Goal: Information Seeking & Learning: Learn about a topic

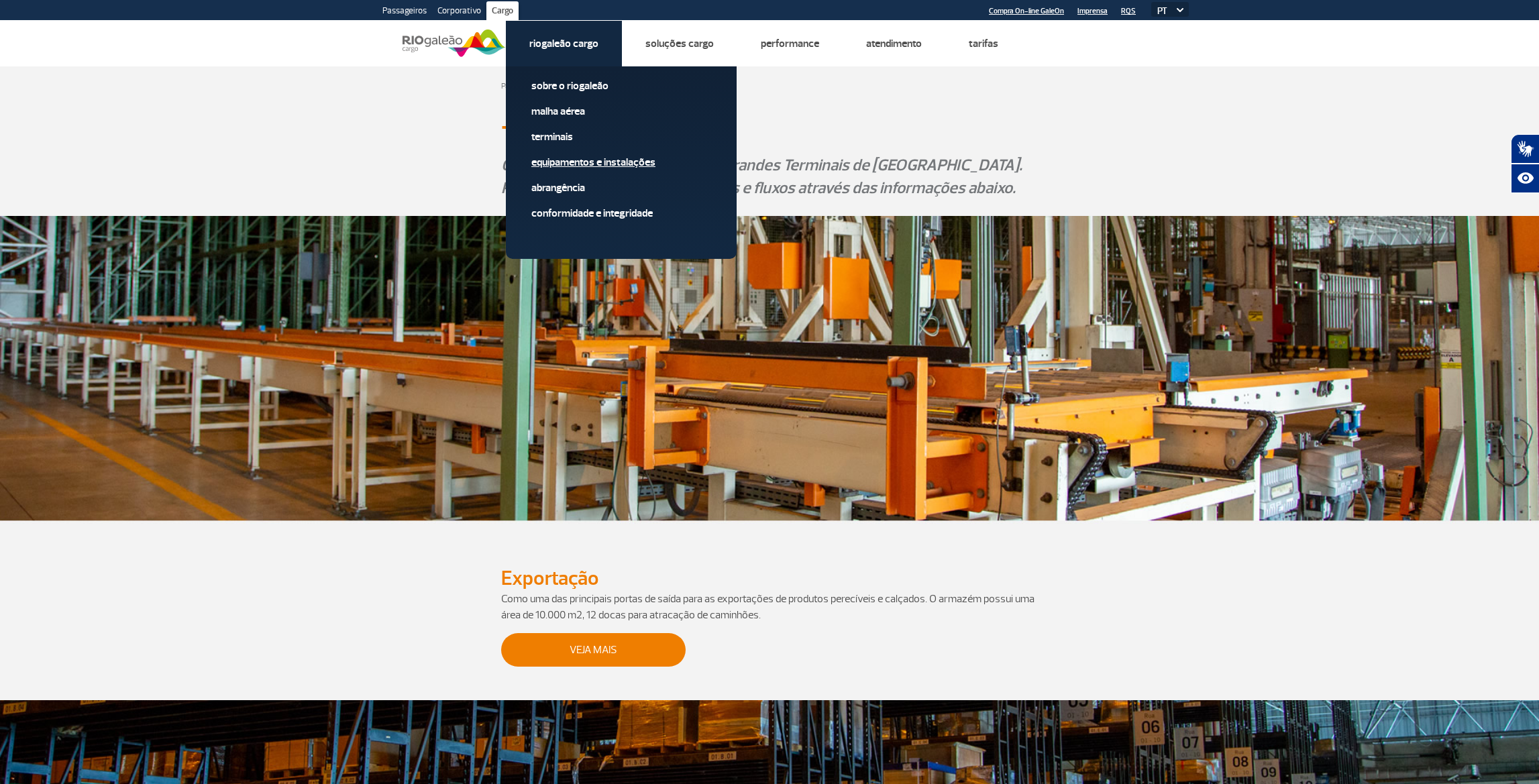
click at [600, 160] on link "Equipamentos e Instalações" at bounding box center [621, 162] width 180 height 15
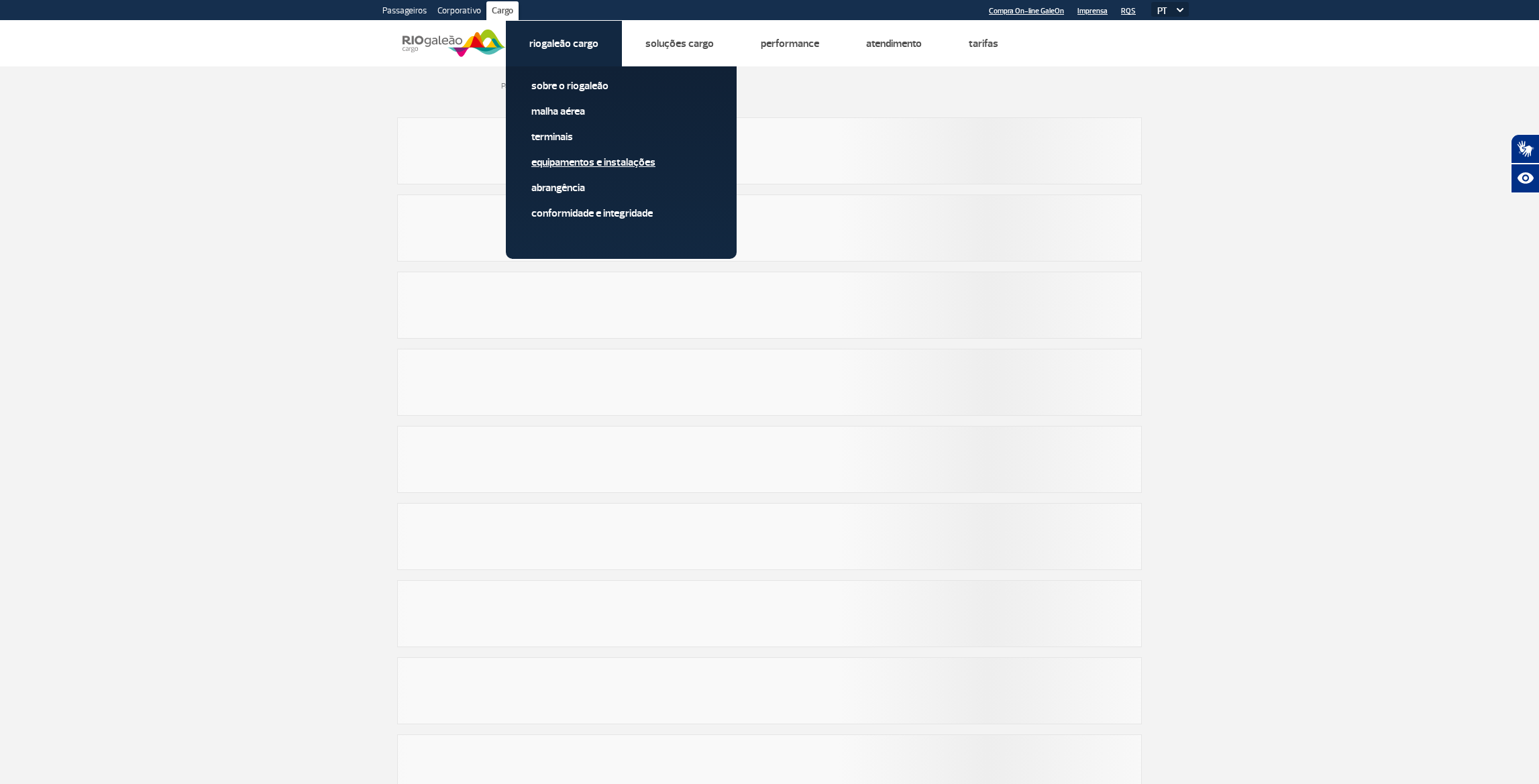
click at [599, 160] on link "Equipamentos e Instalações" at bounding box center [621, 162] width 180 height 15
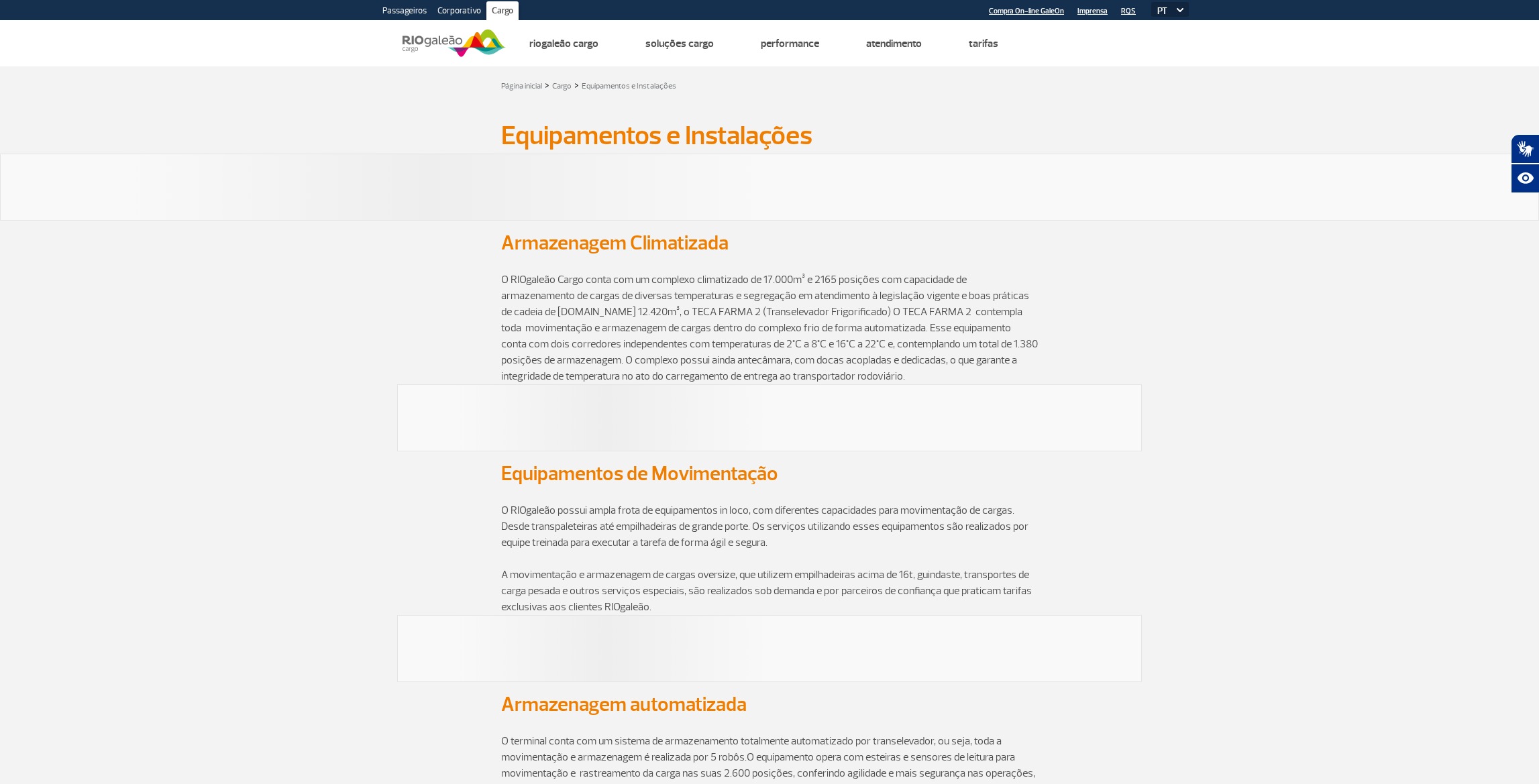
click at [907, 265] on p "O RIOgaleão Cargo conta com um complexo climatizado de 17.000m³ e 2165 posições…" at bounding box center [769, 319] width 537 height 128
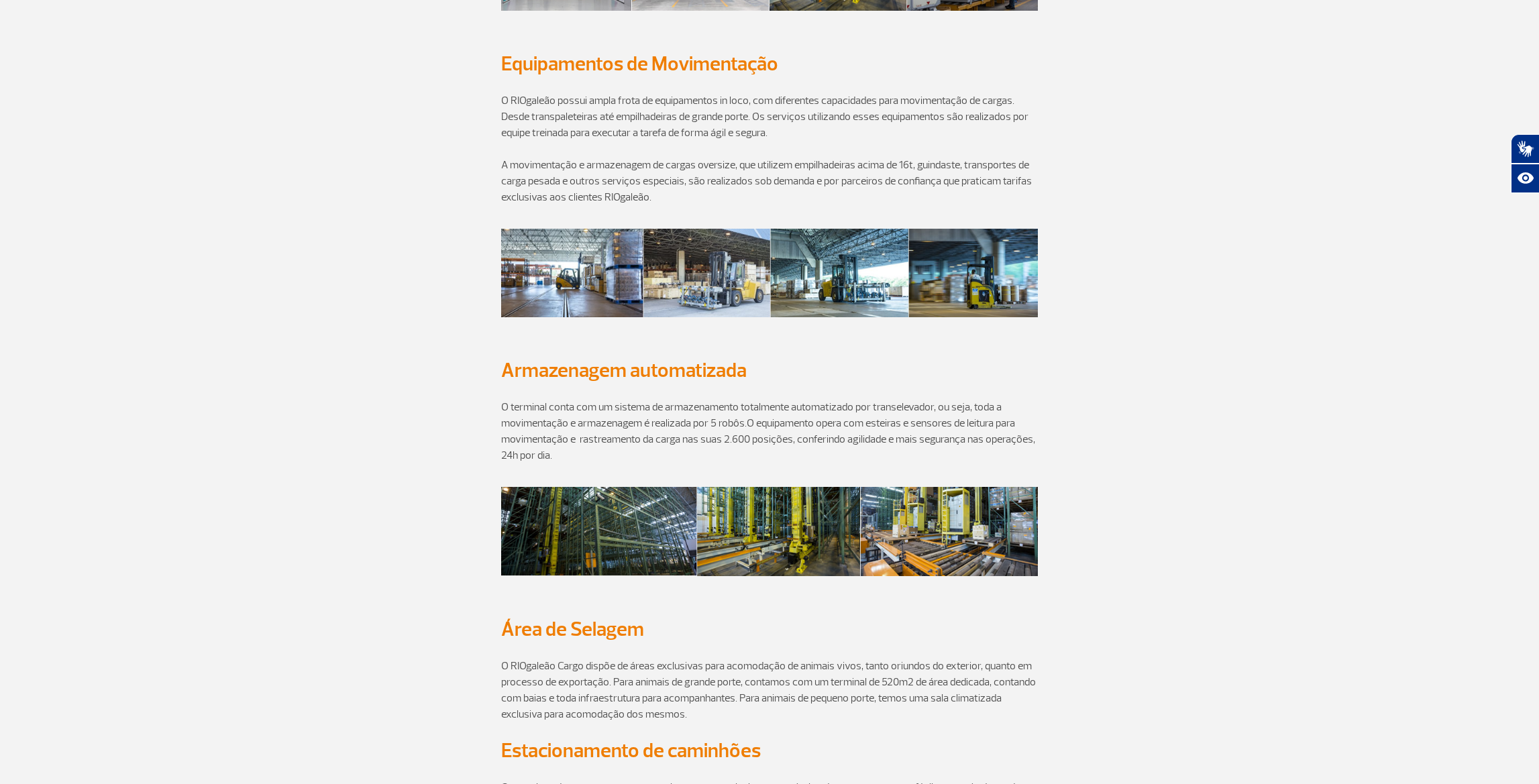
scroll to position [731, 0]
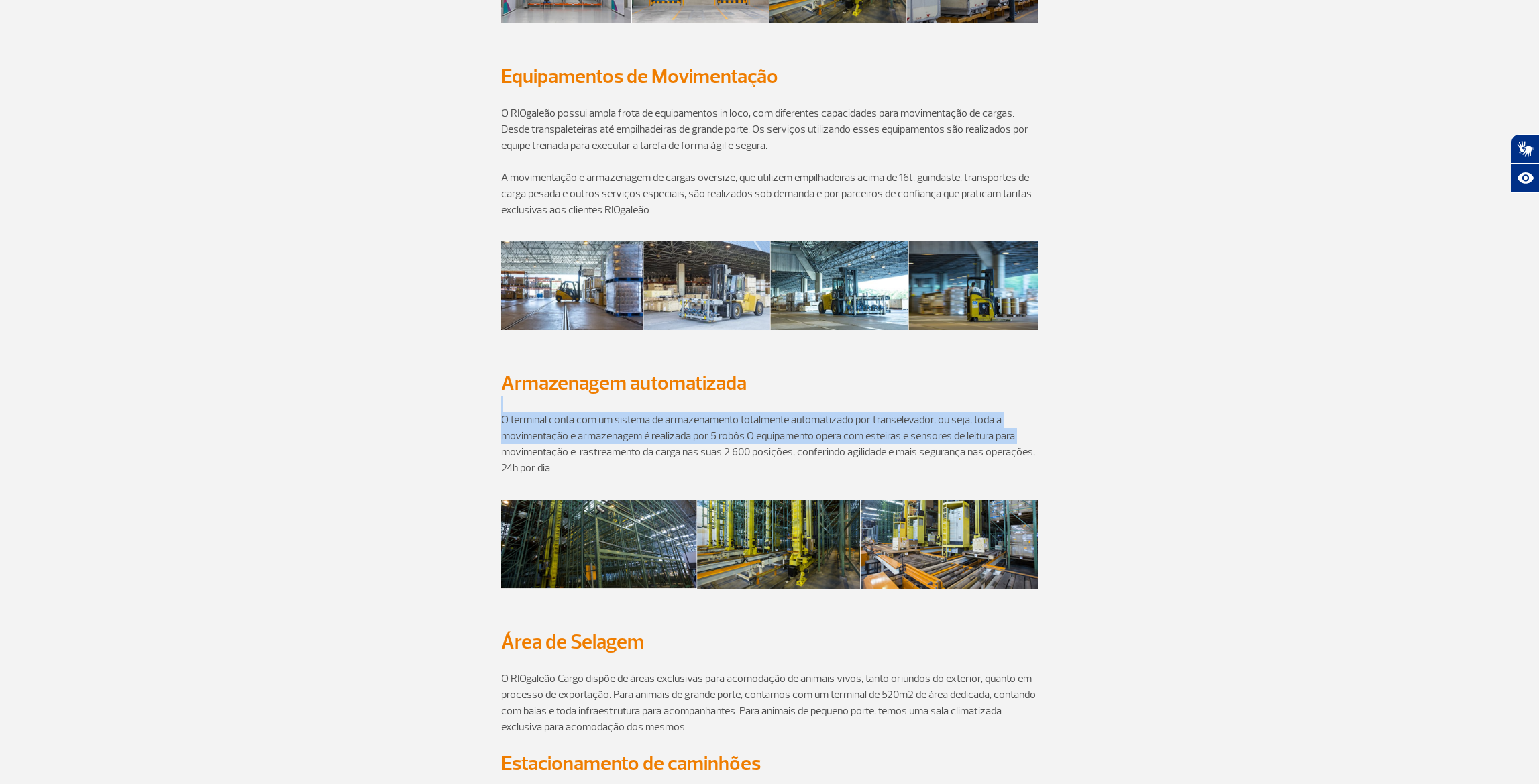
drag, startPoint x: 1538, startPoint y: 407, endPoint x: 1547, endPoint y: 440, distance: 34.2
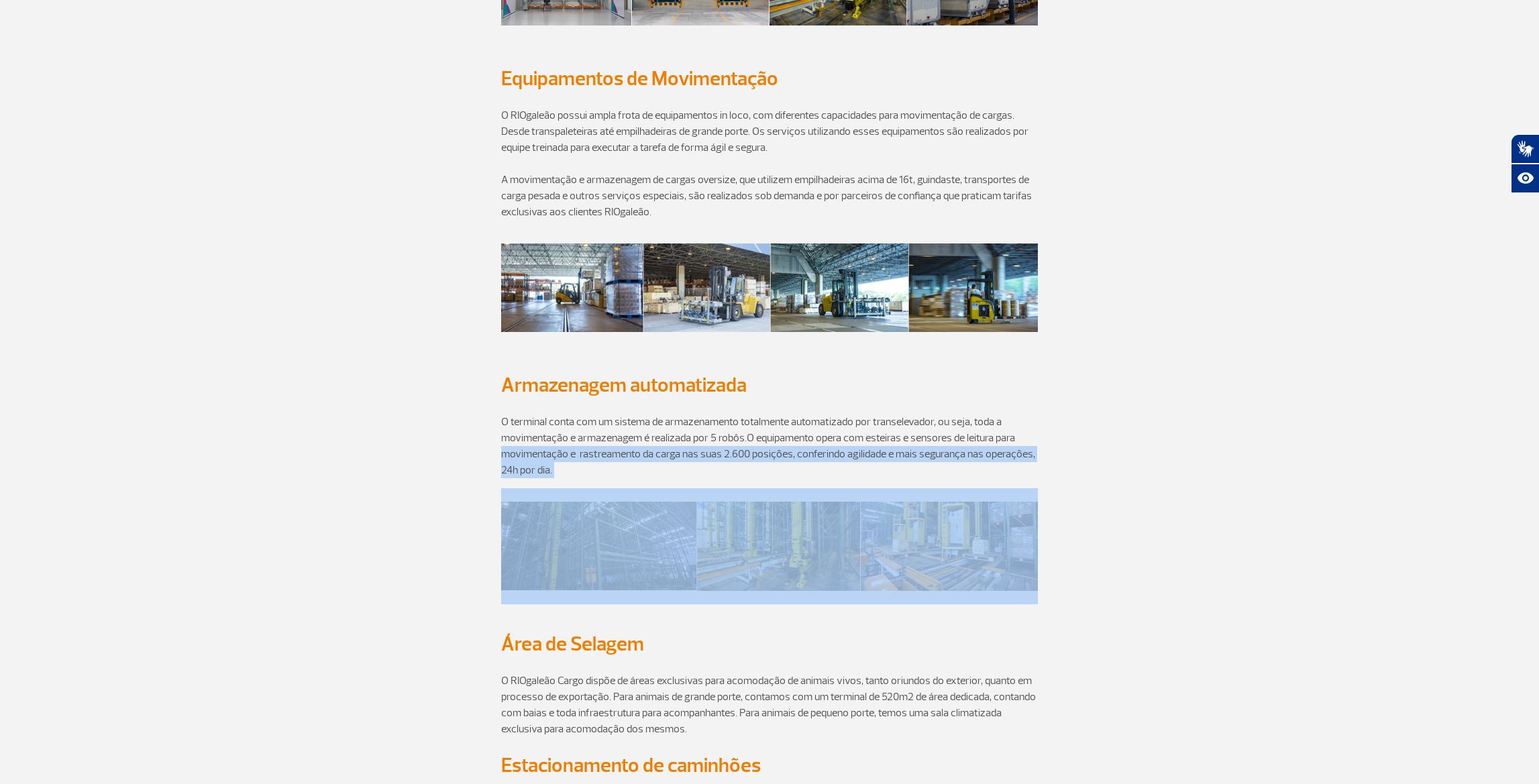
drag, startPoint x: 1535, startPoint y: 444, endPoint x: 1525, endPoint y: 525, distance: 81.6
click at [1519, 533] on app-paragraphs "Equipamentos e Instalações Equipamentos e Instalações Armazenagem Climatizada O…" at bounding box center [770, 433] width 1539 height 2115
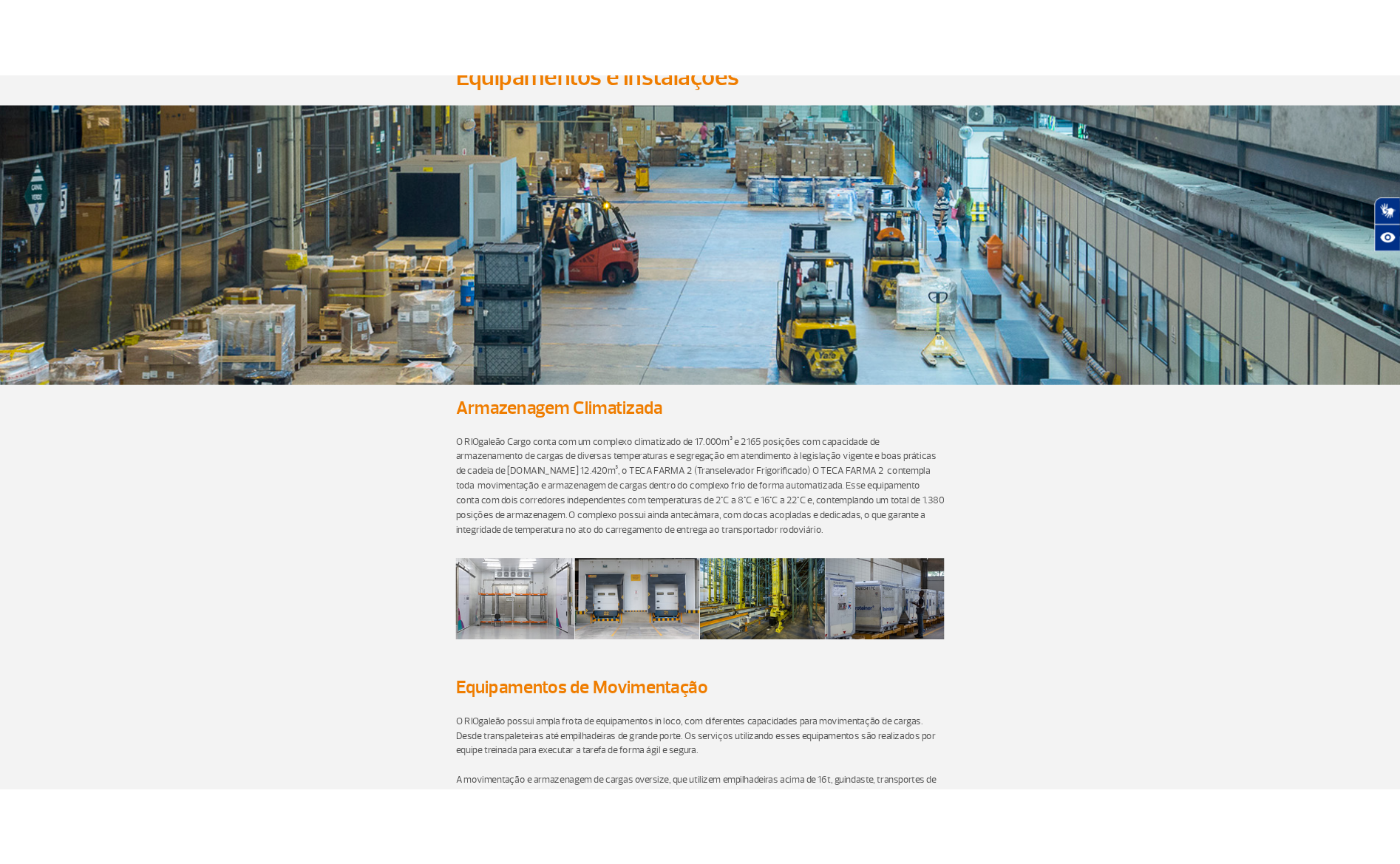
scroll to position [106, 0]
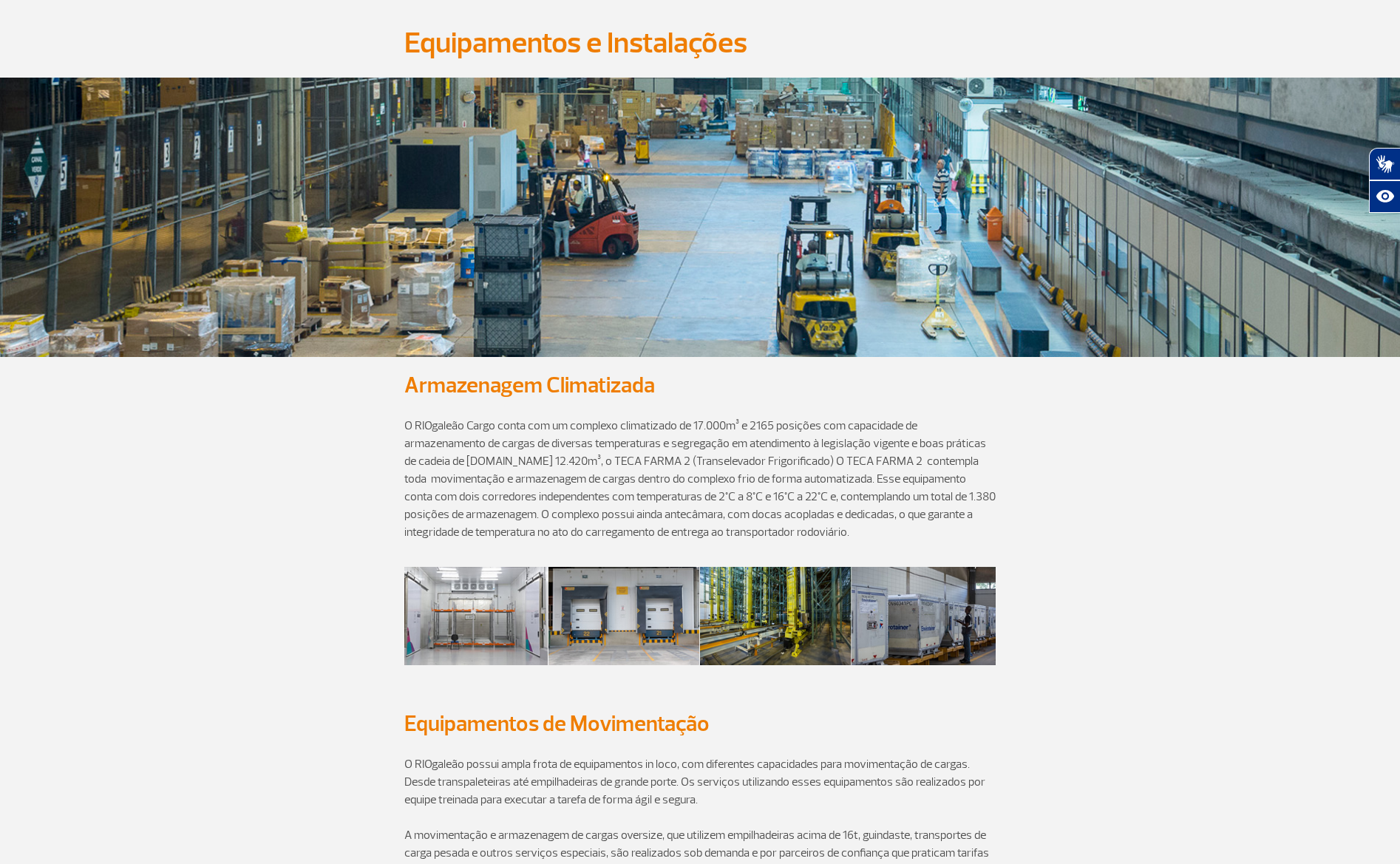
drag, startPoint x: 1049, startPoint y: 667, endPoint x: 1408, endPoint y: 481, distance: 404.3
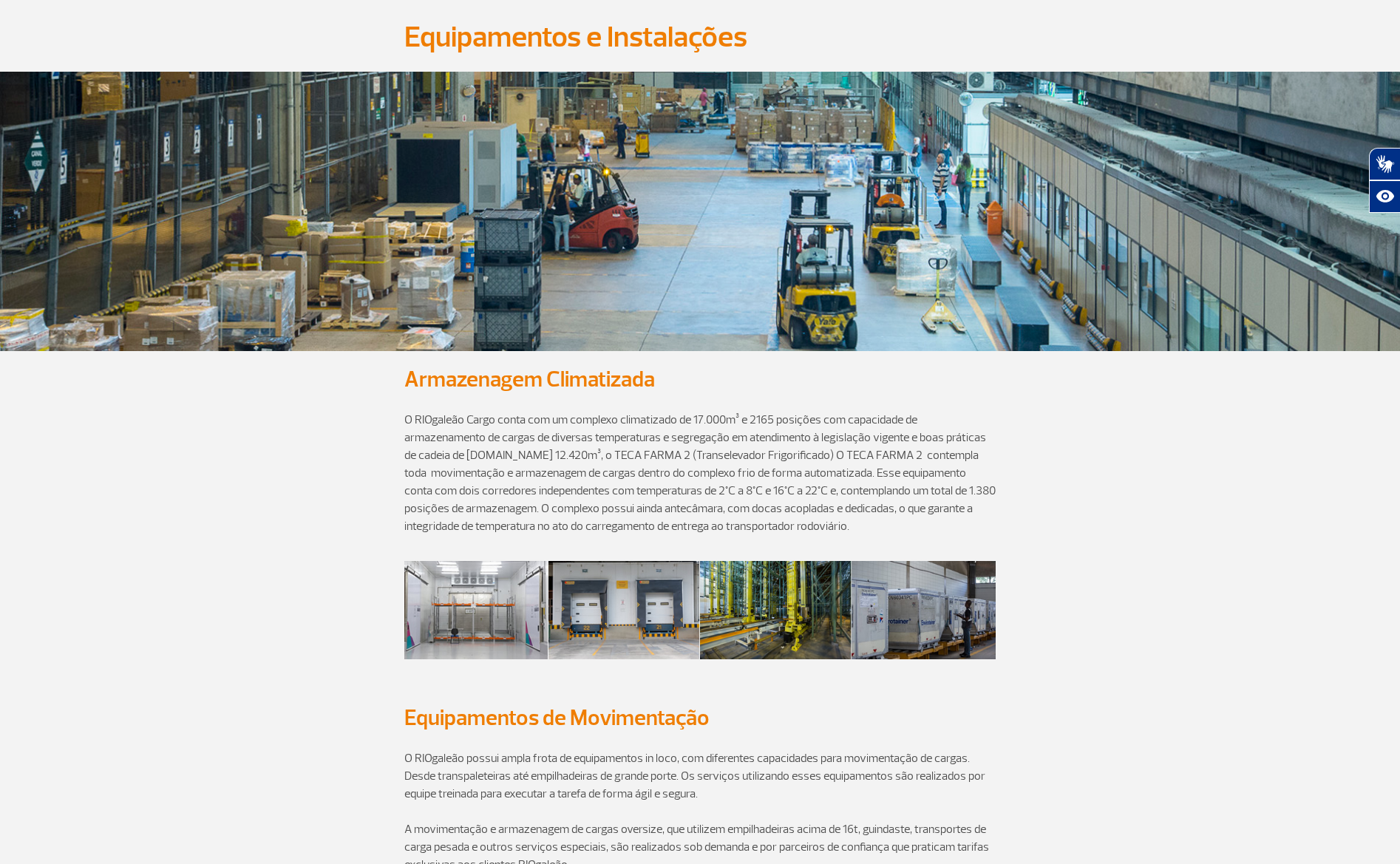
scroll to position [0, 0]
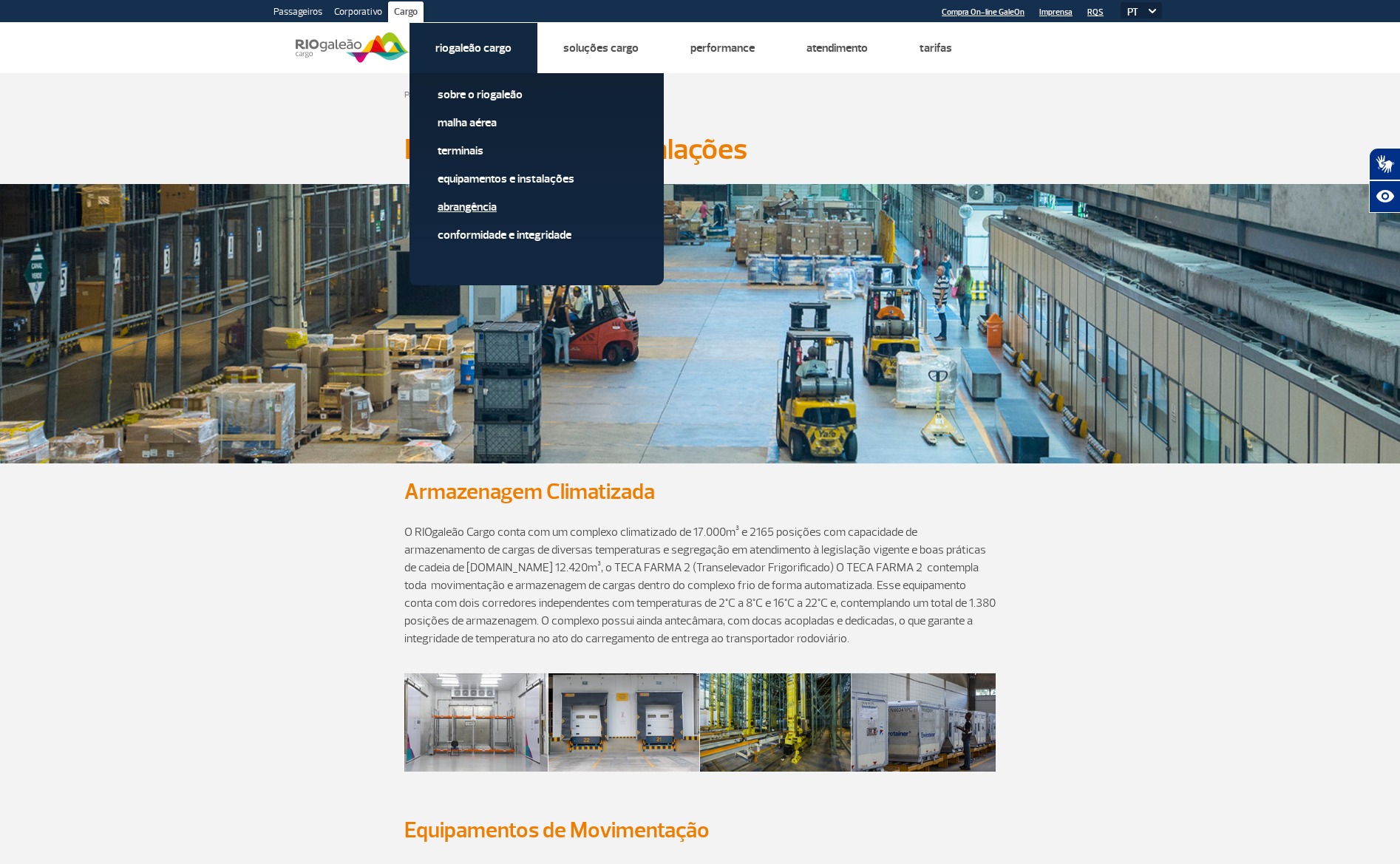
click at [489, 205] on link "Abrangência" at bounding box center [537, 207] width 198 height 16
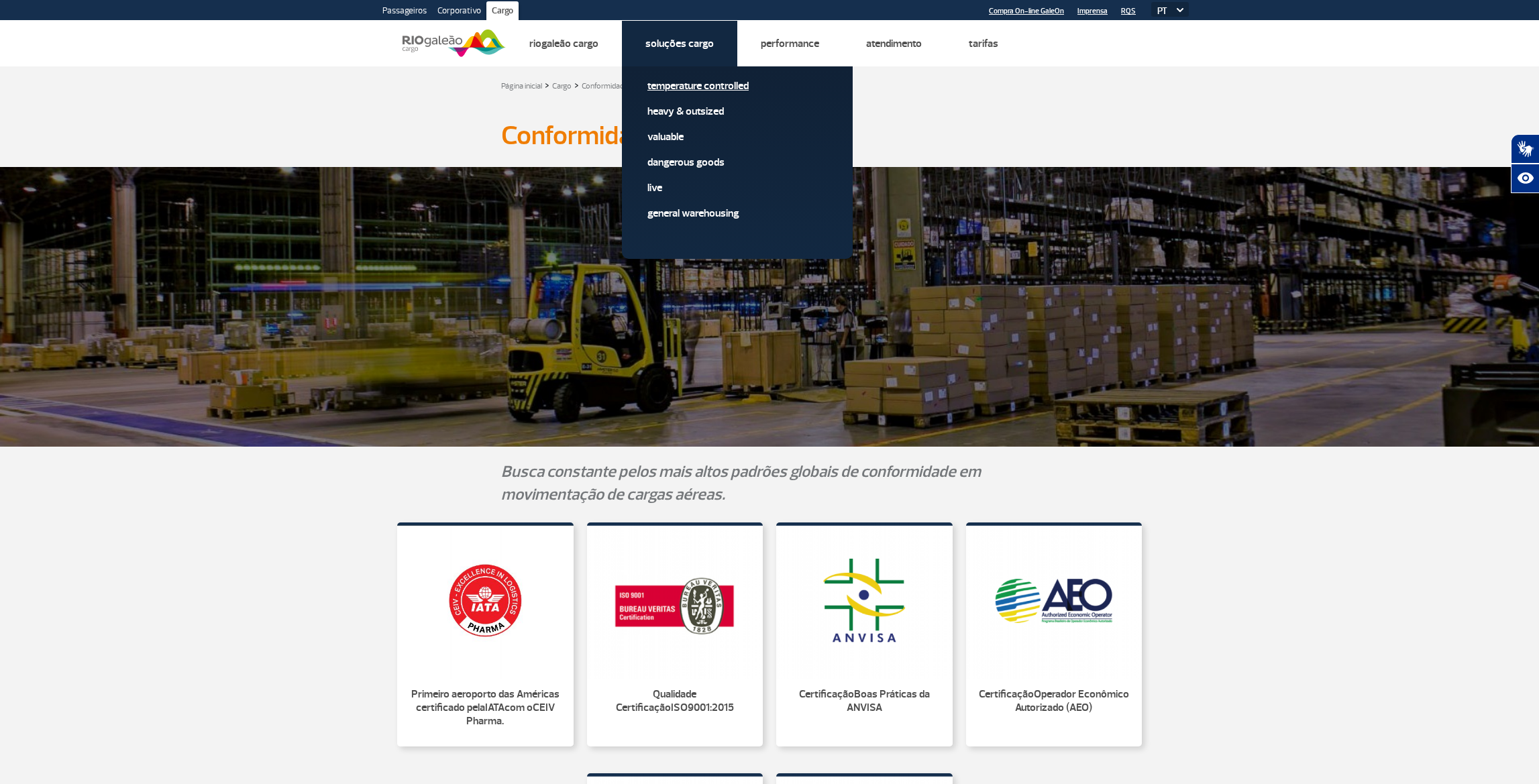
click at [688, 83] on link "Temperature Controlled" at bounding box center [737, 85] width 180 height 15
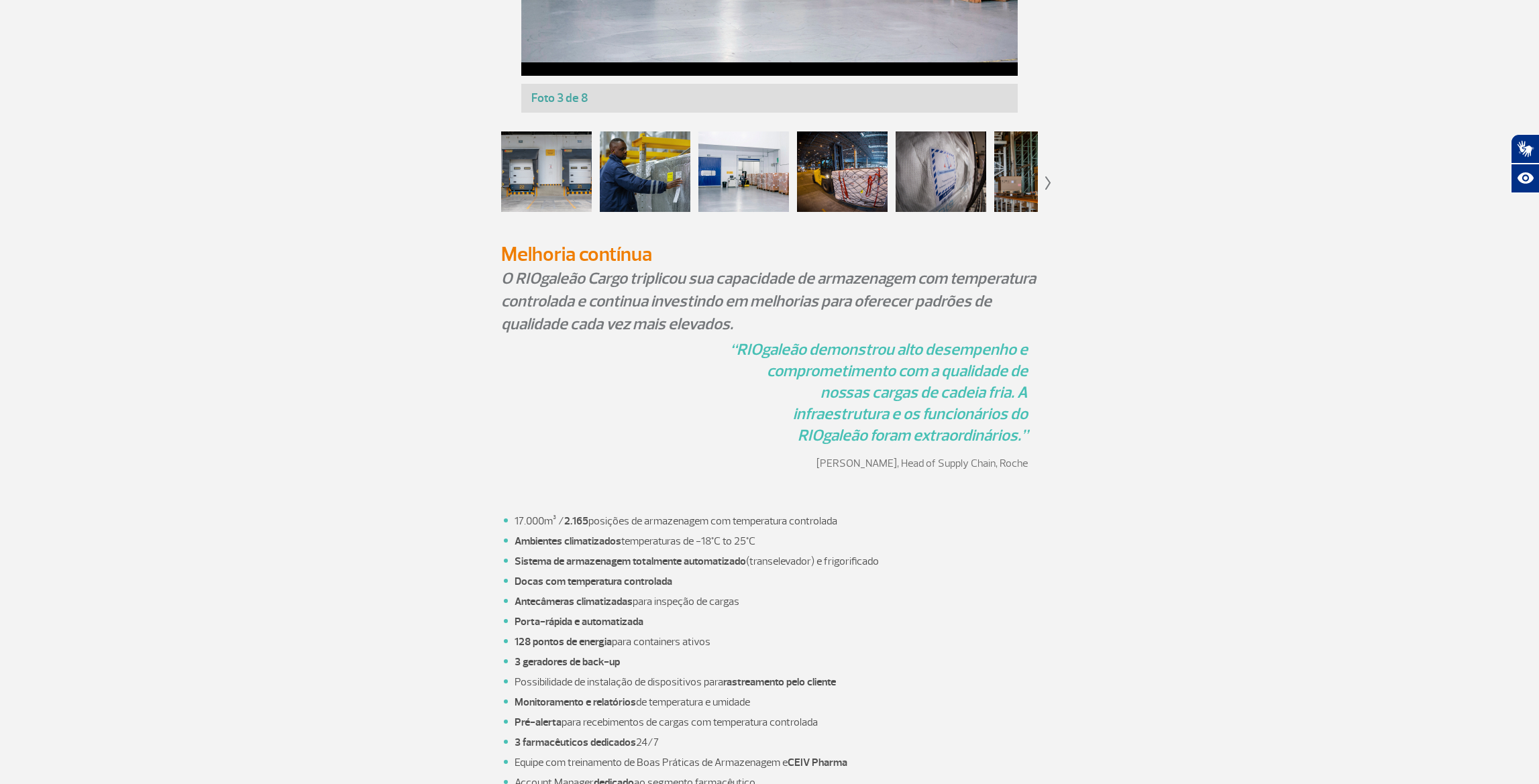
scroll to position [1374, 0]
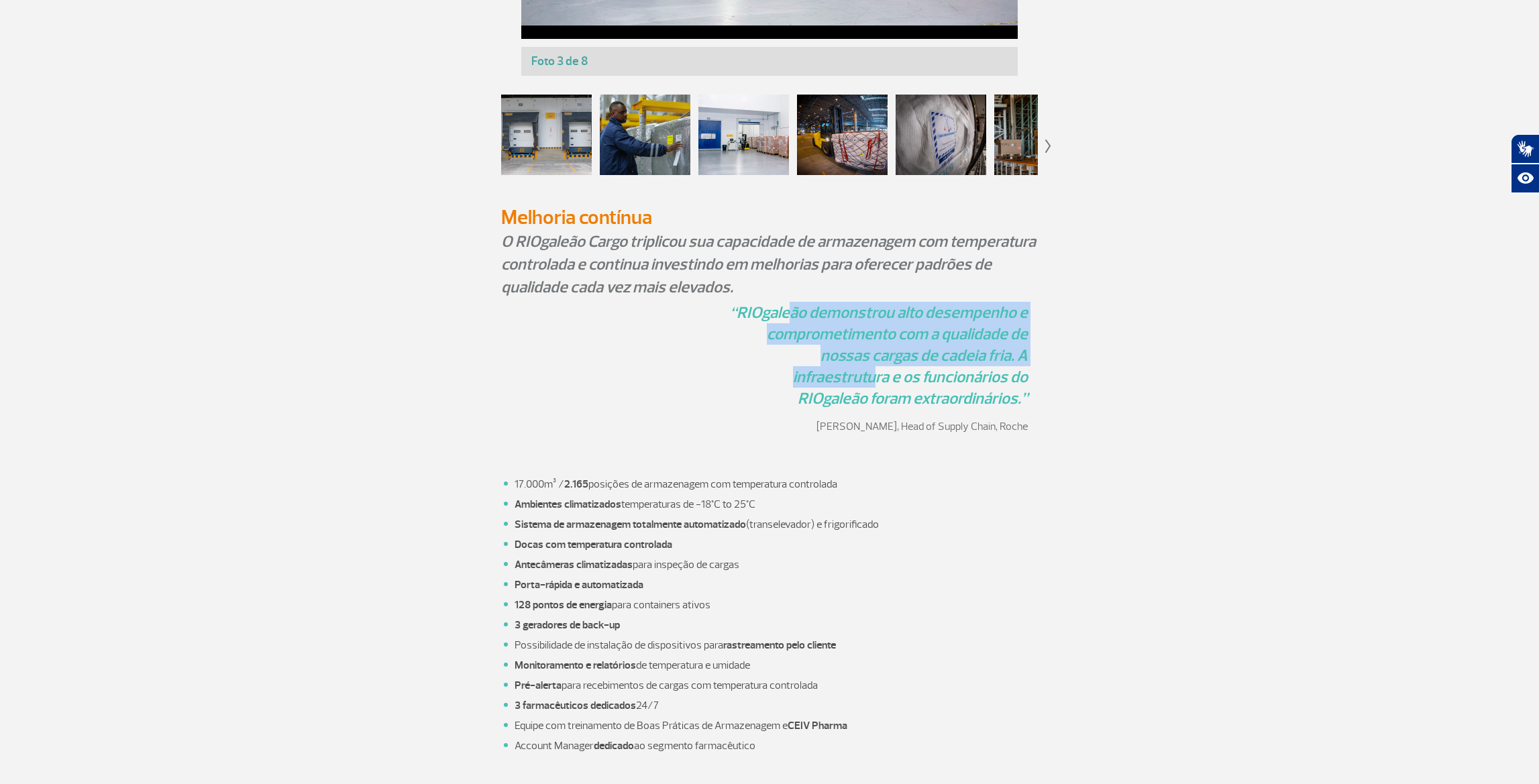
drag, startPoint x: 979, startPoint y: 355, endPoint x: 775, endPoint y: 311, distance: 208.7
click at [790, 312] on p "“RIOgaleão demonstrou alto desempenho e comprometimento com a qualidade de noss…" at bounding box center [876, 356] width 303 height 108
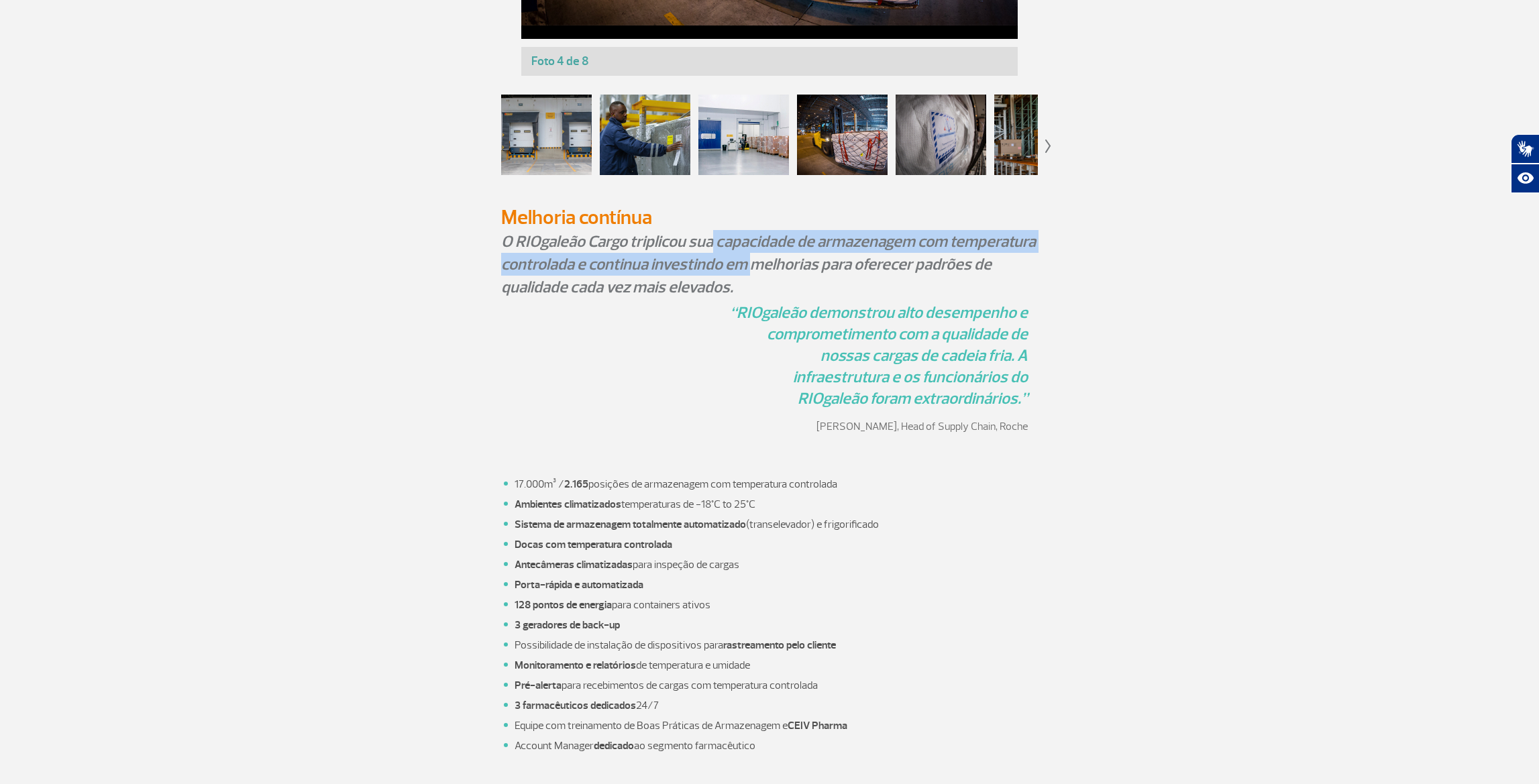
drag, startPoint x: 709, startPoint y: 252, endPoint x: 754, endPoint y: 263, distance: 46.3
click at [753, 265] on p "O RIOgaleão Cargo triplicou sua capacidade de armazenagem com temperatura contr…" at bounding box center [769, 264] width 537 height 69
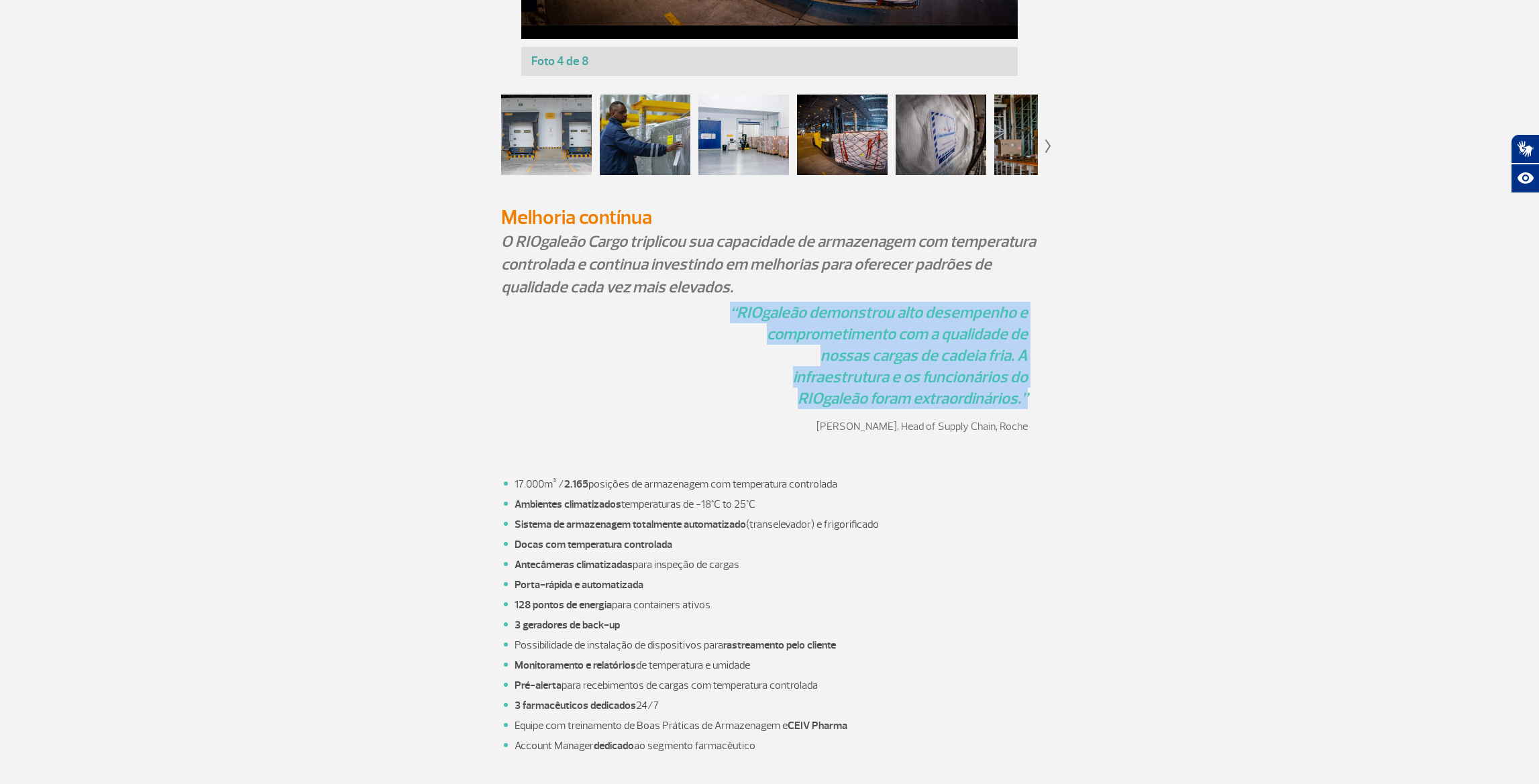
drag, startPoint x: 810, startPoint y: 321, endPoint x: 1028, endPoint y: 388, distance: 228.1
click at [1041, 394] on div "“RIOgaleão demonstrou alto desempenho e comprometimento com a qualidade de noss…" at bounding box center [770, 373] width 744 height 142
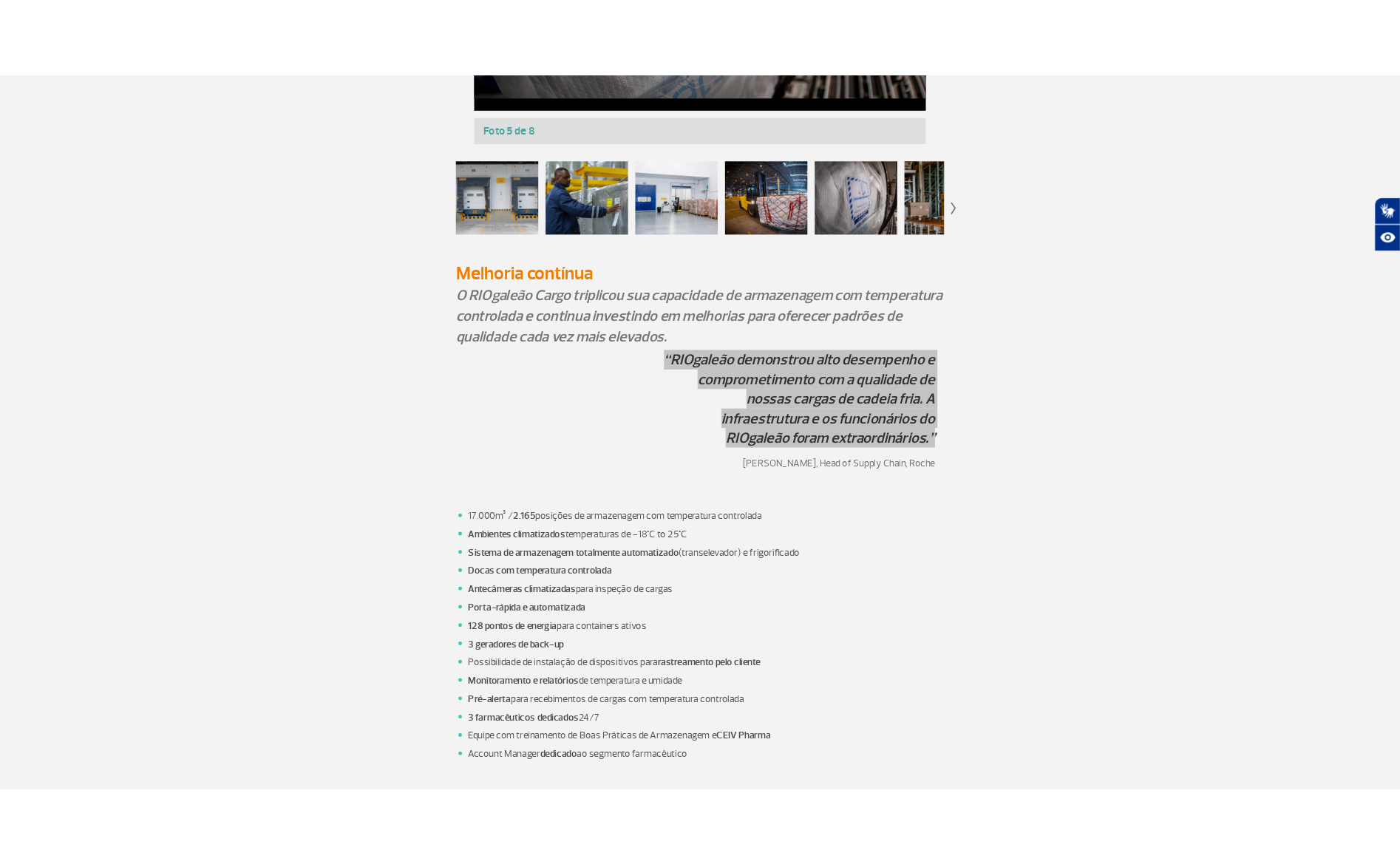
scroll to position [1449, 0]
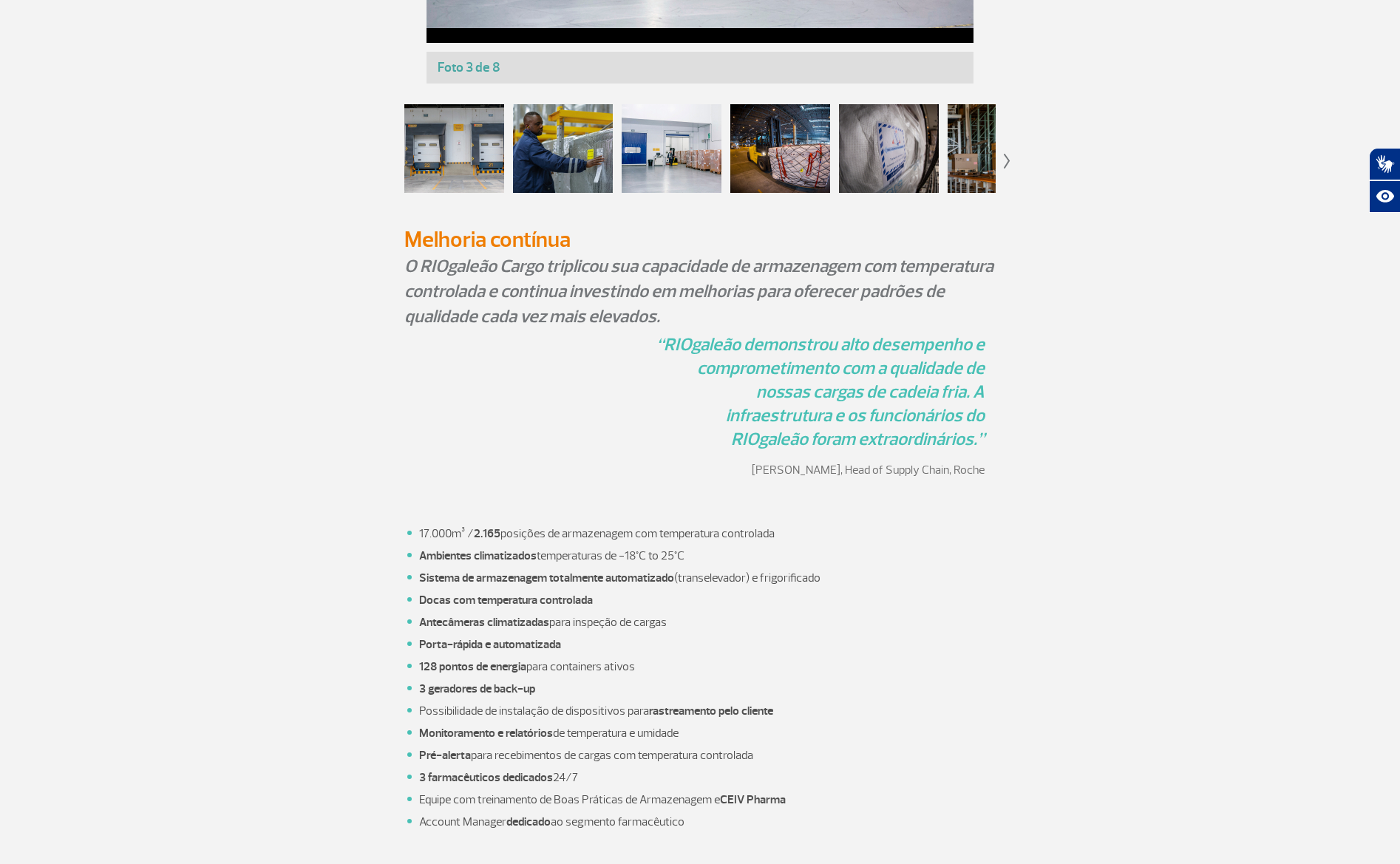
click at [661, 348] on p "“RIOgaleão demonstrou alto desempenho e comprometimento com a qualidade de noss…" at bounding box center [817, 392] width 334 height 119
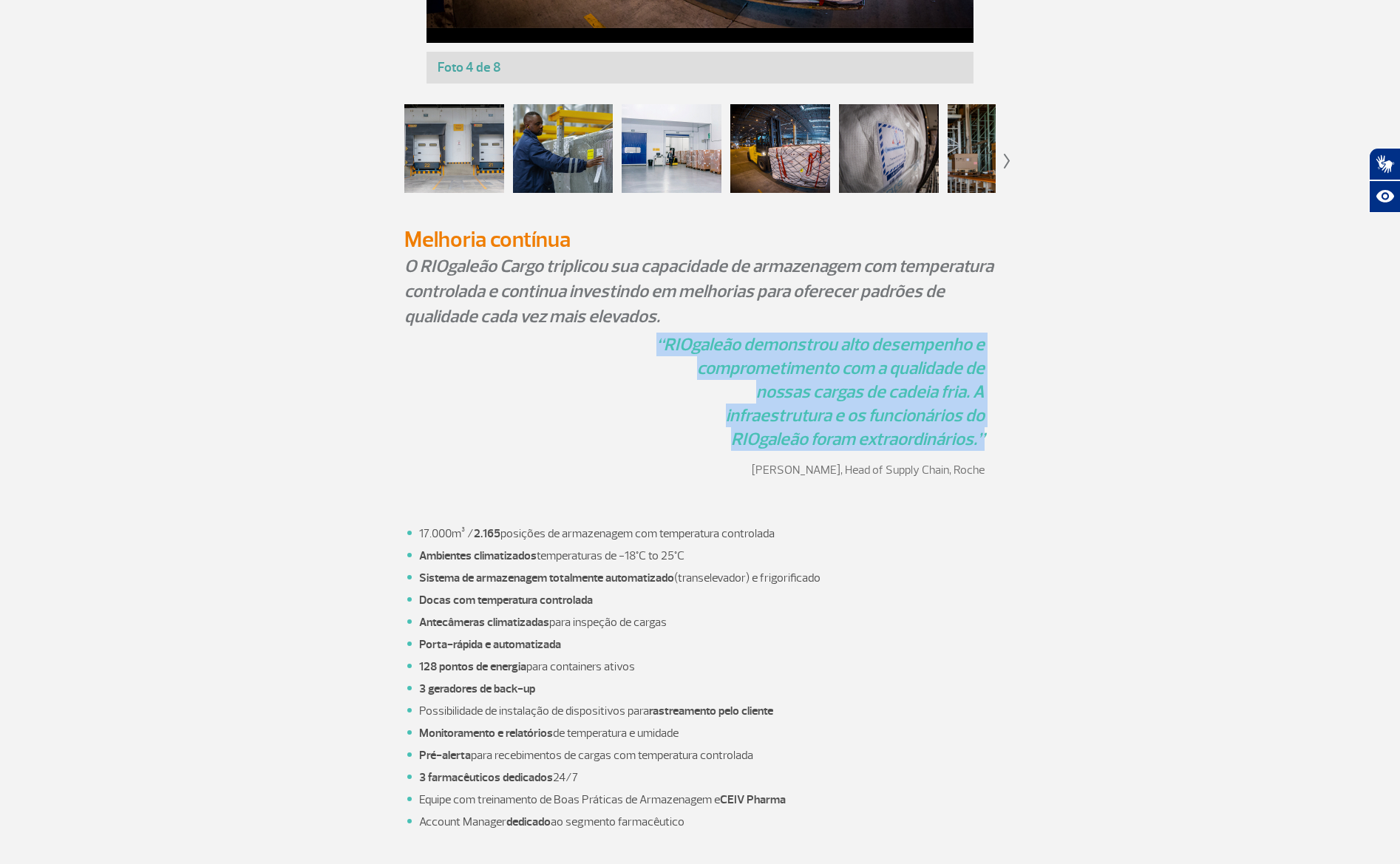
drag, startPoint x: 672, startPoint y: 337, endPoint x: 992, endPoint y: 433, distance: 334.1
click at [994, 436] on div "“RIOgaleão demonstrou alto desempenho e comprometimento com a qualidade de noss…" at bounding box center [700, 411] width 592 height 157
copy p "“RIOgaleão demonstrou alto desempenho e comprometimento com a qualidade de noss…"
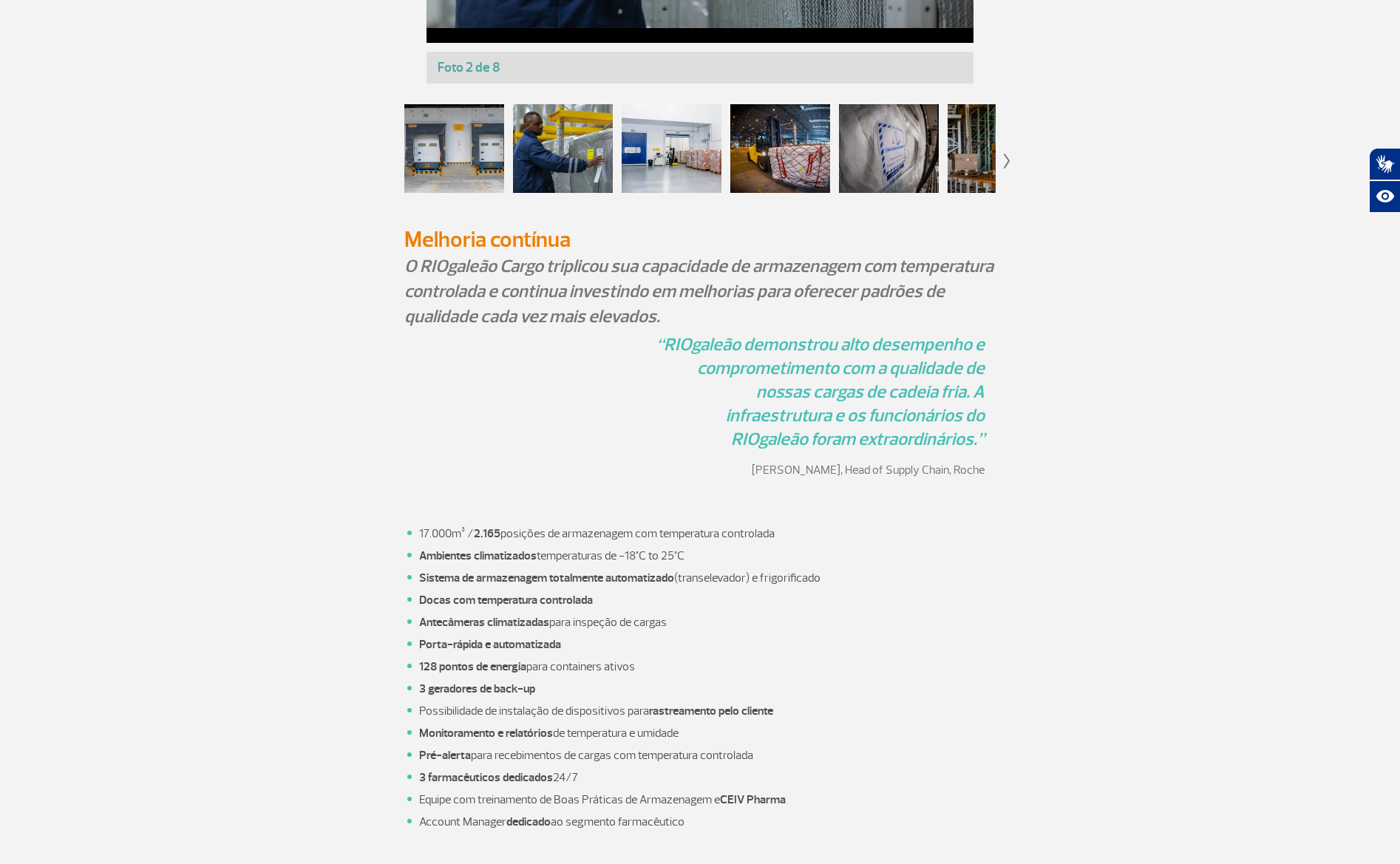
drag, startPoint x: 1092, startPoint y: 452, endPoint x: 1096, endPoint y: 438, distance: 14.6
click at [1088, 446] on div "“RIOgaleão demonstrou alto desempenho e comprometimento com a qualidade de noss…" at bounding box center [700, 411] width 821 height 157
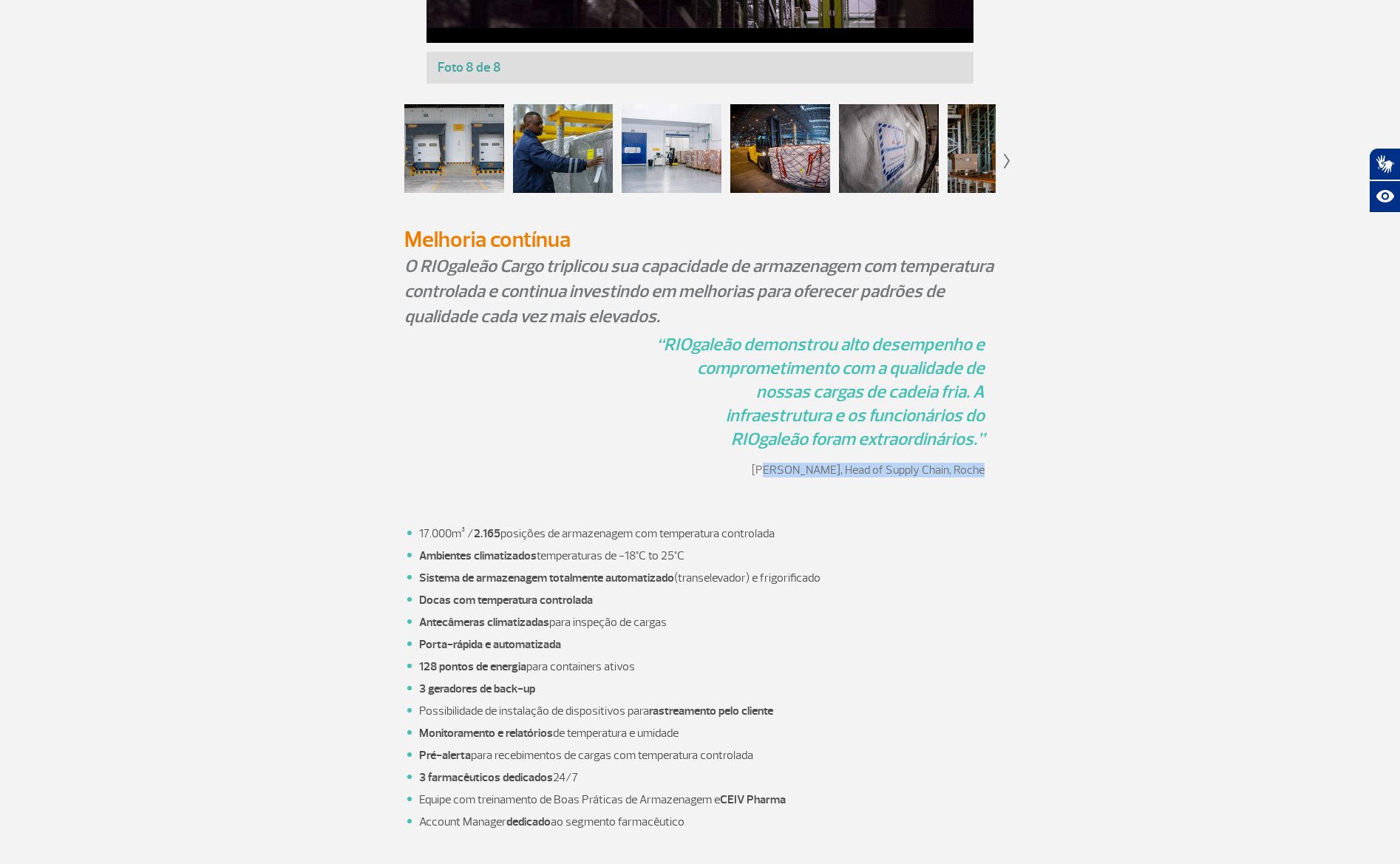
drag, startPoint x: 788, startPoint y: 473, endPoint x: 994, endPoint y: 469, distance: 206.0
click at [995, 478] on div "“RIOgaleão demonstrou alto desempenho e comprometimento com a qualidade de noss…" at bounding box center [700, 411] width 592 height 157
drag, startPoint x: 943, startPoint y: 465, endPoint x: 753, endPoint y: 460, distance: 190.1
click at [753, 460] on div "“RIOgaleão demonstrou alto desempenho e comprometimento com a qualidade de noss…" at bounding box center [700, 411] width 592 height 157
copy p "Bruno Fricke , Head of Supply Chain , Roche"
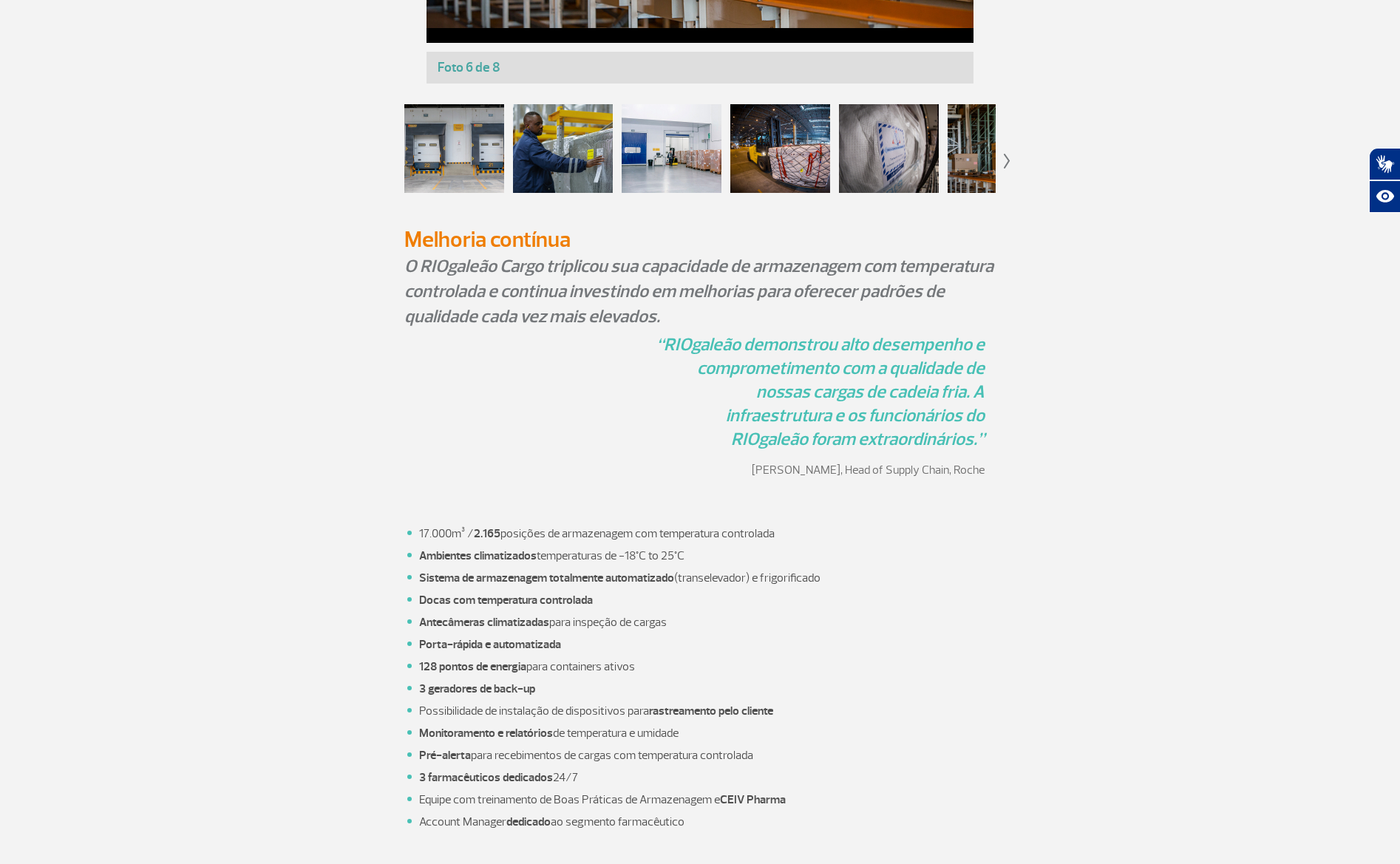
click at [1043, 517] on div "17.000m³ / 2.165 posições de armazenagem com temperatura controlada Ambientes c…" at bounding box center [700, 704] width 821 height 430
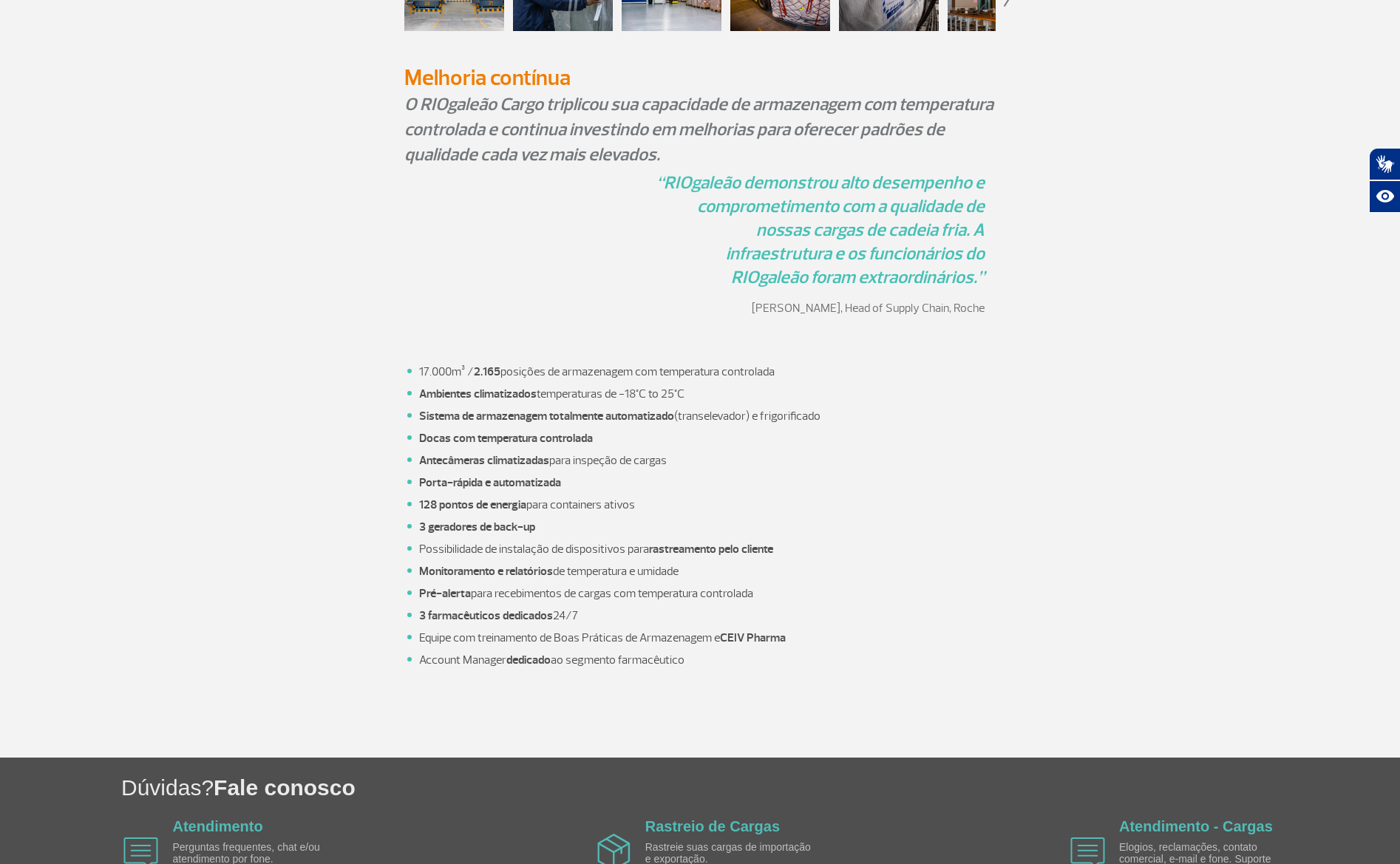
scroll to position [1711, 0]
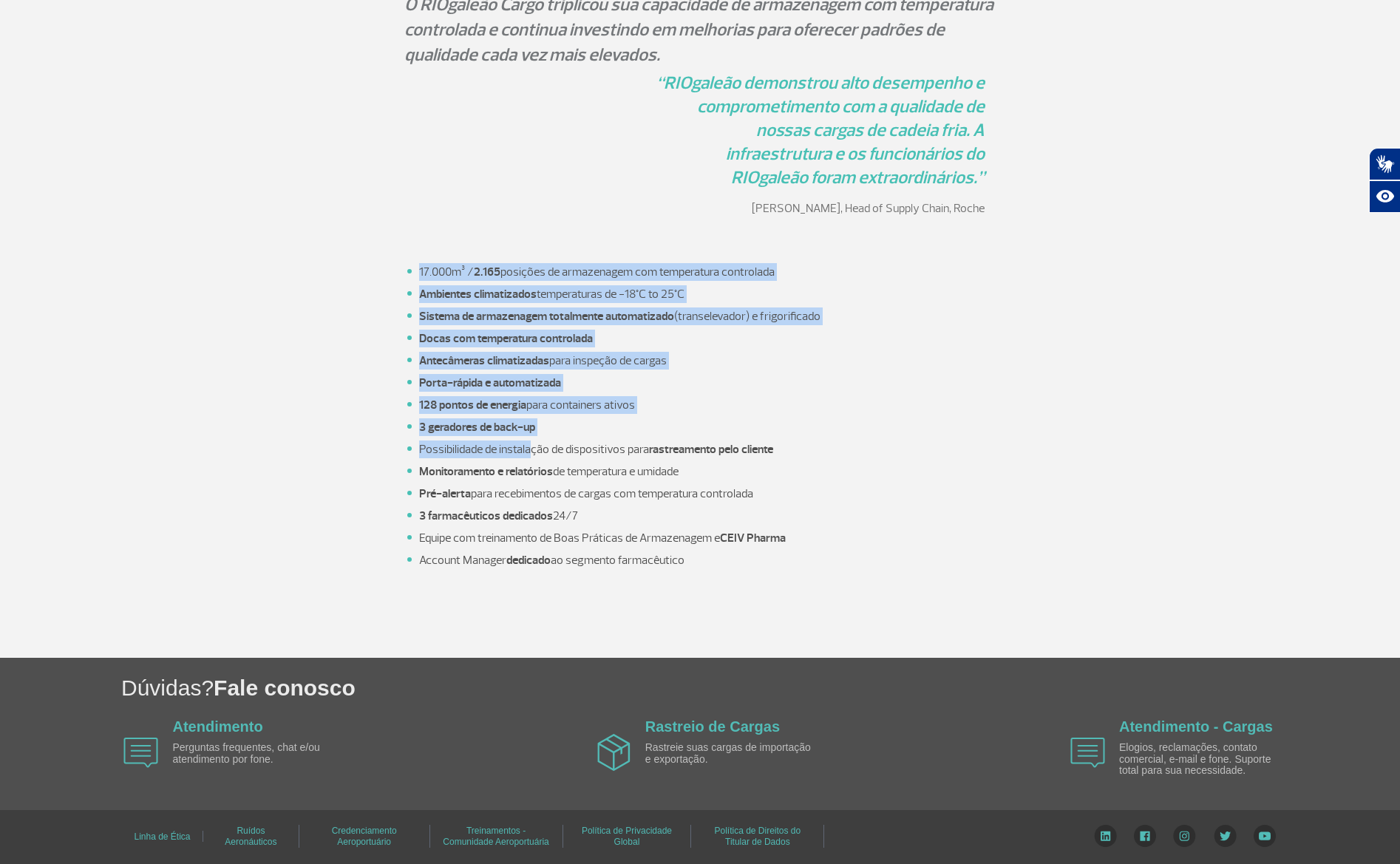
drag, startPoint x: 530, startPoint y: 450, endPoint x: 436, endPoint y: 262, distance: 210.2
click at [430, 260] on div "17.000m³ / 2.165 posições de armazenagem com temperatura controlada Ambientes c…" at bounding box center [700, 442] width 592 height 430
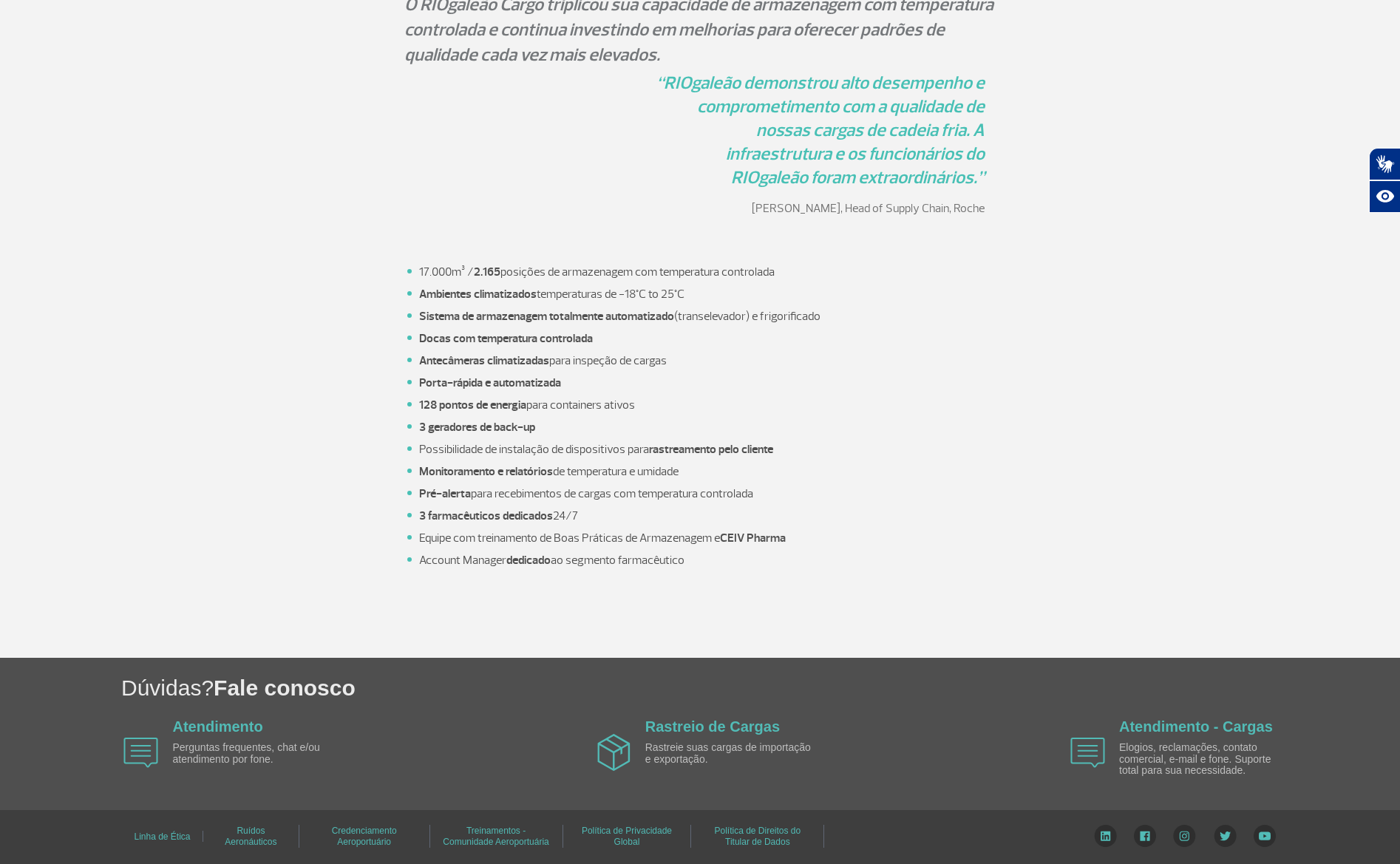
click at [790, 518] on li "3 farmacêuticos dedicados 24/7" at bounding box center [707, 516] width 576 height 18
drag, startPoint x: 417, startPoint y: 266, endPoint x: 821, endPoint y: 314, distance: 406.8
click at [834, 317] on ul "17.000m³ / 2.165 posições de armazenagem com temperatura controlada Ambientes c…" at bounding box center [700, 416] width 592 height 306
drag, startPoint x: 641, startPoint y: 275, endPoint x: 690, endPoint y: 270, distance: 49.3
click at [645, 273] on li "17.000m³ / 2.165 posições de armazenagem com temperatura controlada" at bounding box center [707, 272] width 576 height 18
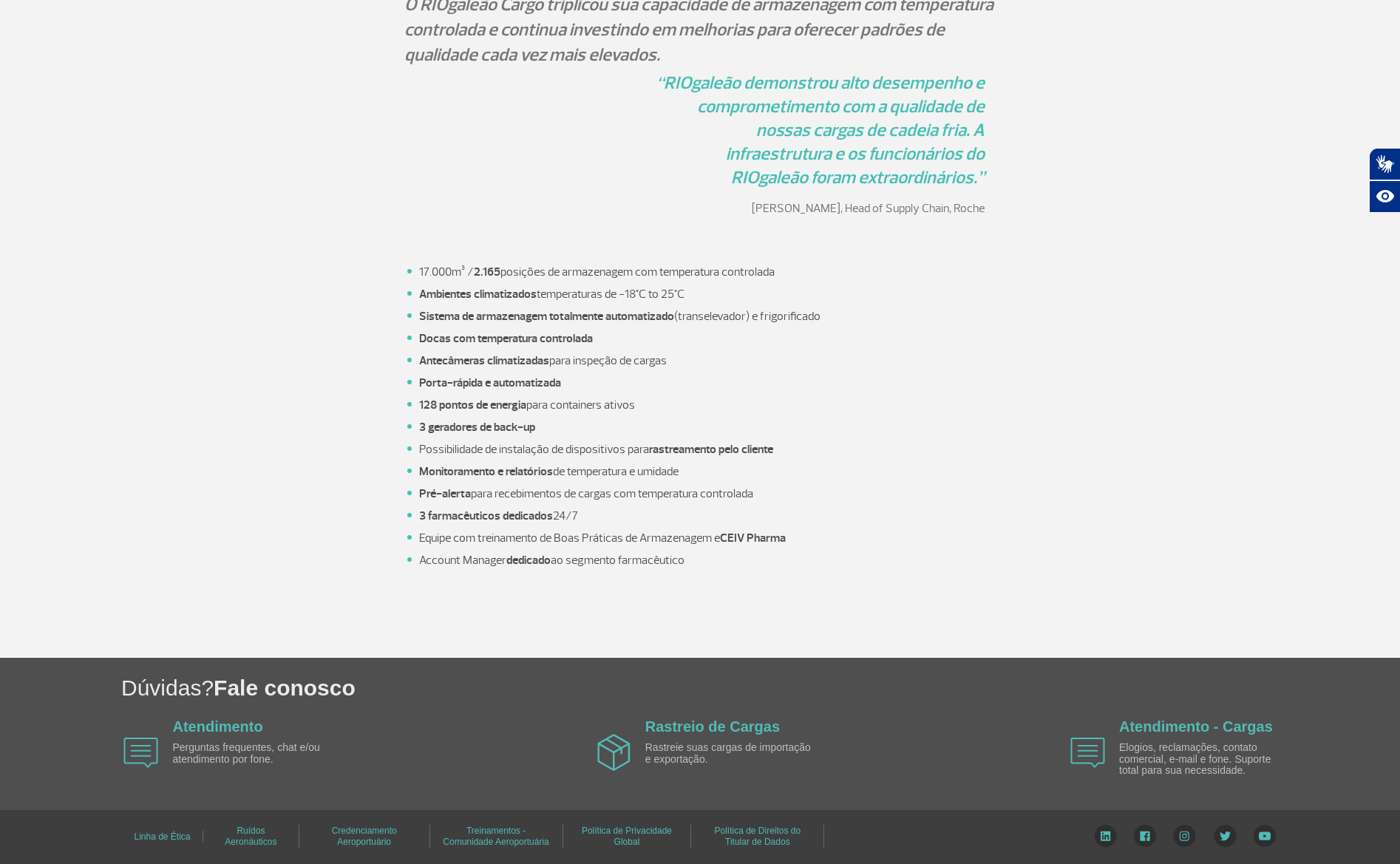
drag, startPoint x: 791, startPoint y: 277, endPoint x: 424, endPoint y: 269, distance: 367.1
click at [423, 266] on li "17.000m³ / 2.165 posições de armazenagem com temperatura controlada" at bounding box center [707, 272] width 576 height 18
drag, startPoint x: 845, startPoint y: 260, endPoint x: 825, endPoint y: 261, distance: 20.0
click at [846, 254] on p at bounding box center [700, 254] width 592 height 18
drag, startPoint x: 783, startPoint y: 272, endPoint x: 439, endPoint y: 269, distance: 344.0
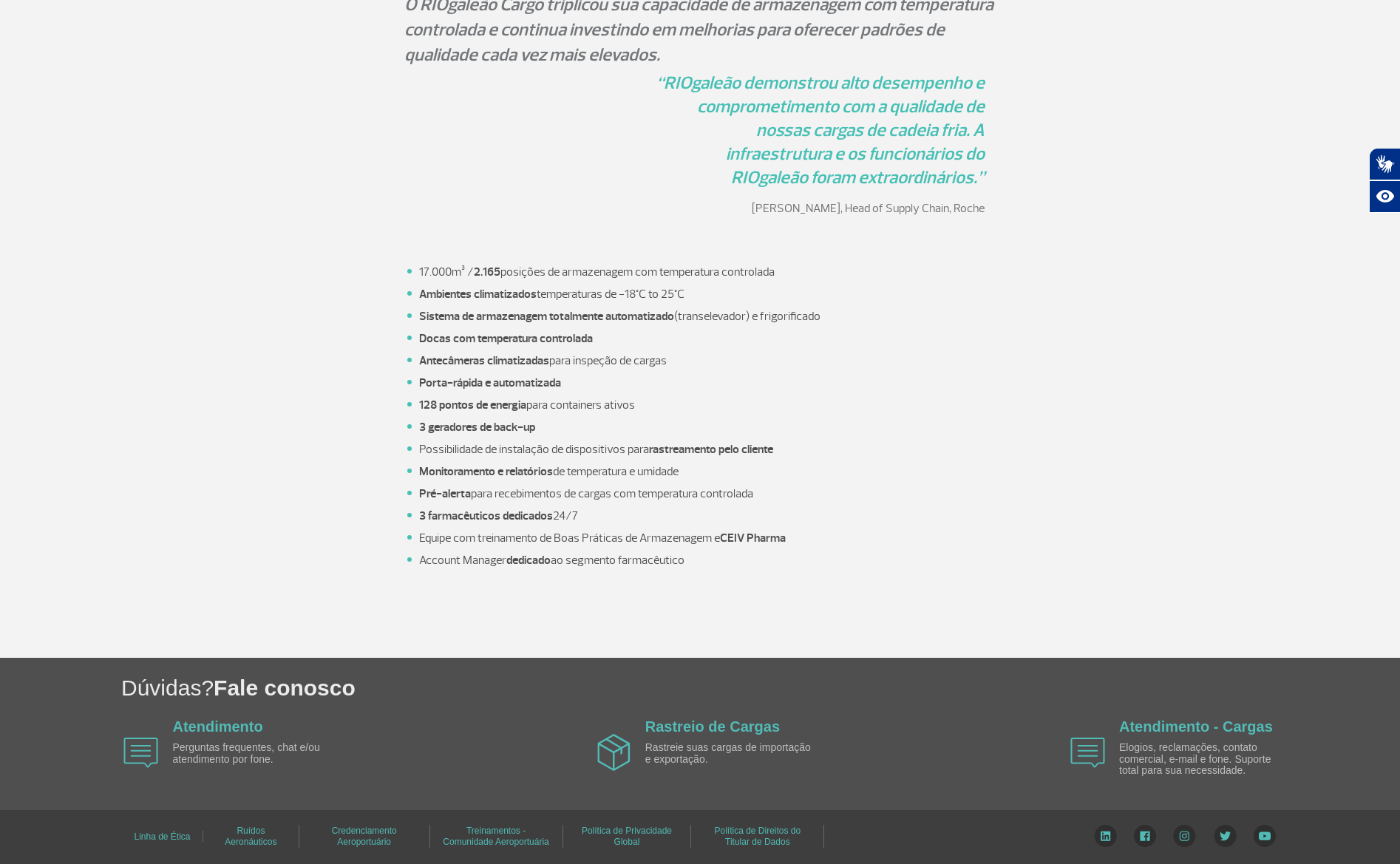
click at [422, 268] on li "17.000m³ / 2.165 posições de armazenagem com temperatura controlada" at bounding box center [707, 272] width 576 height 18
copy li "7.000m³ / 2.165 posições de armazenagem com temperatura controlada"
drag, startPoint x: 491, startPoint y: 272, endPoint x: 502, endPoint y: 274, distance: 11.2
click at [490, 270] on strong "2.165" at bounding box center [487, 272] width 27 height 15
click at [475, 270] on li "17.000m³ / 2.165 posições de armazenagem com temperatura controlada" at bounding box center [707, 272] width 576 height 18
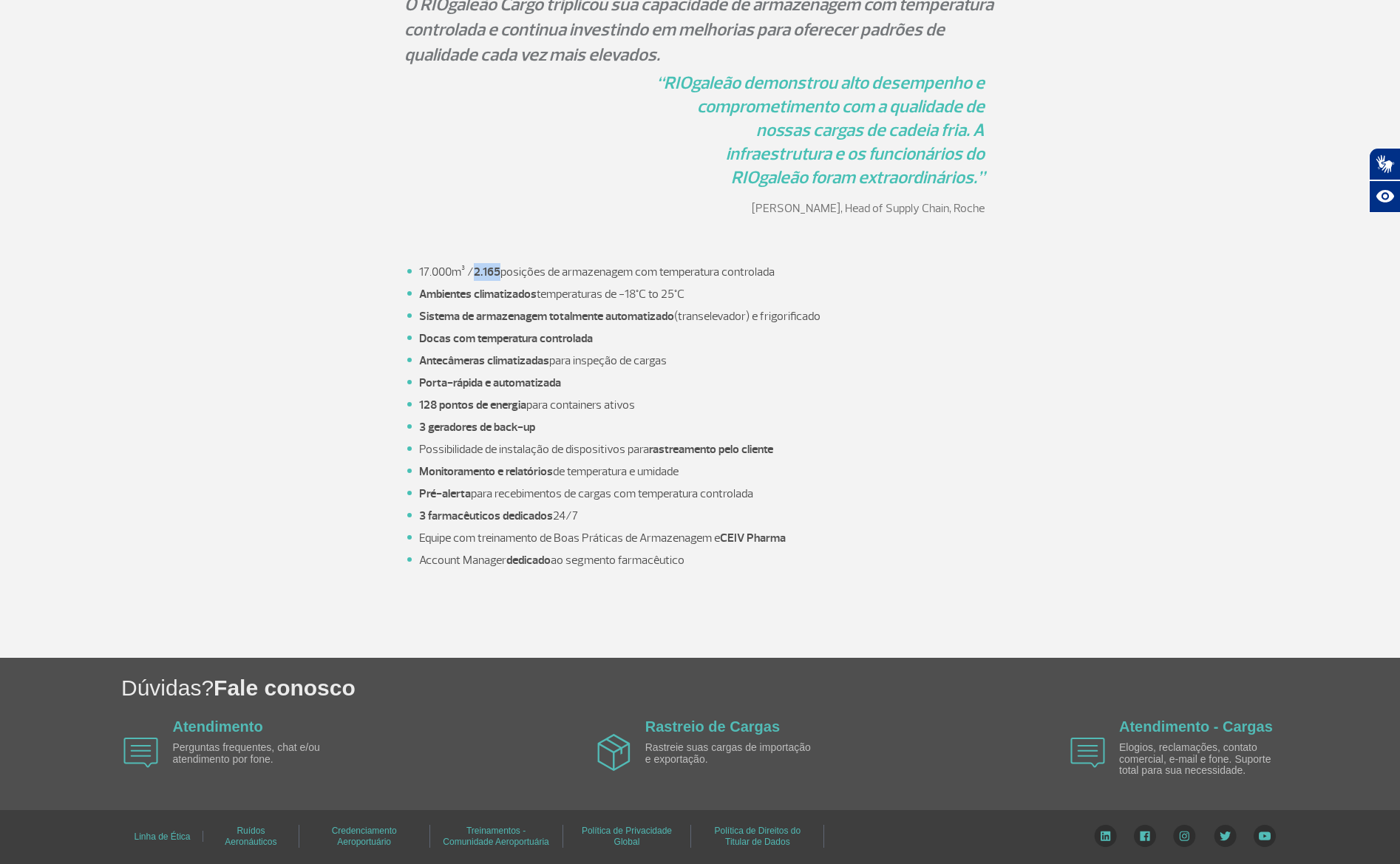
drag, startPoint x: 476, startPoint y: 272, endPoint x: 498, endPoint y: 272, distance: 22.0
click at [498, 270] on strong "2.165" at bounding box center [487, 272] width 27 height 15
drag, startPoint x: 486, startPoint y: 270, endPoint x: 500, endPoint y: 270, distance: 14.0
click at [495, 270] on strong "2.165" at bounding box center [487, 272] width 27 height 15
drag, startPoint x: 502, startPoint y: 270, endPoint x: 482, endPoint y: 267, distance: 20.2
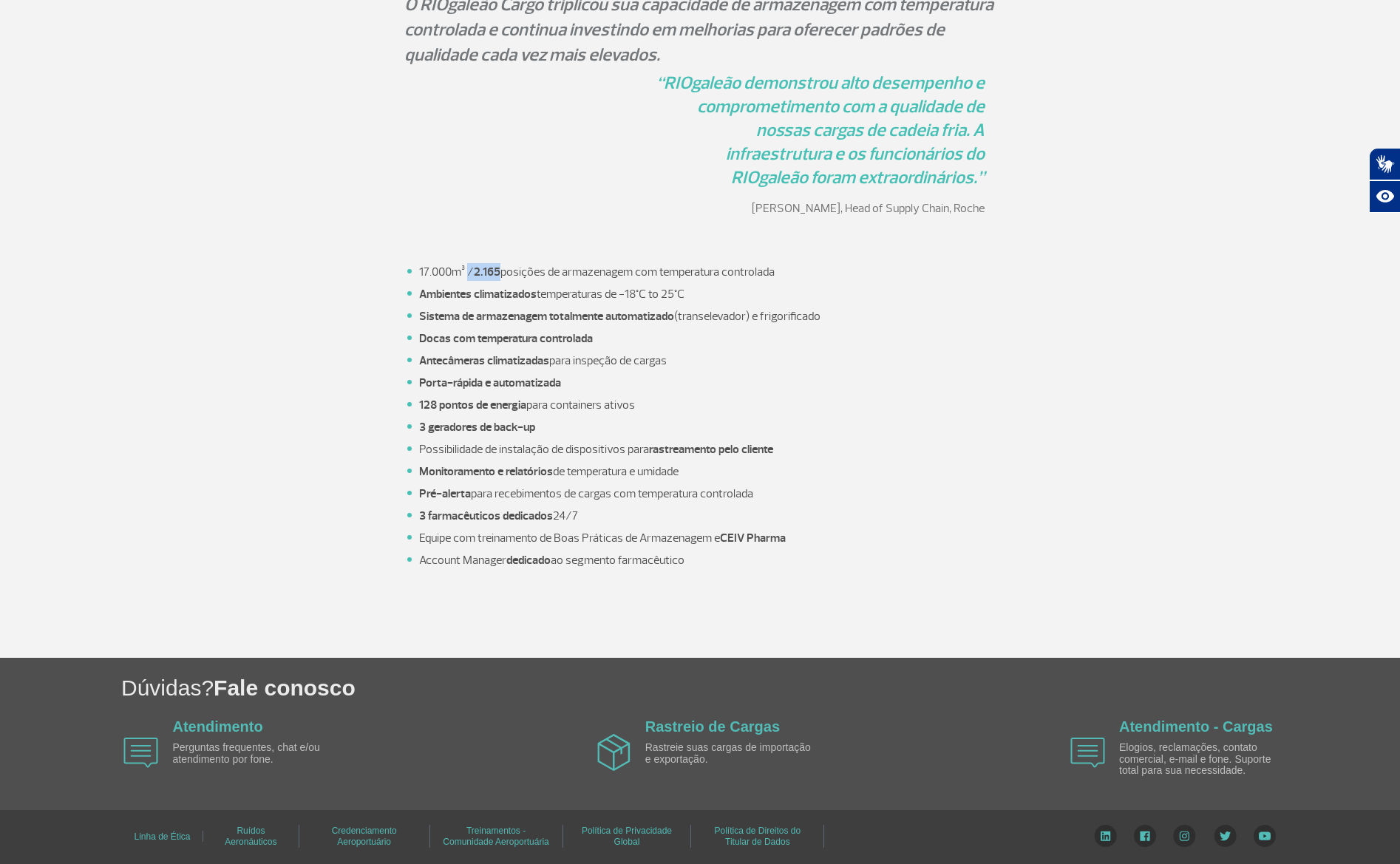
click at [474, 267] on li "17.000m³ / 2.165 posições de armazenagem com temperatura controlada" at bounding box center [707, 272] width 576 height 18
click at [485, 272] on strong "2.165" at bounding box center [487, 272] width 27 height 15
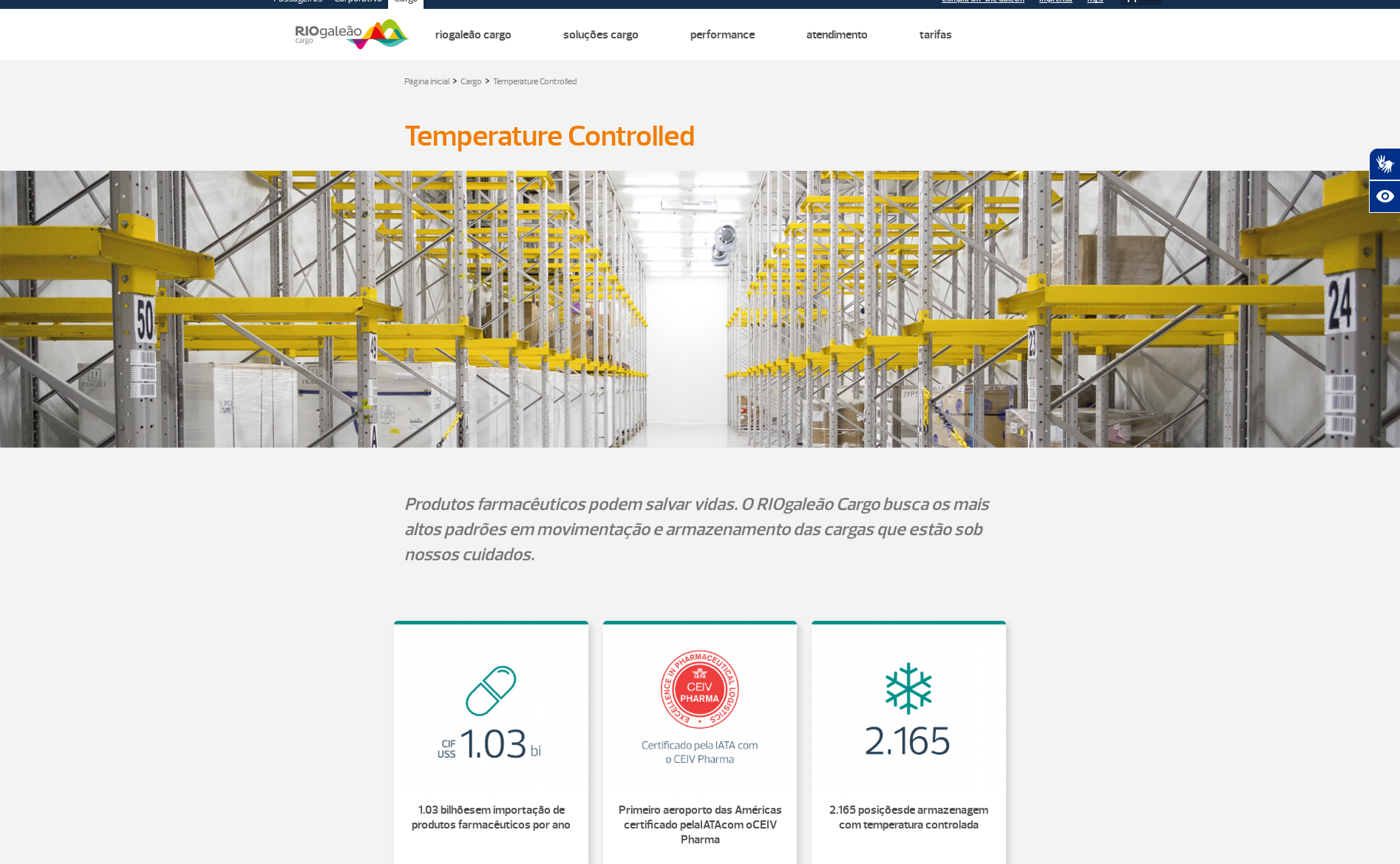
scroll to position [0, 0]
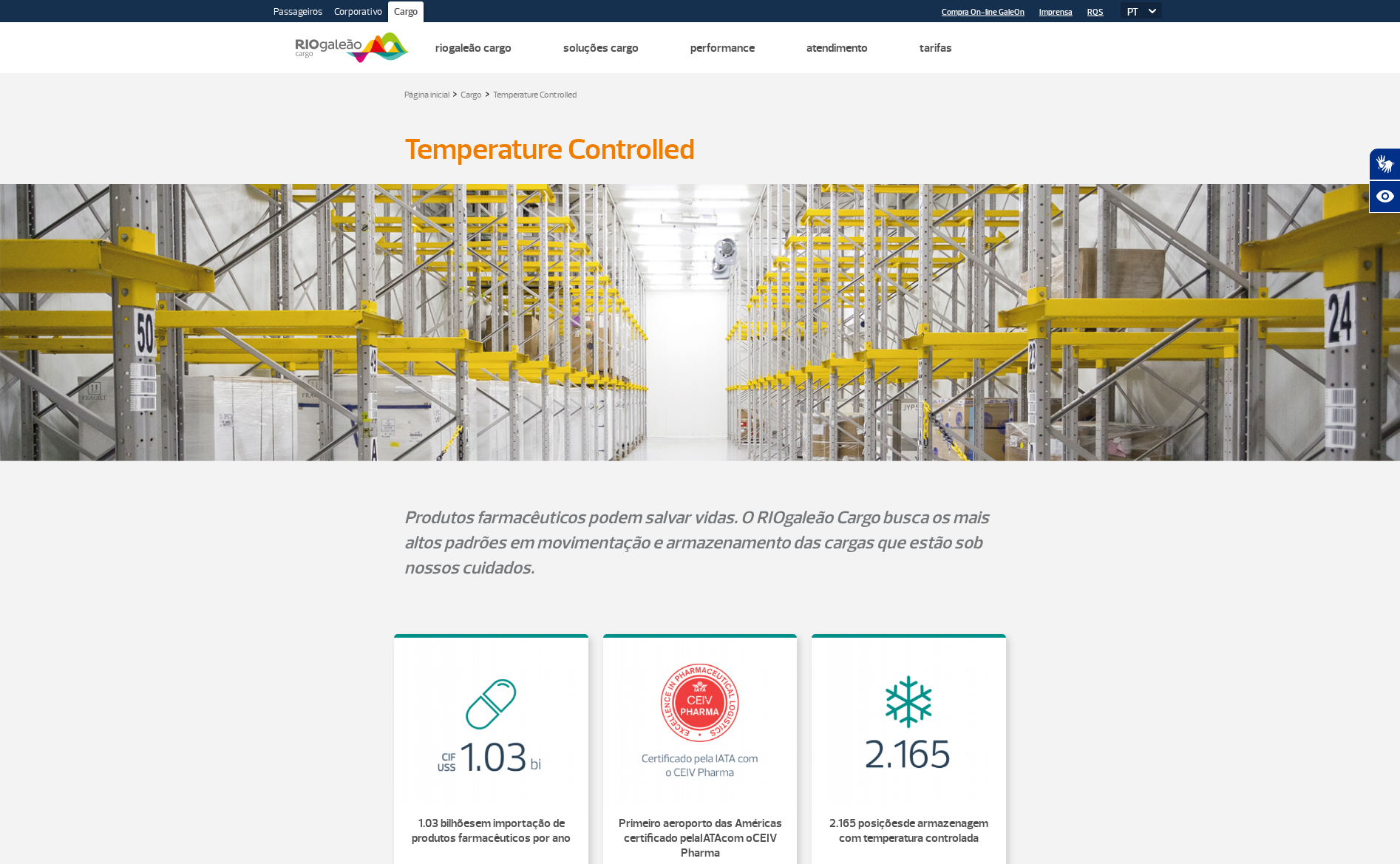
drag, startPoint x: 1411, startPoint y: 103, endPoint x: 1226, endPoint y: 61, distance: 189.7
click at [1400, 60] on html "Passageiros Corporativo Cargo Compra On-line GaleOn Imprensa RQS PT ENG ESP Pág…" at bounding box center [700, 432] width 1400 height 864
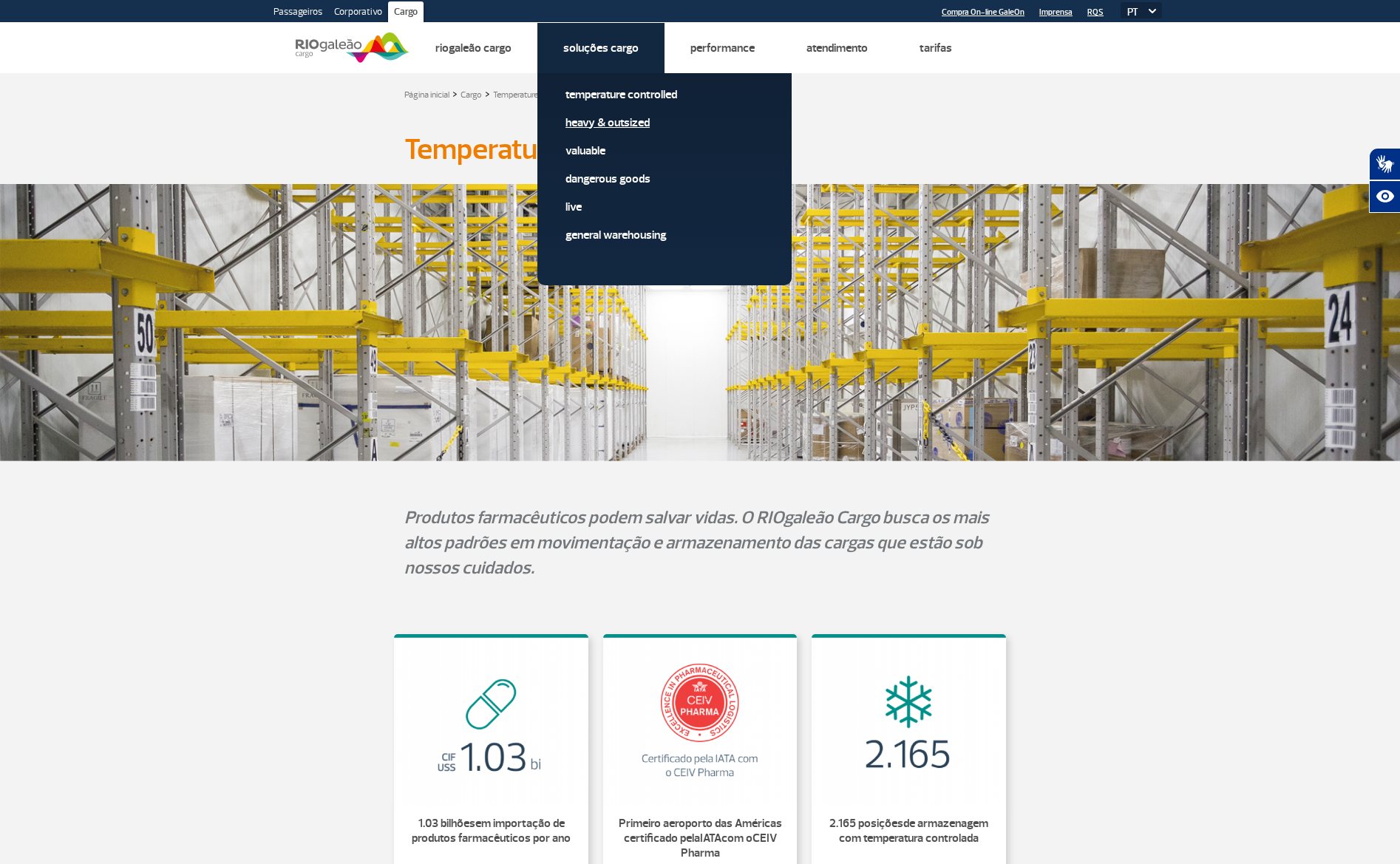
click at [639, 119] on link "Heavy & Outsized" at bounding box center [664, 122] width 198 height 16
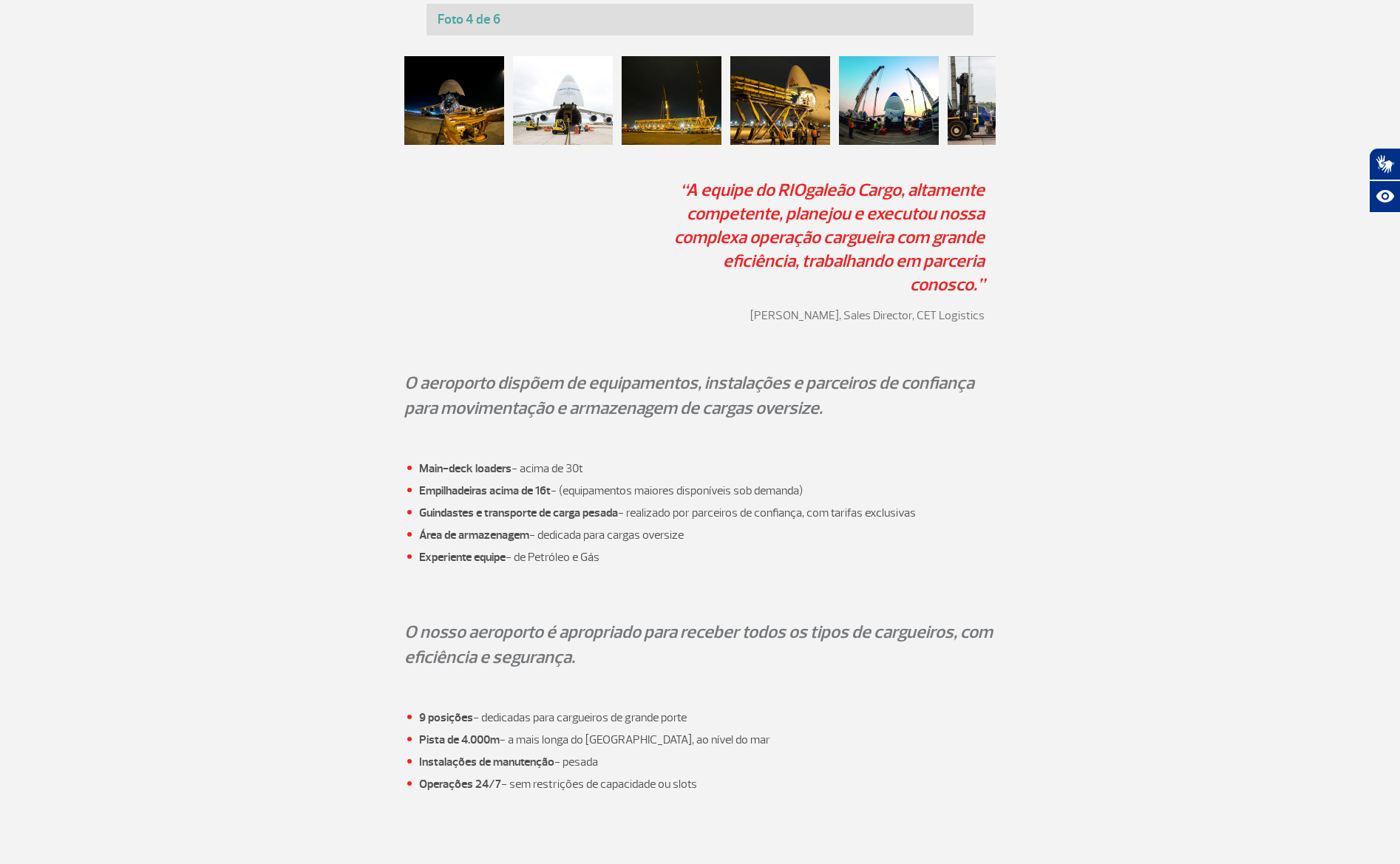
scroll to position [1475, 0]
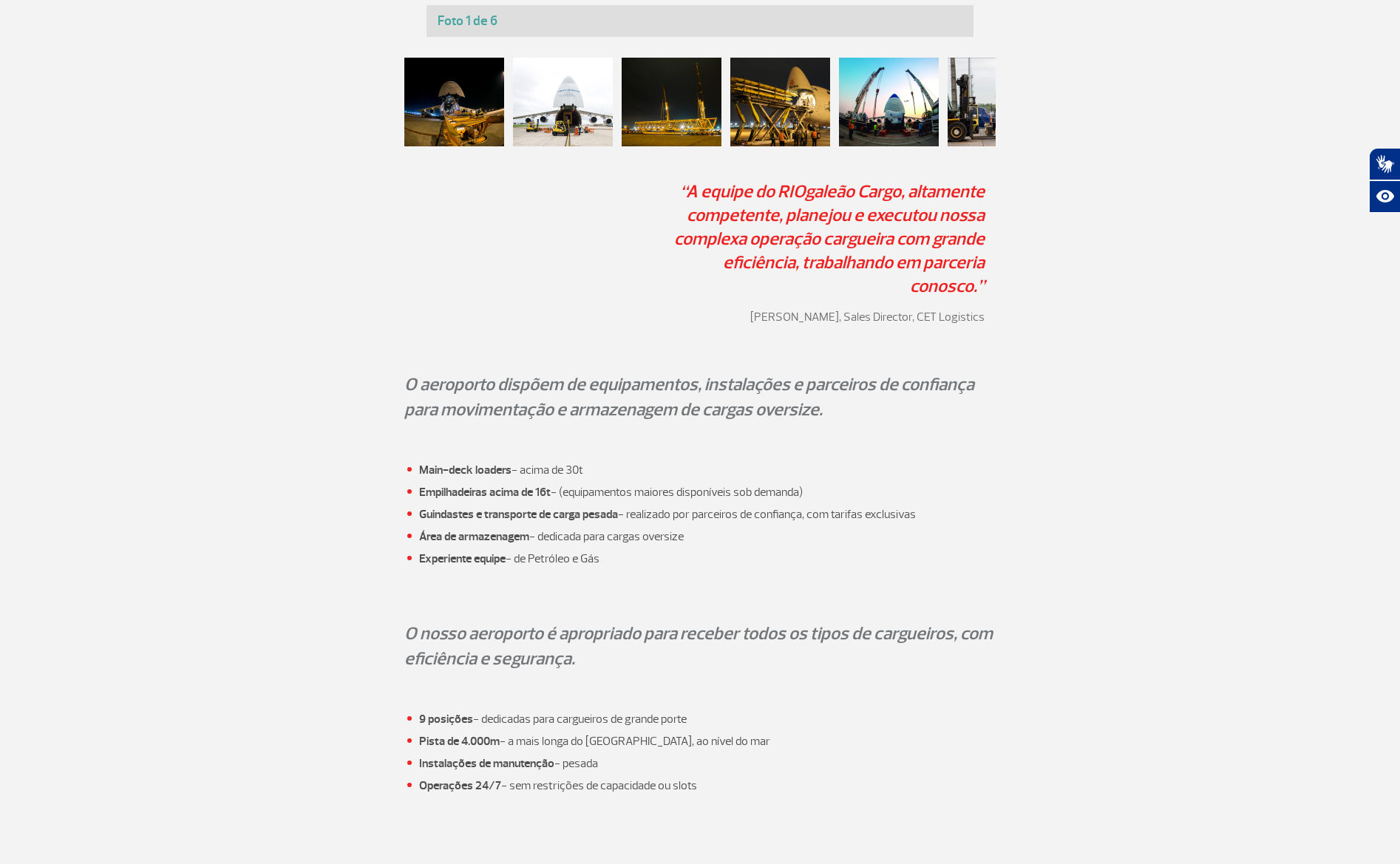
click at [755, 310] on p "Jorge SantAnna , Sales Director , CET Logistics" at bounding box center [817, 317] width 334 height 15
drag, startPoint x: 756, startPoint y: 288, endPoint x: 837, endPoint y: 292, distance: 81.1
click at [840, 310] on p "Jorge SantAnna , Sales Director , CET Logistics" at bounding box center [817, 317] width 334 height 15
copy p "Jorge SantAnna ,"
click at [679, 187] on p "“A equipe do RIOgaleão Cargo, altamente competente, planejou e executou nossa c…" at bounding box center [817, 239] width 334 height 119
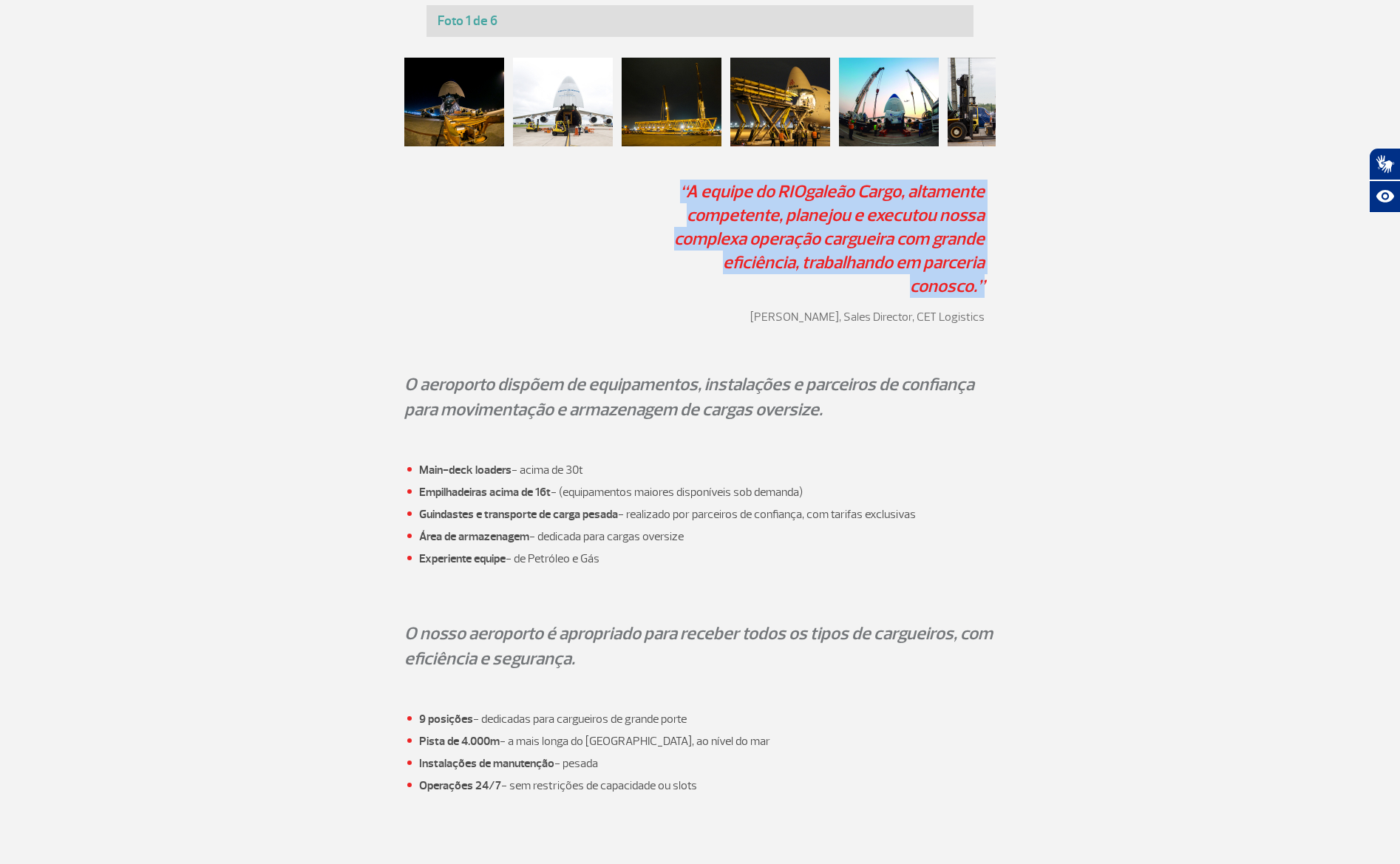
drag, startPoint x: 679, startPoint y: 187, endPoint x: 995, endPoint y: 272, distance: 327.2
click at [985, 263] on div "“A equipe do RIOgaleão Cargo, altamente competente, planejou e executou nossa c…" at bounding box center [700, 258] width 592 height 157
copy p "“A equipe do RIOgaleão Cargo, altamente competente, planejou e executou nossa c…"
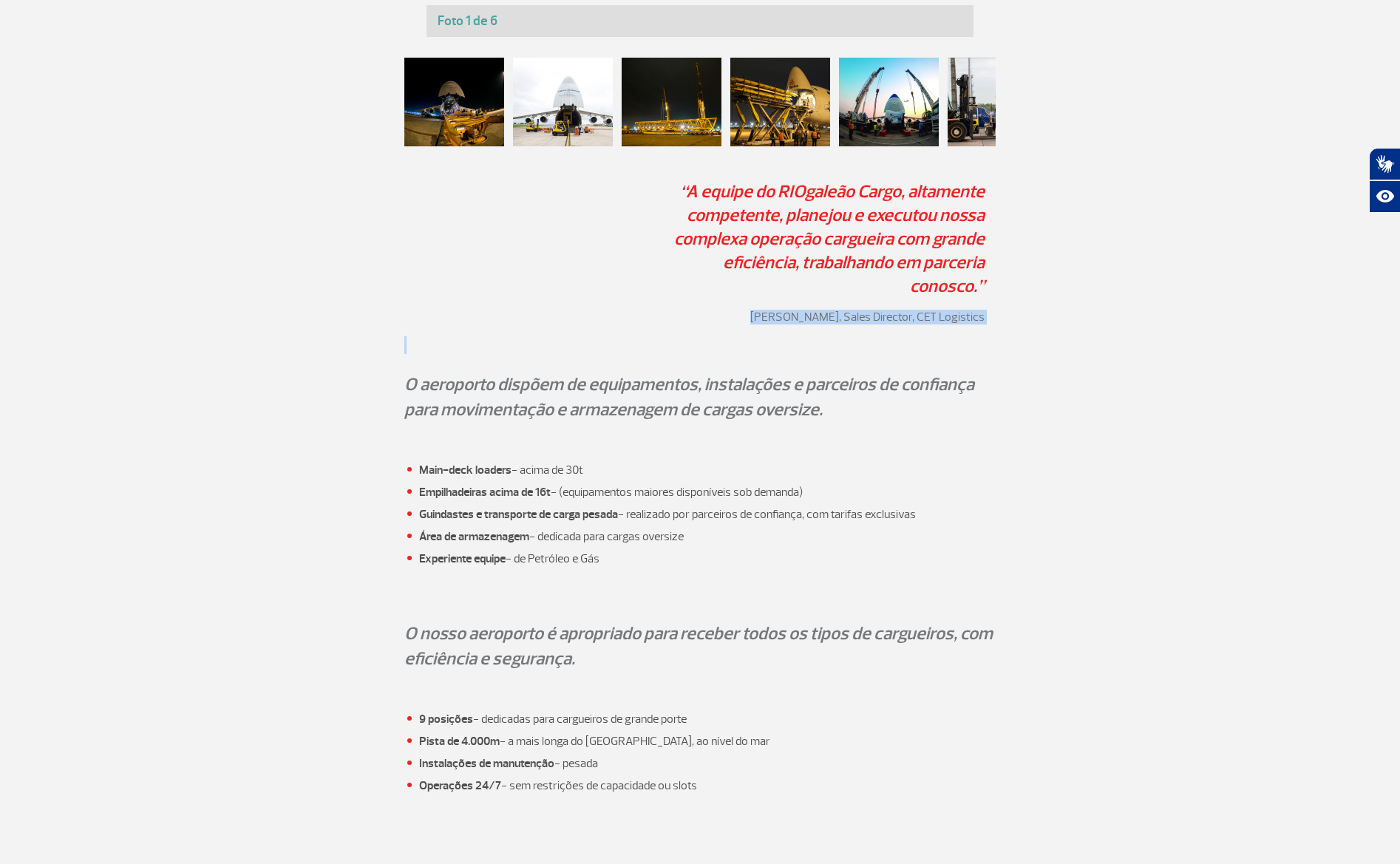
drag, startPoint x: 759, startPoint y: 296, endPoint x: 1008, endPoint y: 311, distance: 249.5
click at [1008, 311] on div "“A equipe do RIOgaleão Cargo, altamente competente, planejou e executou nossa c…" at bounding box center [700, 258] width 821 height 157
copy p "Jorge SantAnna , Sales Director , CET Logistics"
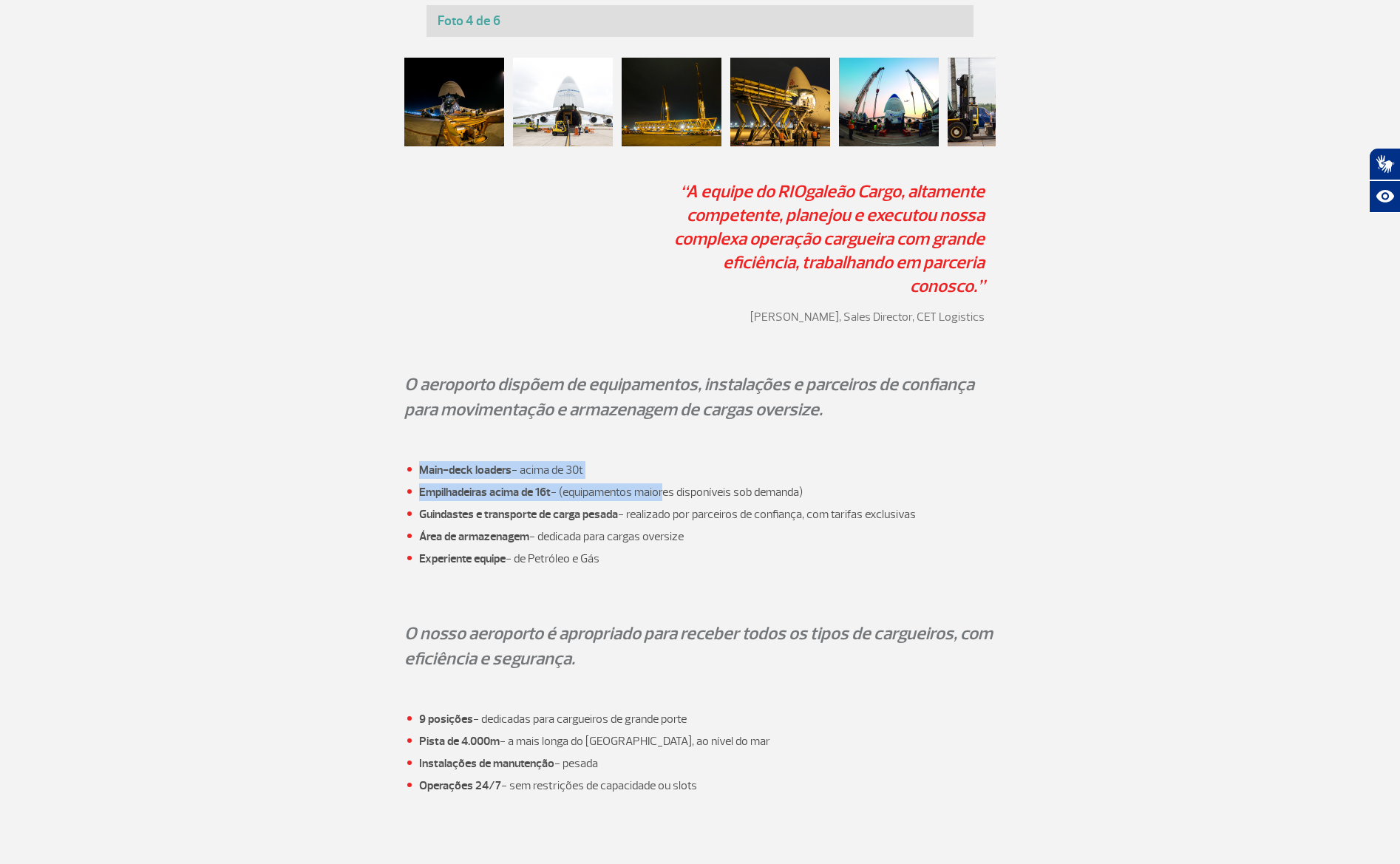
drag, startPoint x: 422, startPoint y: 443, endPoint x: 664, endPoint y: 465, distance: 243.0
click at [664, 465] on ul "Main-deck loaders - acima de 30t Empilhadeiras acima de 16t - (equipamentos mai…" at bounding box center [700, 514] width 592 height 106
click at [739, 585] on p at bounding box center [700, 594] width 592 height 18
drag, startPoint x: 417, startPoint y: 445, endPoint x: 633, endPoint y: 444, distance: 216.0
click at [635, 461] on ul "Main-deck loaders - acima de 30t Empilhadeiras acima de 16t - (equipamentos mai…" at bounding box center [700, 514] width 592 height 106
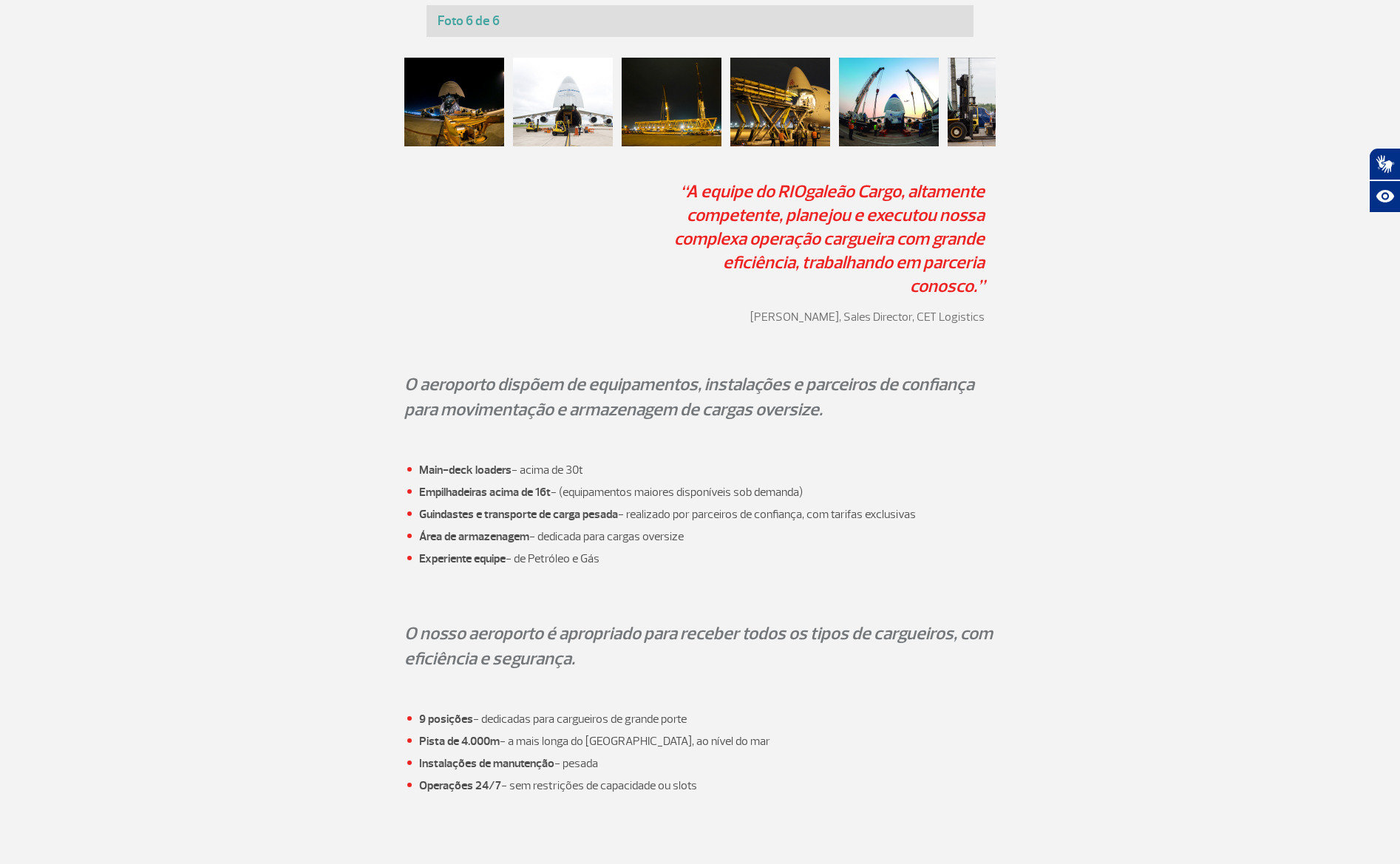
copy li "Main-deck loaders - acima de 30t"
drag, startPoint x: 419, startPoint y: 466, endPoint x: 854, endPoint y: 461, distance: 435.0
click at [855, 484] on li "Empilhadeiras acima de 16t - (equipamentos maiores disponíveis sob demanda)" at bounding box center [707, 492] width 576 height 18
copy li "Empilhadeiras acima de 16t - (equipamentos maiores disponíveis sob demanda)"
drag, startPoint x: 485, startPoint y: 496, endPoint x: 472, endPoint y: 496, distance: 13.0
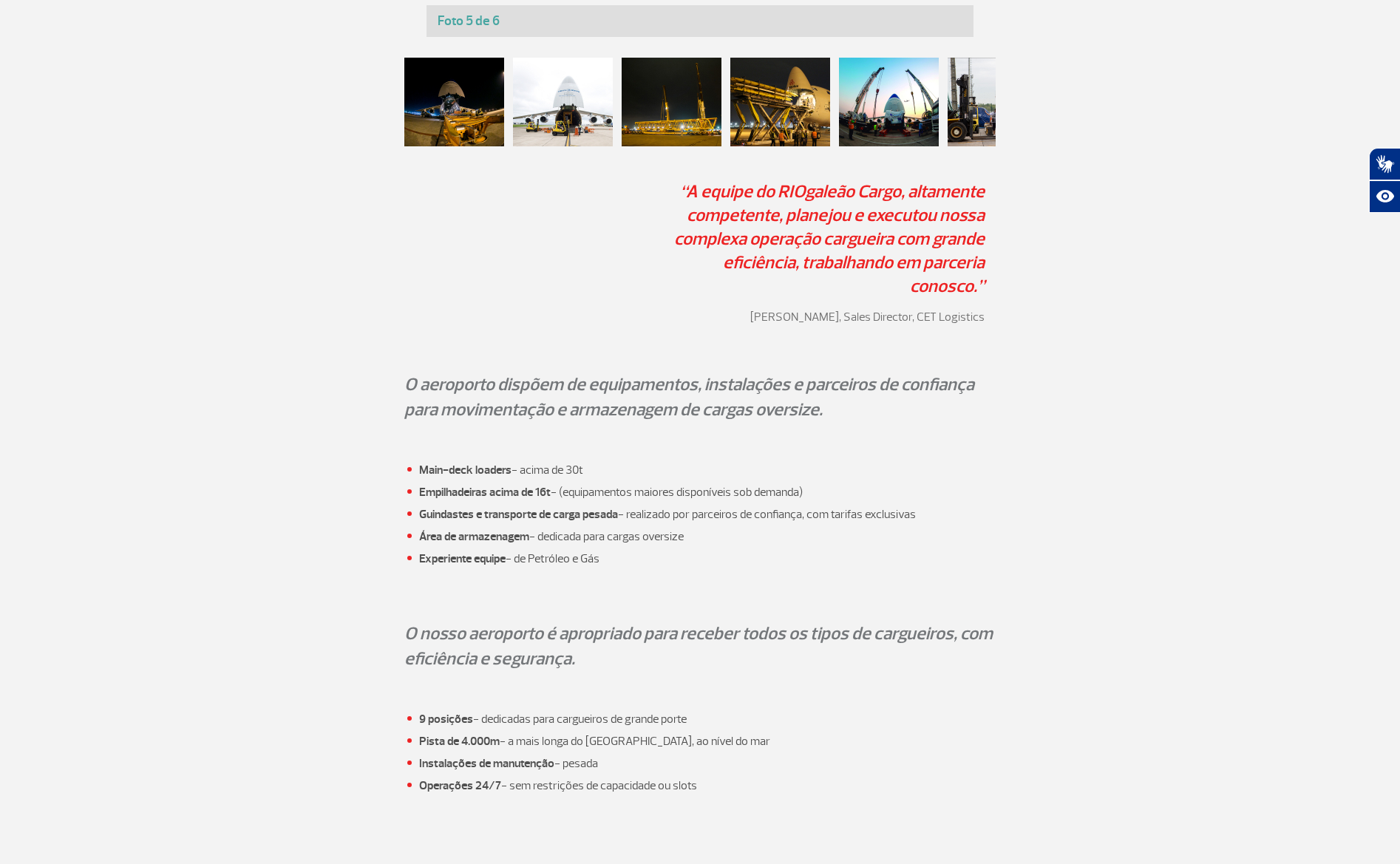
click at [485, 507] on strong "Guindastes e transporte de carga pesada" at bounding box center [519, 514] width 199 height 15
drag, startPoint x: 419, startPoint y: 488, endPoint x: 915, endPoint y: 500, distance: 496.1
click at [915, 501] on ul "Main-deck loaders - acima de 30t Empilhadeiras acima de 16t - (equipamentos mai…" at bounding box center [700, 514] width 592 height 106
copy ul "Guindastes e transporte de carga pesada - realizado por parceiros de confiança,…"
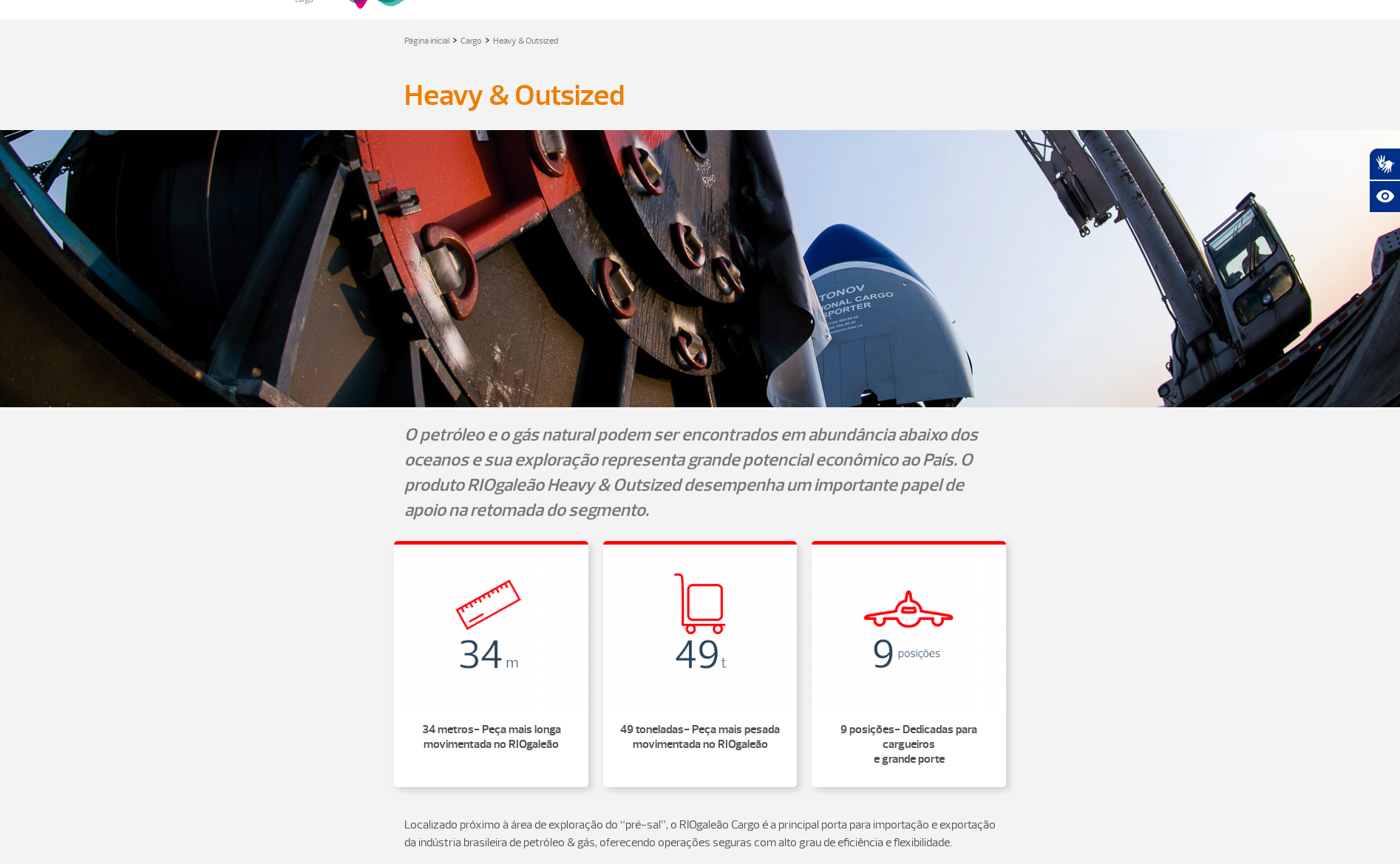
scroll to position [0, 0]
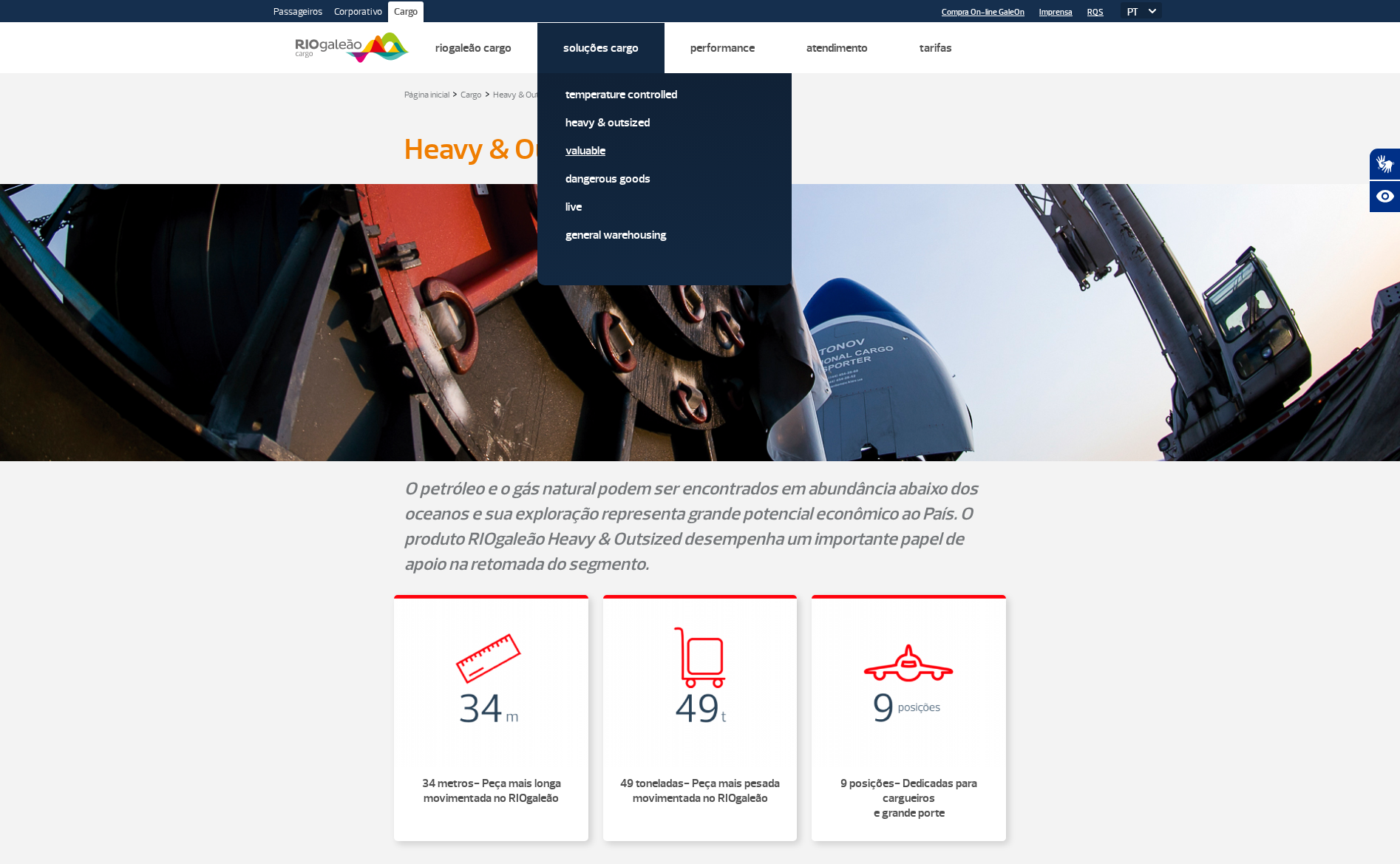
click at [599, 146] on link "Valuable" at bounding box center [664, 150] width 198 height 16
click at [597, 152] on link "Valuable" at bounding box center [664, 150] width 198 height 16
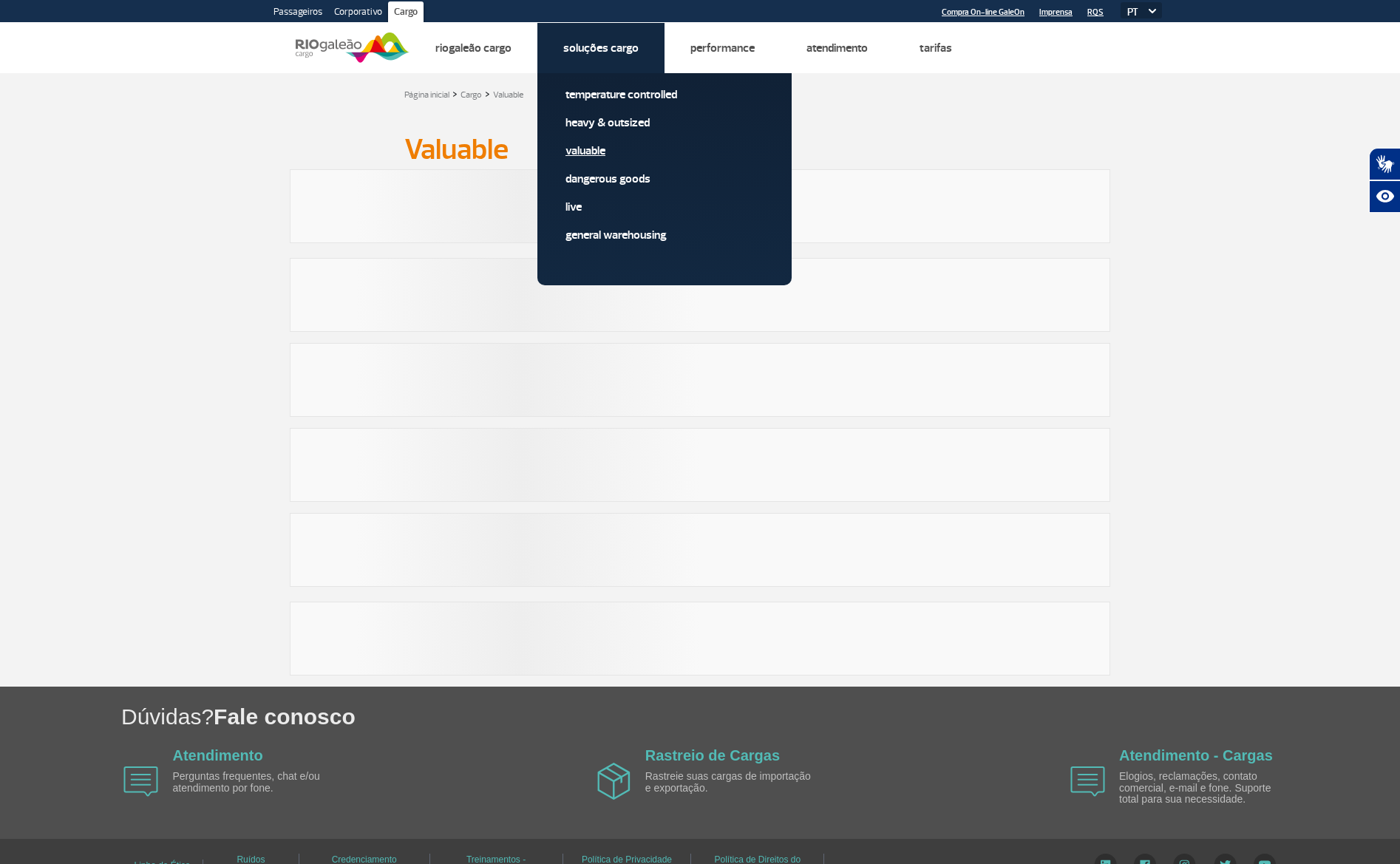
drag, startPoint x: 597, startPoint y: 154, endPoint x: 603, endPoint y: 147, distance: 9.2
click at [597, 154] on link "Valuable" at bounding box center [664, 150] width 198 height 16
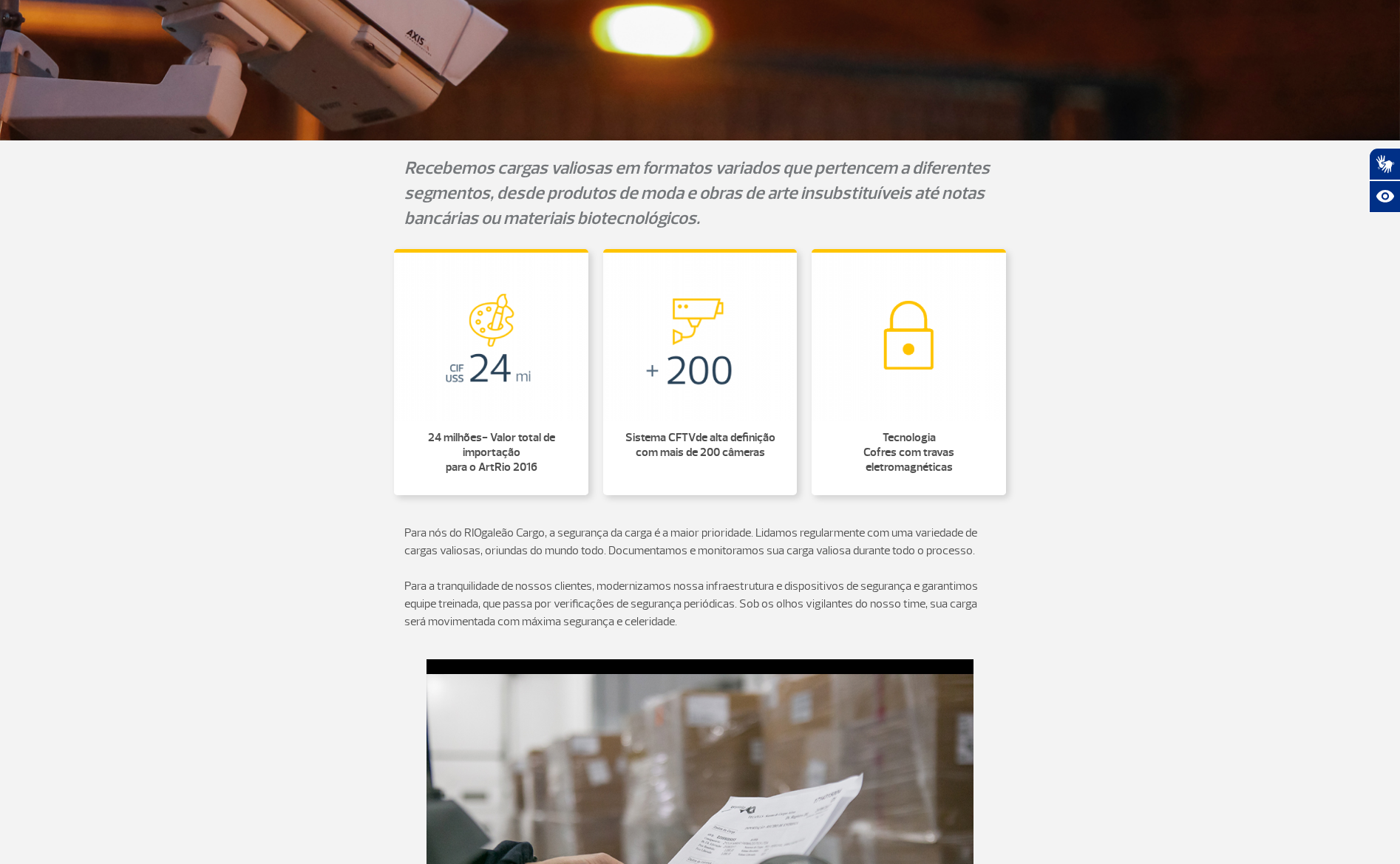
scroll to position [368, 0]
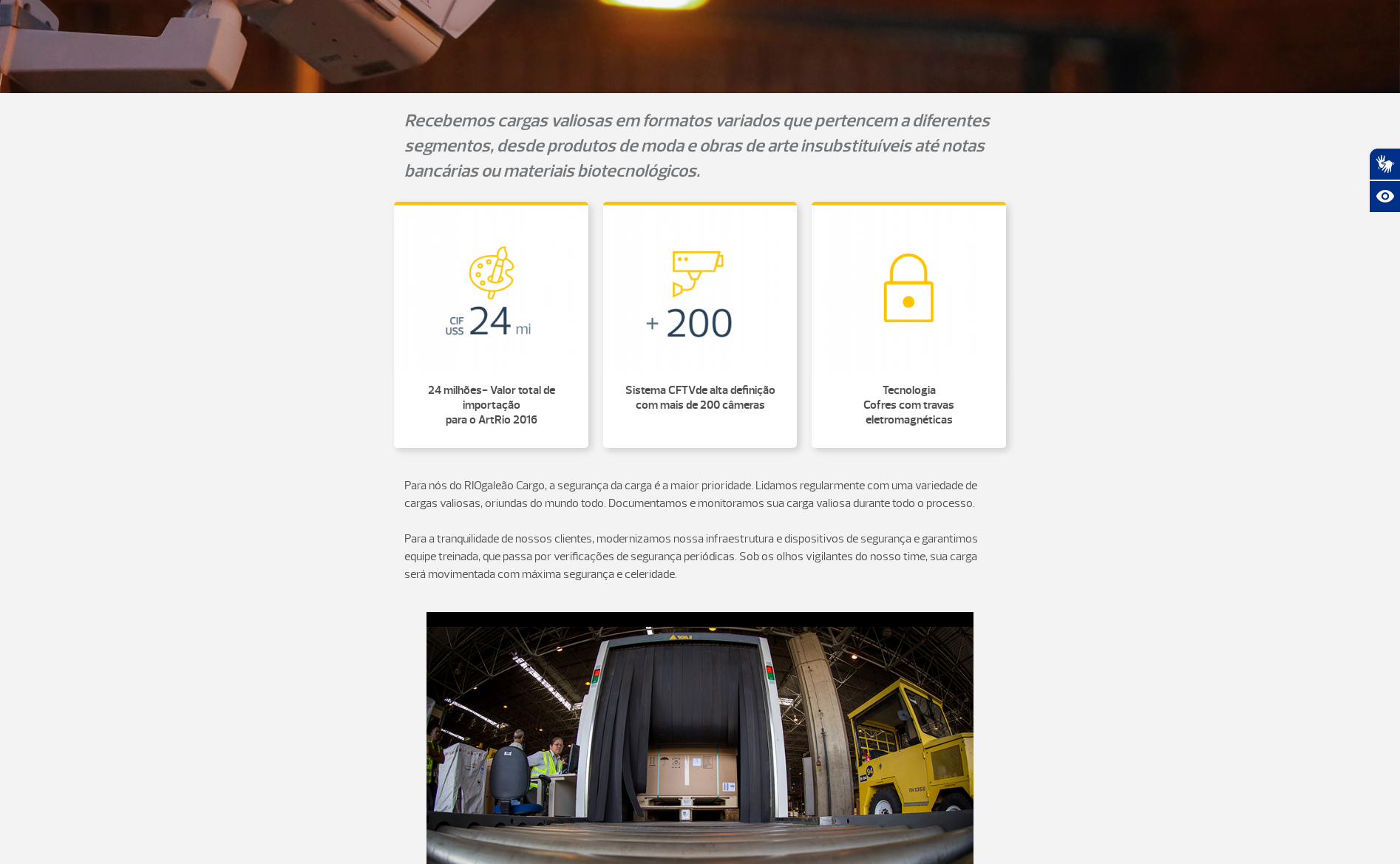
drag, startPoint x: 703, startPoint y: 379, endPoint x: 752, endPoint y: 394, distance: 51.2
click at [733, 406] on li "Sistema CFTV de alta definição com mais de 200 câmeras" at bounding box center [700, 403] width 194 height 59
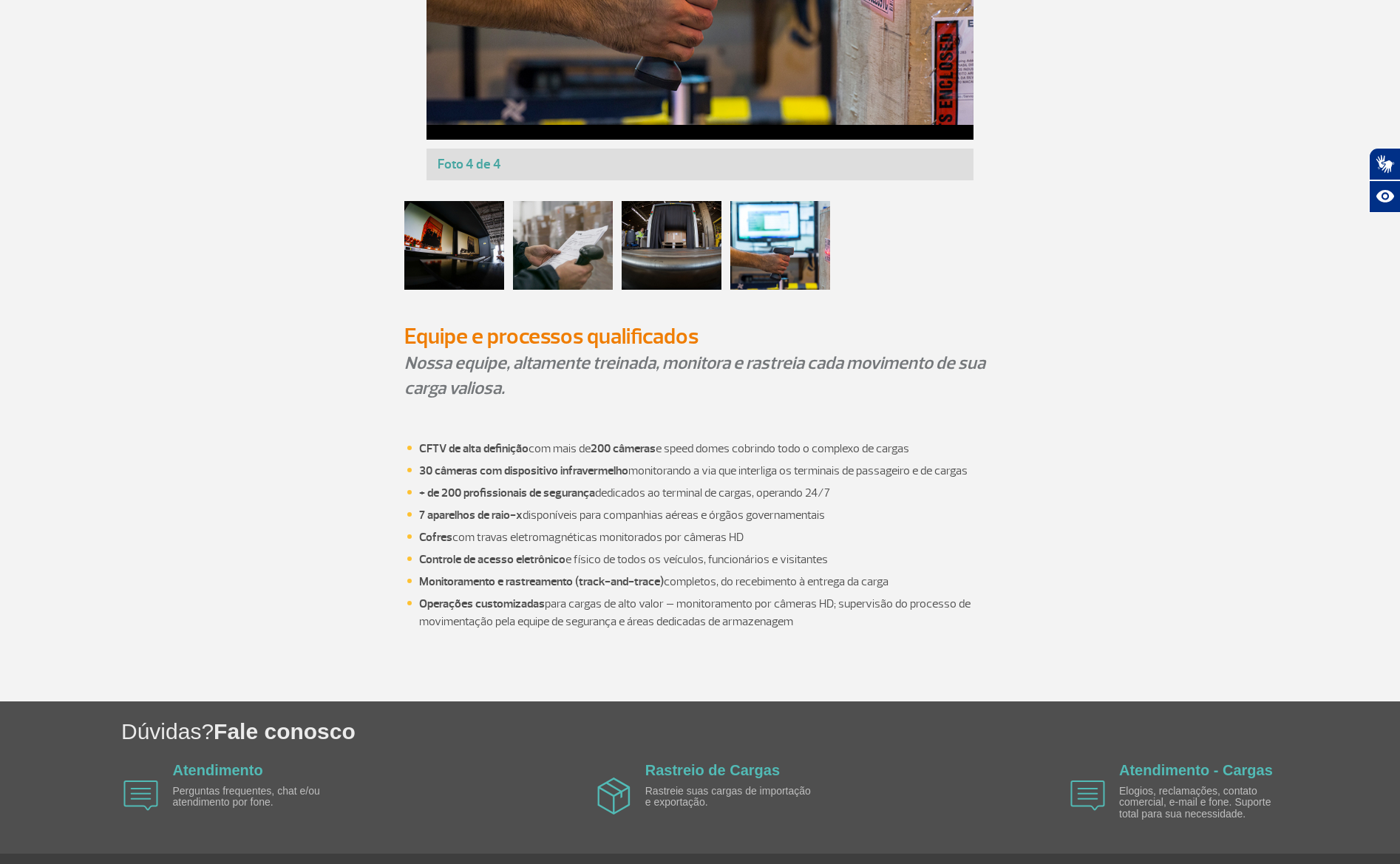
scroll to position [1279, 0]
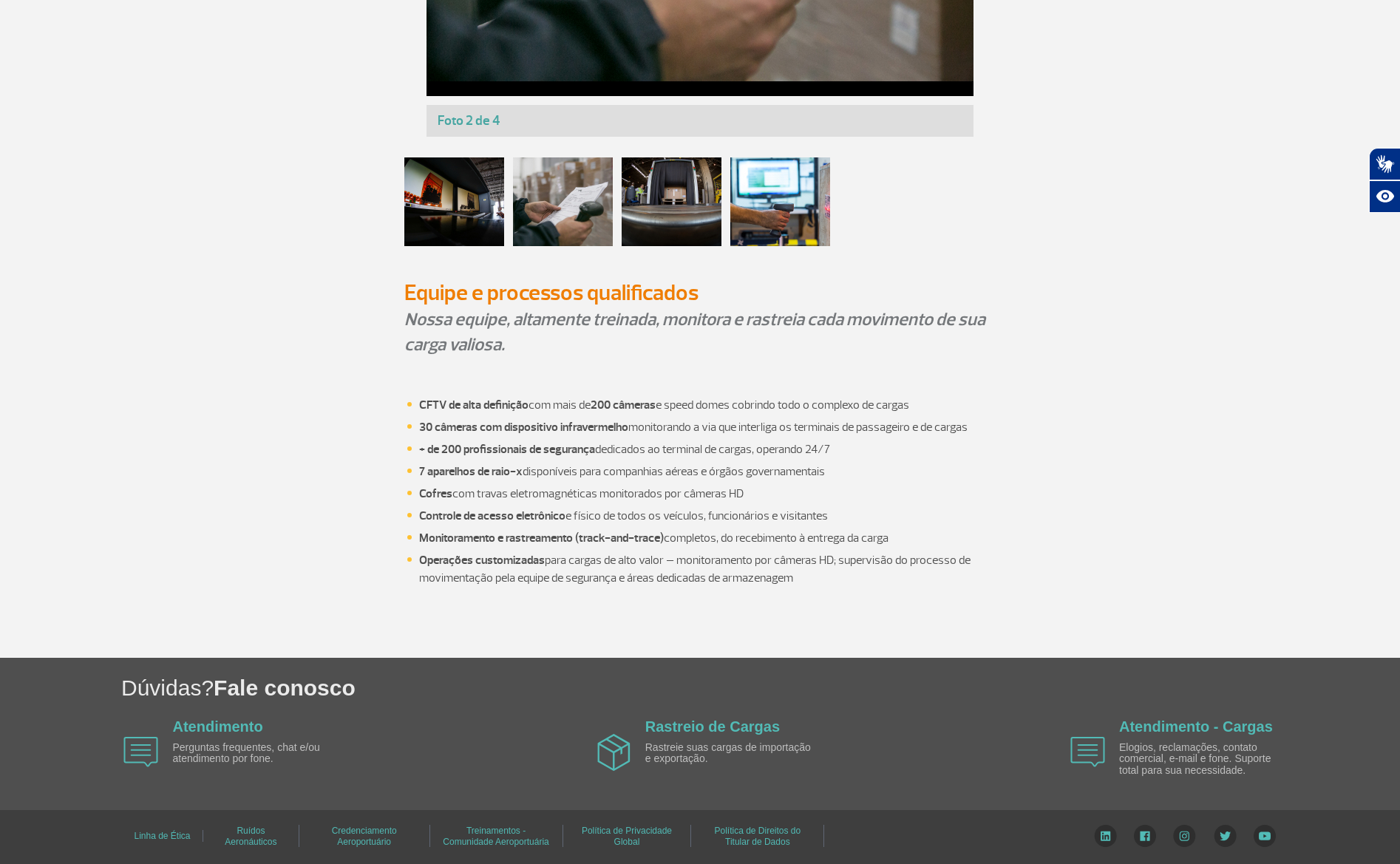
drag, startPoint x: 415, startPoint y: 400, endPoint x: 975, endPoint y: 403, distance: 560.0
click at [975, 403] on ul "CFTV de alta definição com mais de 200 câmeras e speed domes cobrindo todo o co…" at bounding box center [700, 491] width 592 height 191
copy li "CFTV de alta definição com mais de 200 câmeras e speed domes cobrindo todo o co…"
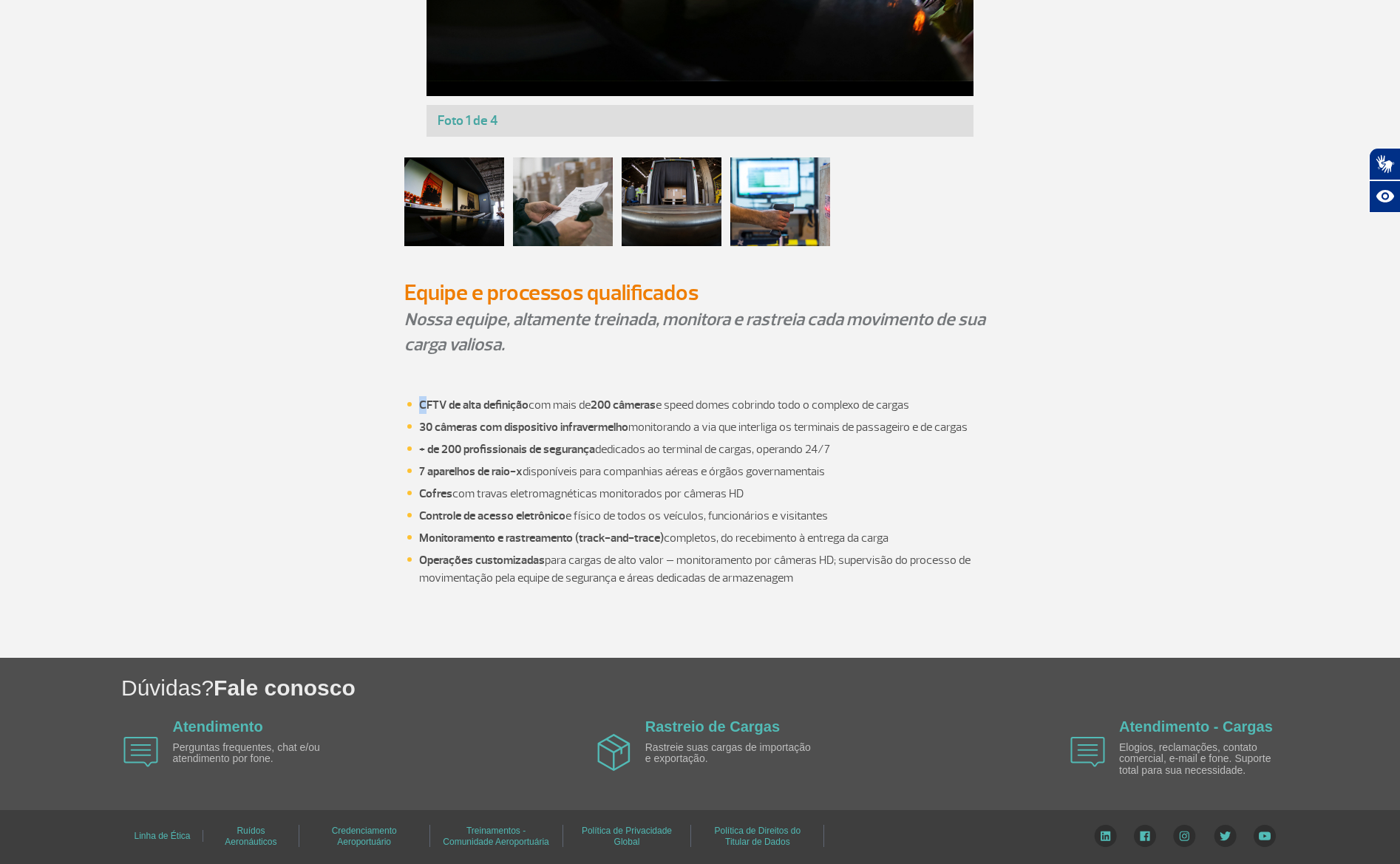
drag, startPoint x: 396, startPoint y: 401, endPoint x: 418, endPoint y: 397, distance: 22.4
click at [425, 399] on div "CFTV de alta definição com mais de 200 câmeras e speed domes cobrindo todo o co…" at bounding box center [700, 509] width 821 height 297
click at [416, 406] on ul "CFTV de alta definição com mais de 200 câmeras e speed domes cobrindo todo o co…" at bounding box center [700, 491] width 592 height 191
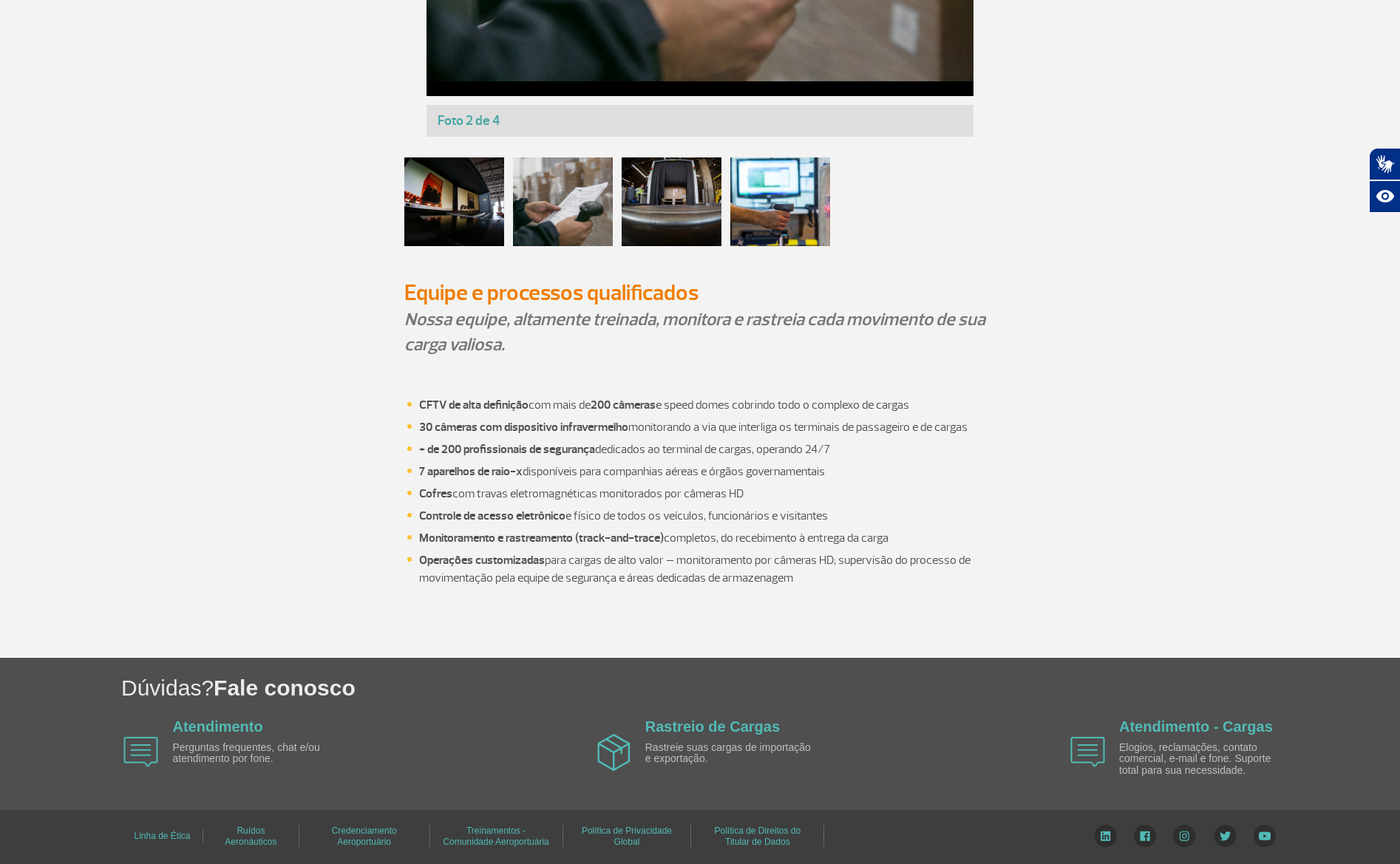
drag, startPoint x: 419, startPoint y: 403, endPoint x: 918, endPoint y: 402, distance: 499.0
click at [918, 402] on li "CFTV de alta definição com mais de 200 câmeras e speed domes cobrindo todo o co…" at bounding box center [707, 405] width 576 height 18
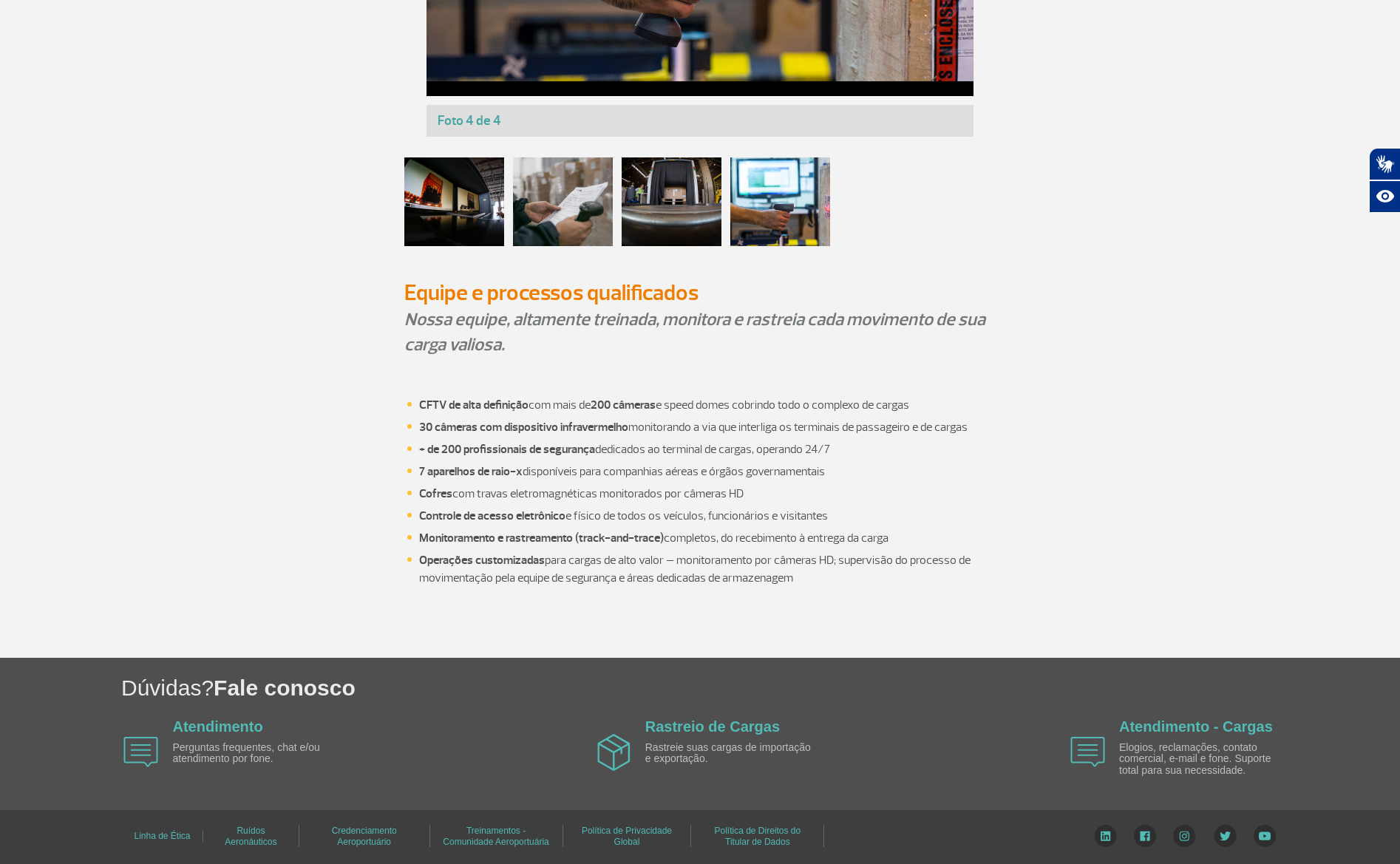
drag, startPoint x: 426, startPoint y: 424, endPoint x: 1026, endPoint y: 422, distance: 600.0
click at [1028, 420] on div "CFTV de alta definição com mais de 200 câmeras e speed domes cobrindo todo o co…" at bounding box center [700, 509] width 821 height 297
click at [547, 447] on strong "+ de 200 profissionais de segurança" at bounding box center [507, 449] width 176 height 15
drag, startPoint x: 813, startPoint y: 449, endPoint x: 423, endPoint y: 452, distance: 390.0
click at [422, 454] on li "+ de 200 profissionais de segurança dedicados ao terminal de cargas, operando 2…" at bounding box center [707, 449] width 576 height 18
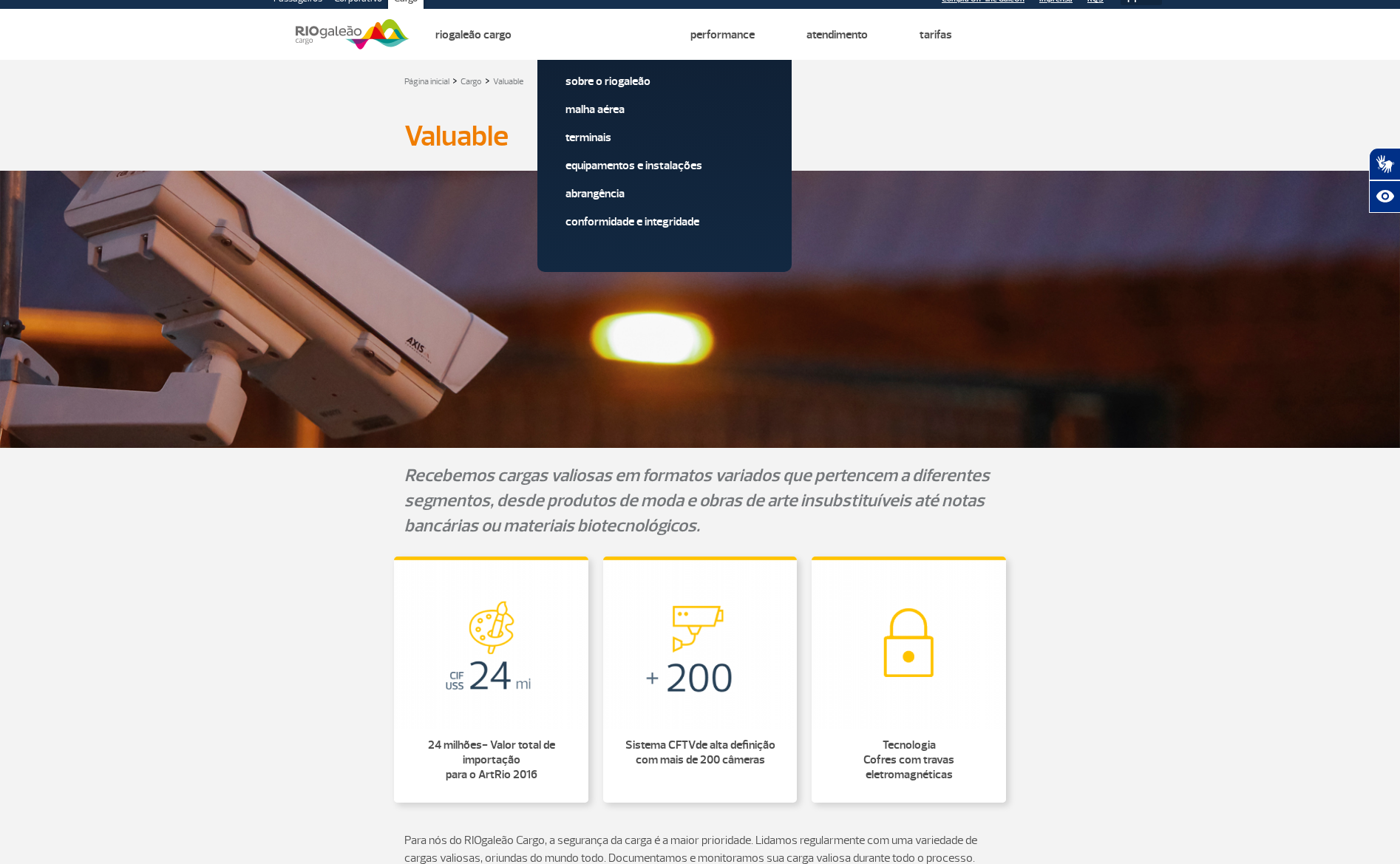
scroll to position [0, 0]
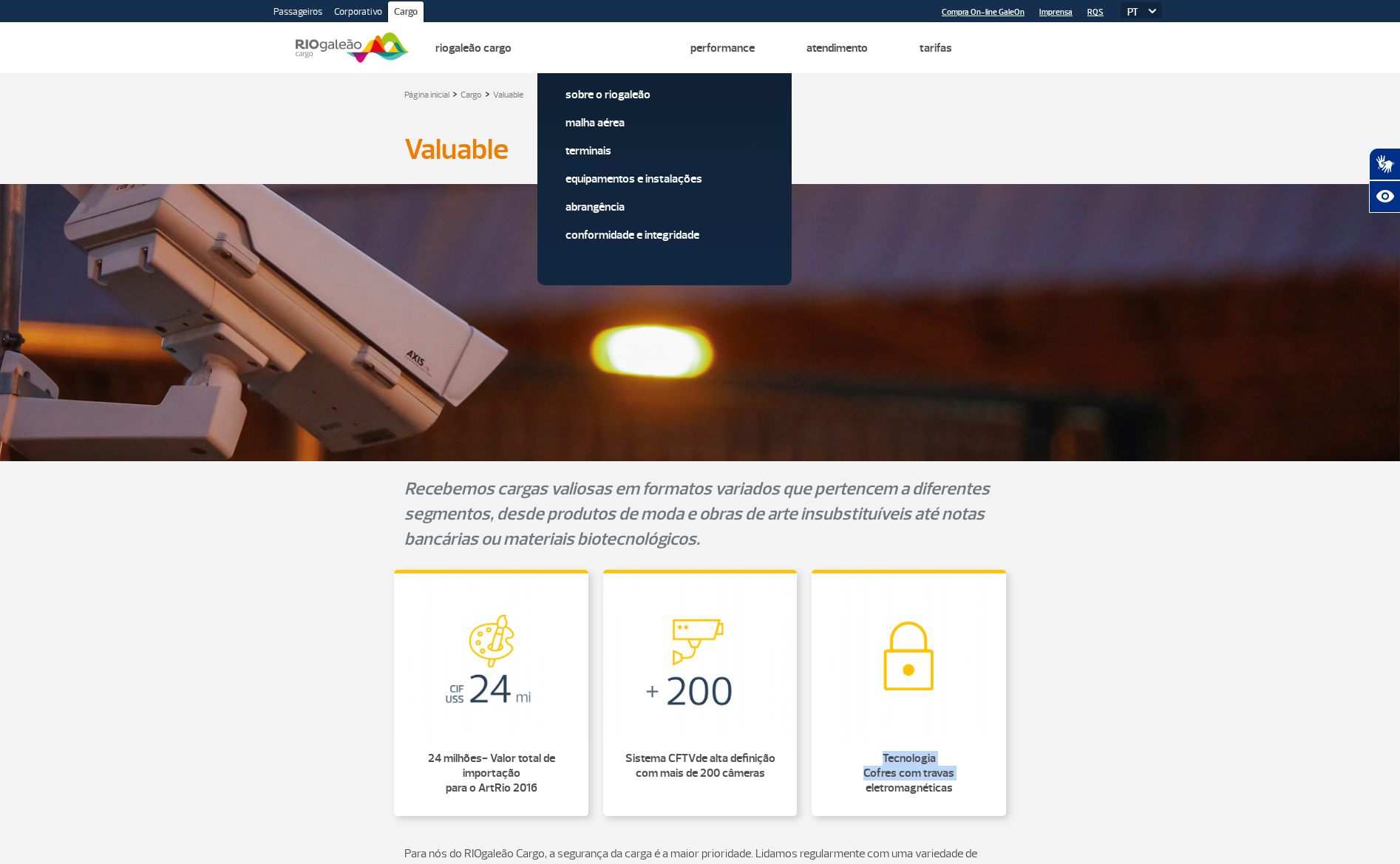
drag, startPoint x: 968, startPoint y: 779, endPoint x: 857, endPoint y: 751, distance: 114.5
click at [857, 751] on p "Tecnologia Cofres com travas eletromagnéticas" at bounding box center [909, 773] width 177 height 44
drag, startPoint x: 862, startPoint y: 752, endPoint x: 959, endPoint y: 804, distance: 110.1
click at [959, 804] on li "Tecnologia Cofres com travas eletromagnéticas" at bounding box center [909, 779] width 194 height 74
click at [235, 485] on section "Recebemos cargas valiosas em formatos variados que pertencem a diferentes segme…" at bounding box center [700, 515] width 1400 height 79
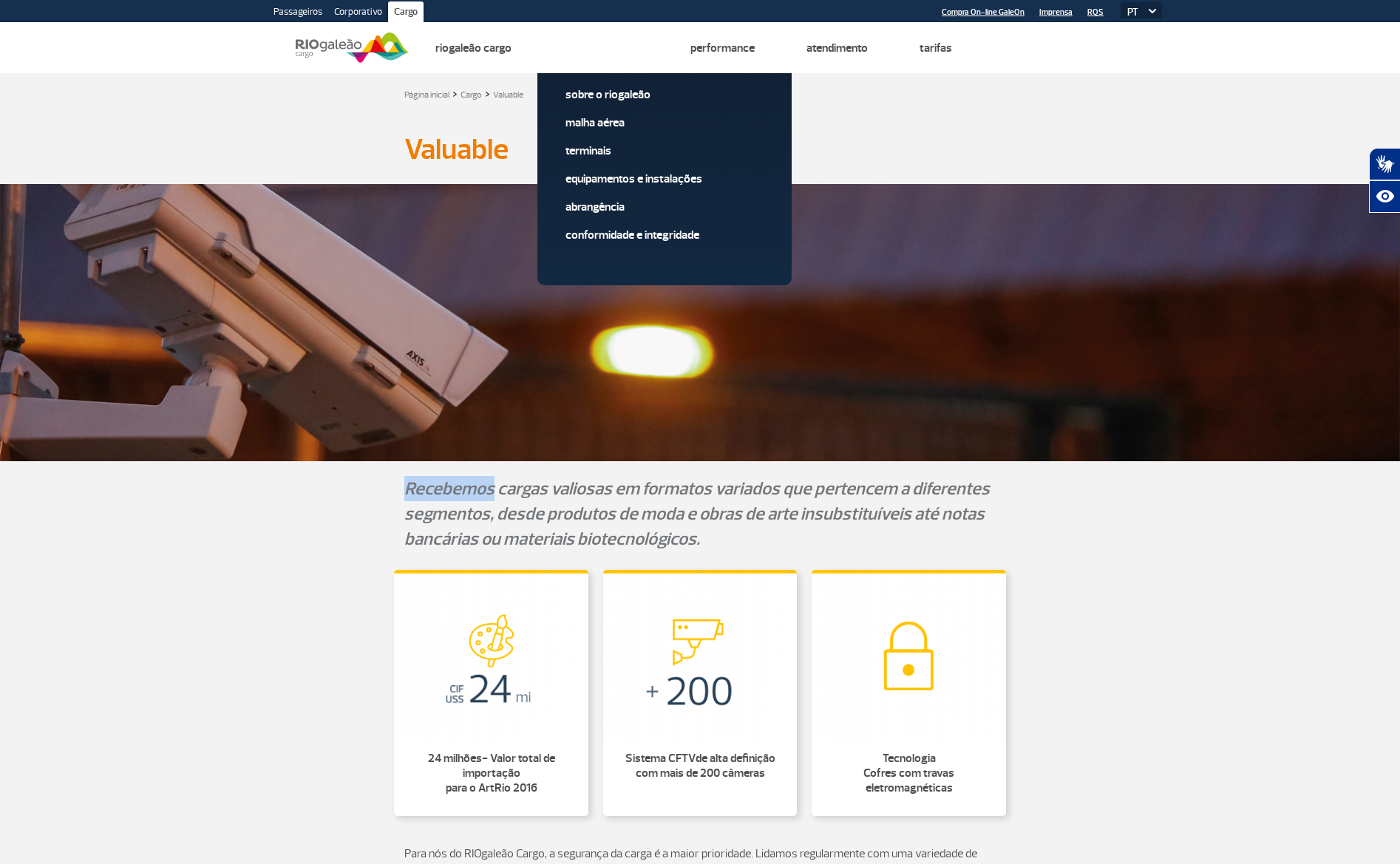
click at [235, 485] on section "Recebemos cargas valiosas em formatos variados que pertencem a diferentes segme…" at bounding box center [700, 515] width 1400 height 79
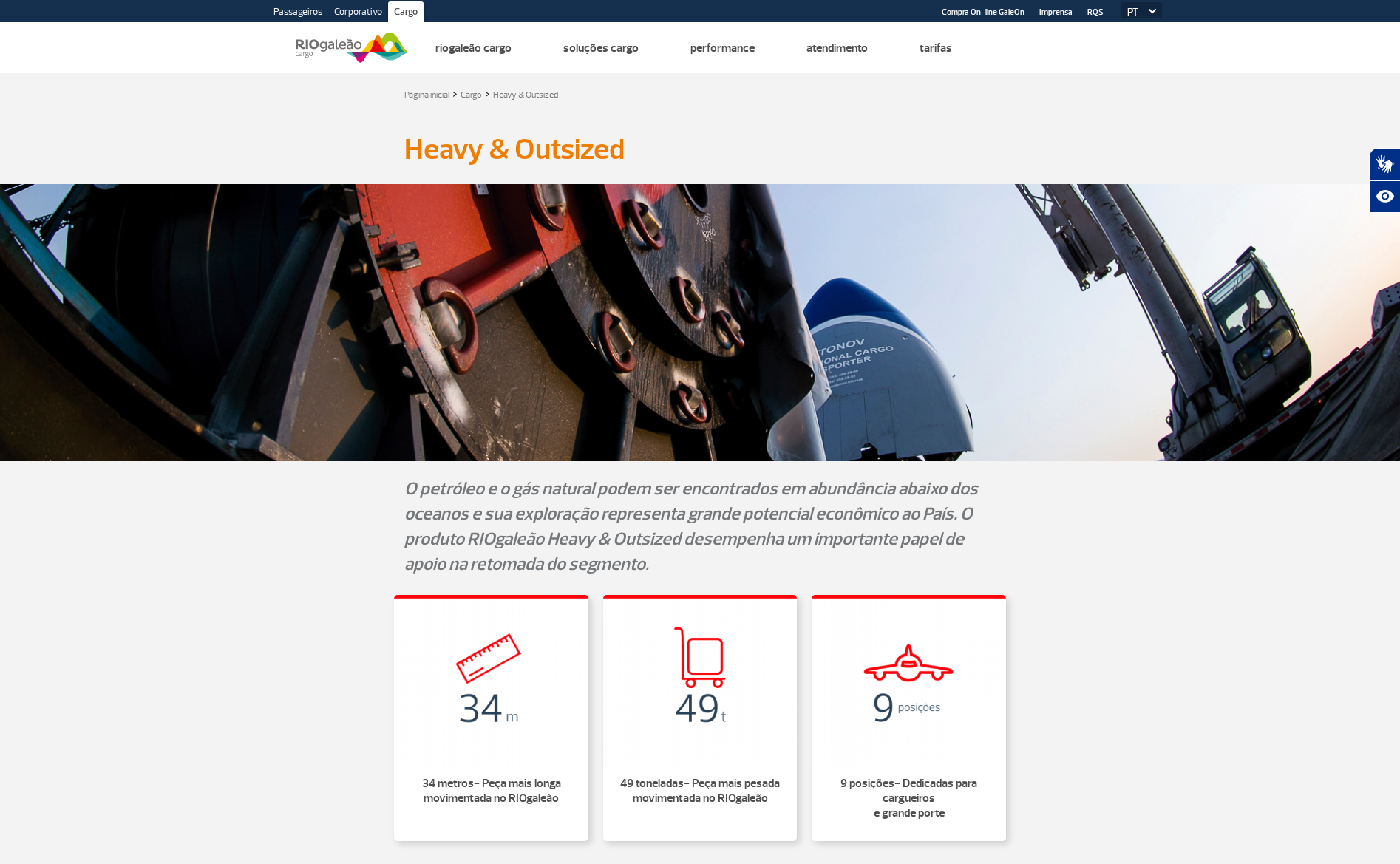
drag, startPoint x: 953, startPoint y: 654, endPoint x: 1408, endPoint y: 346, distance: 549.4
drag, startPoint x: 963, startPoint y: 813, endPoint x: 820, endPoint y: 781, distance: 146.5
click at [820, 781] on li "9 posições - Dedicadas para cargueiros e grande porte" at bounding box center [909, 804] width 194 height 74
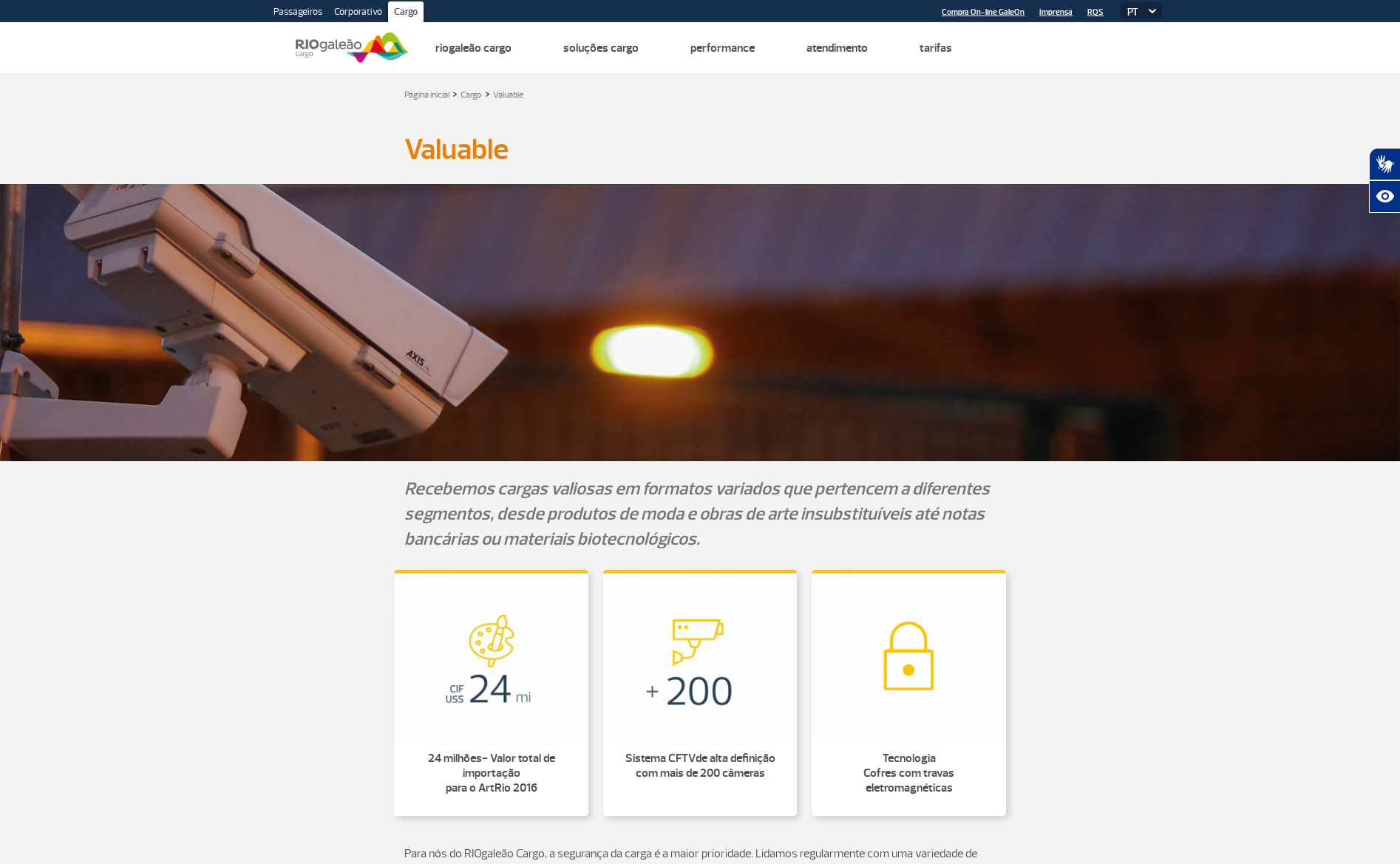
drag, startPoint x: 970, startPoint y: 789, endPoint x: 893, endPoint y: 751, distance: 85.9
click at [863, 752] on p "Tecnologia Cofres com travas eletromagnéticas" at bounding box center [909, 773] width 177 height 44
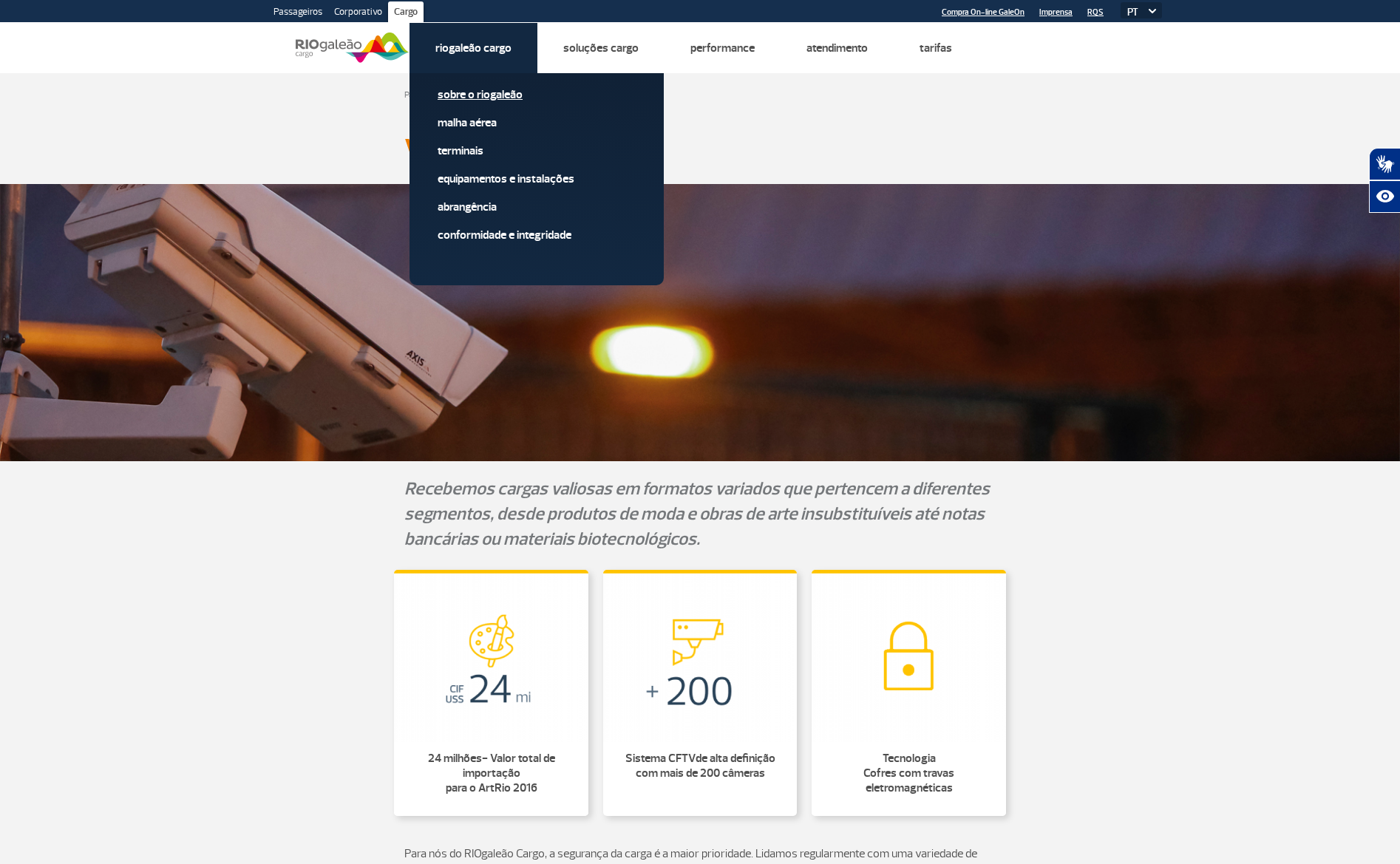
click at [479, 92] on link "Sobre o RIOgaleão" at bounding box center [537, 94] width 198 height 16
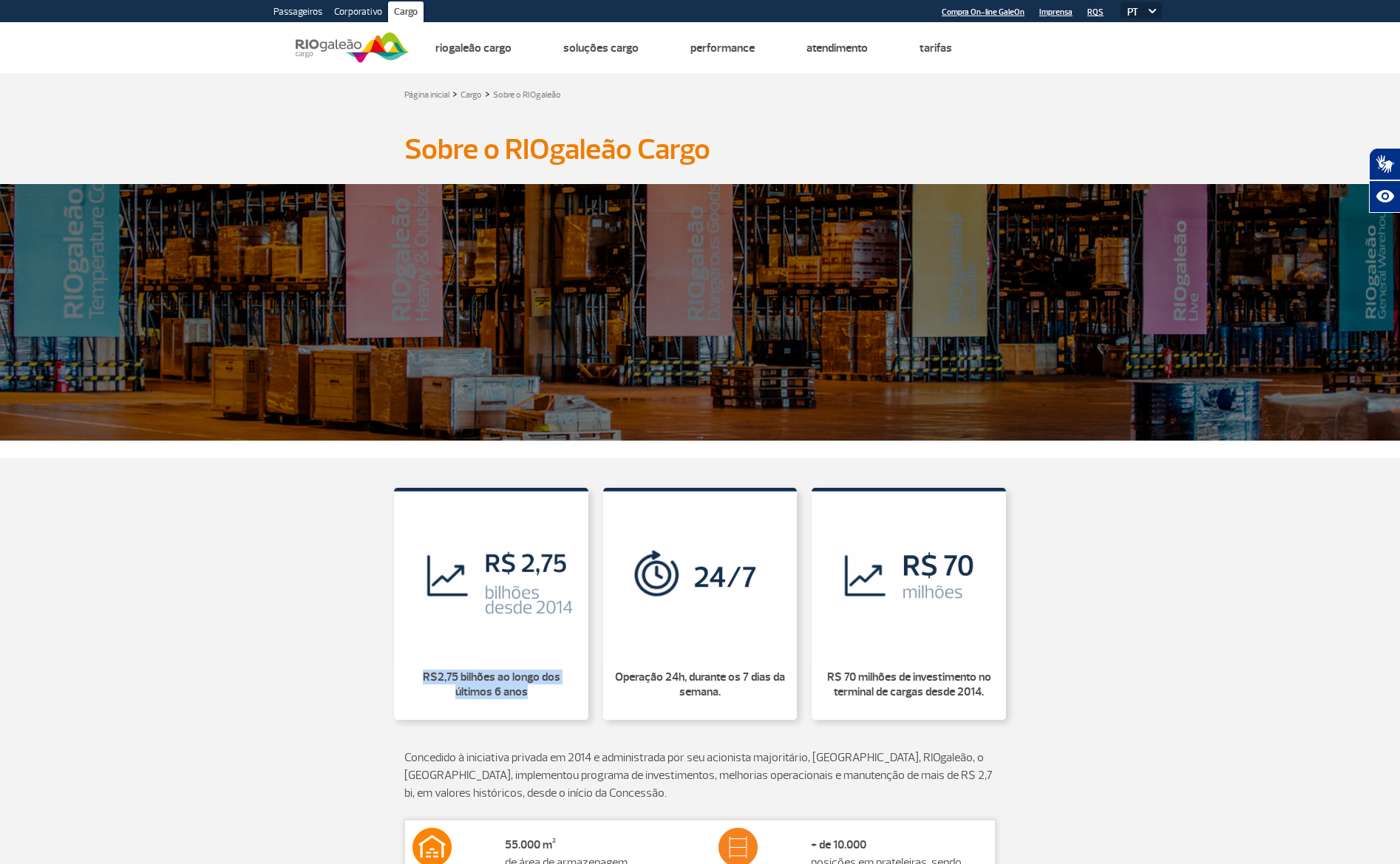
drag, startPoint x: 558, startPoint y: 693, endPoint x: 379, endPoint y: 672, distance: 180.2
click at [379, 672] on div "R$2,75 bilhões ao longo dos últimos 6 anos Operação 24h, durante os 7 dias da s…" at bounding box center [700, 602] width 821 height 257
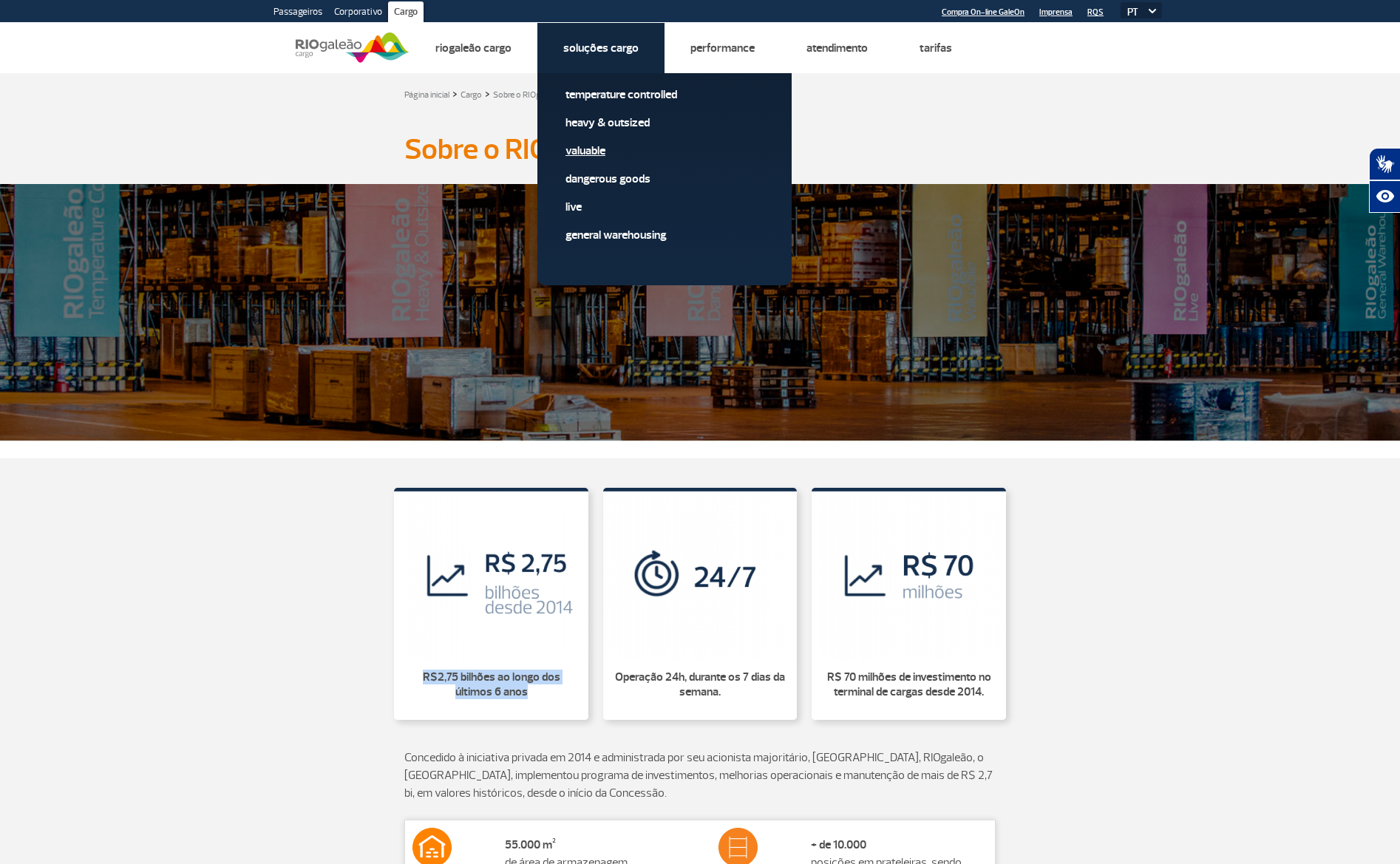
click at [585, 147] on link "Valuable" at bounding box center [664, 150] width 198 height 16
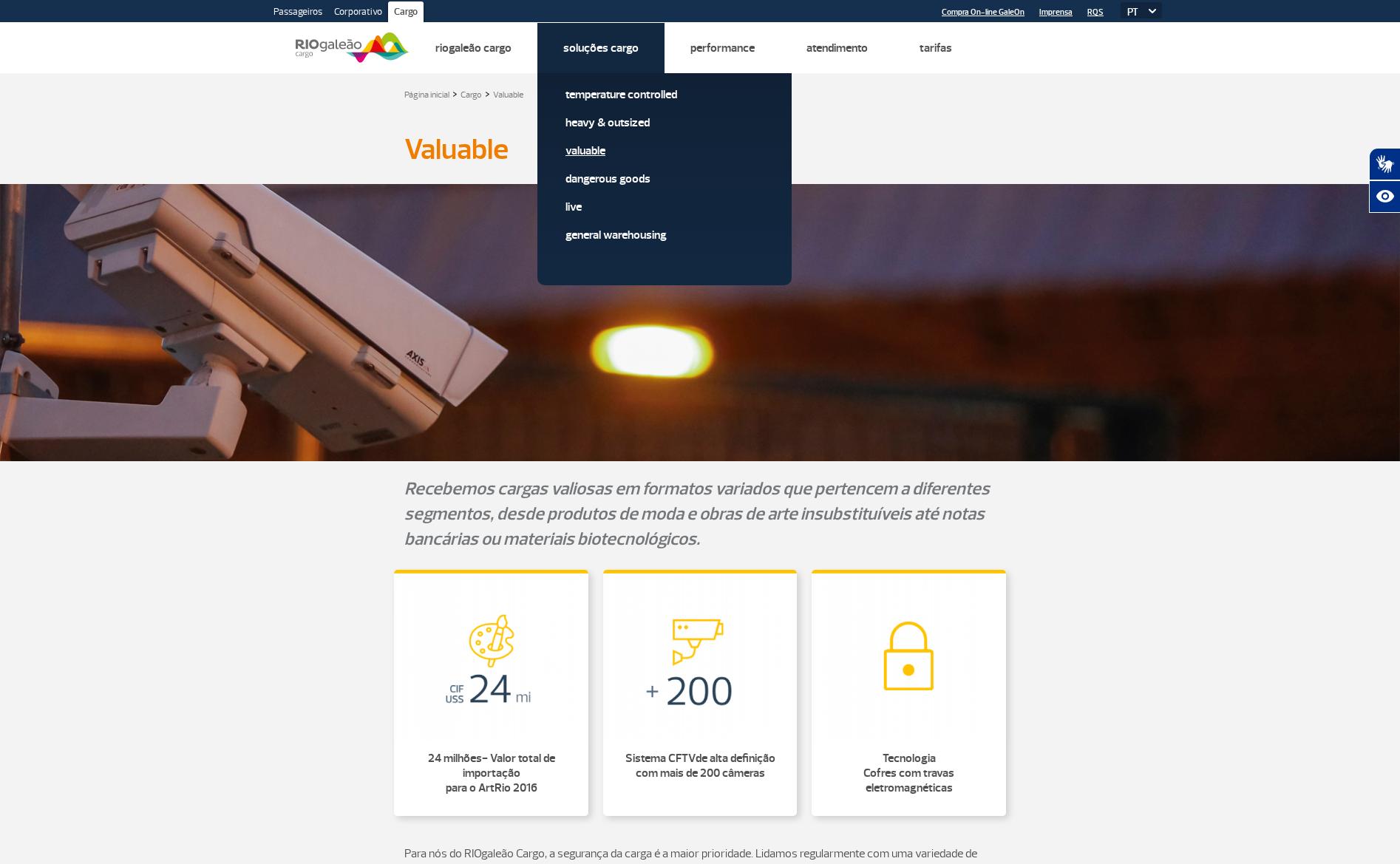
click at [592, 145] on link "Valuable" at bounding box center [664, 150] width 198 height 16
click at [629, 173] on link "Dangerous Goods" at bounding box center [664, 178] width 198 height 16
click at [633, 174] on link "Dangerous Goods" at bounding box center [664, 178] width 198 height 16
click at [641, 174] on link "Dangerous Goods" at bounding box center [664, 178] width 198 height 16
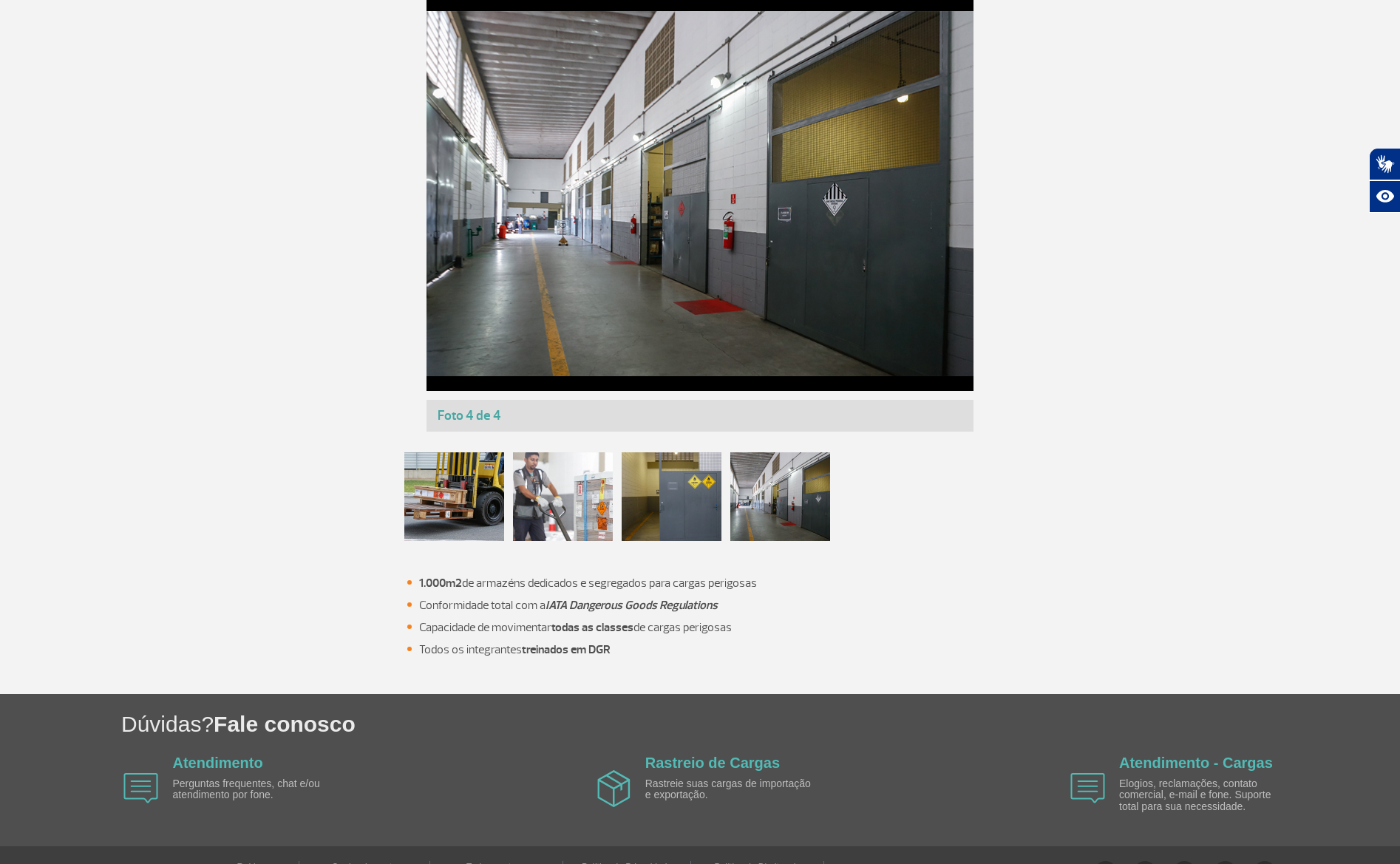
scroll to position [996, 0]
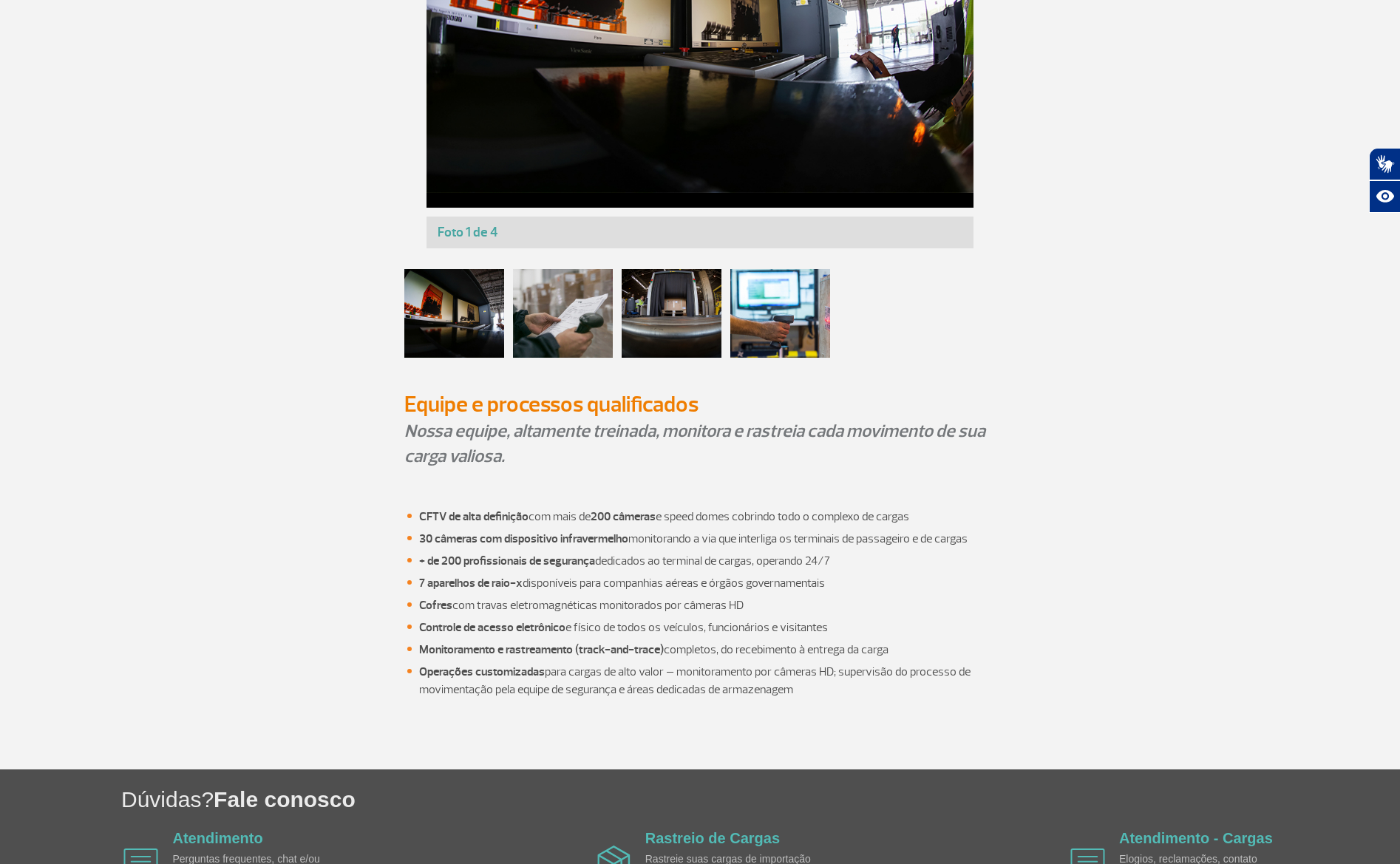
scroll to position [1279, 0]
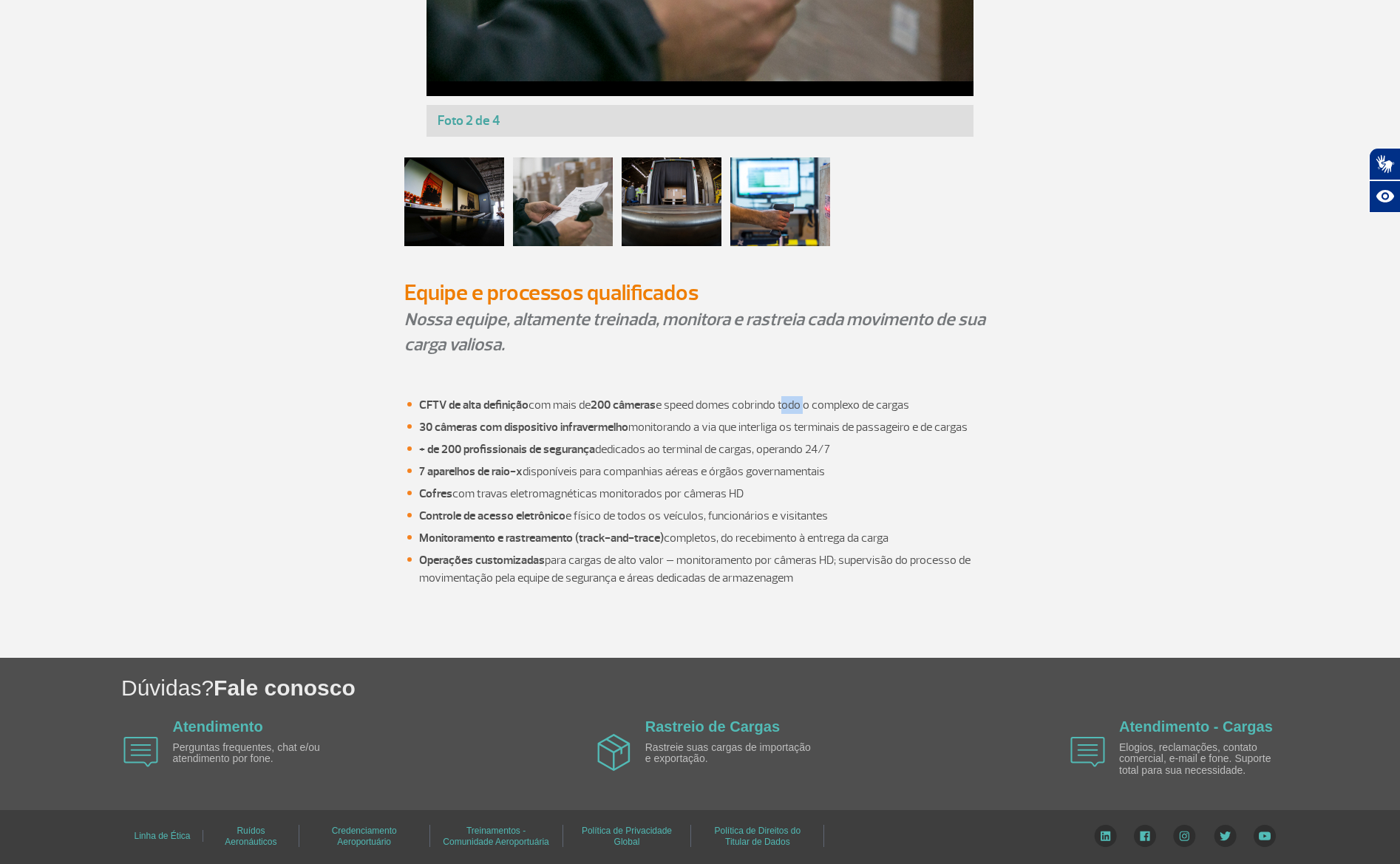
click at [305, 494] on div "CFTV de alta definição com mais de 200 câmeras e speed domes cobrindo todo o co…" at bounding box center [700, 509] width 821 height 297
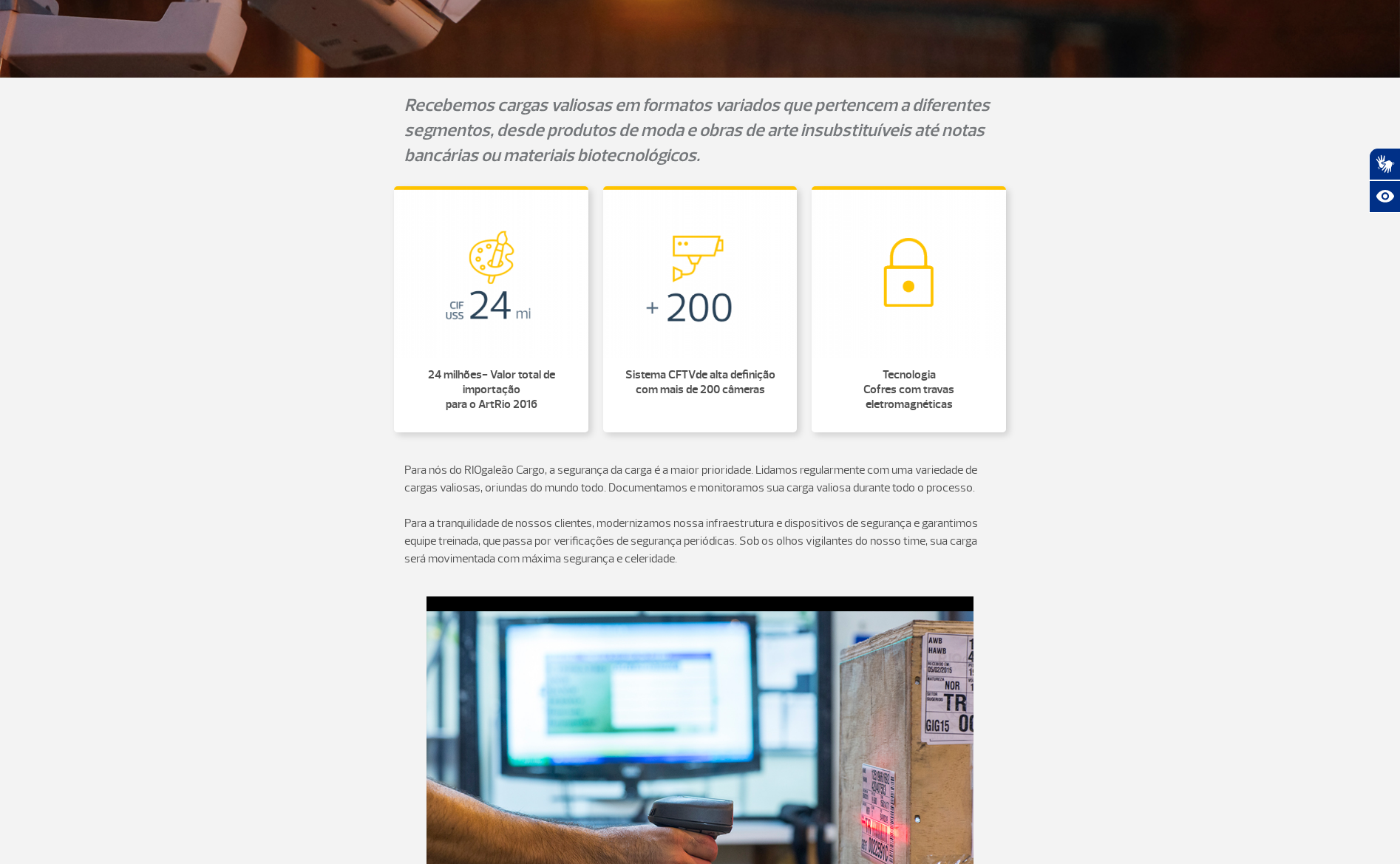
scroll to position [0, 0]
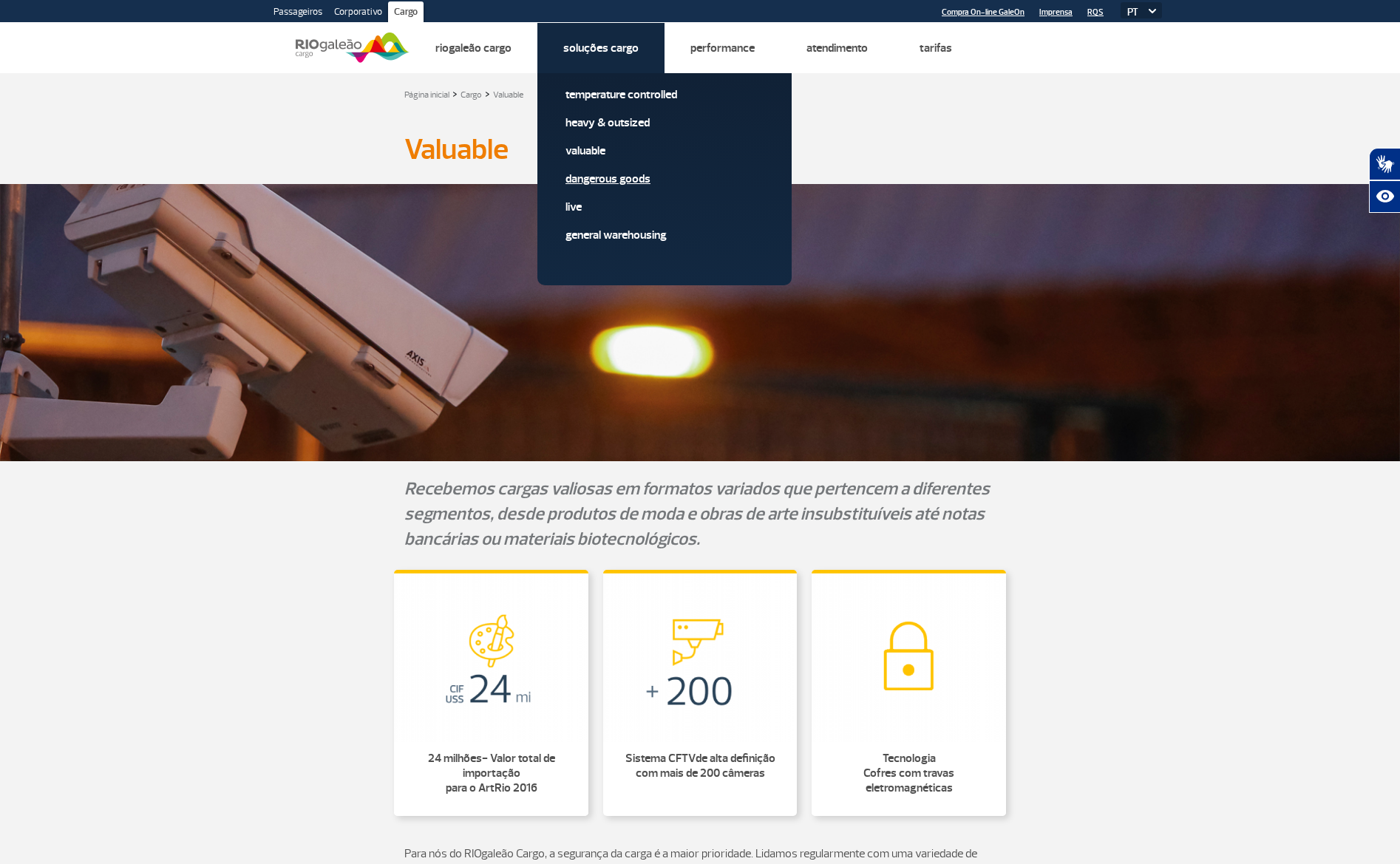
click at [636, 178] on link "Dangerous Goods" at bounding box center [664, 178] width 198 height 16
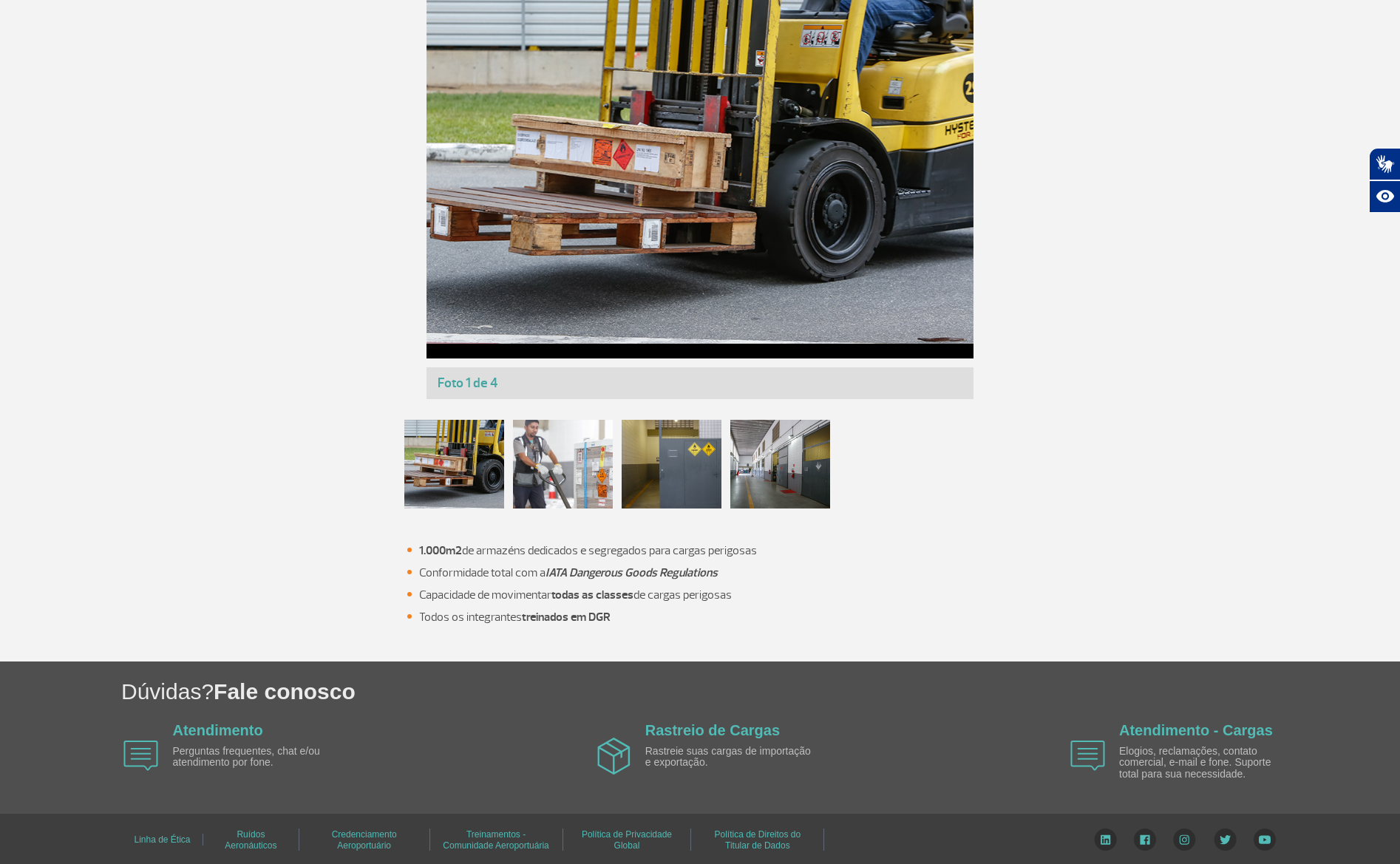
scroll to position [1012, 0]
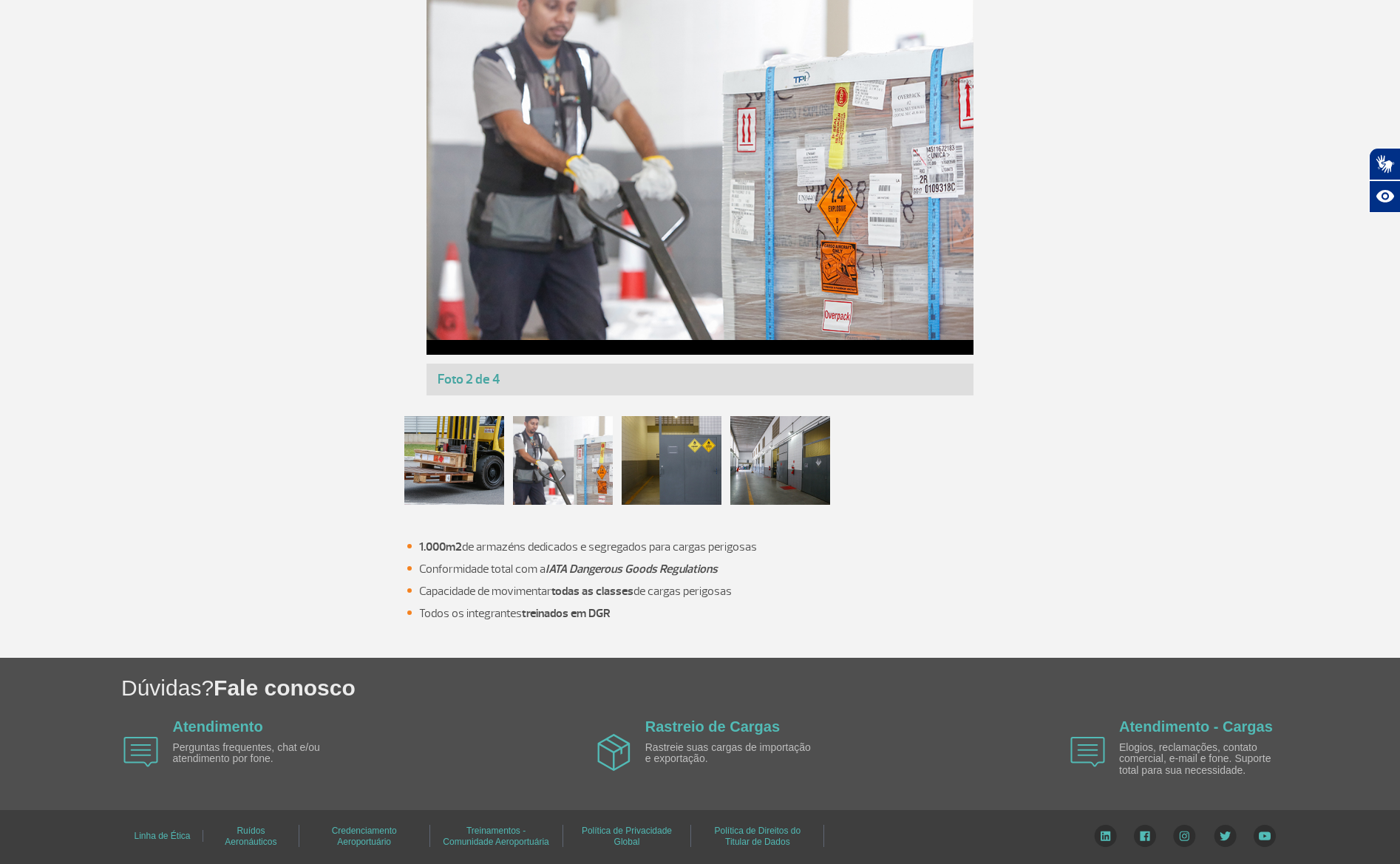
drag, startPoint x: 746, startPoint y: 544, endPoint x: 416, endPoint y: 542, distance: 330.0
click at [419, 544] on li "1.000m2 de armazéns dedicados e segregados para cargas perigosas" at bounding box center [707, 546] width 576 height 18
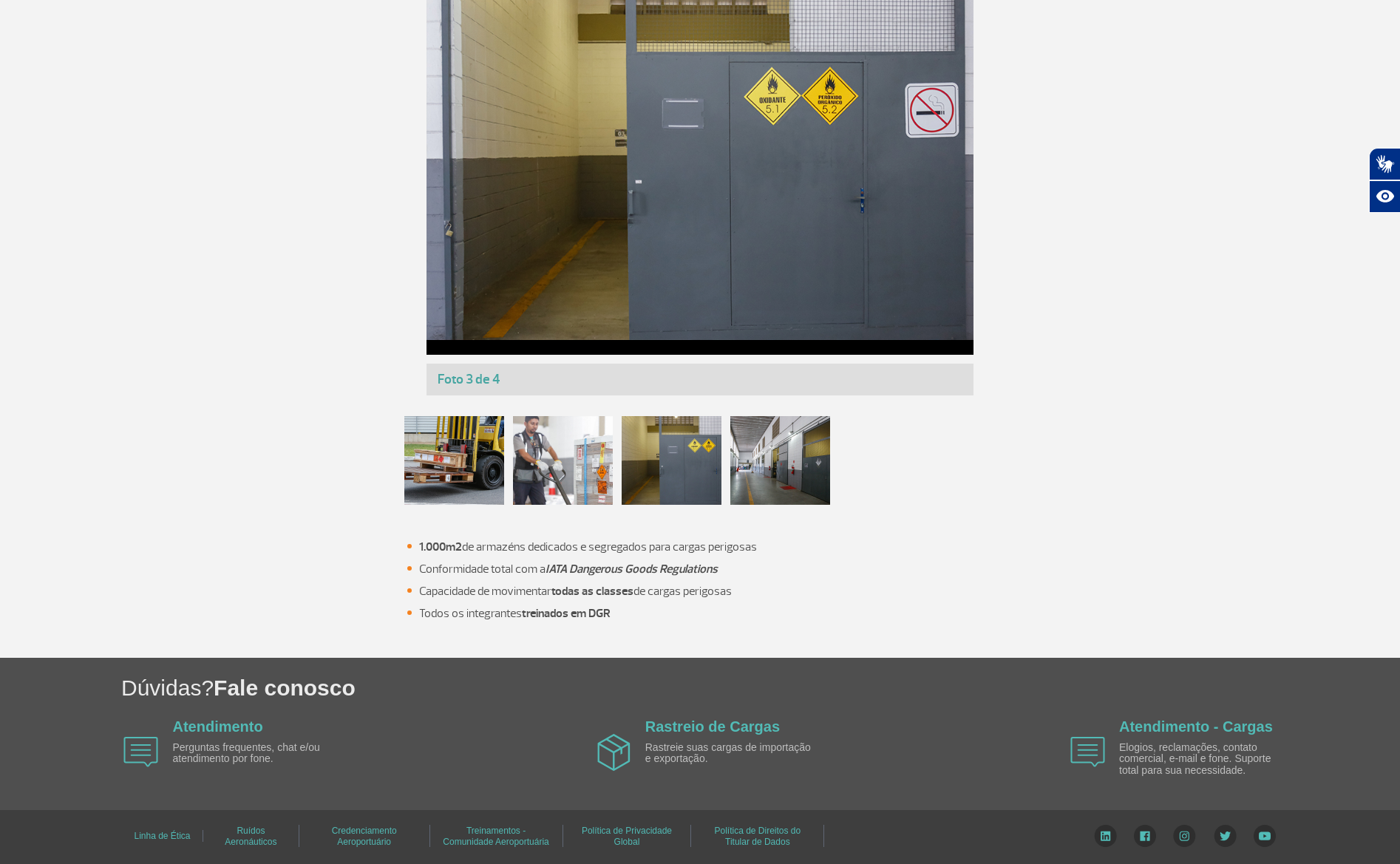
click at [729, 581] on ul "1.000m2 de armazéns dedicados e segregados para cargas perigosas Conformidade t…" at bounding box center [700, 580] width 592 height 84
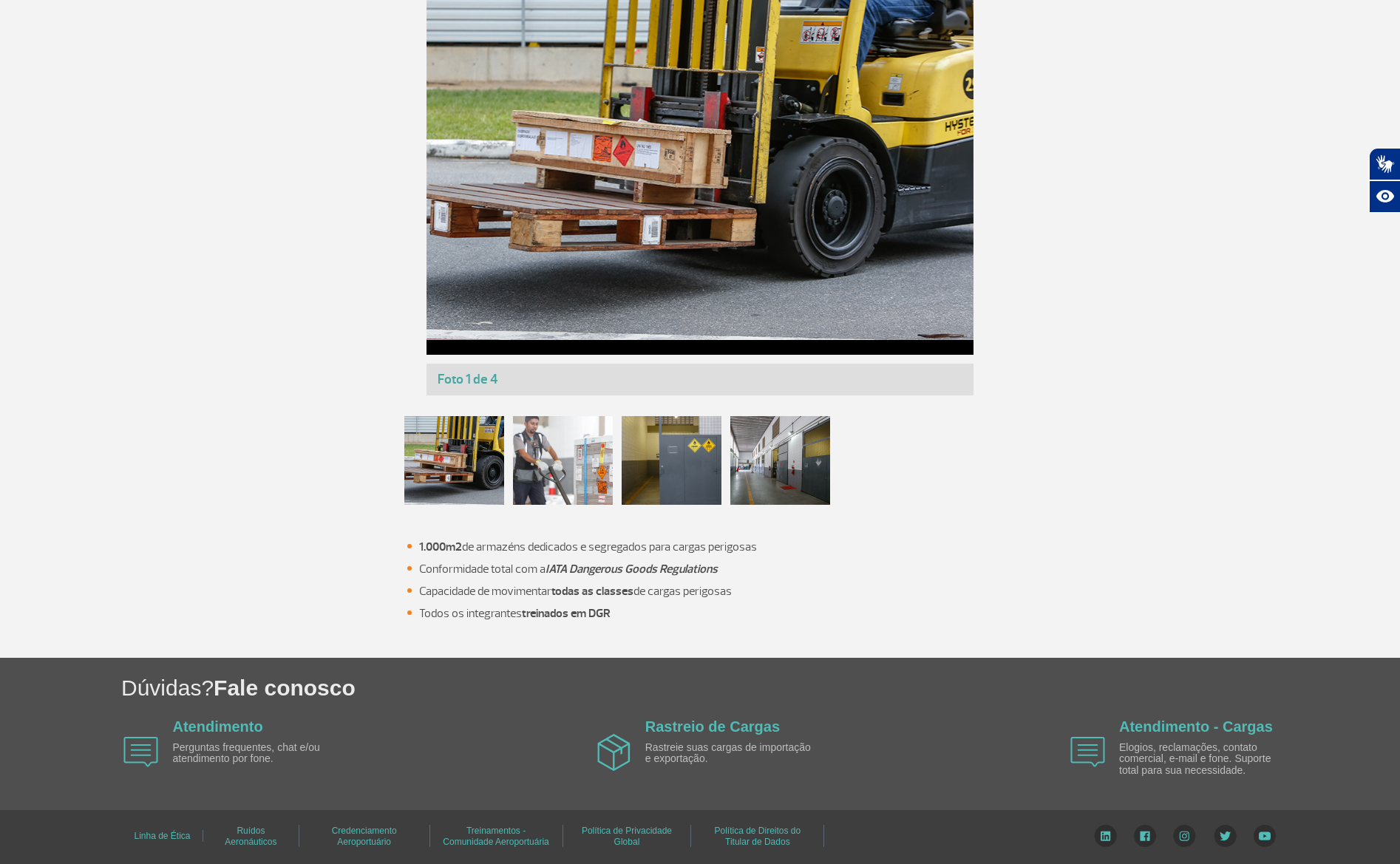
drag, startPoint x: 415, startPoint y: 546, endPoint x: 762, endPoint y: 543, distance: 347.0
click at [755, 546] on ul "1.000m2 de armazéns dedicados e segregados para cargas perigosas Conformidade t…" at bounding box center [700, 580] width 592 height 84
drag, startPoint x: 416, startPoint y: 571, endPoint x: 810, endPoint y: 556, distance: 394.3
click at [788, 559] on ul "1.000m2 de armazéns dedicados e segregados para cargas perigosas Conformidade t…" at bounding box center [700, 580] width 592 height 84
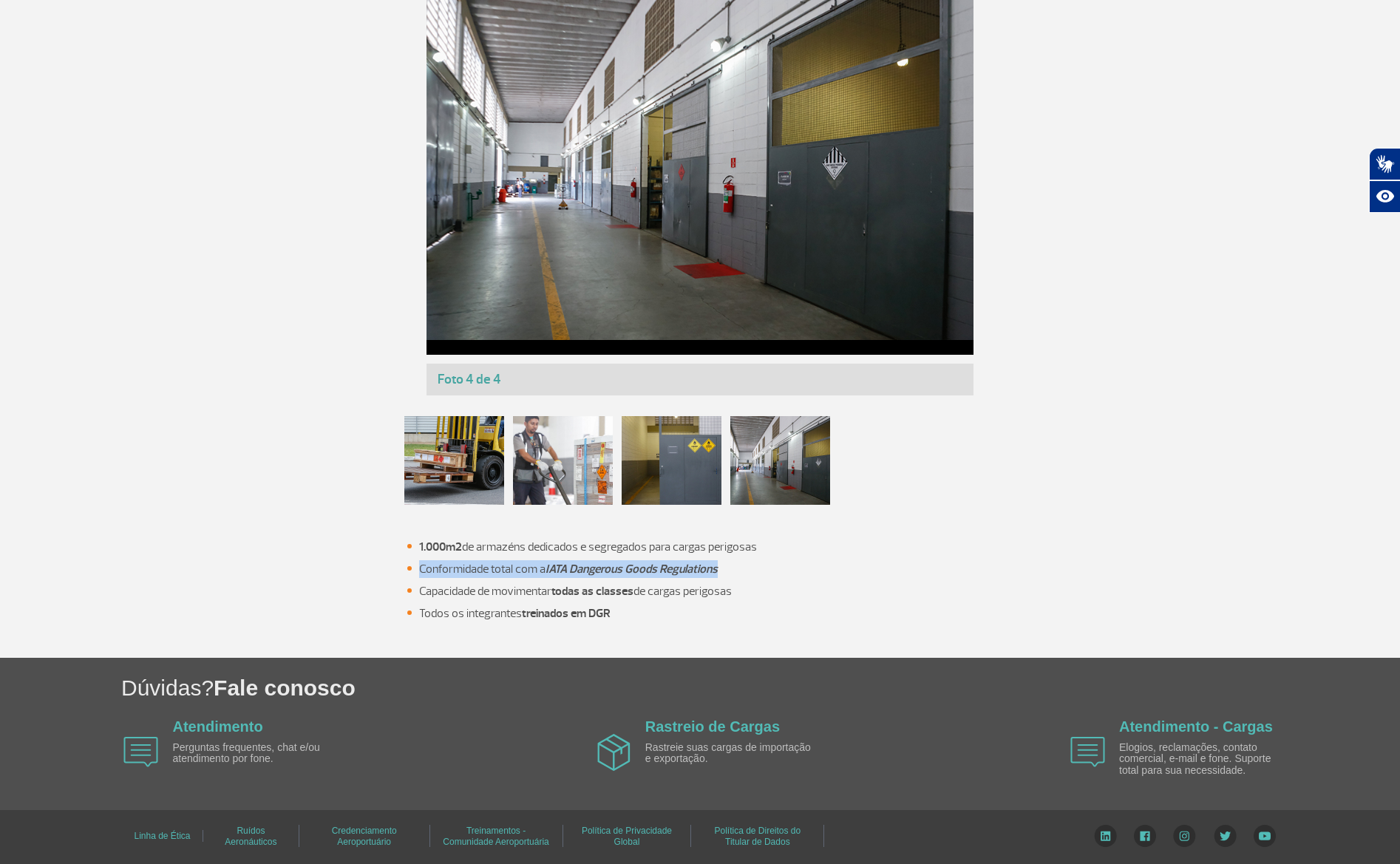
drag, startPoint x: 423, startPoint y: 595, endPoint x: 810, endPoint y: 595, distance: 387.0
click at [800, 596] on li "Capacidade de movimentar todas as classes de cargas perigosas" at bounding box center [707, 591] width 576 height 18
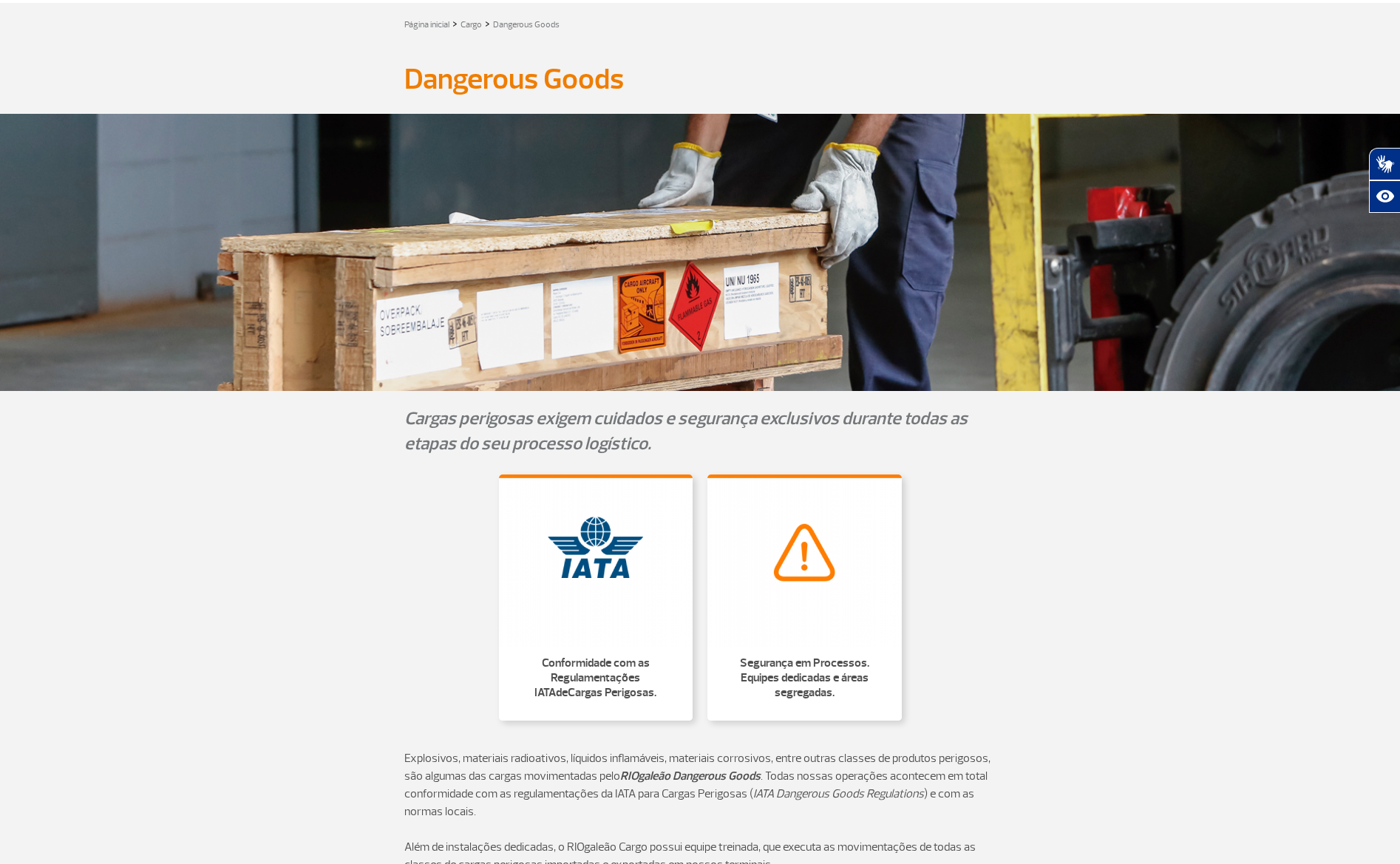
scroll to position [31, 0]
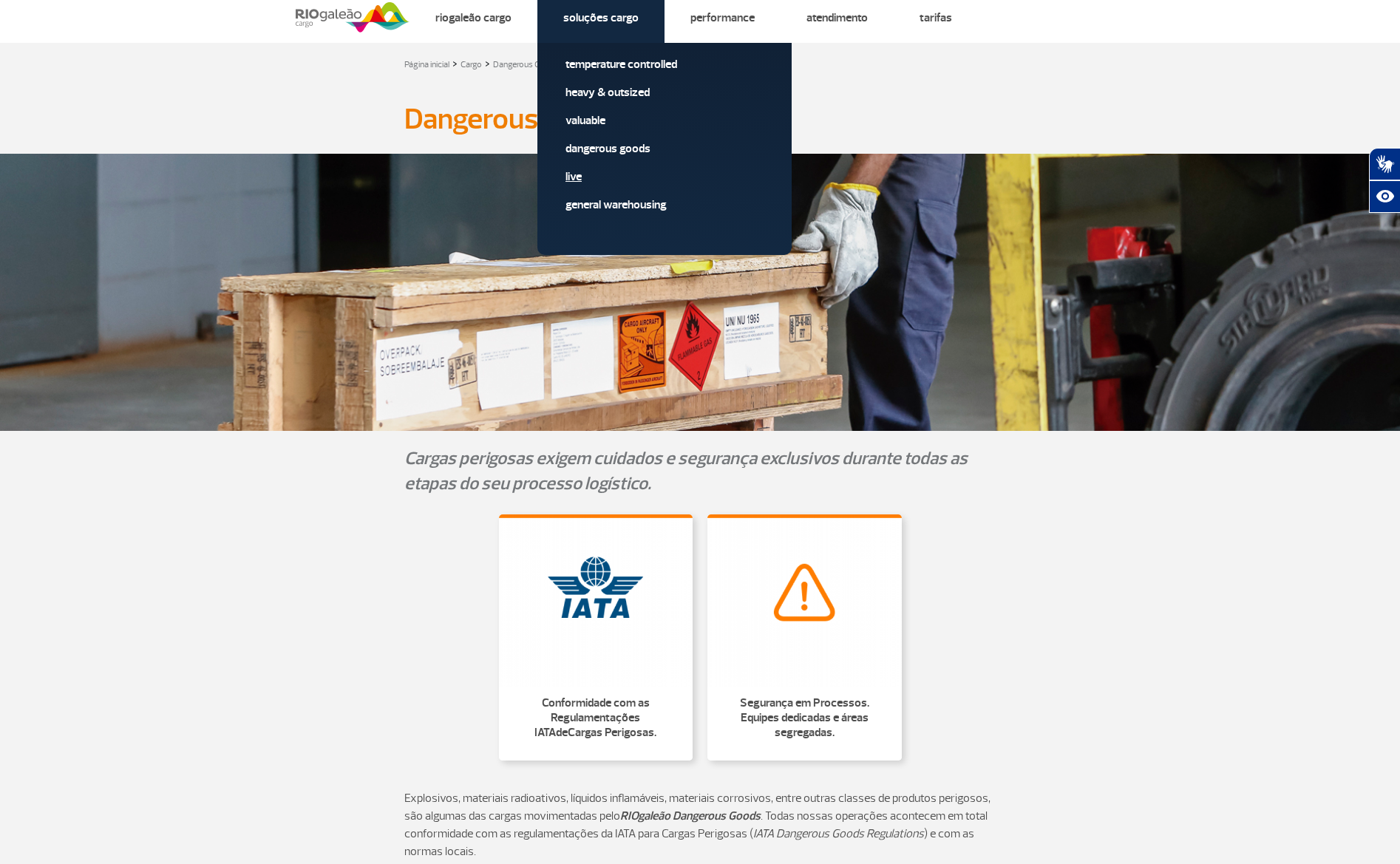
drag, startPoint x: 599, startPoint y: 135, endPoint x: 576, endPoint y: 178, distance: 48.8
click at [576, 178] on div "Temperature Controlled Heavy & Outsized Valuable Dangerous Goods Live General W…" at bounding box center [664, 148] width 254 height 212
click at [569, 174] on link "Live" at bounding box center [664, 176] width 198 height 16
click at [569, 174] on link "Live" at bounding box center [664, 176] width 198 height 16
click at [570, 175] on link "Live" at bounding box center [664, 176] width 198 height 16
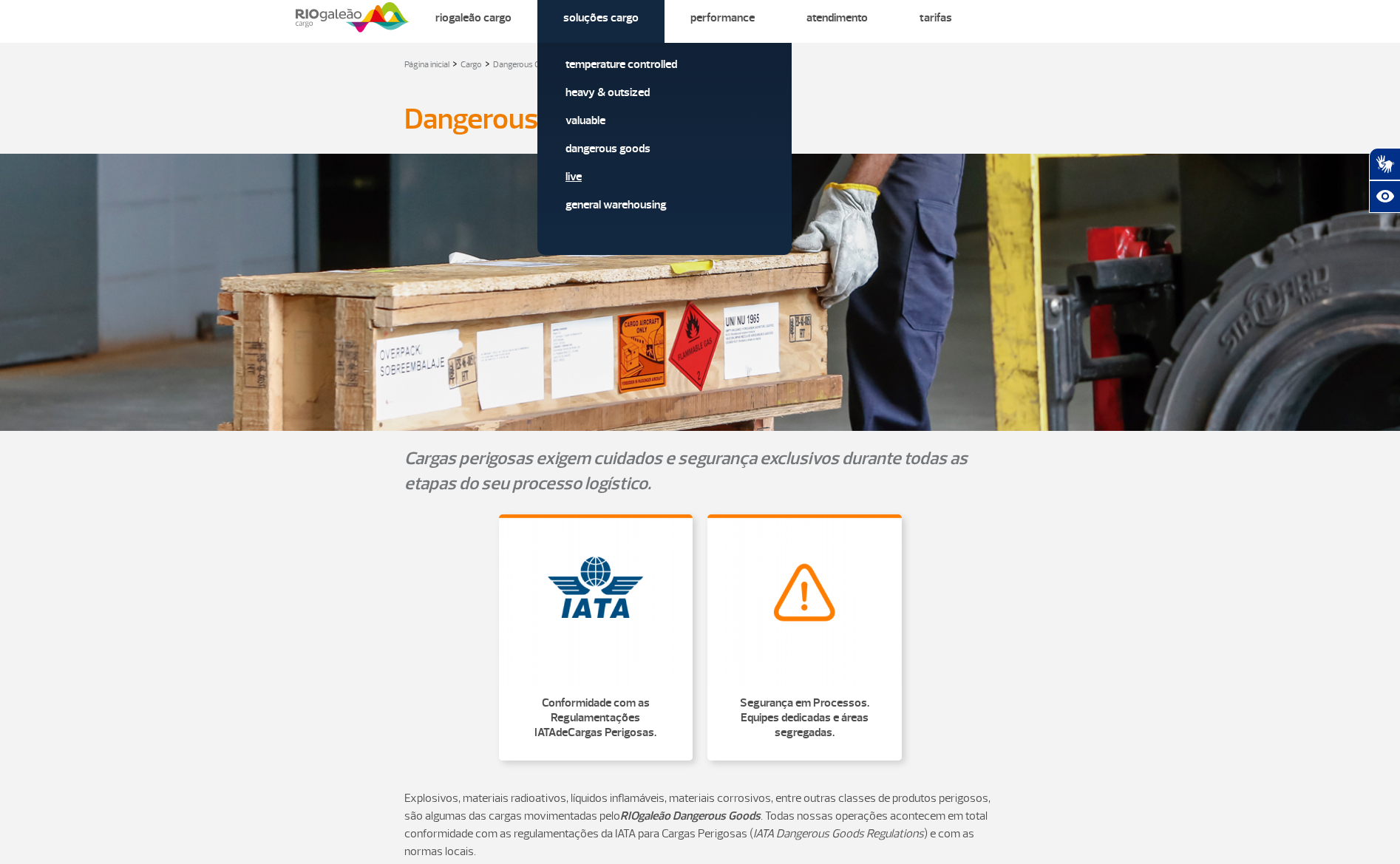
click at [573, 178] on link "Live" at bounding box center [664, 176] width 198 height 16
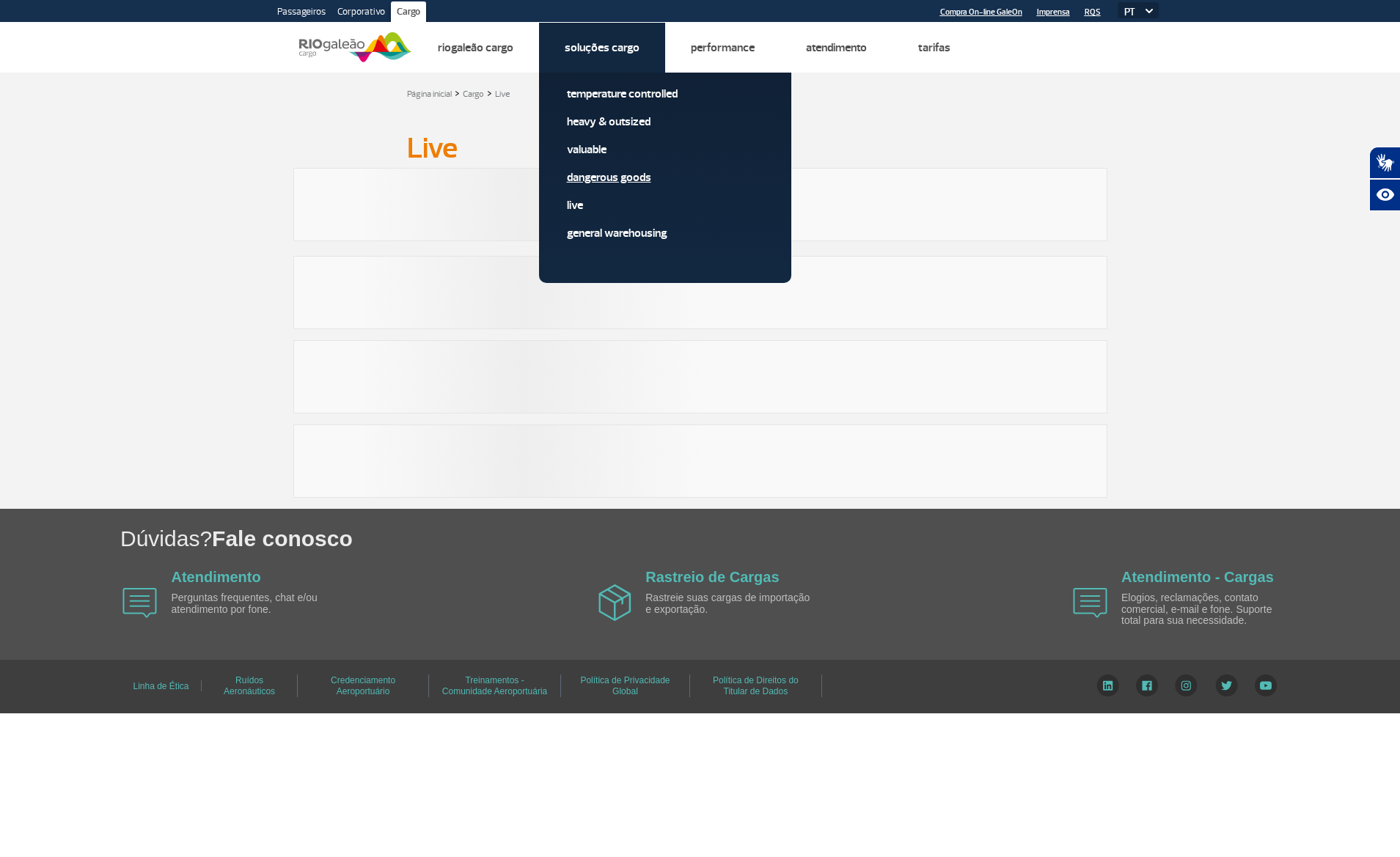
drag, startPoint x: 569, startPoint y: 176, endPoint x: 588, endPoint y: 174, distance: 19.1
click at [588, 176] on div "Temperature Controlled Heavy & Outsized Valuable Dangerous Goods Live General W…" at bounding box center [665, 178] width 252 height 210
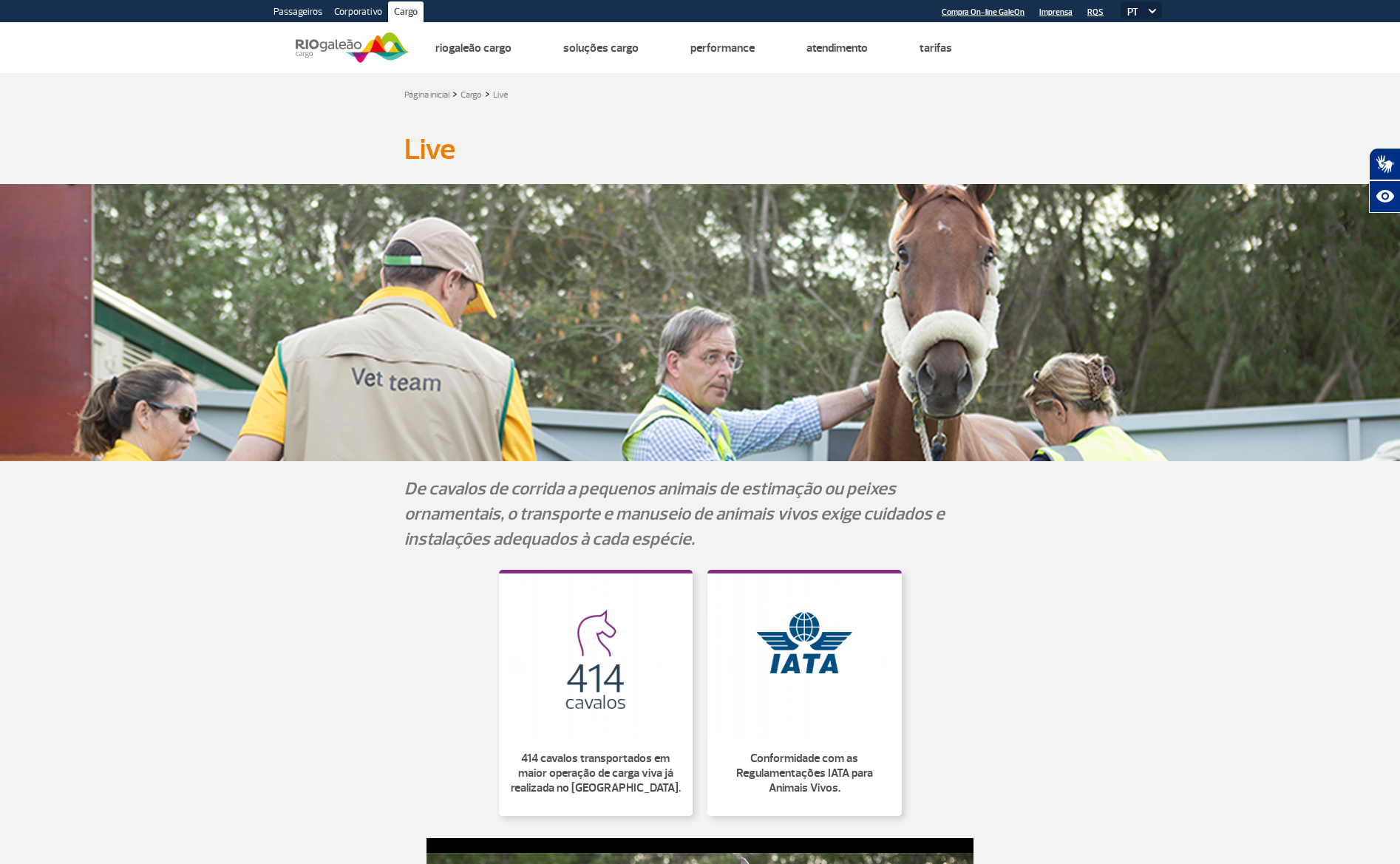
click at [1088, 476] on div "De cavalos de corrida a pequenos animais de estimação ou peixes ornamentais, o …" at bounding box center [700, 514] width 821 height 76
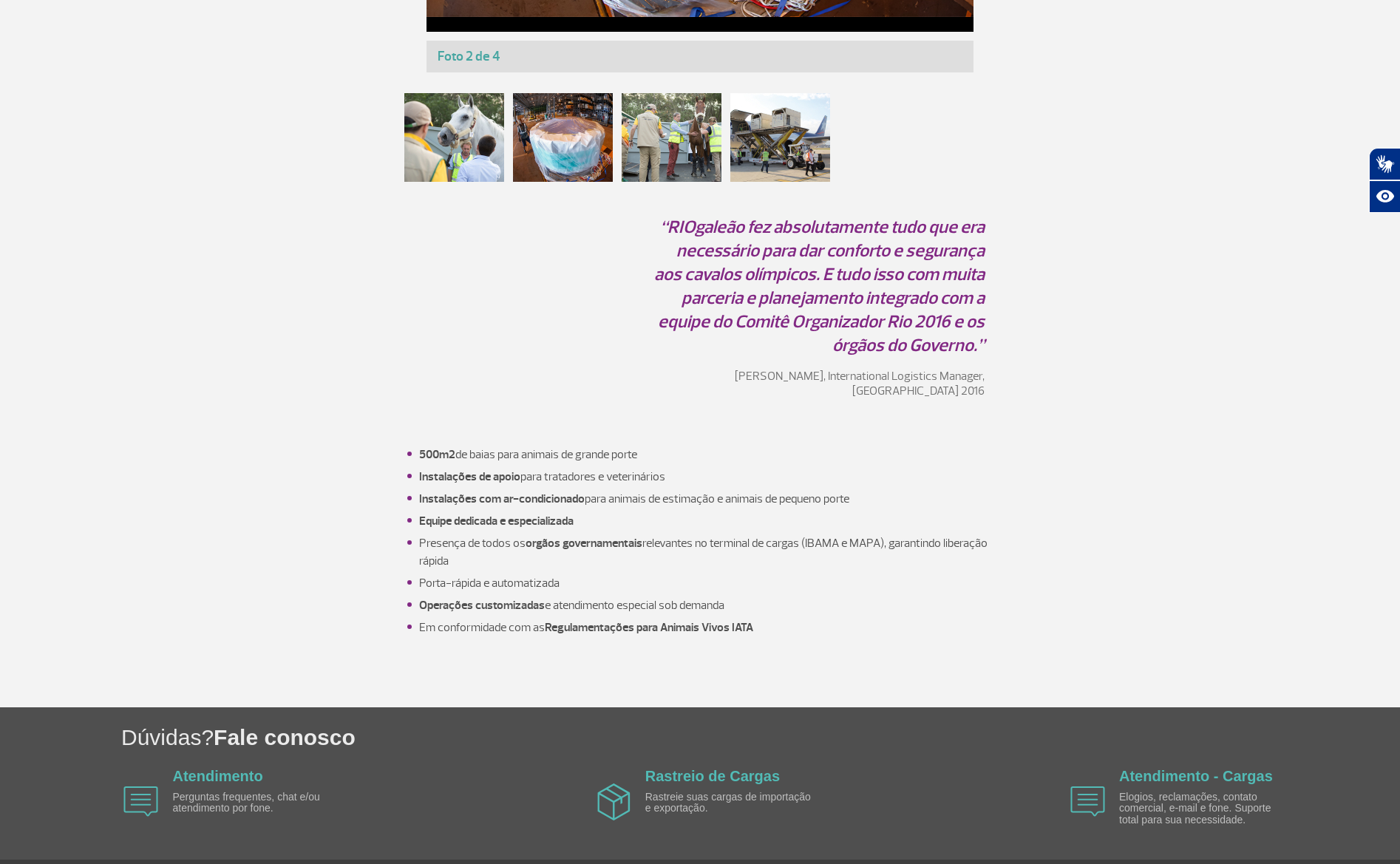
scroll to position [1200, 0]
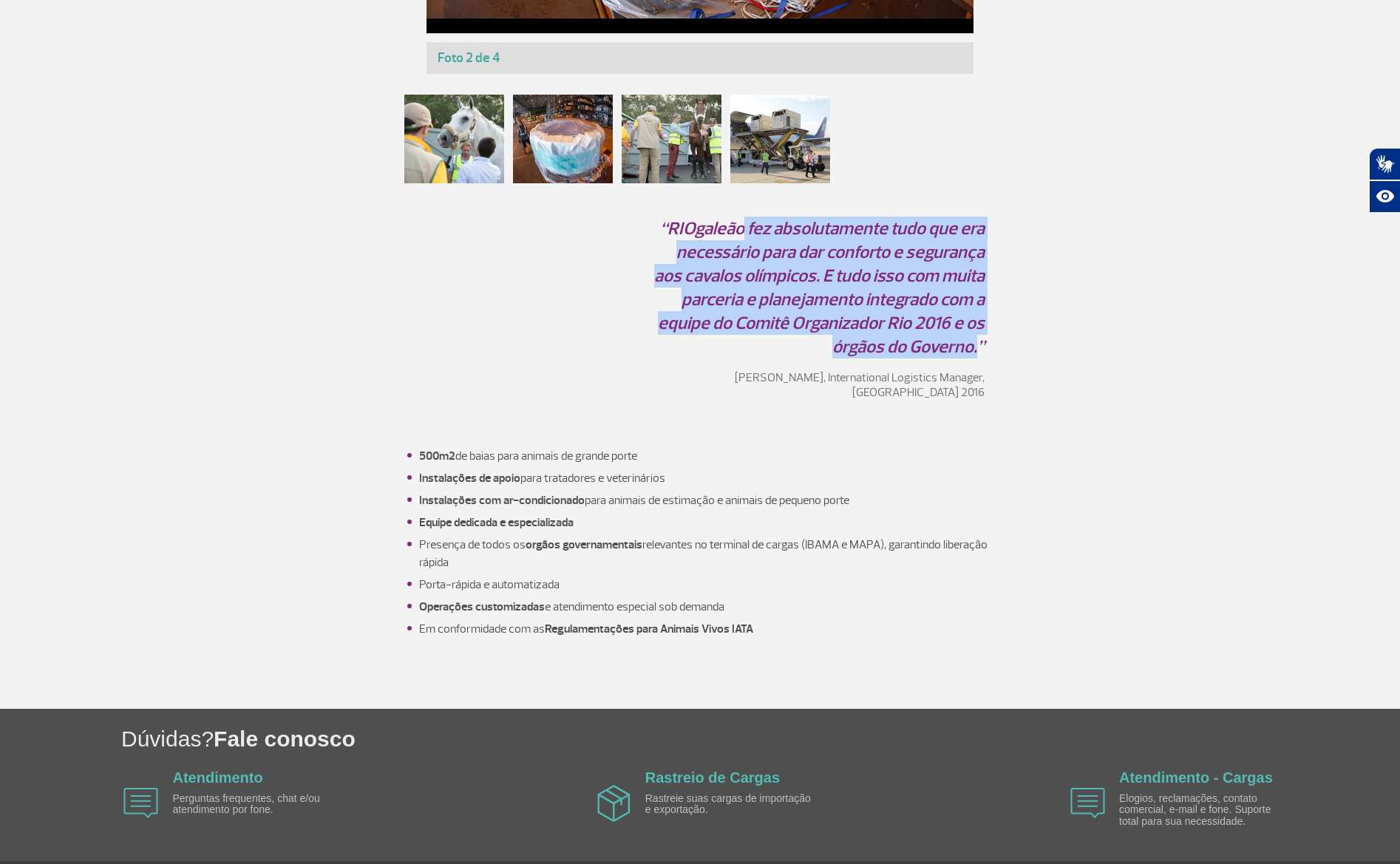
drag, startPoint x: 745, startPoint y: 238, endPoint x: 990, endPoint y: 349, distance: 269.0
click at [990, 349] on div "“RIOgaleão fez absolutamente tudo que era necessário para dar conforto e segura…" at bounding box center [700, 314] width 592 height 195
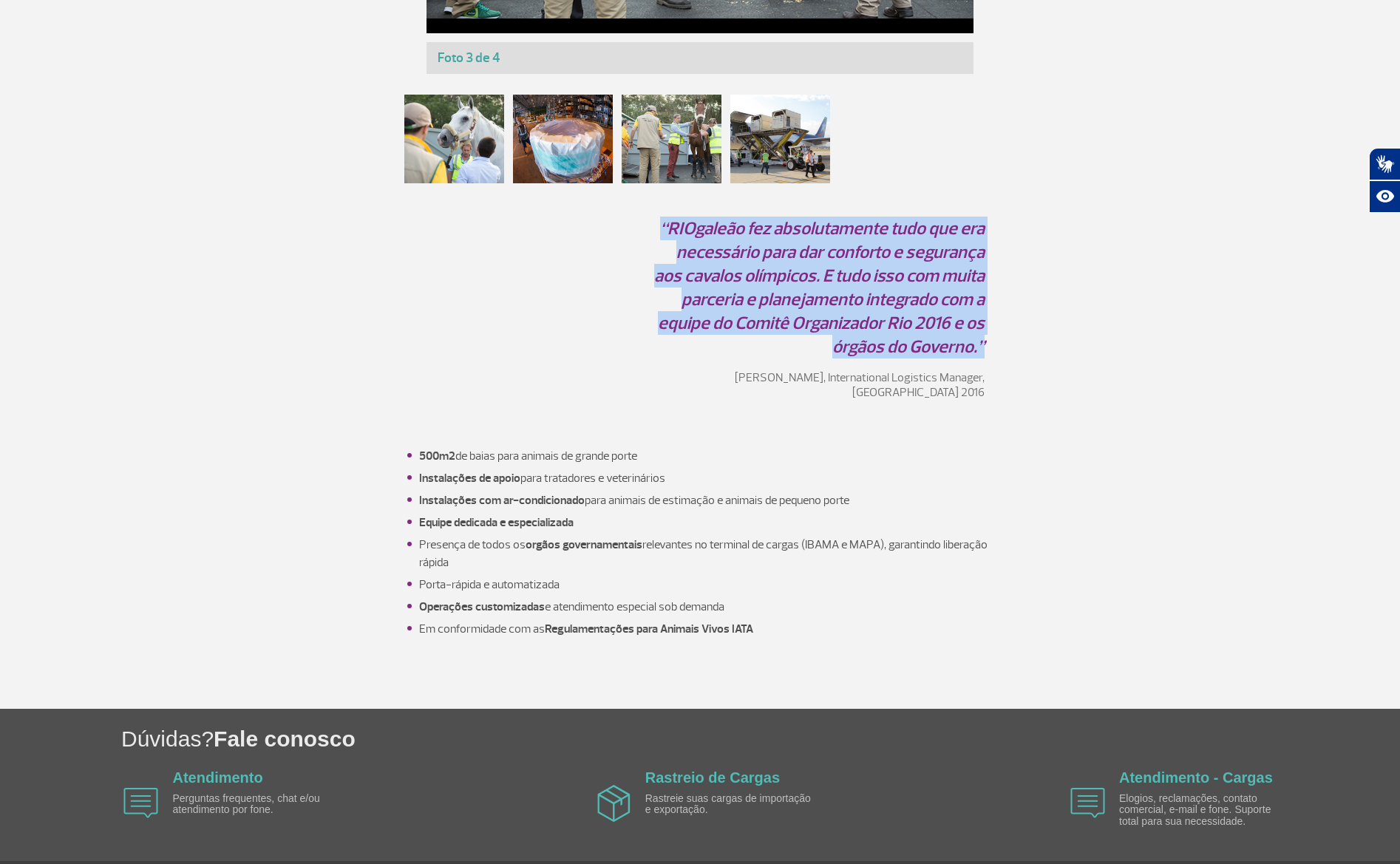
drag, startPoint x: 984, startPoint y: 344, endPoint x: 660, endPoint y: 227, distance: 344.5
click at [657, 226] on div "“RIOgaleão fez absolutamente tudo que era necessário para dar conforto e segura…" at bounding box center [700, 314] width 821 height 195
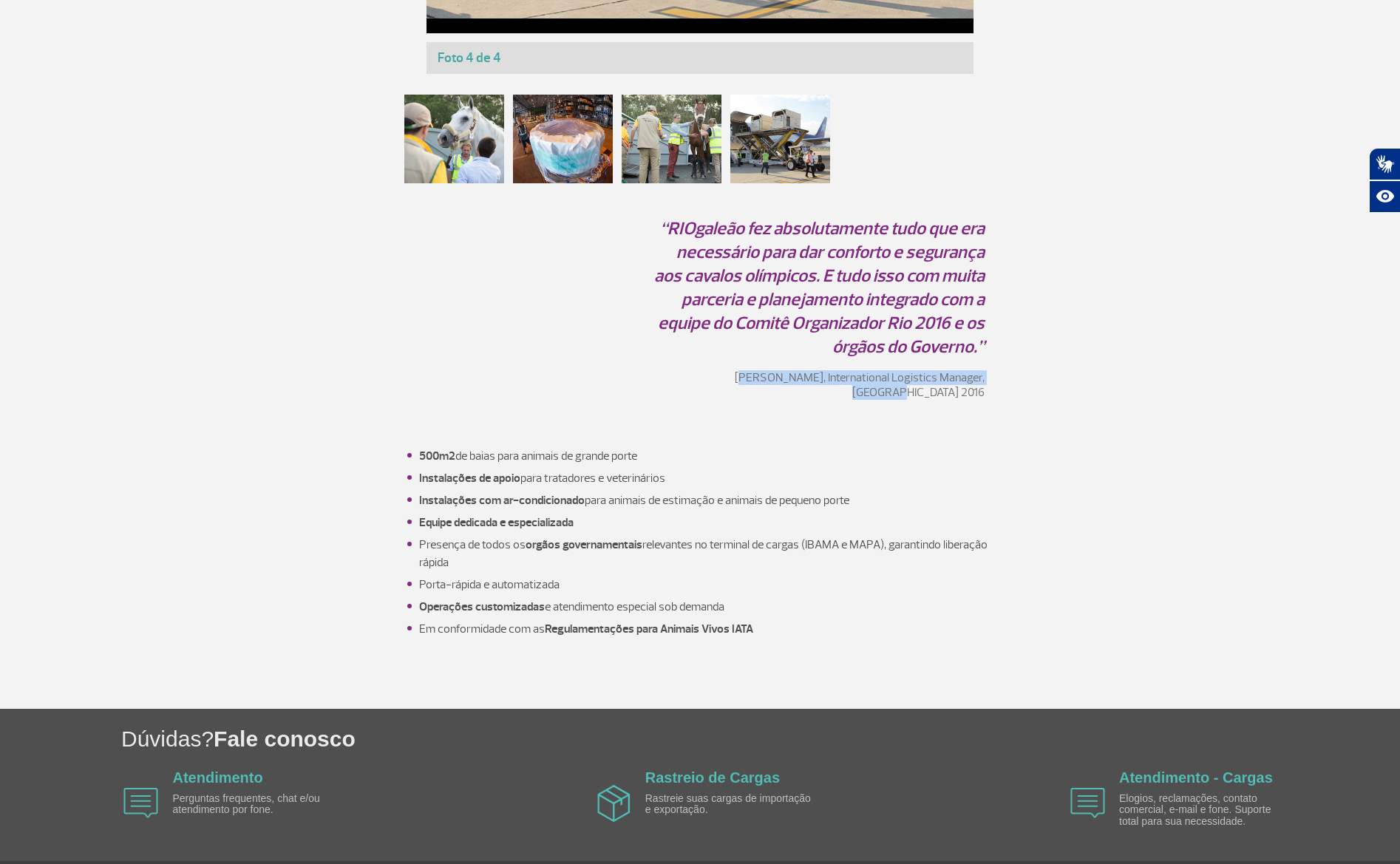
drag, startPoint x: 743, startPoint y: 377, endPoint x: 1021, endPoint y: 373, distance: 278.0
click at [1029, 391] on div "“RIOgaleão fez absolutamente tudo que era necessário para dar conforto e segura…" at bounding box center [700, 314] width 821 height 195
drag, startPoint x: 997, startPoint y: 374, endPoint x: 696, endPoint y: 383, distance: 301.1
click at [679, 383] on div "“RIOgaleão fez absolutamente tudo que era necessário para dar conforto e segura…" at bounding box center [700, 314] width 821 height 195
drag, startPoint x: 417, startPoint y: 438, endPoint x: 710, endPoint y: 438, distance: 293.0
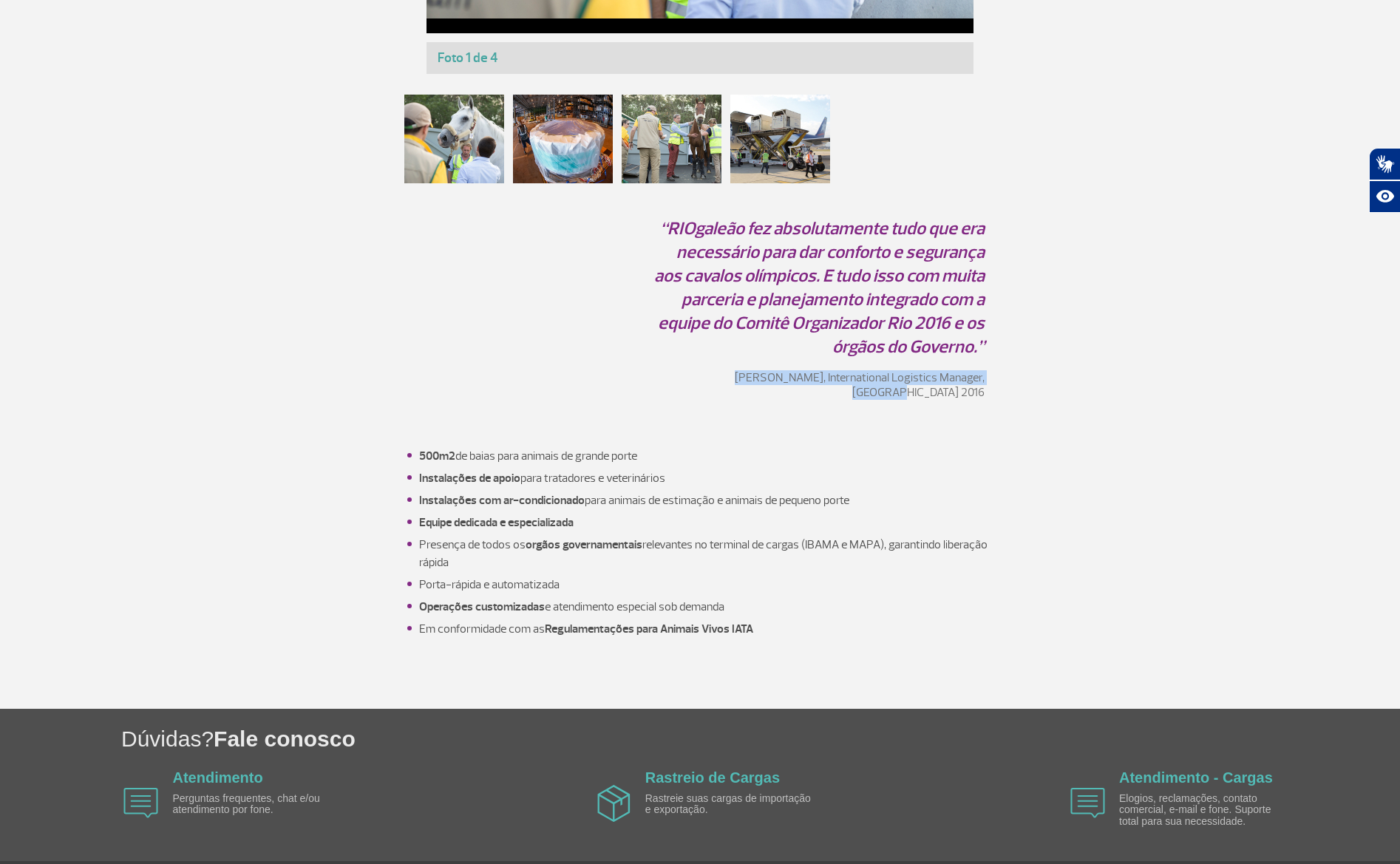
click at [711, 447] on li "500m2 de baias para animais de grande porte" at bounding box center [707, 455] width 576 height 18
drag, startPoint x: 429, startPoint y: 463, endPoint x: 690, endPoint y: 460, distance: 261.0
click at [687, 461] on ul "500m2 de baias para animais de grande porte Instalações de apoio para tratadore…" at bounding box center [700, 542] width 592 height 191
drag, startPoint x: 418, startPoint y: 484, endPoint x: 935, endPoint y: 487, distance: 517.0
click at [893, 487] on ul "500m2 de baias para animais de grande porte Instalações de apoio para tratadore…" at bounding box center [700, 542] width 592 height 191
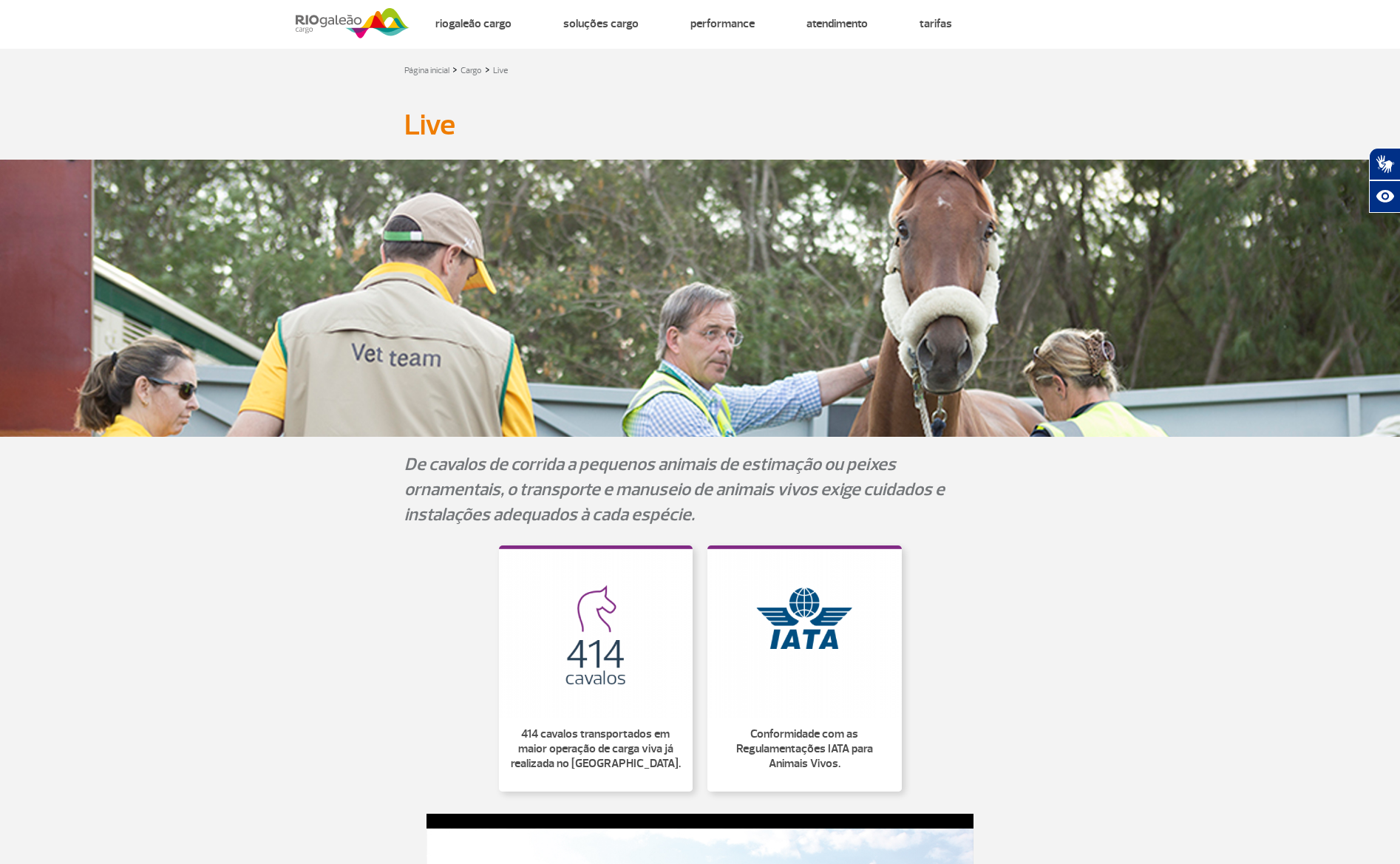
scroll to position [0, 0]
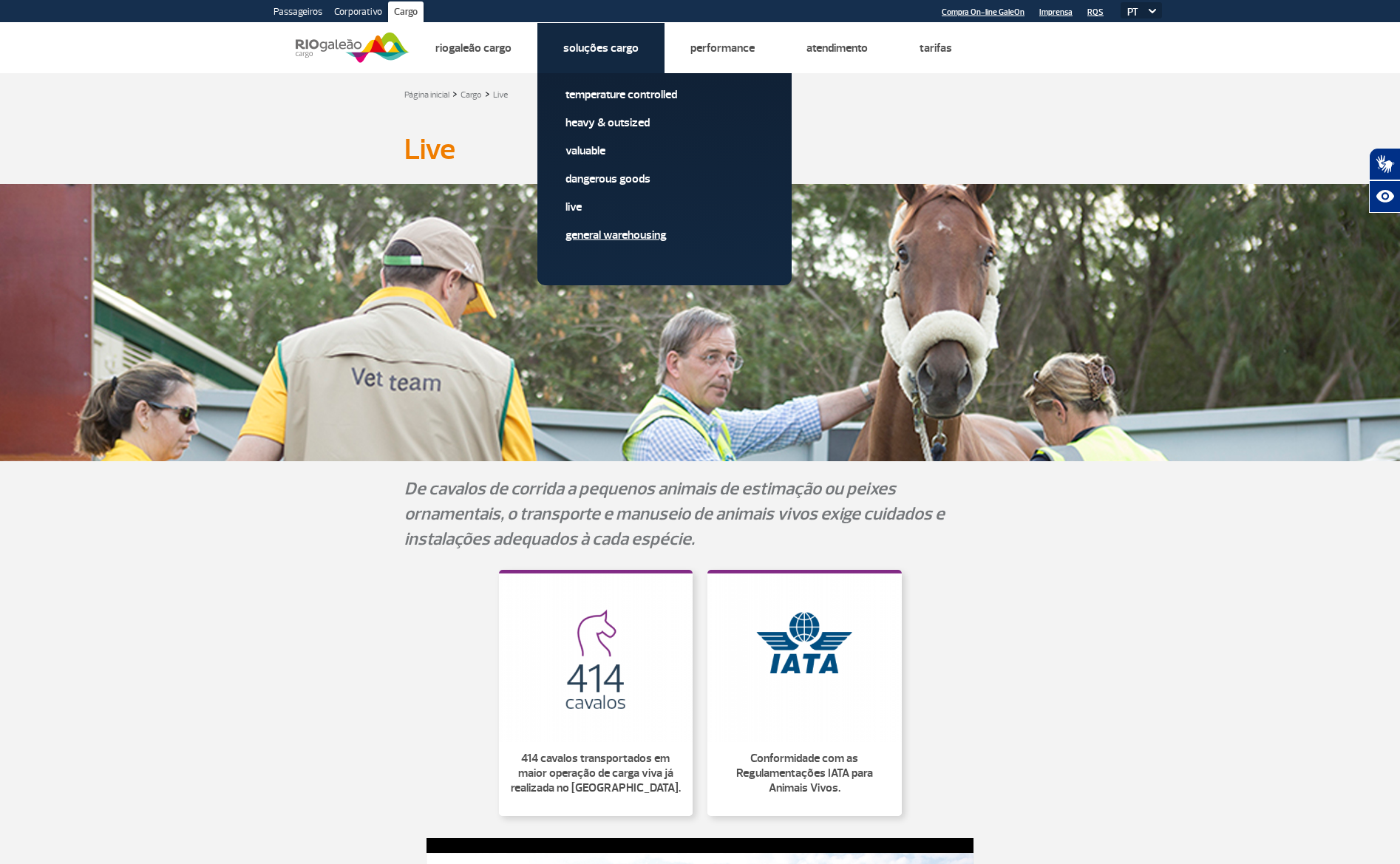
click at [641, 236] on link "General Warehousing" at bounding box center [664, 235] width 198 height 16
click at [648, 236] on link "General Warehousing" at bounding box center [664, 235] width 198 height 16
click at [660, 235] on link "General Warehousing" at bounding box center [664, 235] width 198 height 16
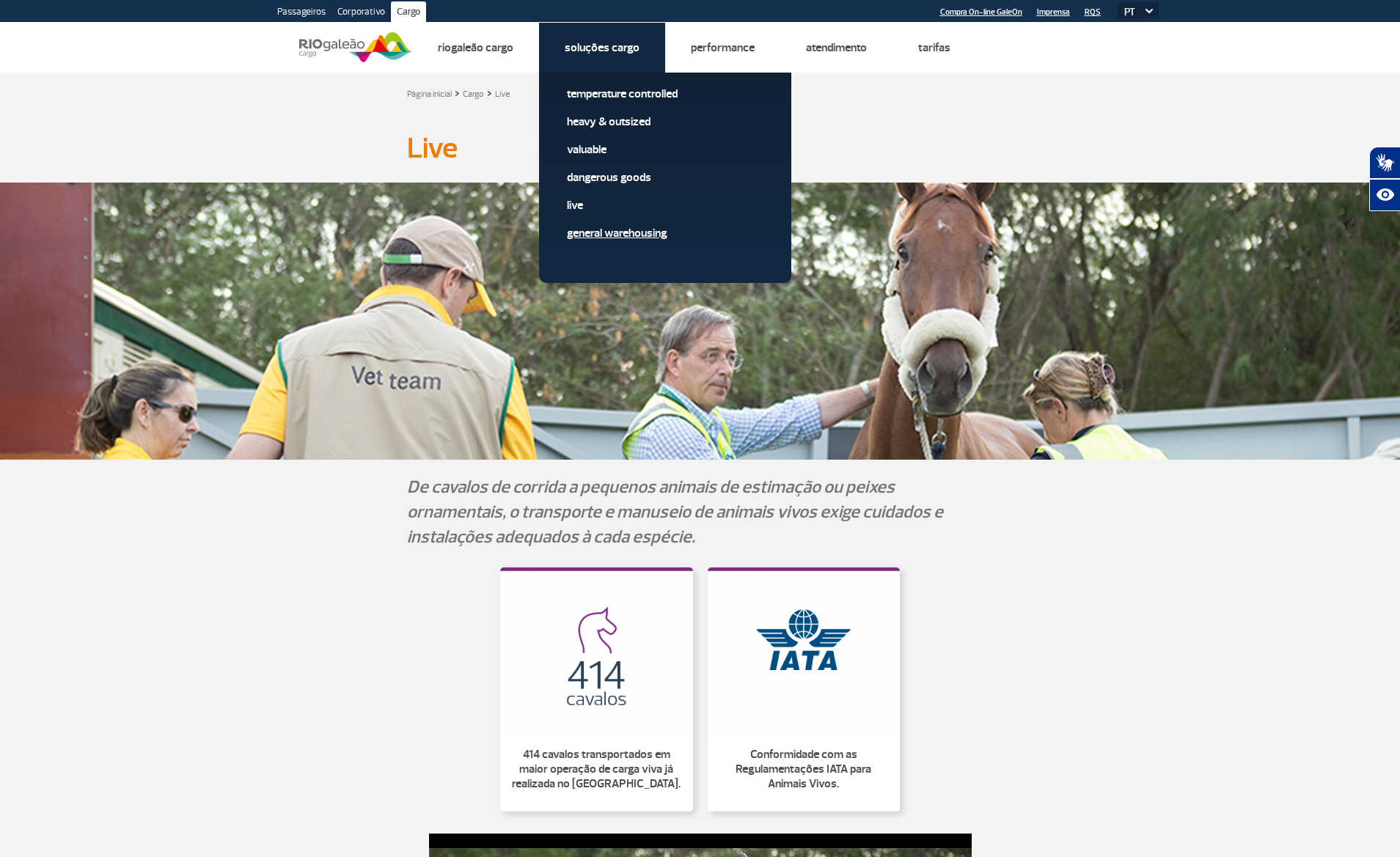
drag, startPoint x: 654, startPoint y: 232, endPoint x: 661, endPoint y: 229, distance: 7.6
click at [654, 232] on link "General Warehousing" at bounding box center [665, 233] width 197 height 16
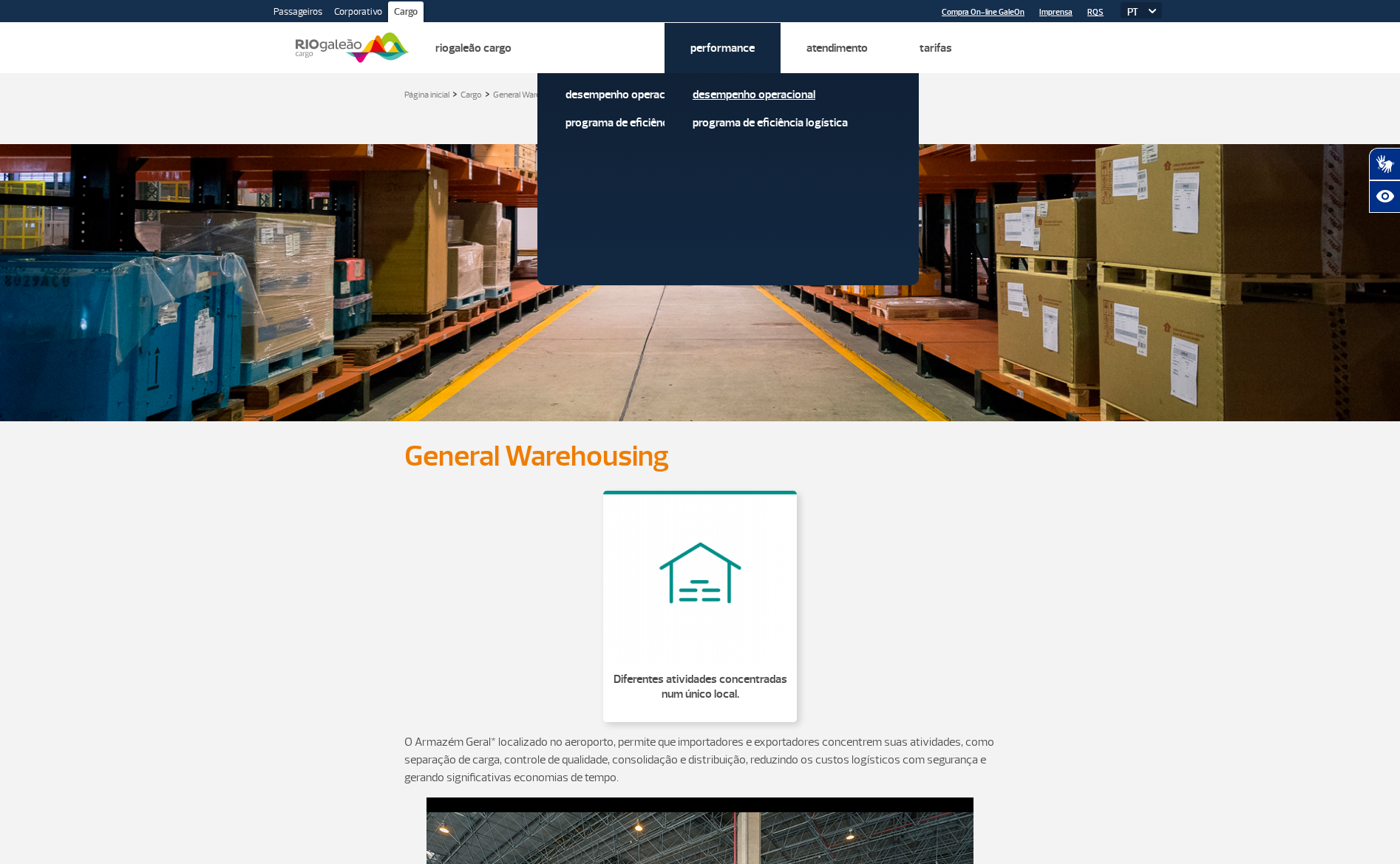
click at [738, 94] on link "Desempenho Operacional" at bounding box center [791, 94] width 198 height 16
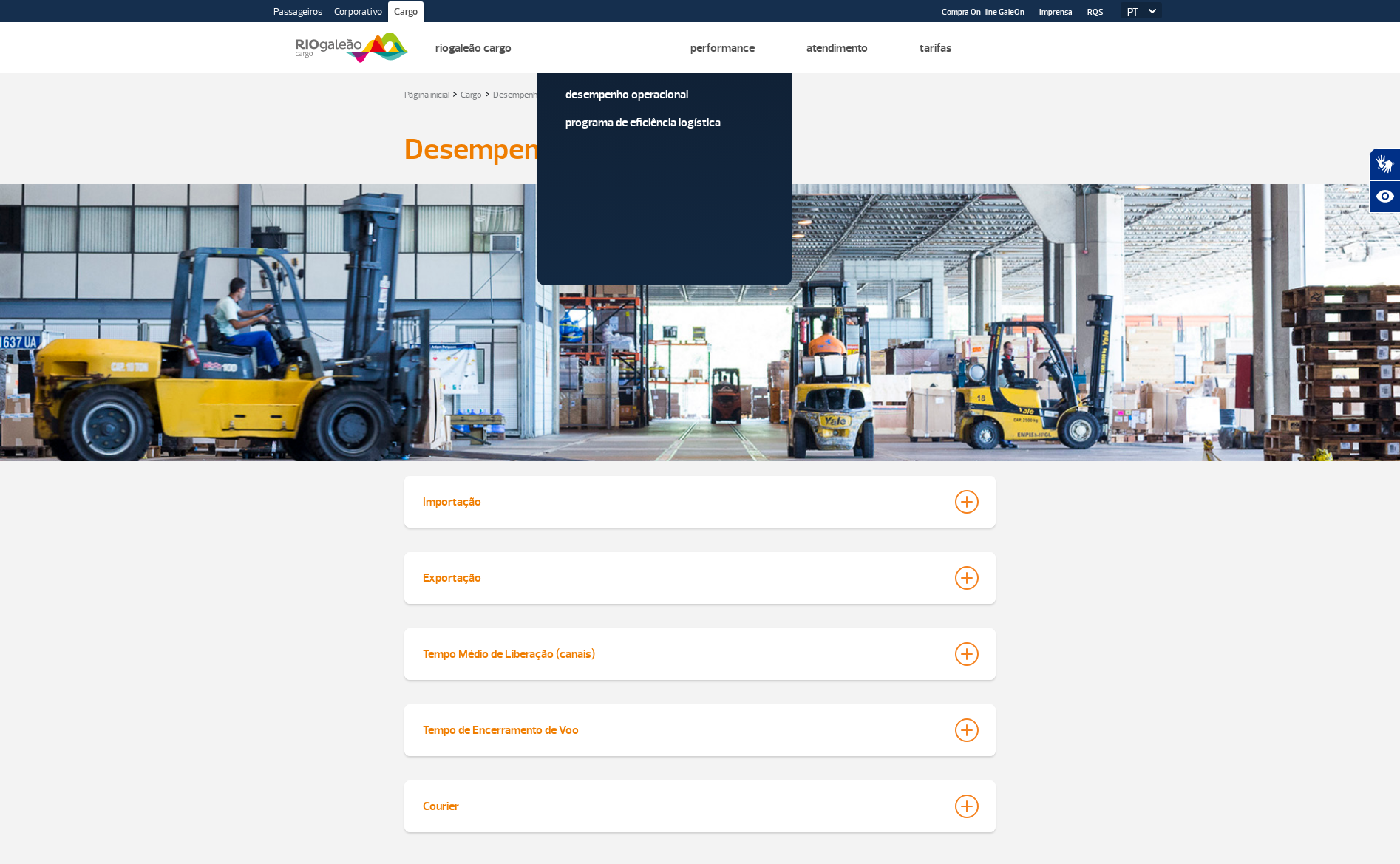
click at [968, 504] on div at bounding box center [967, 501] width 24 height 24
click at [970, 505] on div at bounding box center [967, 501] width 24 height 24
click at [966, 501] on div at bounding box center [967, 501] width 24 height 24
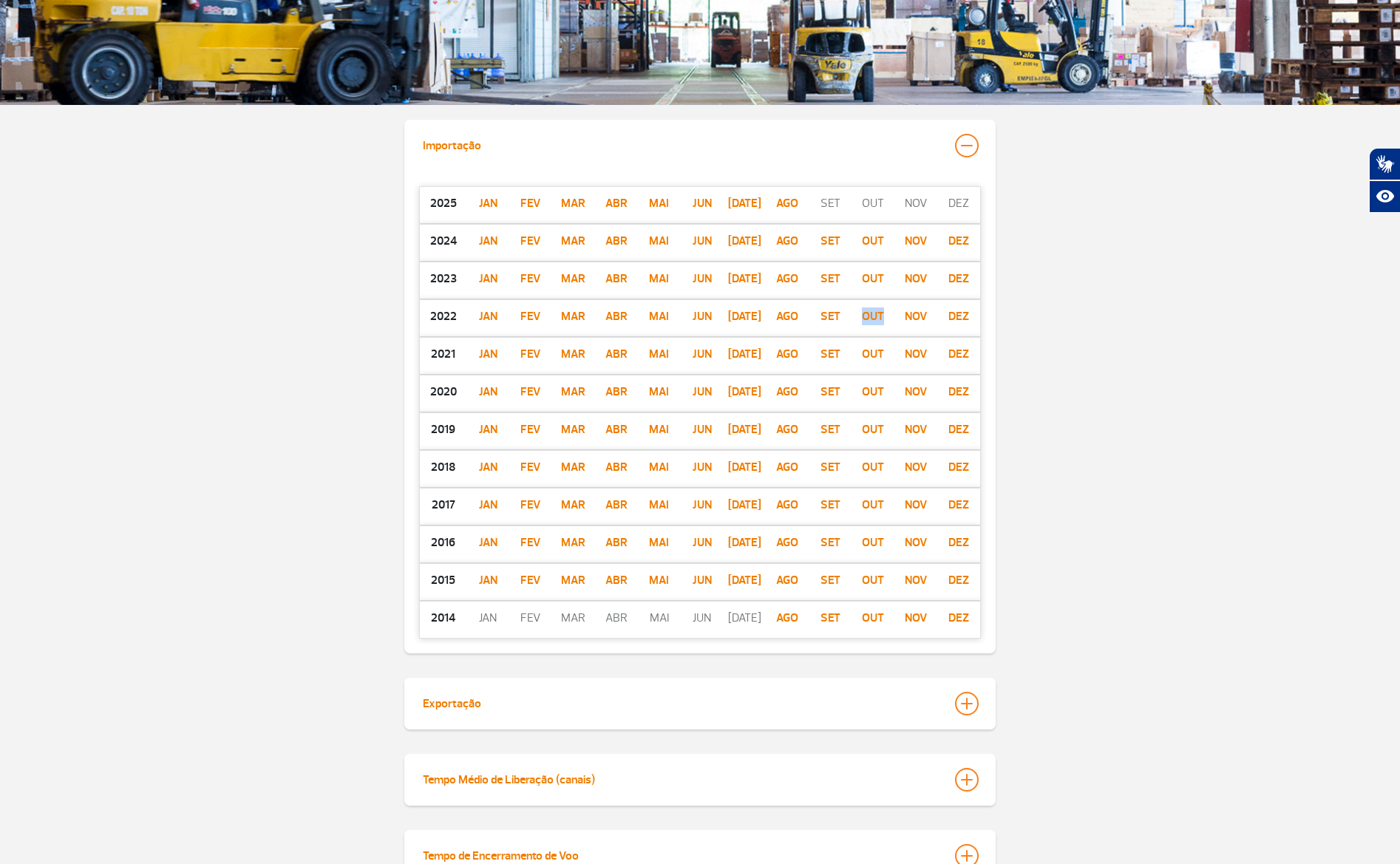
scroll to position [354, 0]
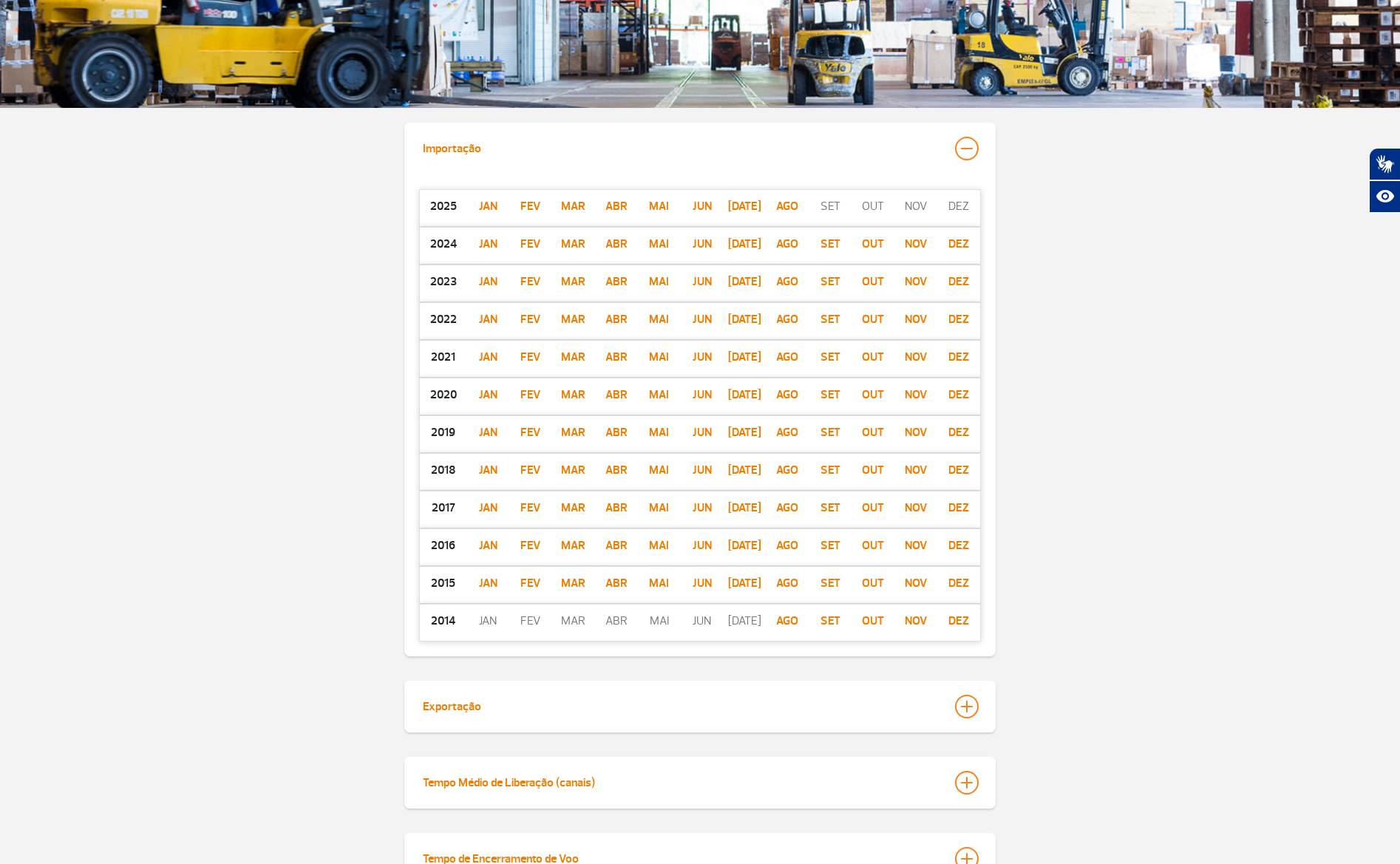
click at [1111, 480] on div "Importação 2025 jan Fev Mar Abr Mai Jun jul ago set out nov dez 2024 jan Fev Ma…" at bounding box center [700, 389] width 1400 height 533
click at [491, 205] on p "jan" at bounding box center [488, 206] width 43 height 18
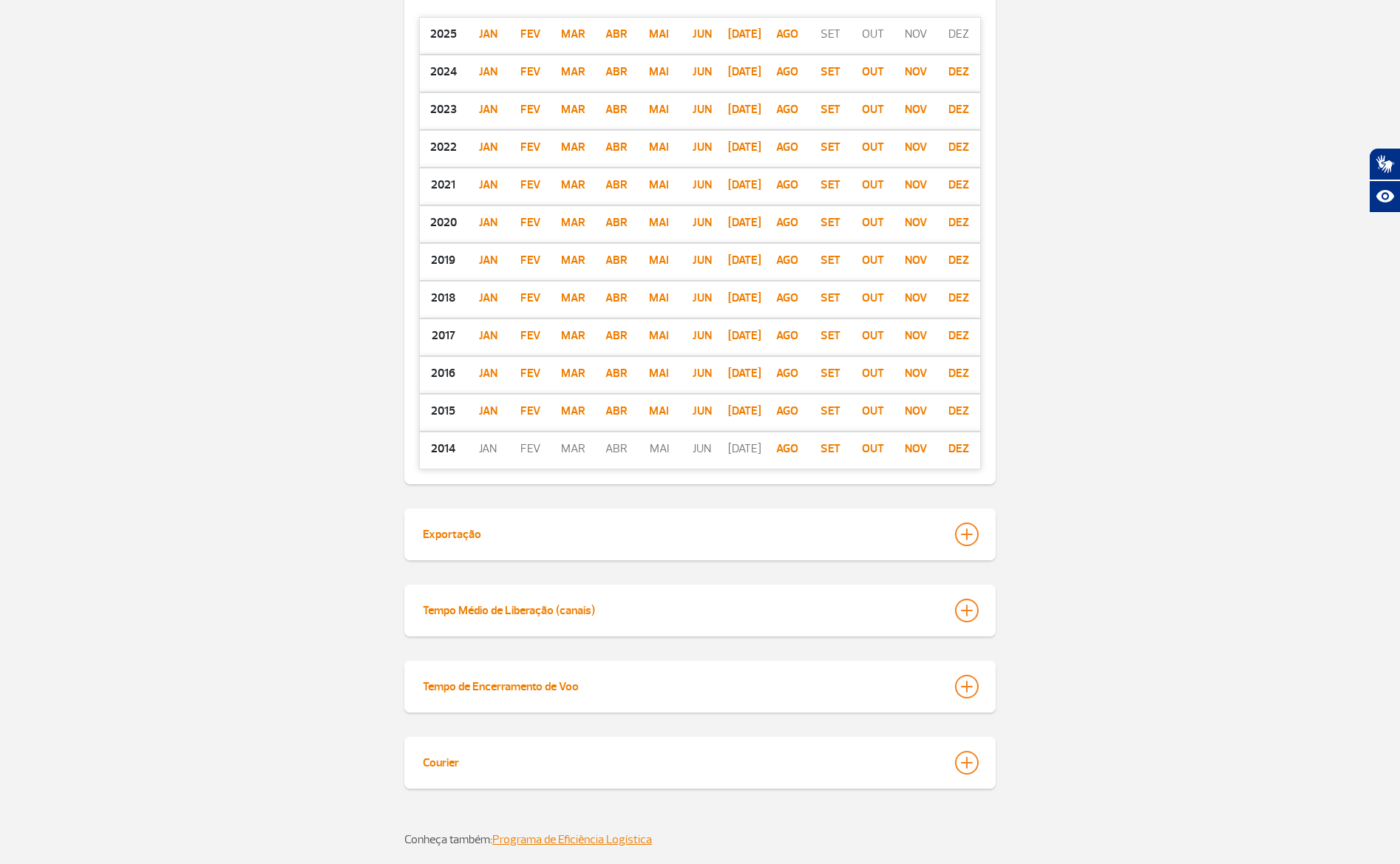
scroll to position [545, 0]
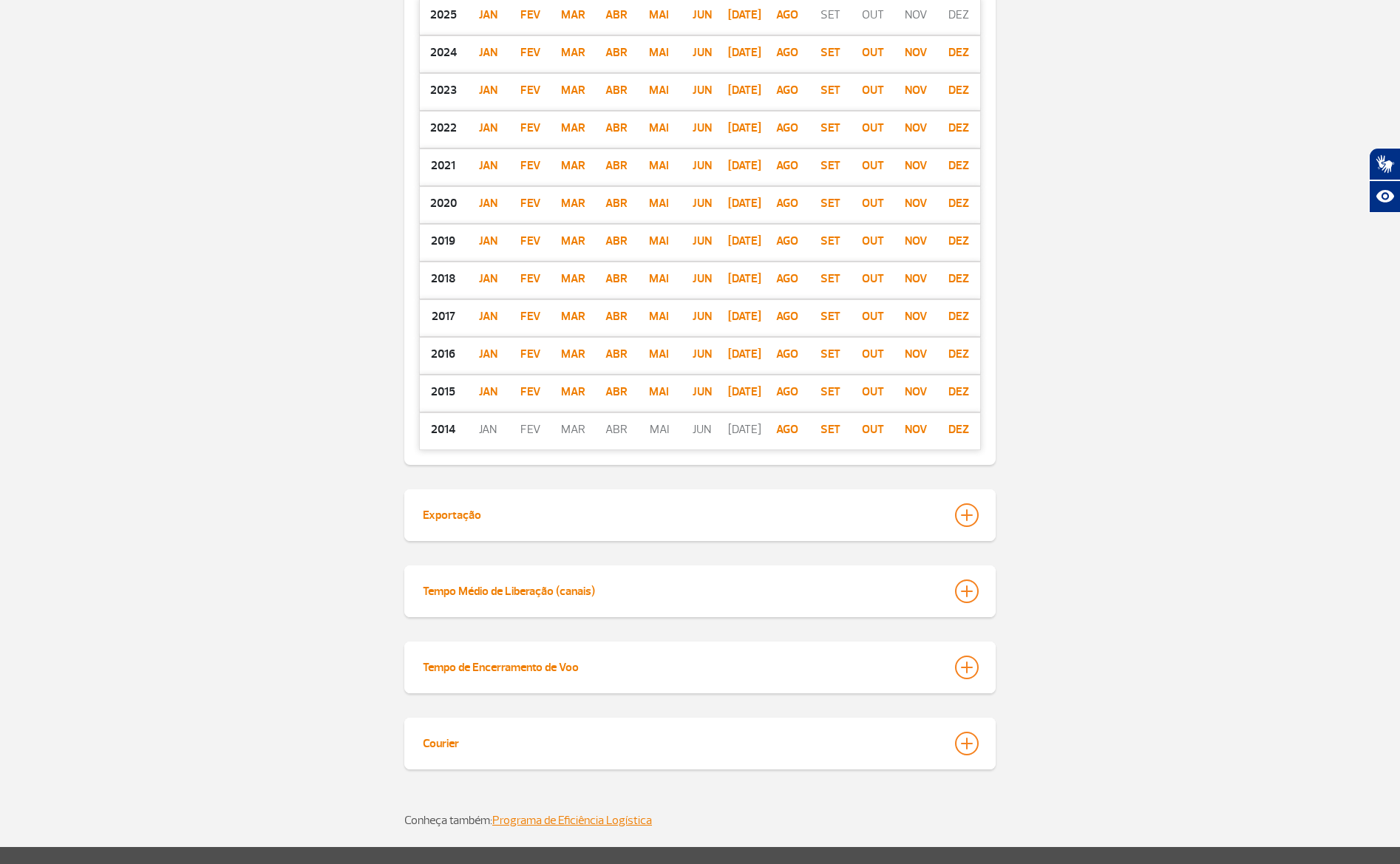
click at [981, 585] on div "Tempo Médio de Liberação (canais)" at bounding box center [700, 592] width 592 height 52
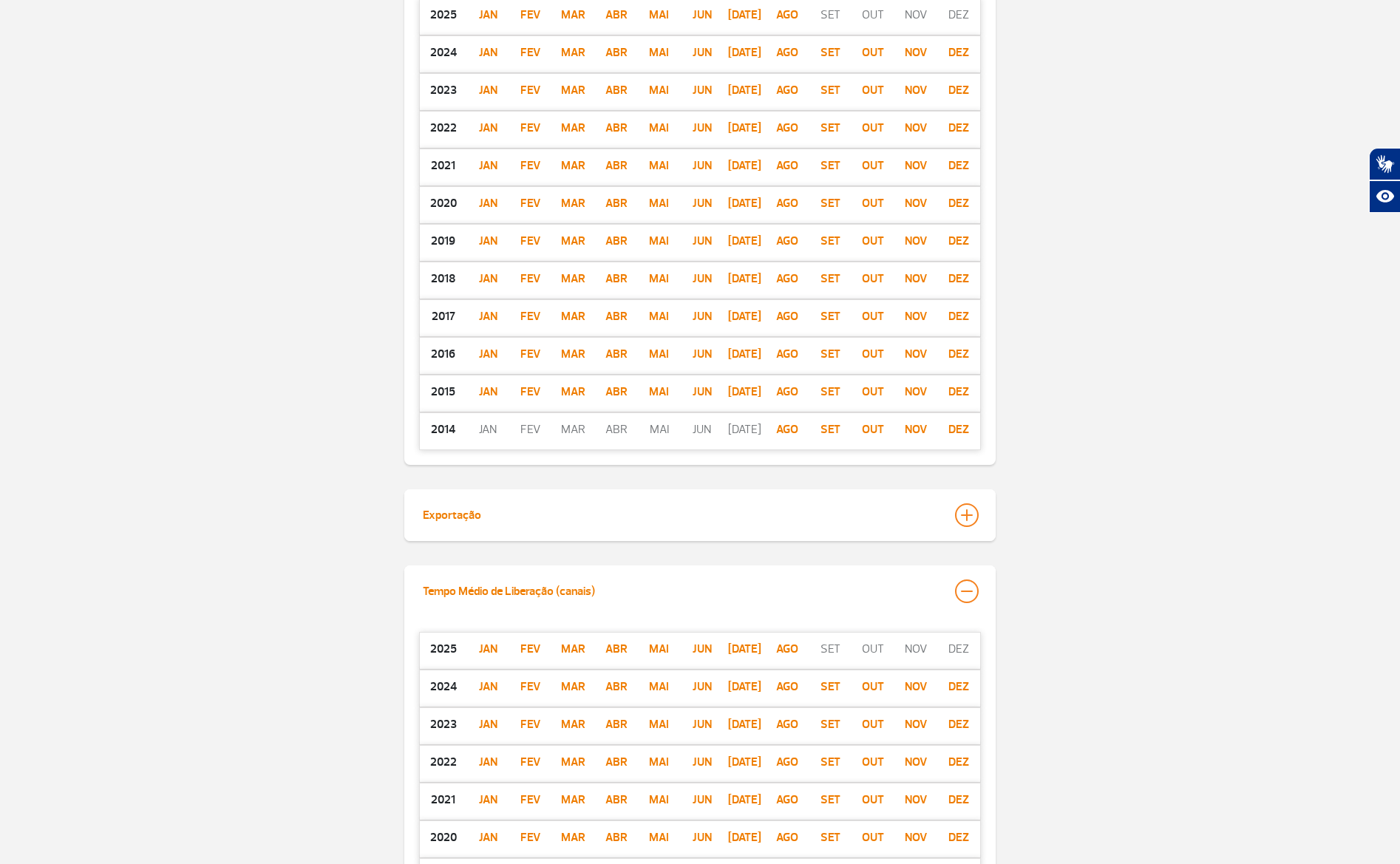
drag, startPoint x: 974, startPoint y: 589, endPoint x: 969, endPoint y: 562, distance: 27.5
click at [975, 588] on div at bounding box center [967, 591] width 24 height 24
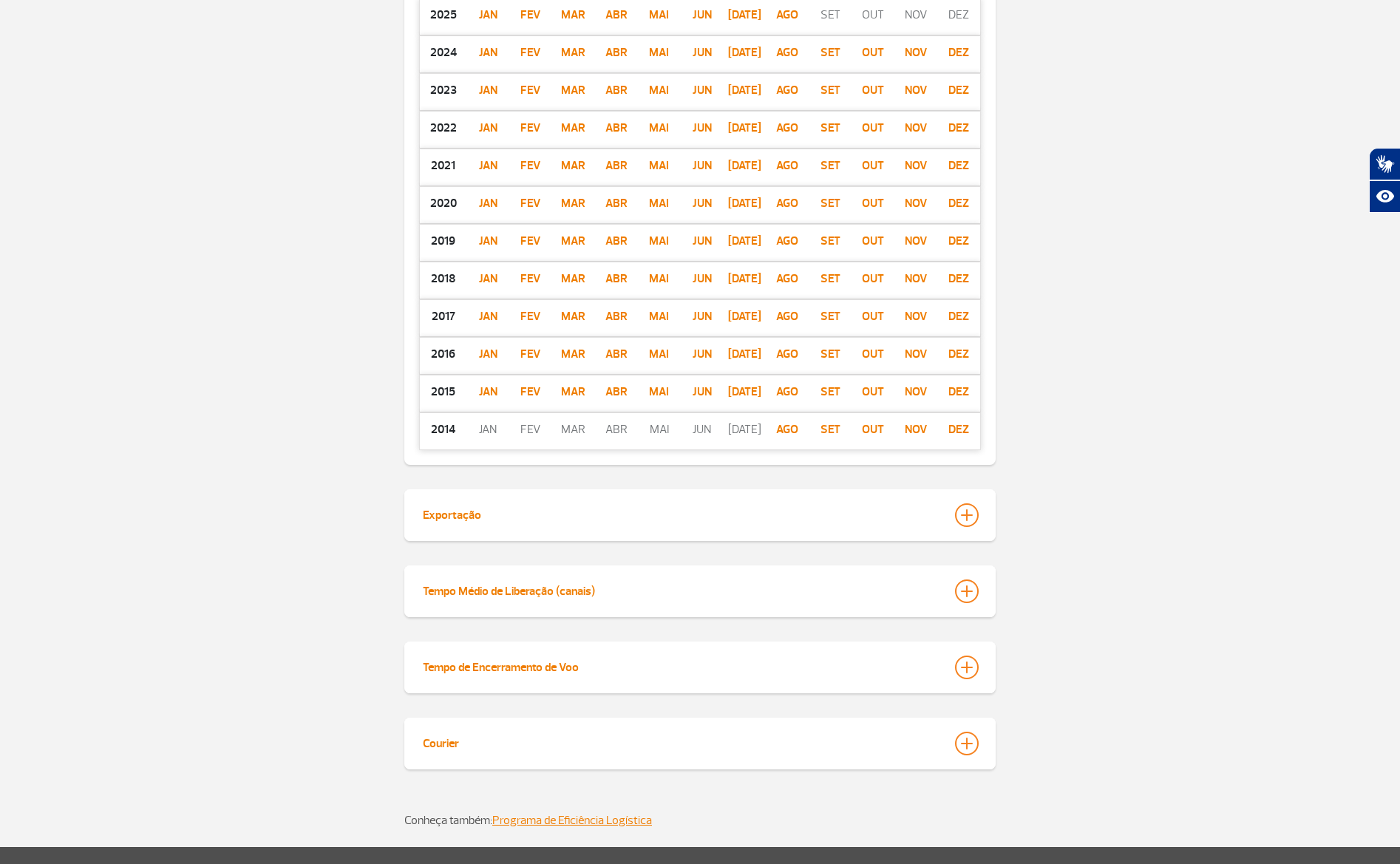
click at [974, 526] on div at bounding box center [967, 515] width 24 height 24
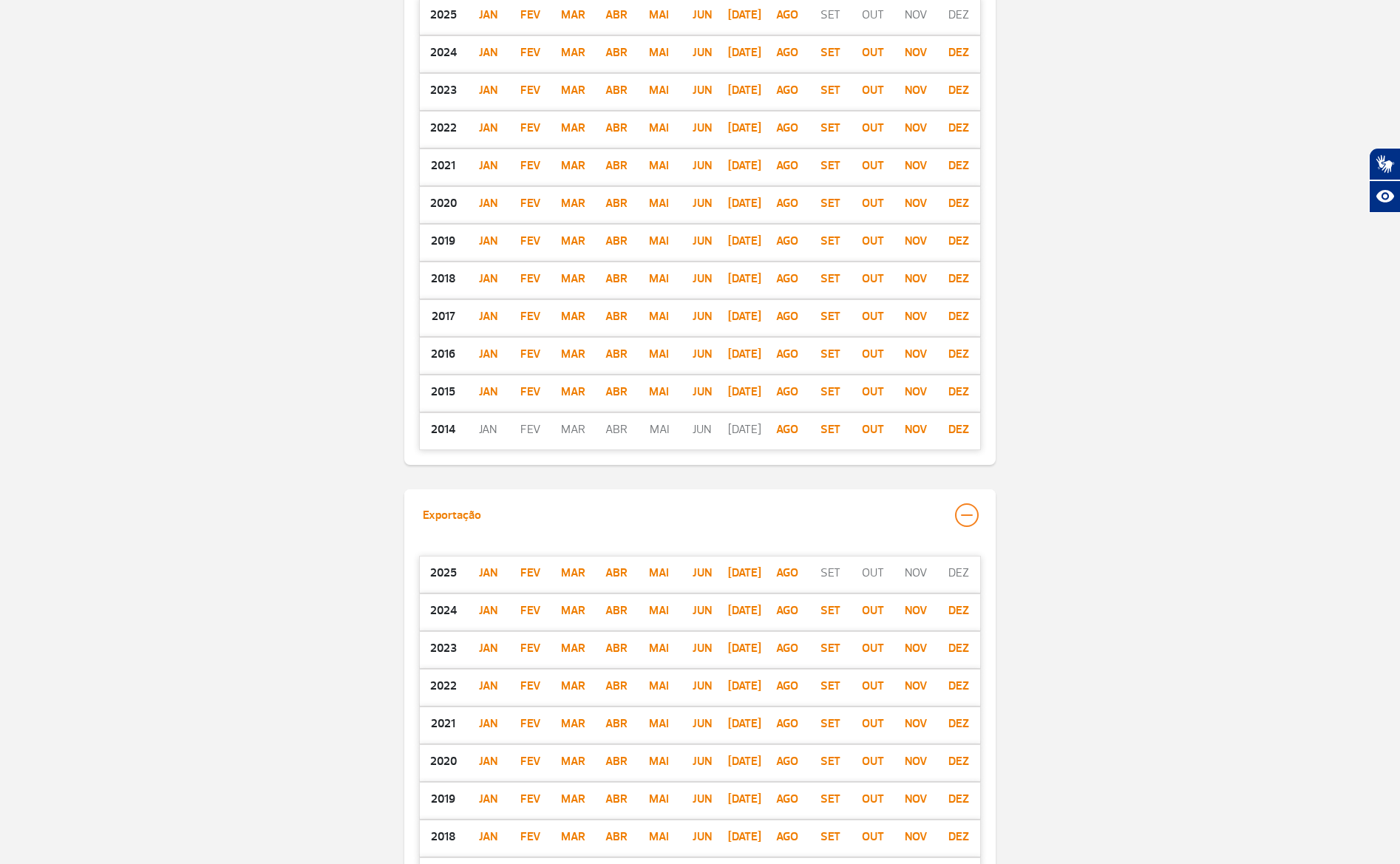
click at [968, 517] on div at bounding box center [967, 515] width 24 height 24
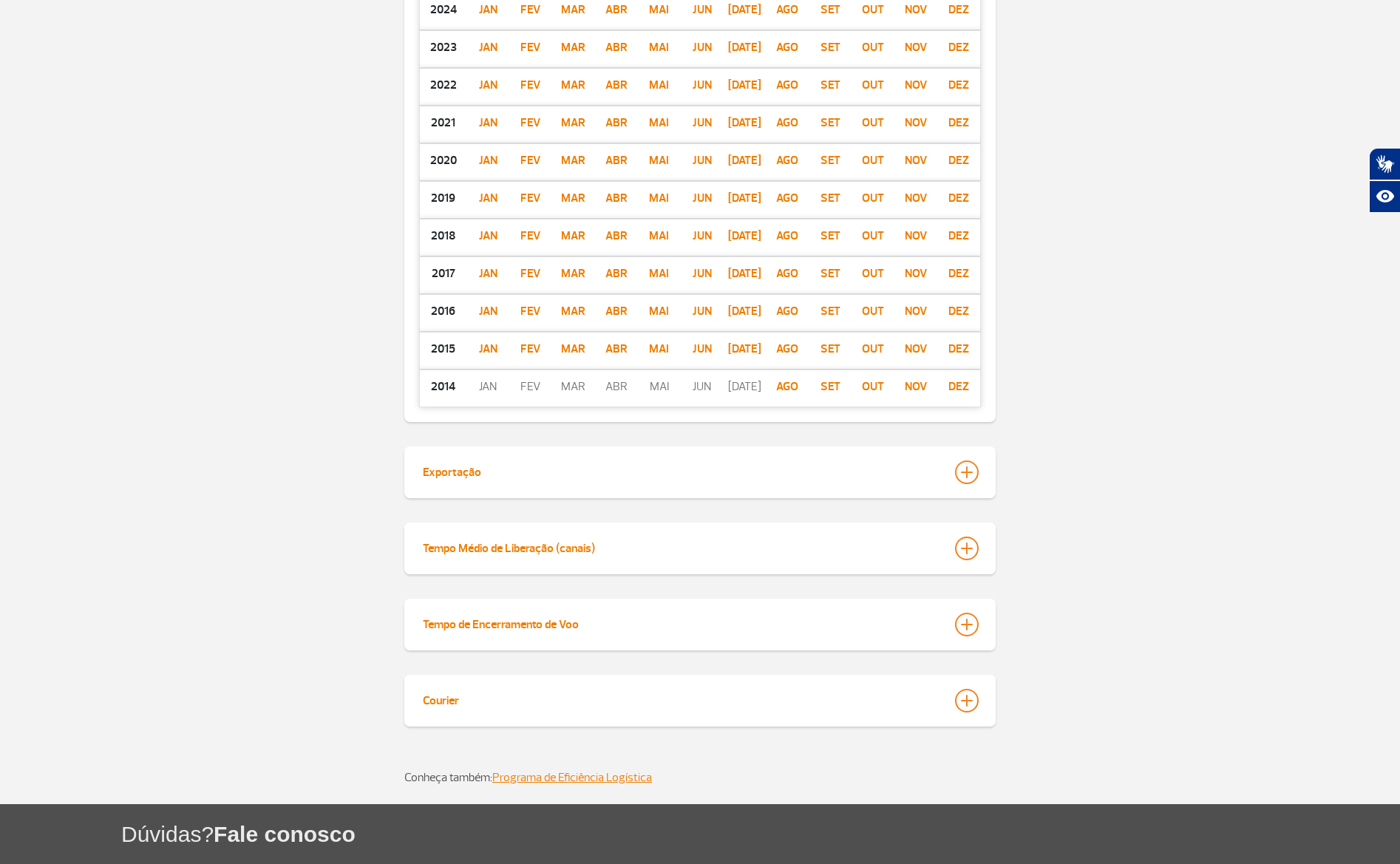
scroll to position [637, 0]
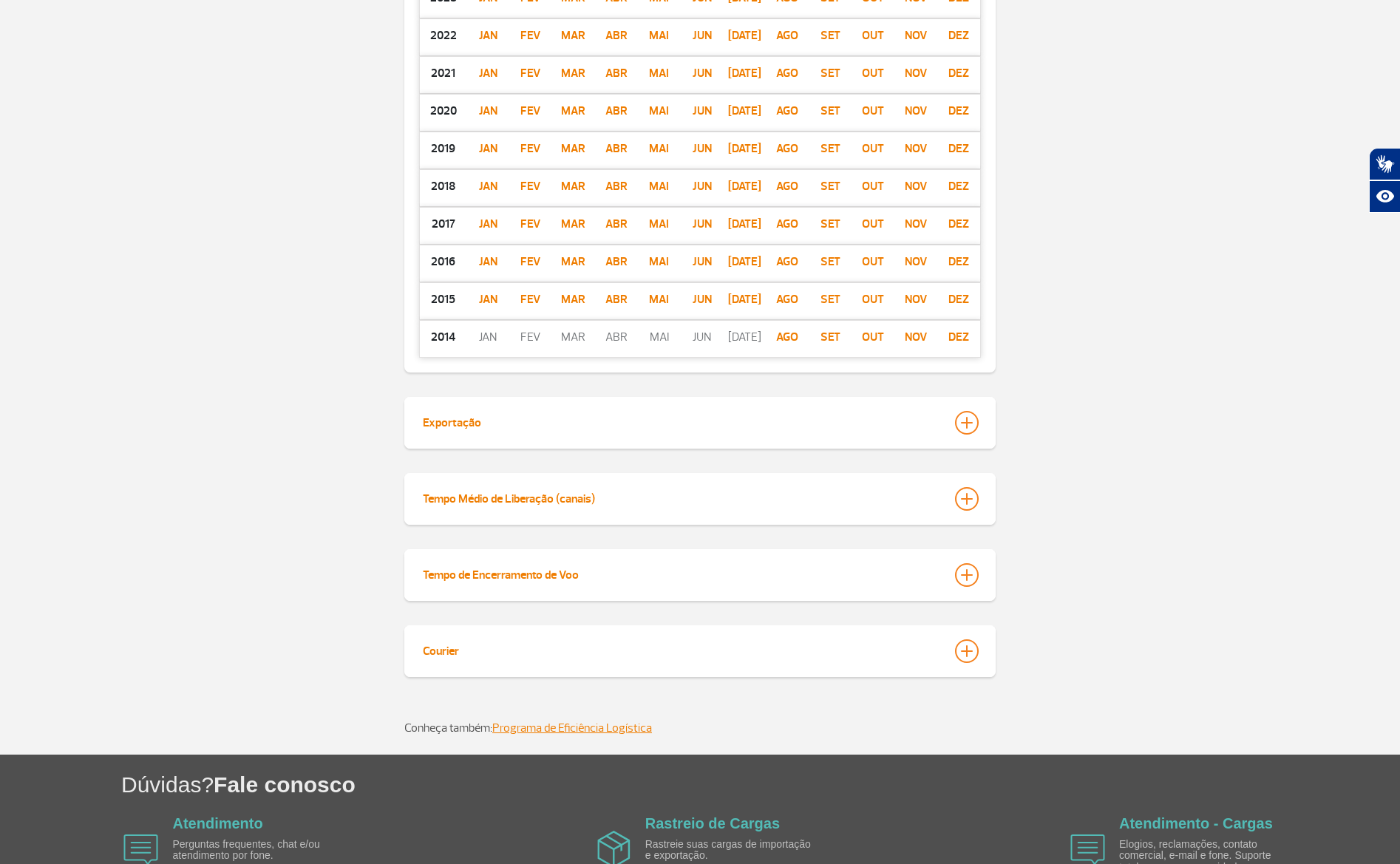
click at [970, 425] on div at bounding box center [967, 422] width 24 height 24
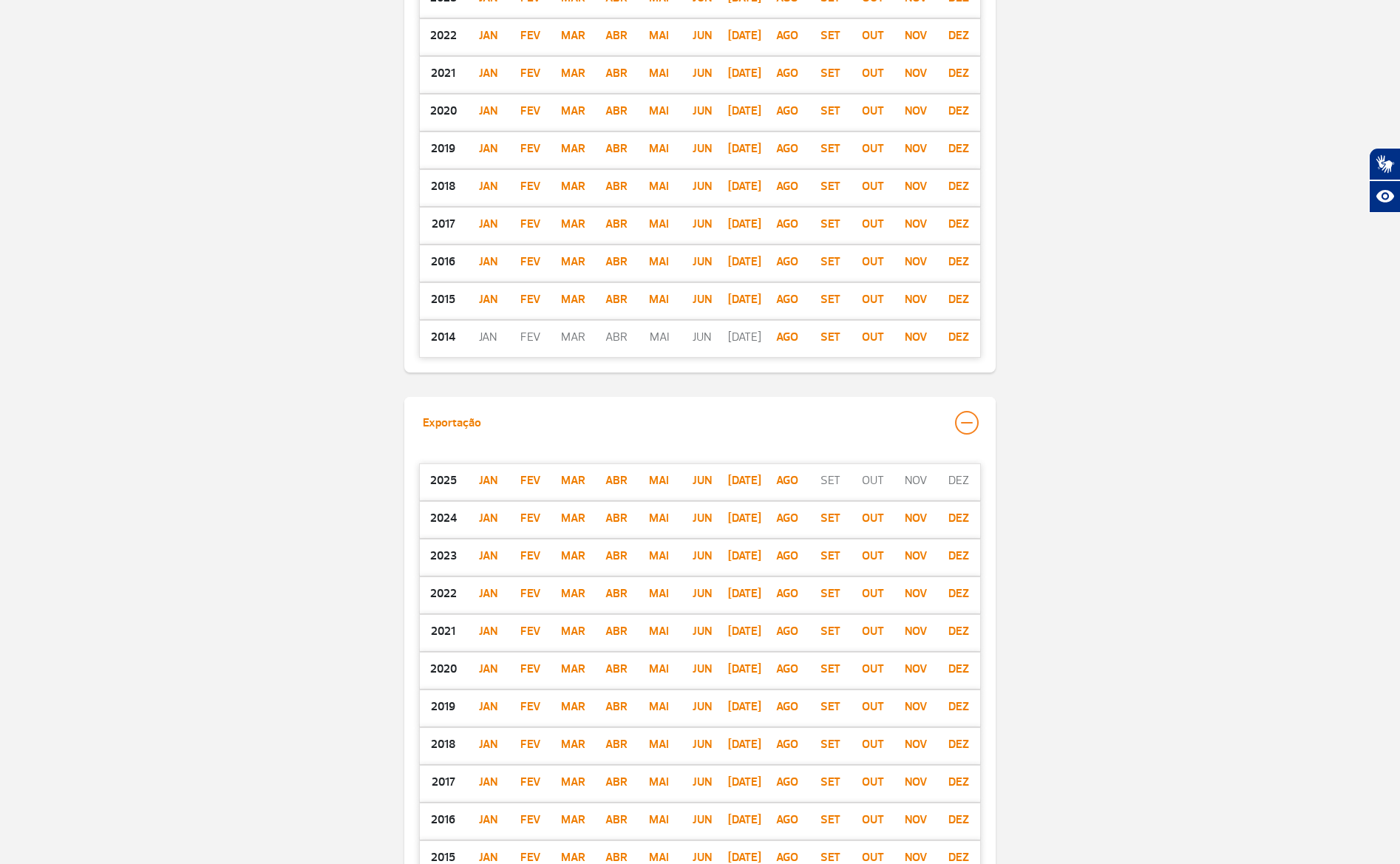
drag, startPoint x: 958, startPoint y: 419, endPoint x: 954, endPoint y: 429, distance: 10.8
click at [955, 422] on div at bounding box center [967, 422] width 24 height 24
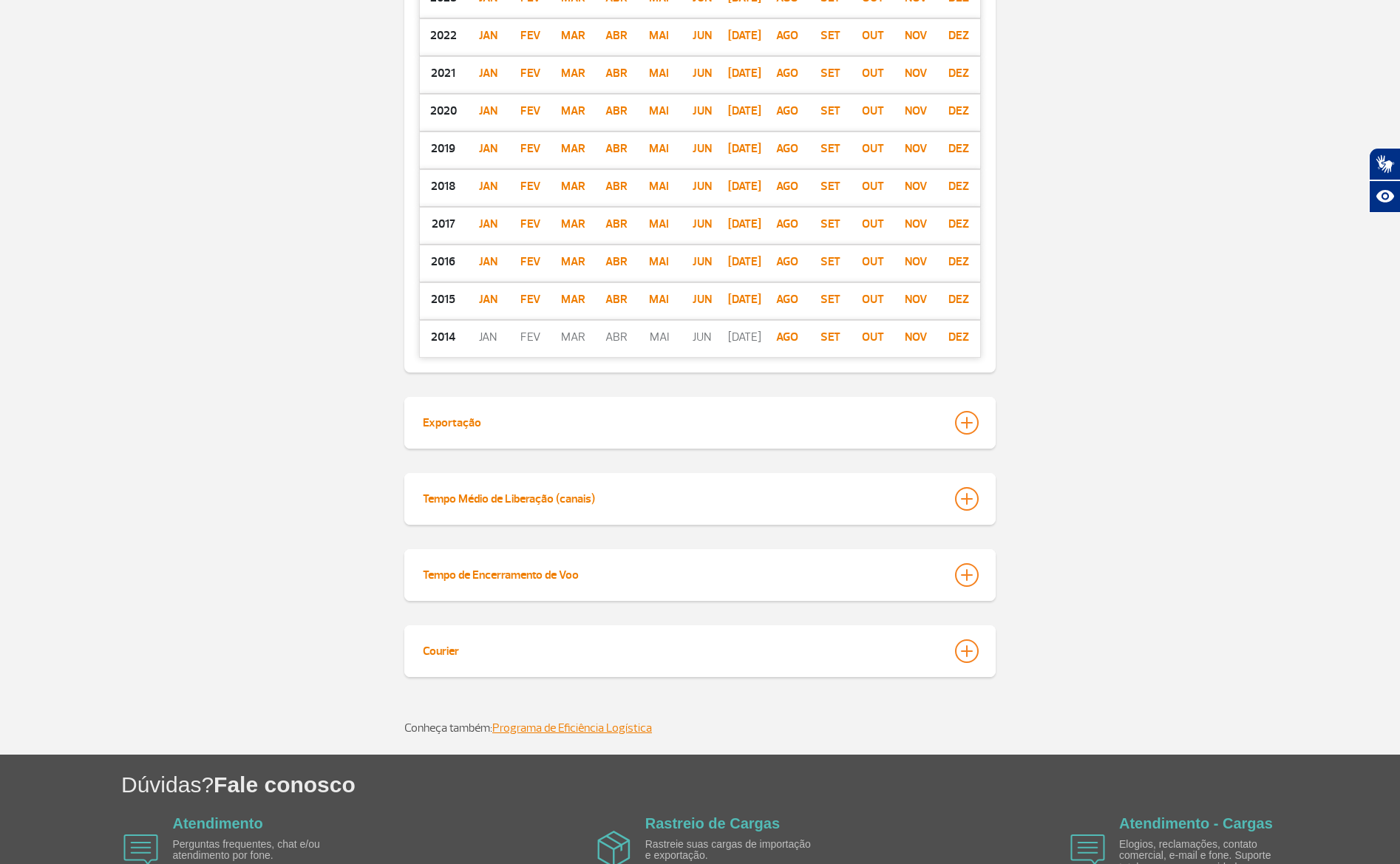
click at [977, 497] on div at bounding box center [967, 498] width 24 height 24
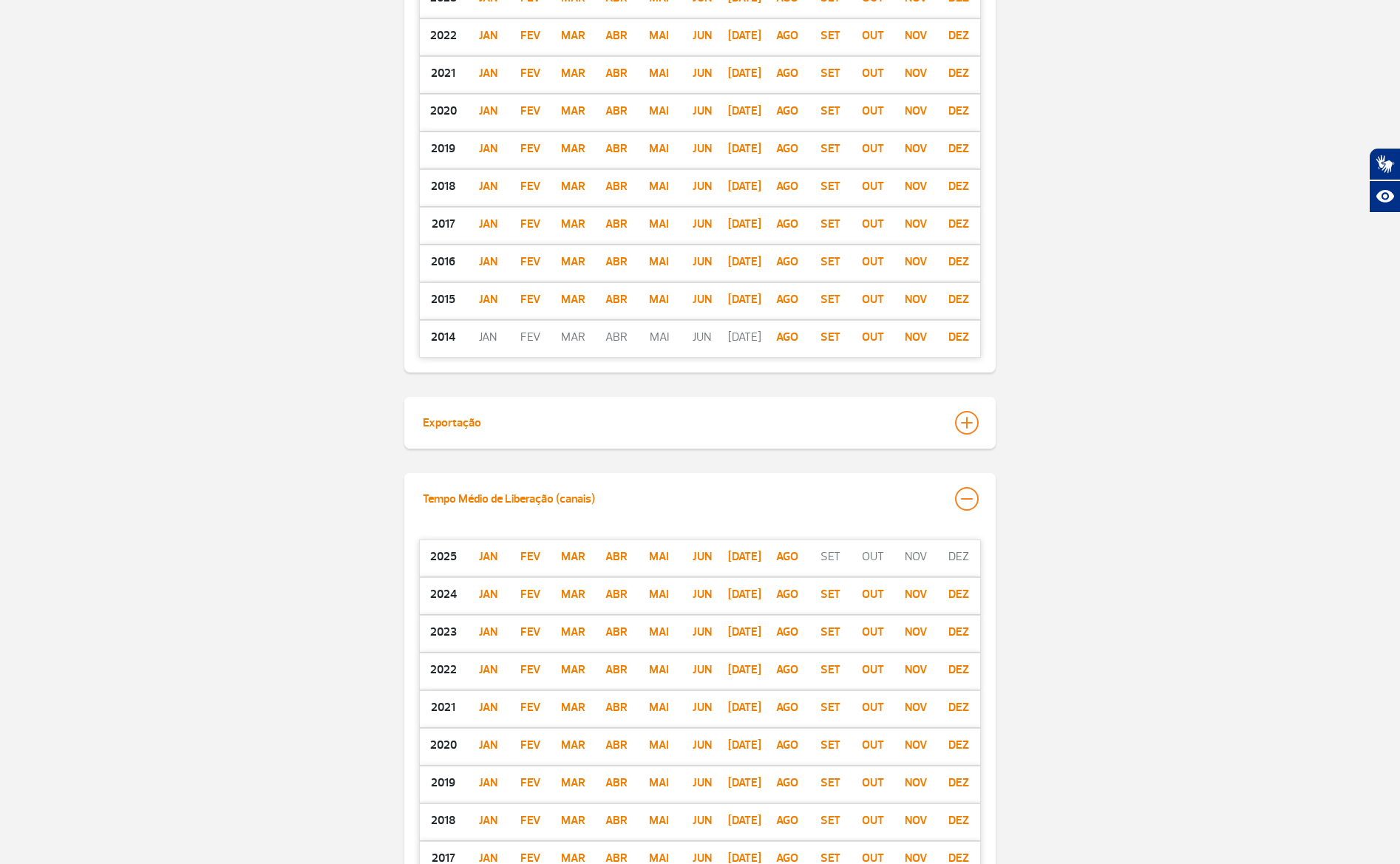
click at [971, 508] on div at bounding box center [967, 498] width 24 height 24
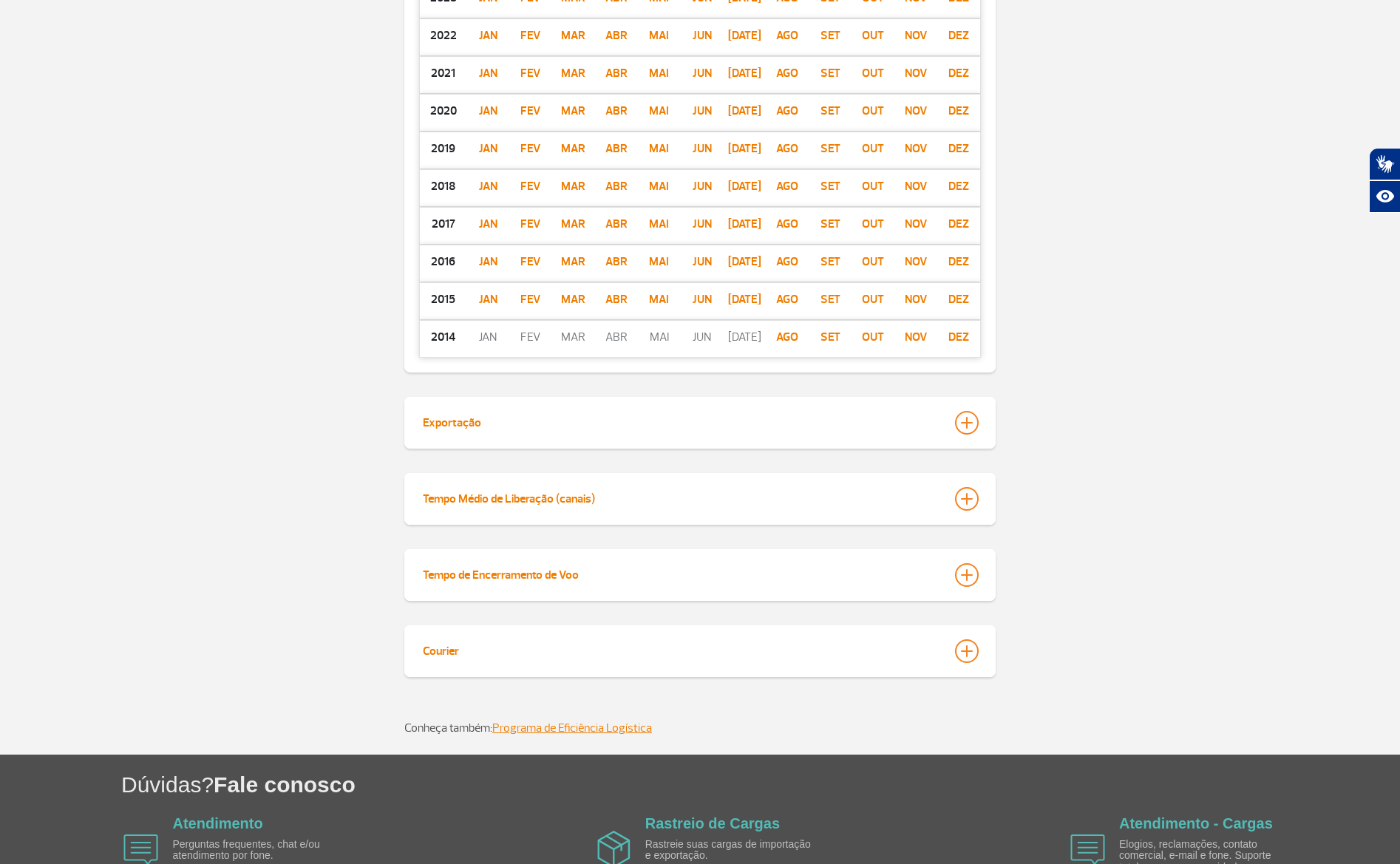
click at [968, 570] on div at bounding box center [967, 575] width 24 height 24
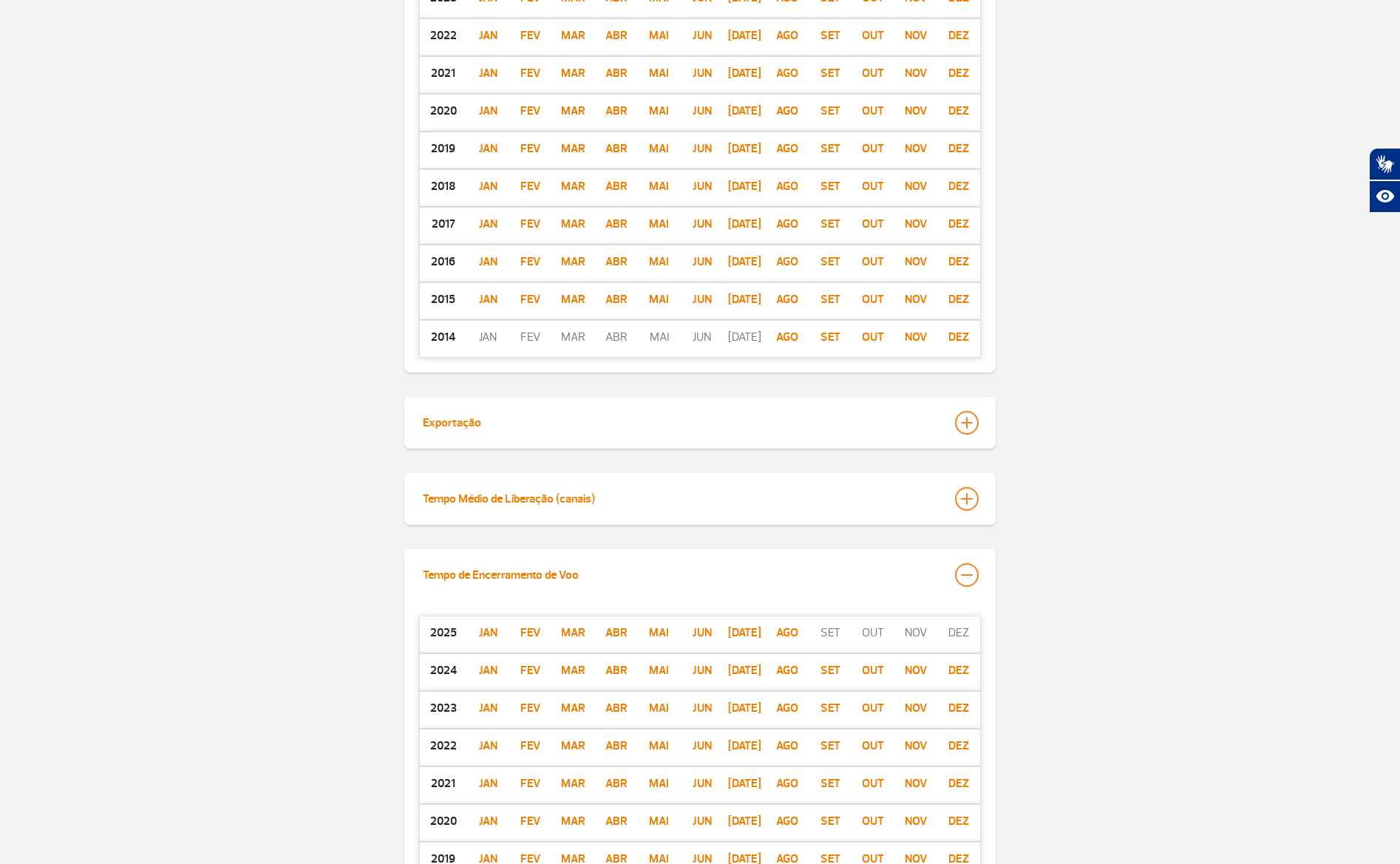
click at [971, 585] on button "Tempo de Encerramento de Voo" at bounding box center [700, 575] width 556 height 34
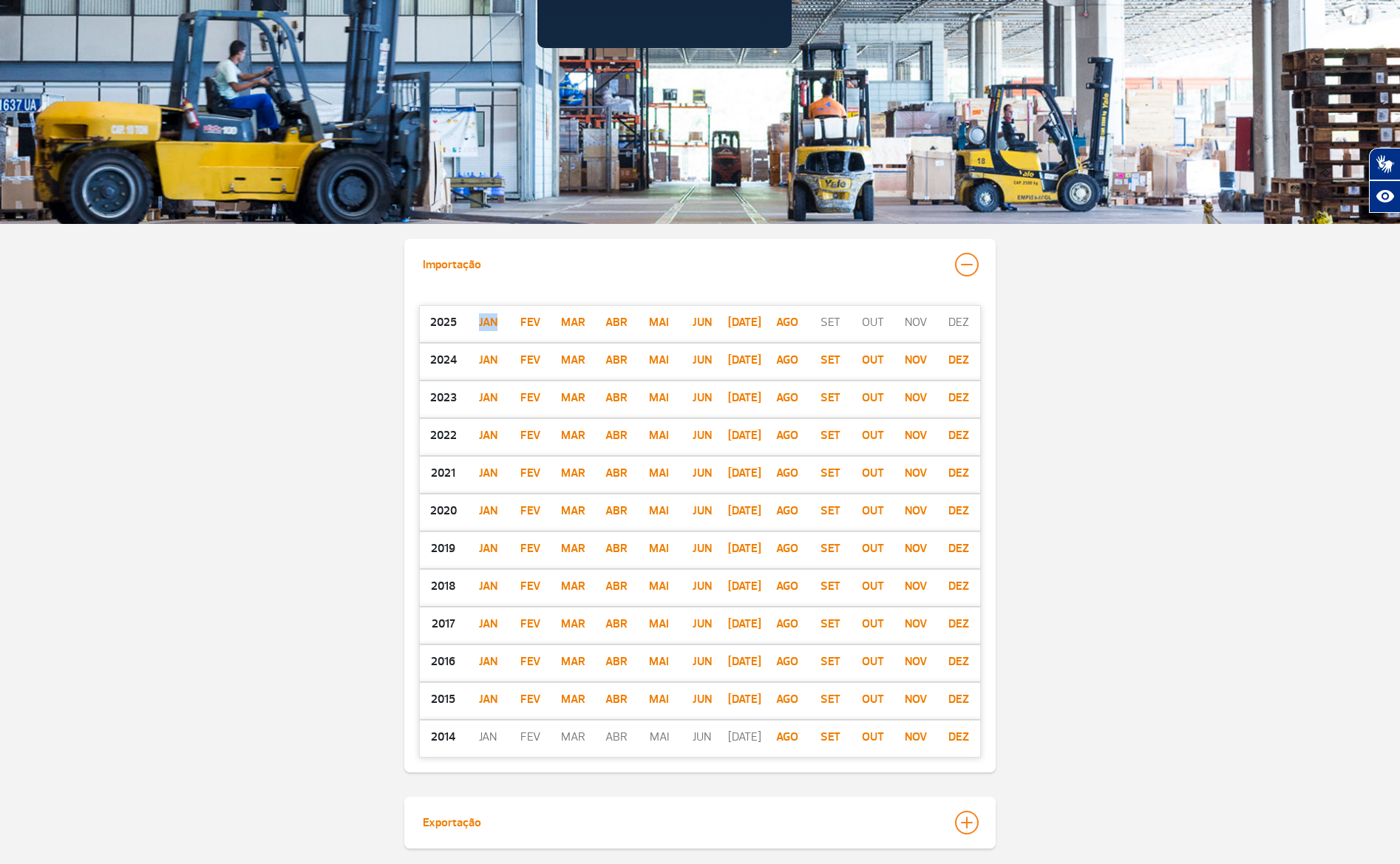
scroll to position [270, 0]
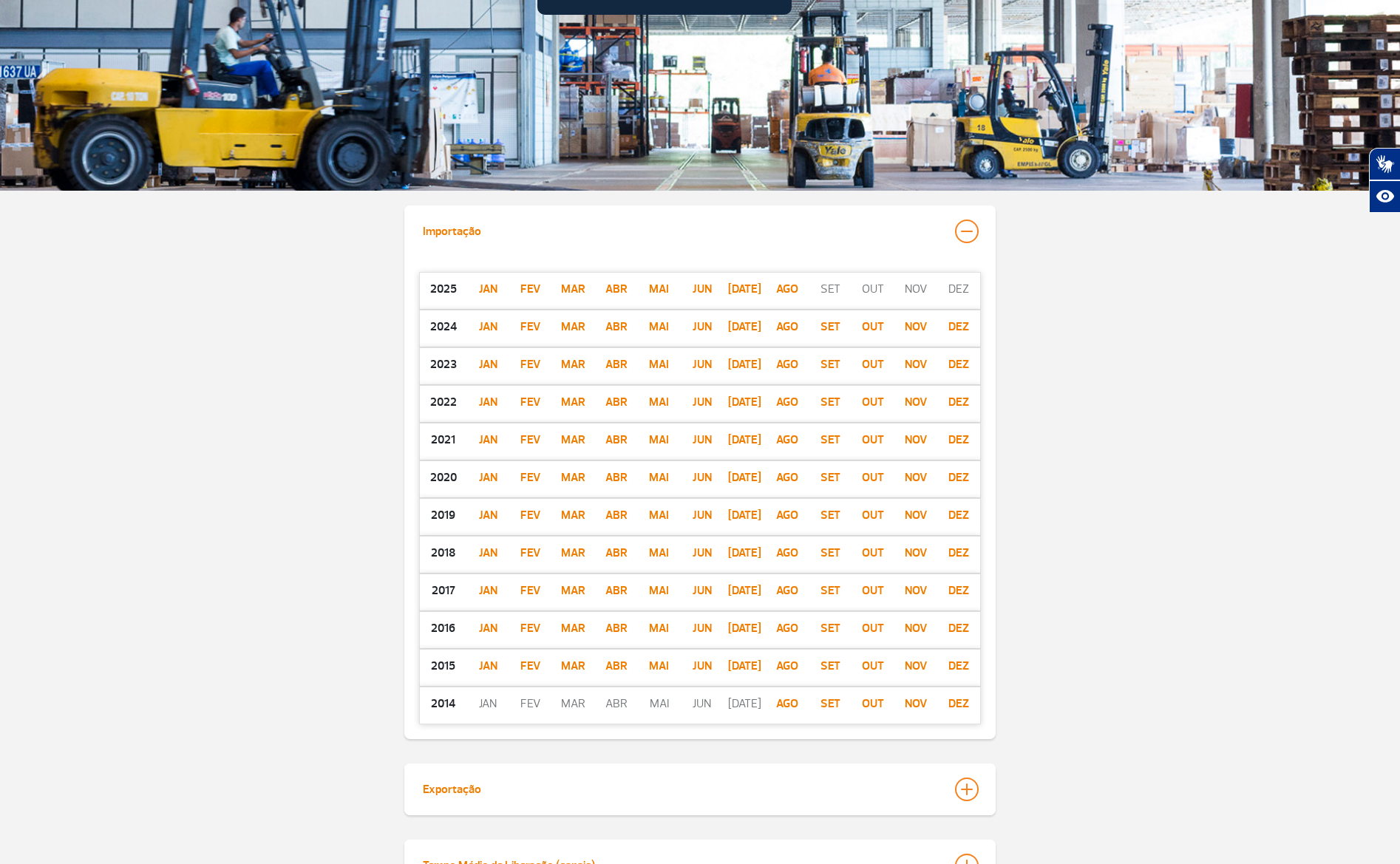
drag, startPoint x: 435, startPoint y: 230, endPoint x: 496, endPoint y: 230, distance: 61.0
click at [492, 230] on div "Importação 2025 jan Fev Mar Abr Mai Jun jul ago set out nov dez 2024 jan Fev Ma…" at bounding box center [700, 471] width 1400 height 533
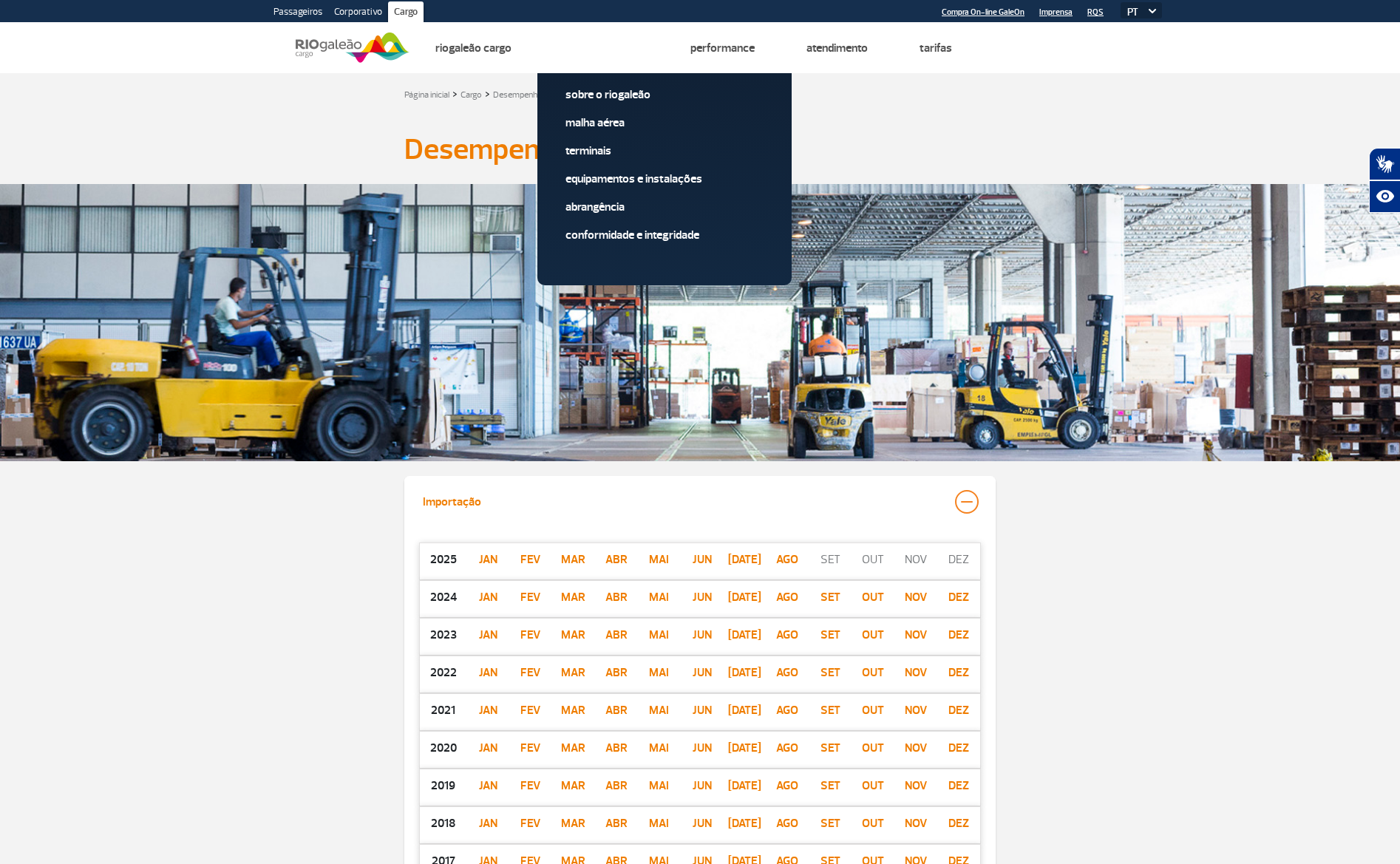
click at [348, 17] on link "Corporativo" at bounding box center [358, 13] width 60 height 24
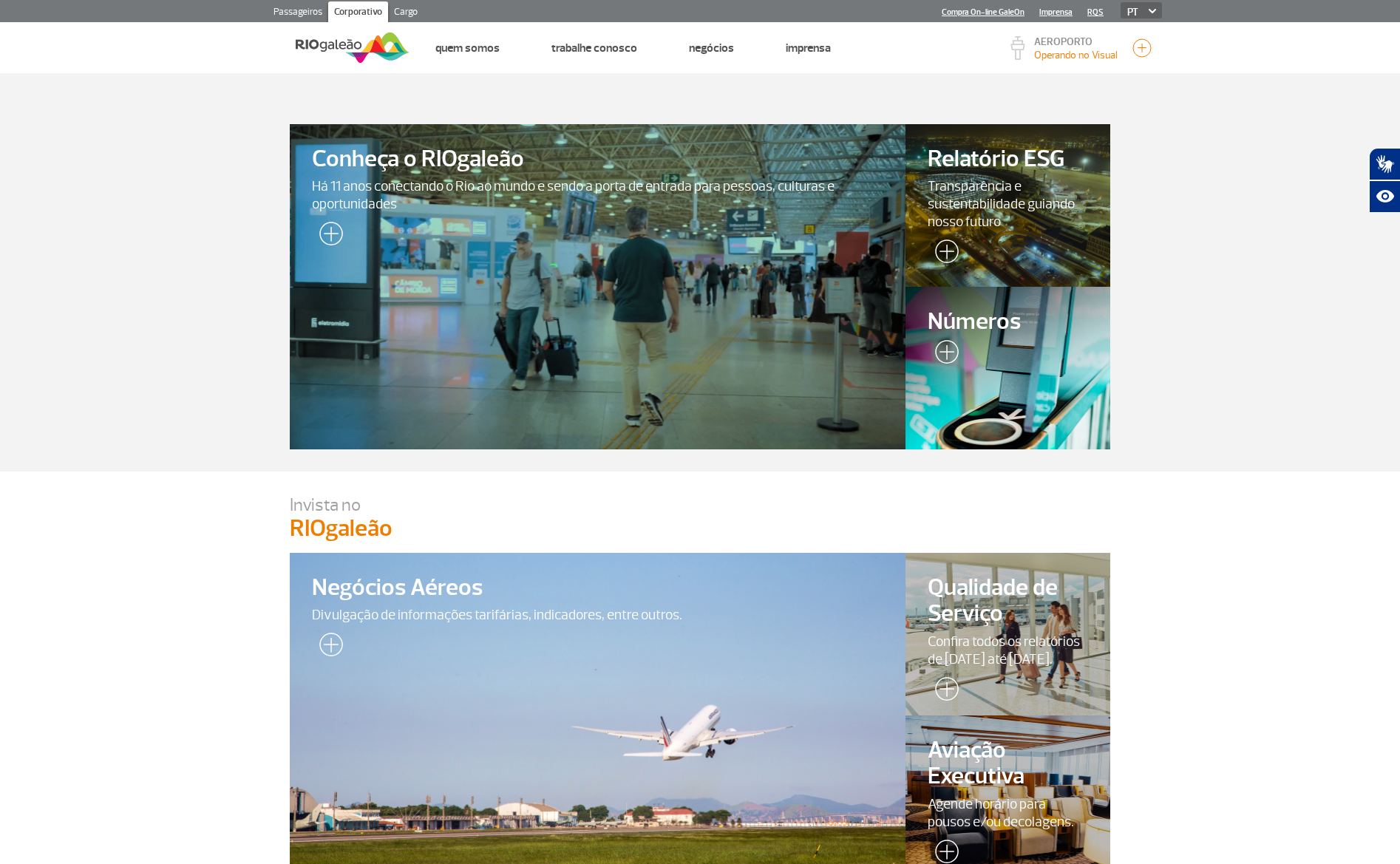
click at [312, 14] on link "Passageiros" at bounding box center [298, 13] width 60 height 24
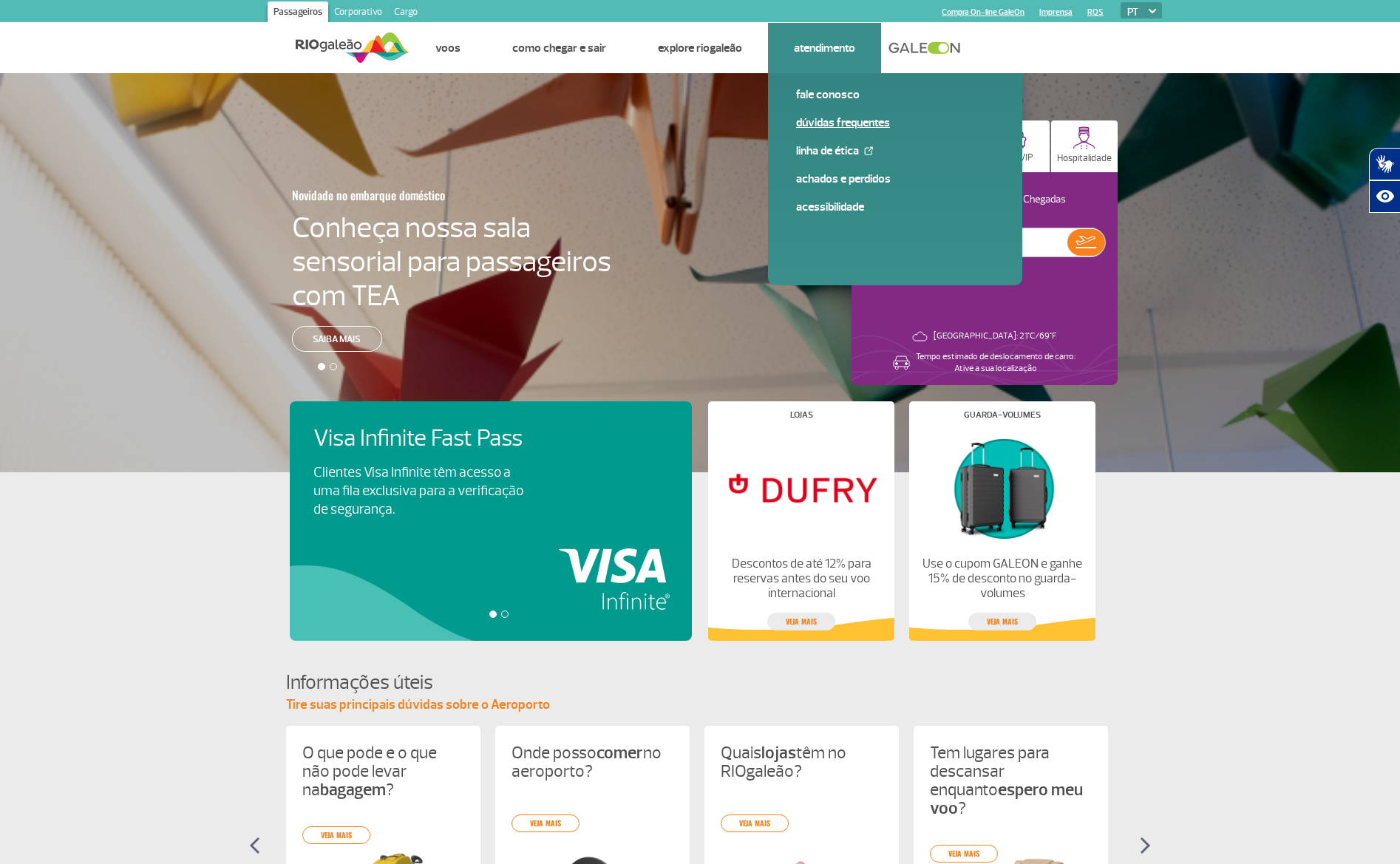
click at [861, 119] on link "Dúvidas Frequentes" at bounding box center [895, 122] width 198 height 16
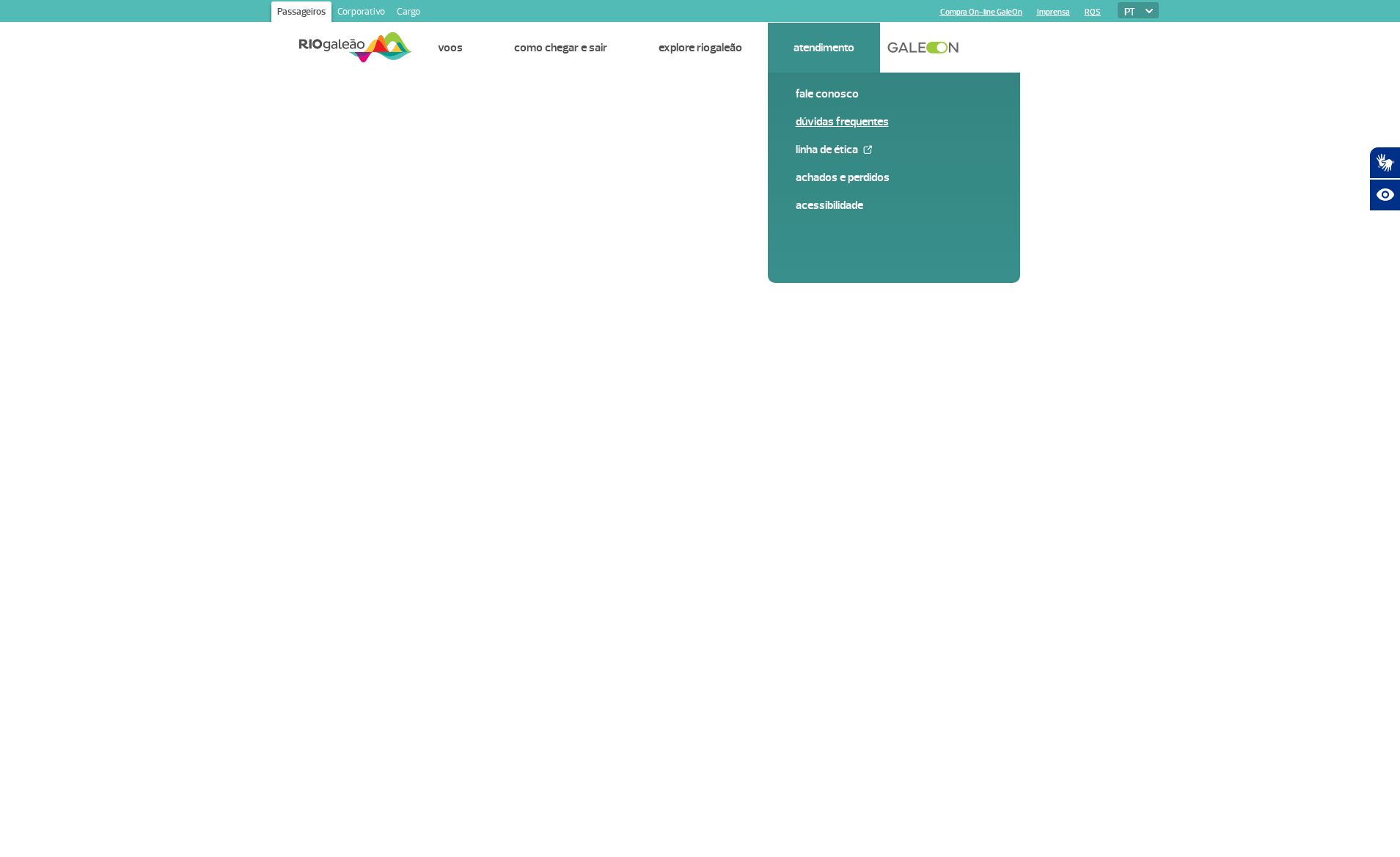
click at [854, 121] on link "Dúvidas Frequentes" at bounding box center [894, 121] width 197 height 16
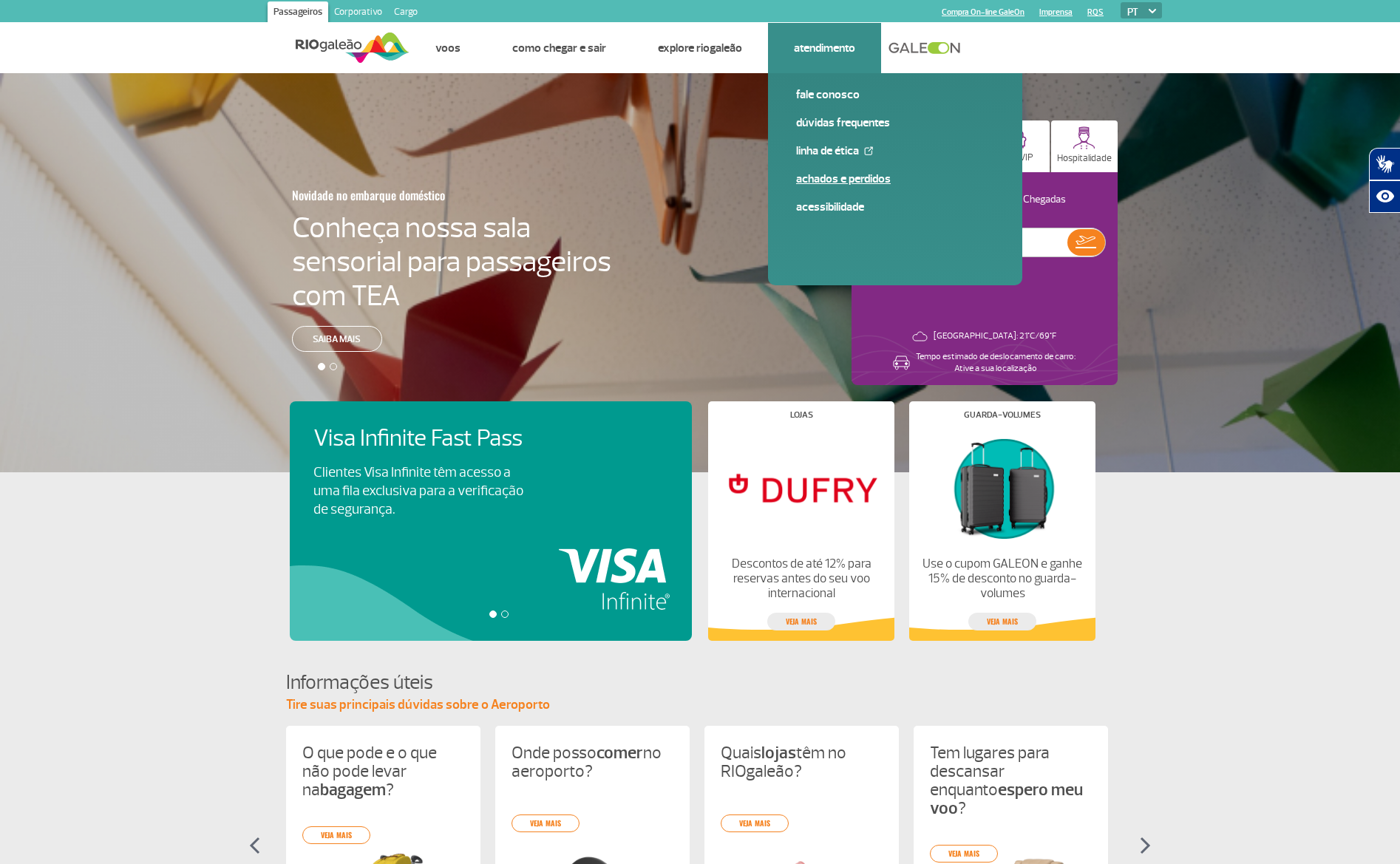
click at [859, 178] on link "Achados e Perdidos" at bounding box center [895, 178] width 198 height 16
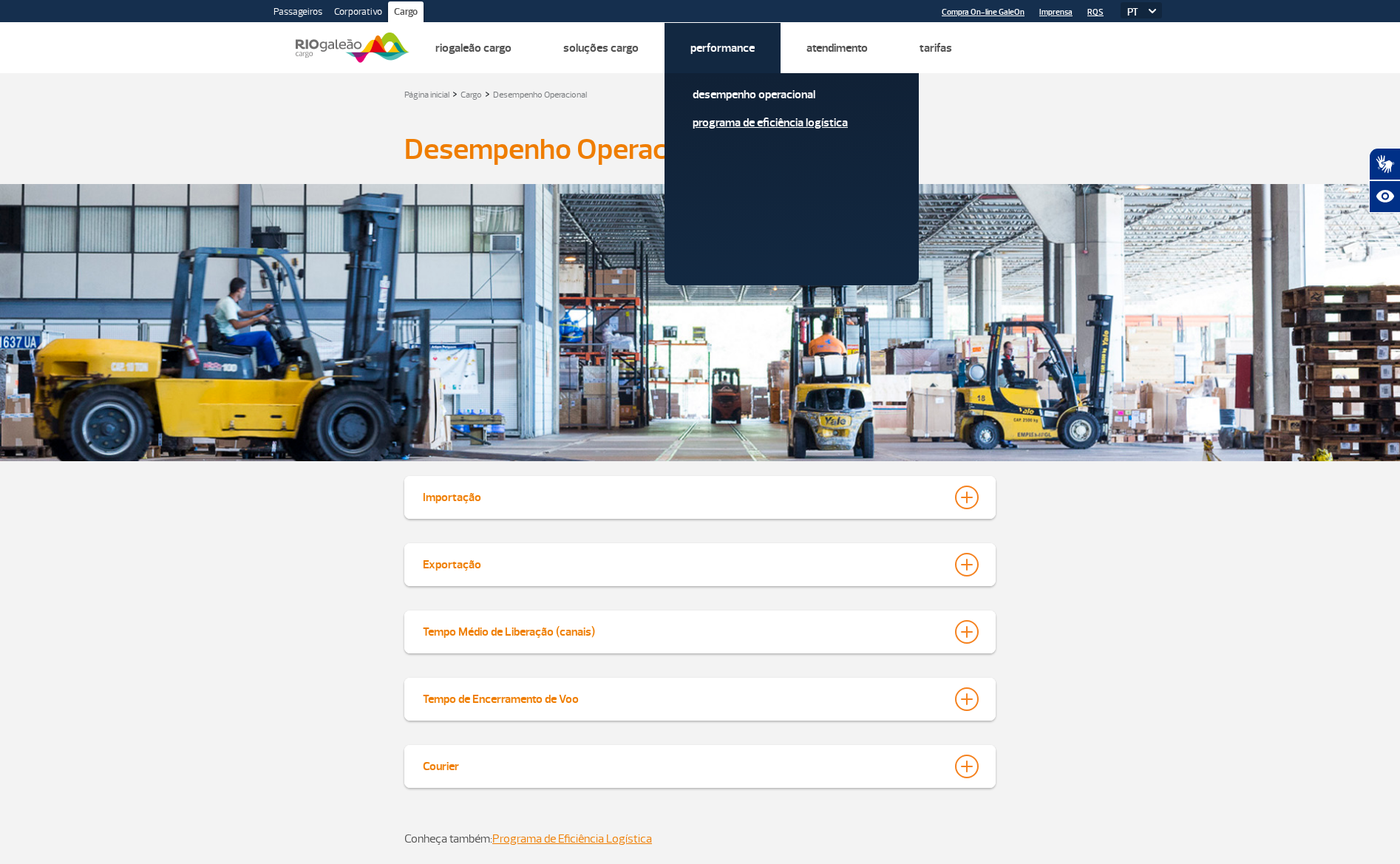
click at [752, 122] on link "Programa de Eficiência Logística" at bounding box center [791, 122] width 198 height 16
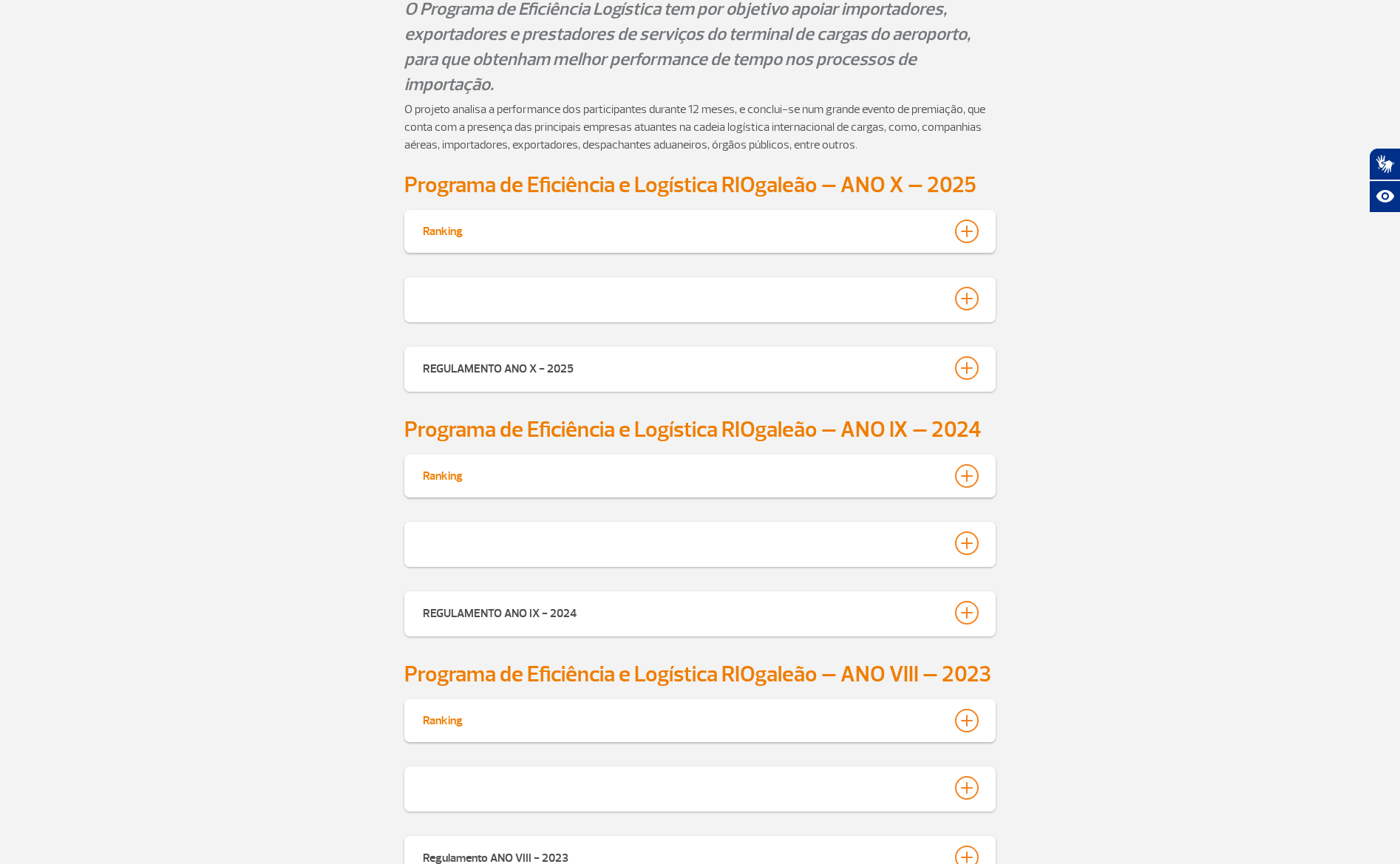
scroll to position [413, 0]
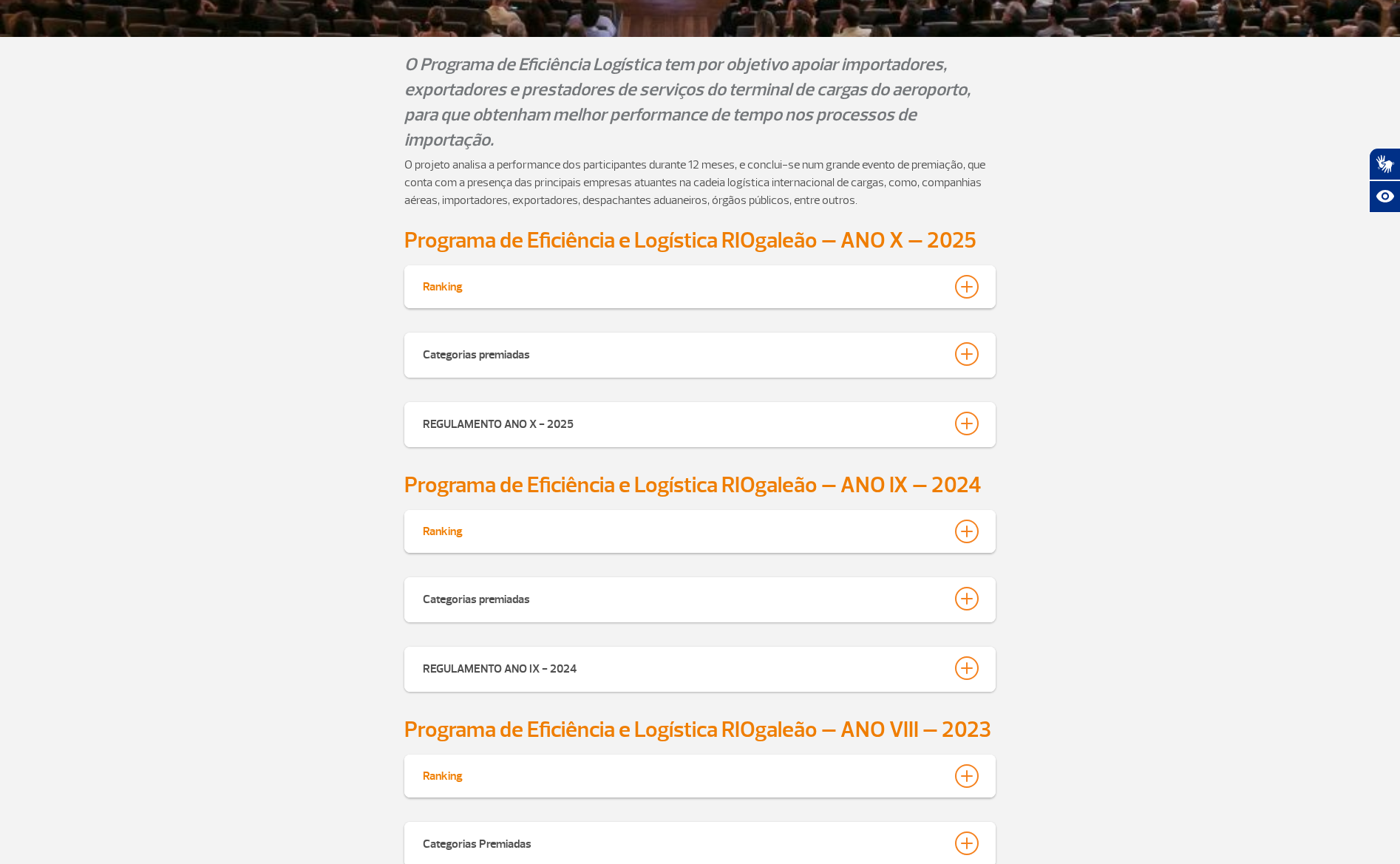
click at [968, 520] on div at bounding box center [967, 531] width 24 height 24
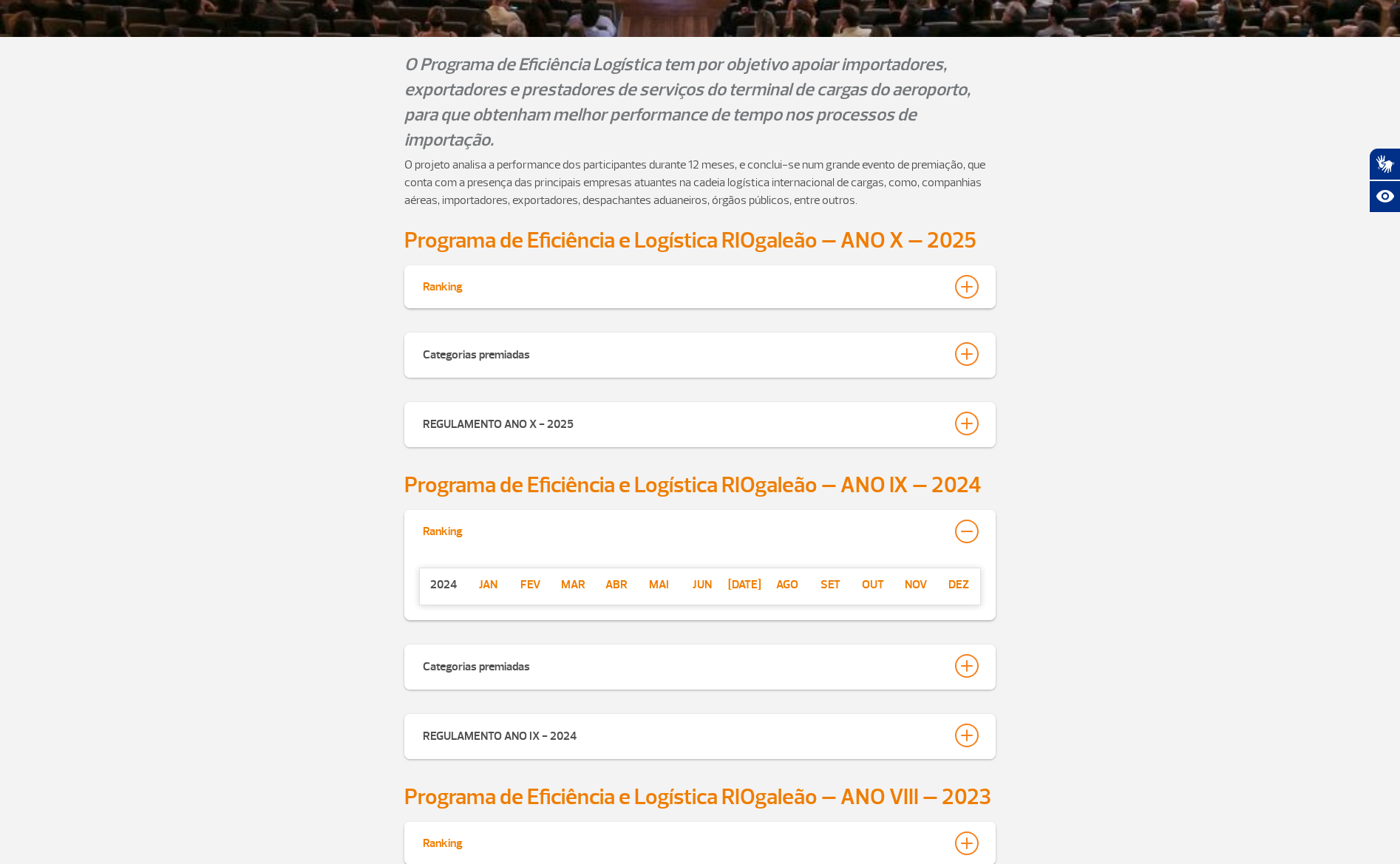
scroll to position [719, 0]
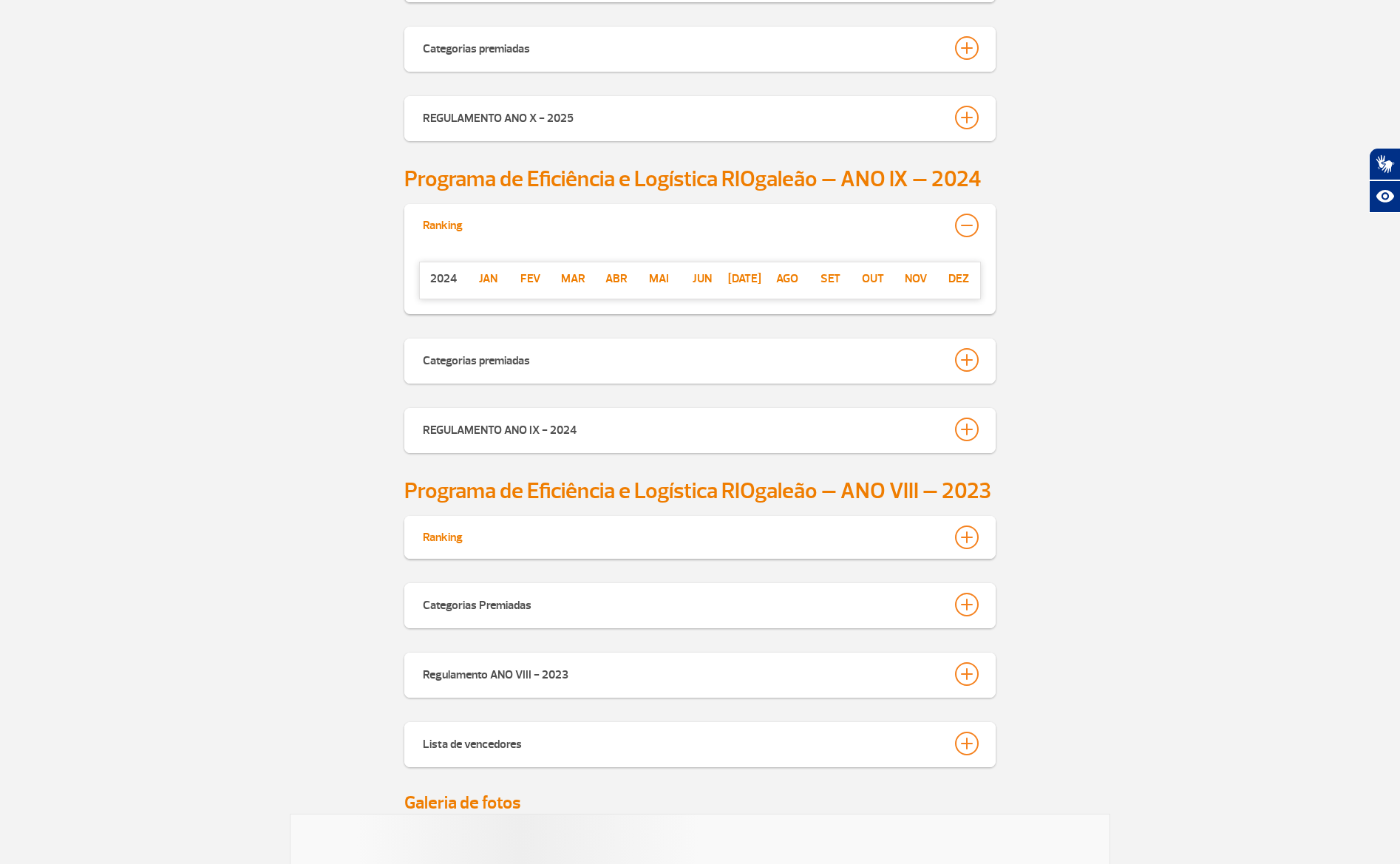
click at [971, 228] on div at bounding box center [967, 225] width 24 height 24
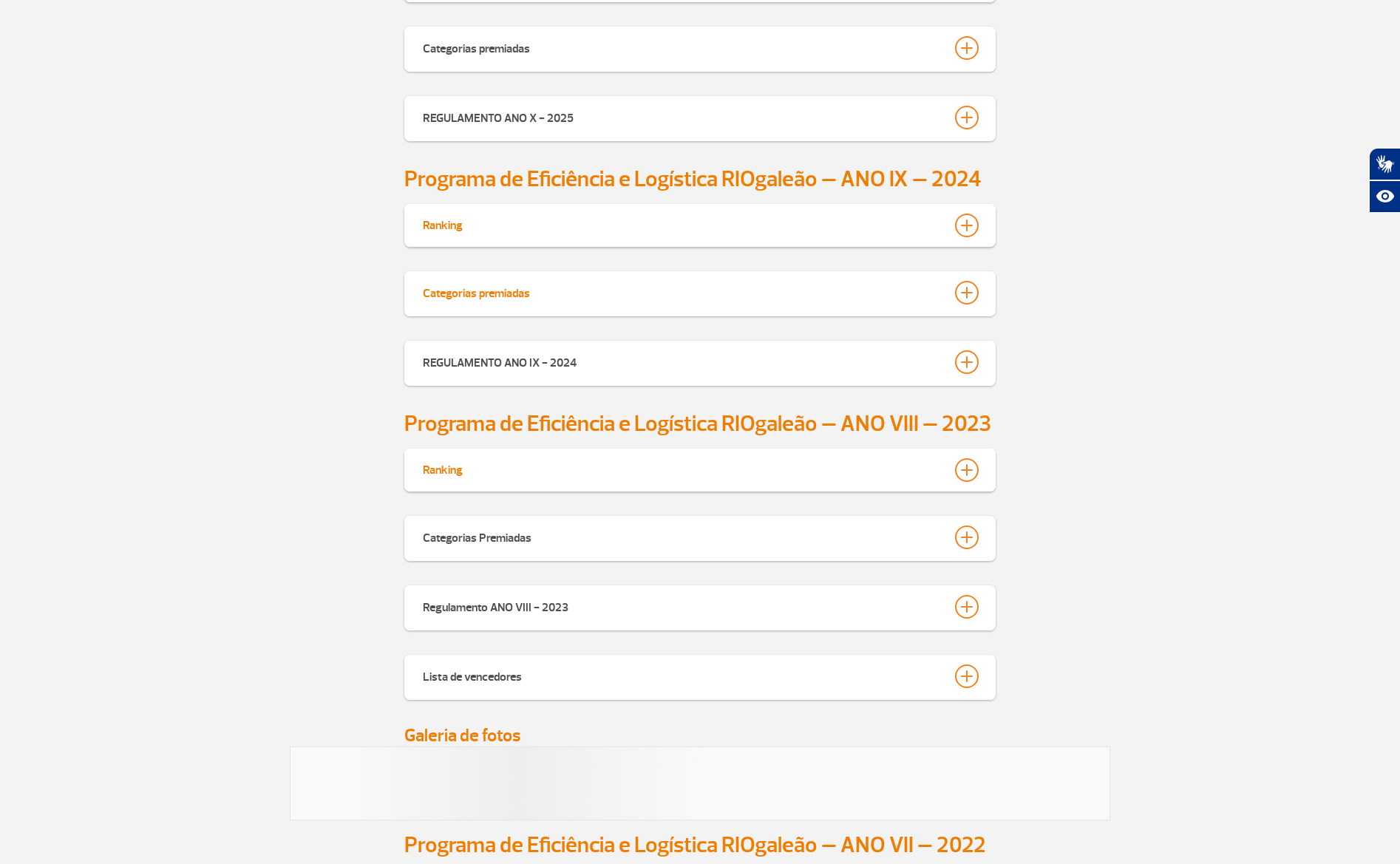
click at [971, 286] on div at bounding box center [967, 292] width 24 height 24
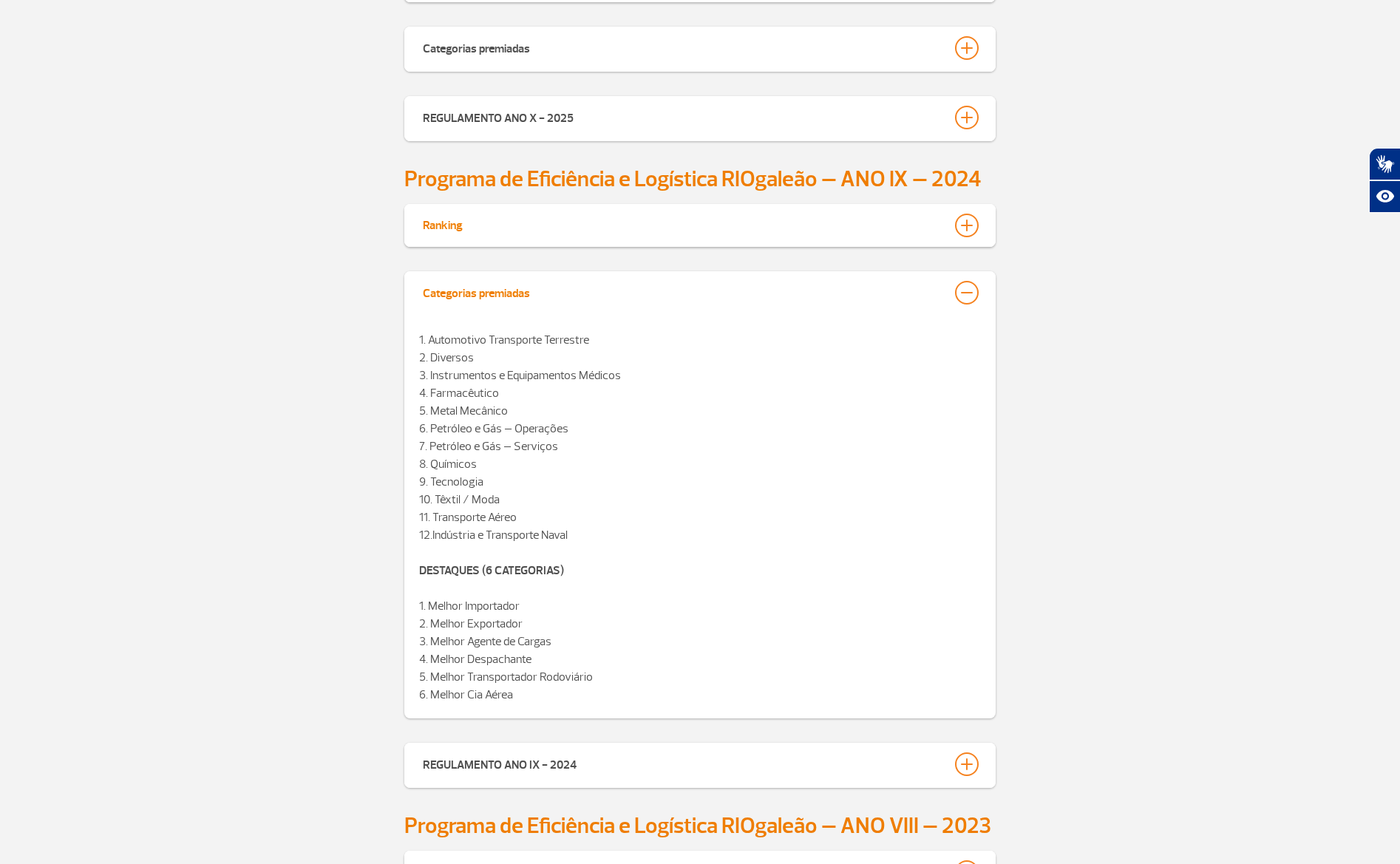
click at [969, 294] on div at bounding box center [967, 292] width 24 height 24
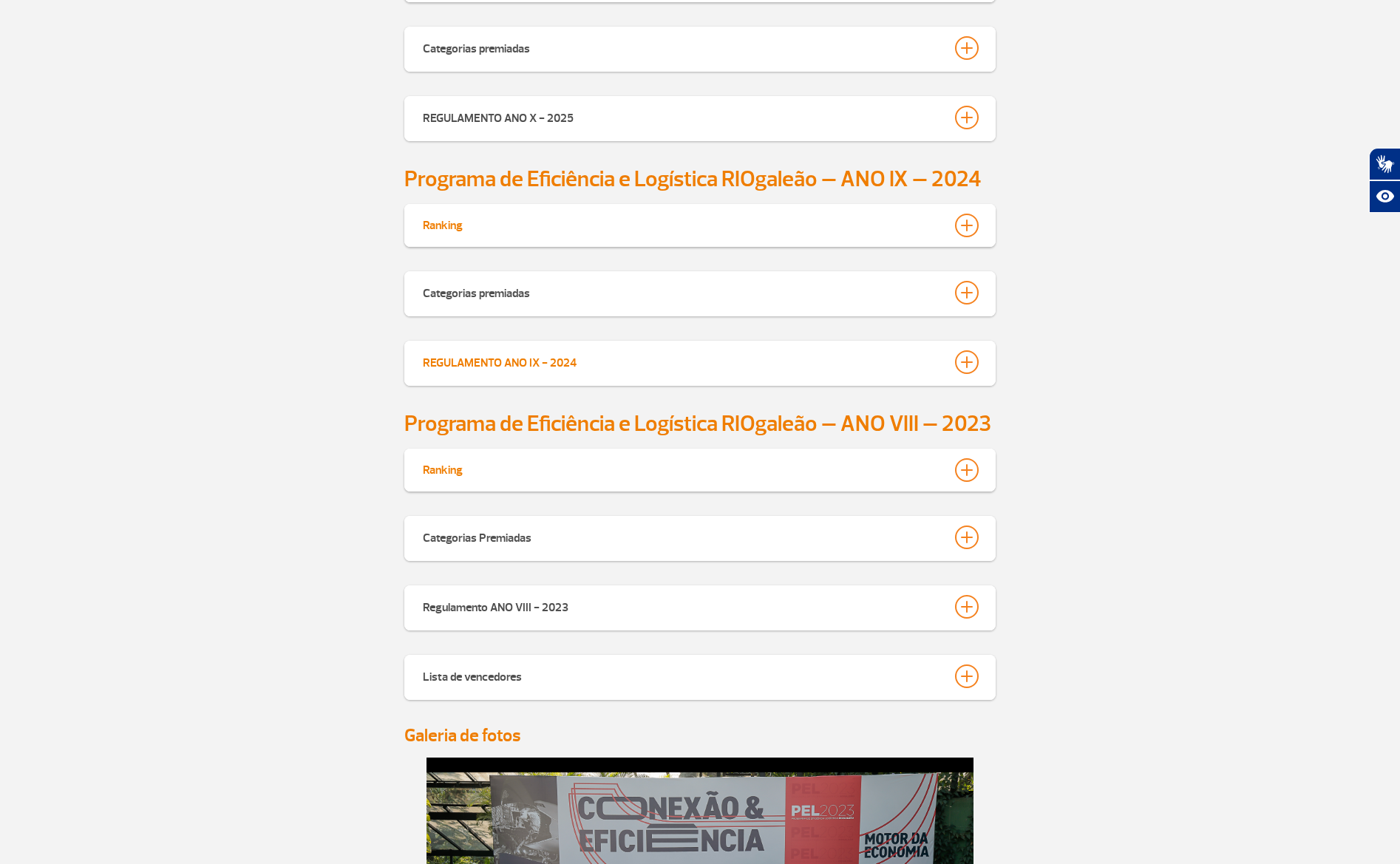
click at [961, 360] on div at bounding box center [967, 362] width 24 height 24
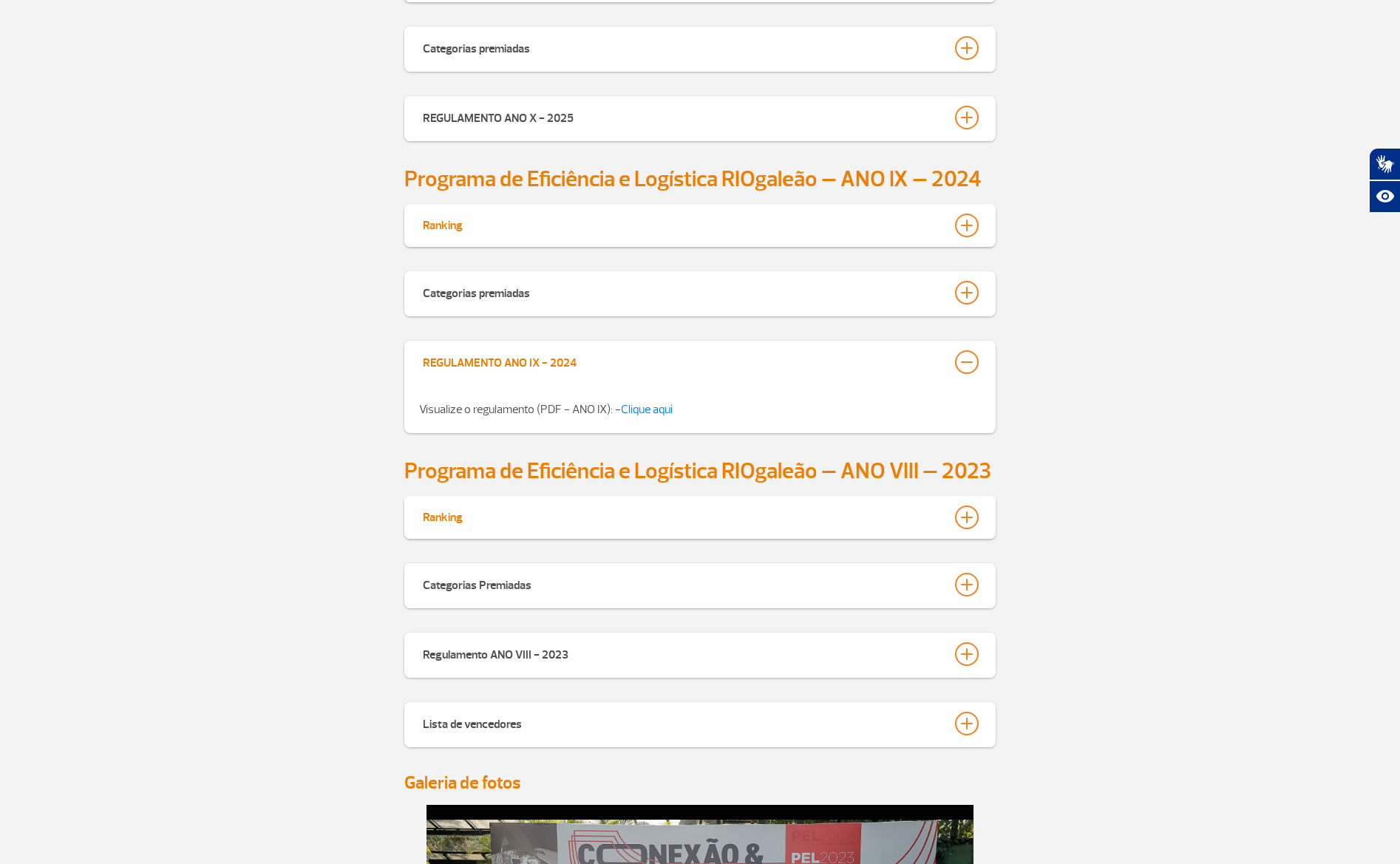
click at [962, 368] on div at bounding box center [967, 362] width 24 height 24
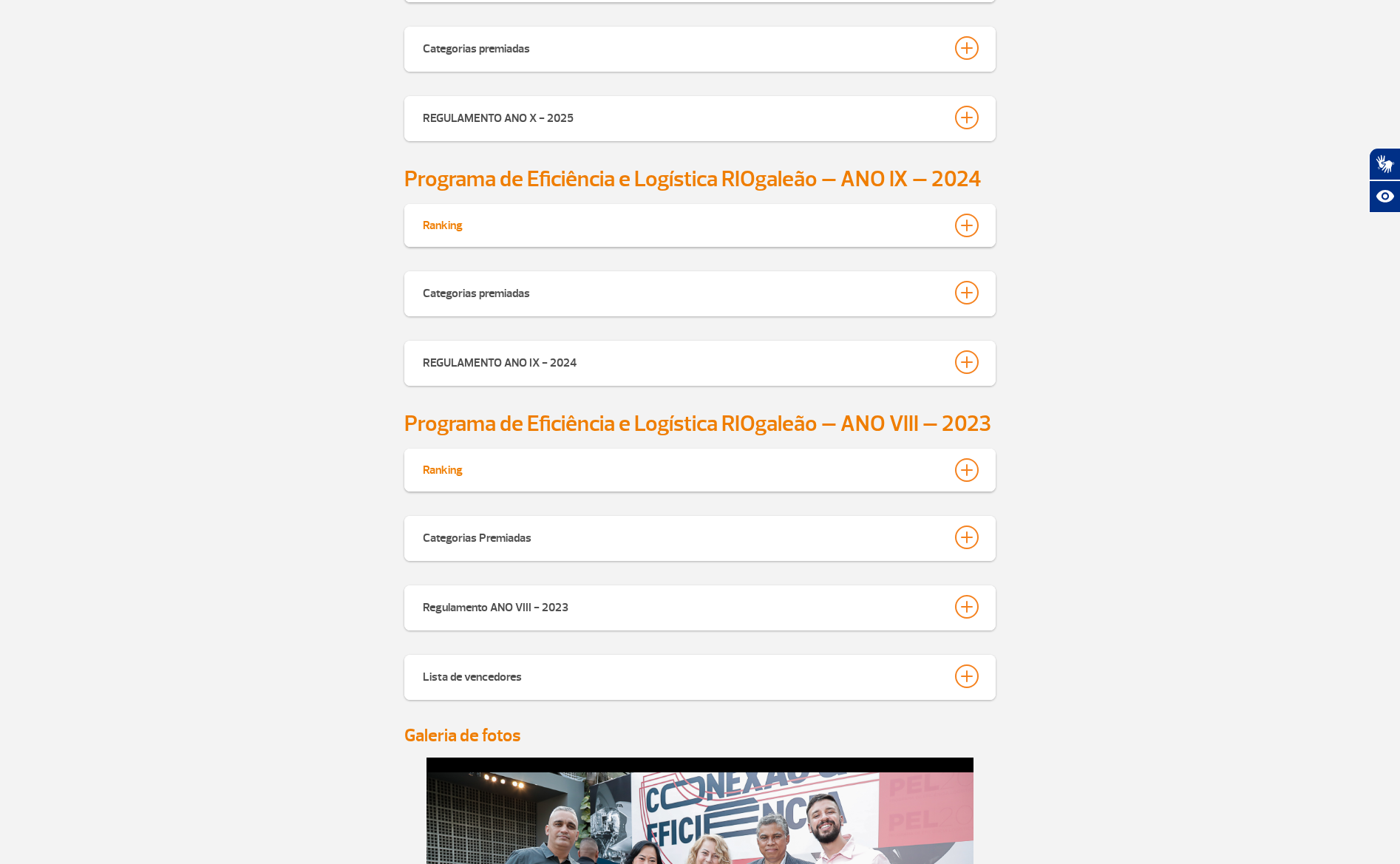
click at [1156, 436] on section "Programa de Eficiência e Logística RIOgaleão – ANO VIII – 2023" at bounding box center [700, 424] width 1400 height 28
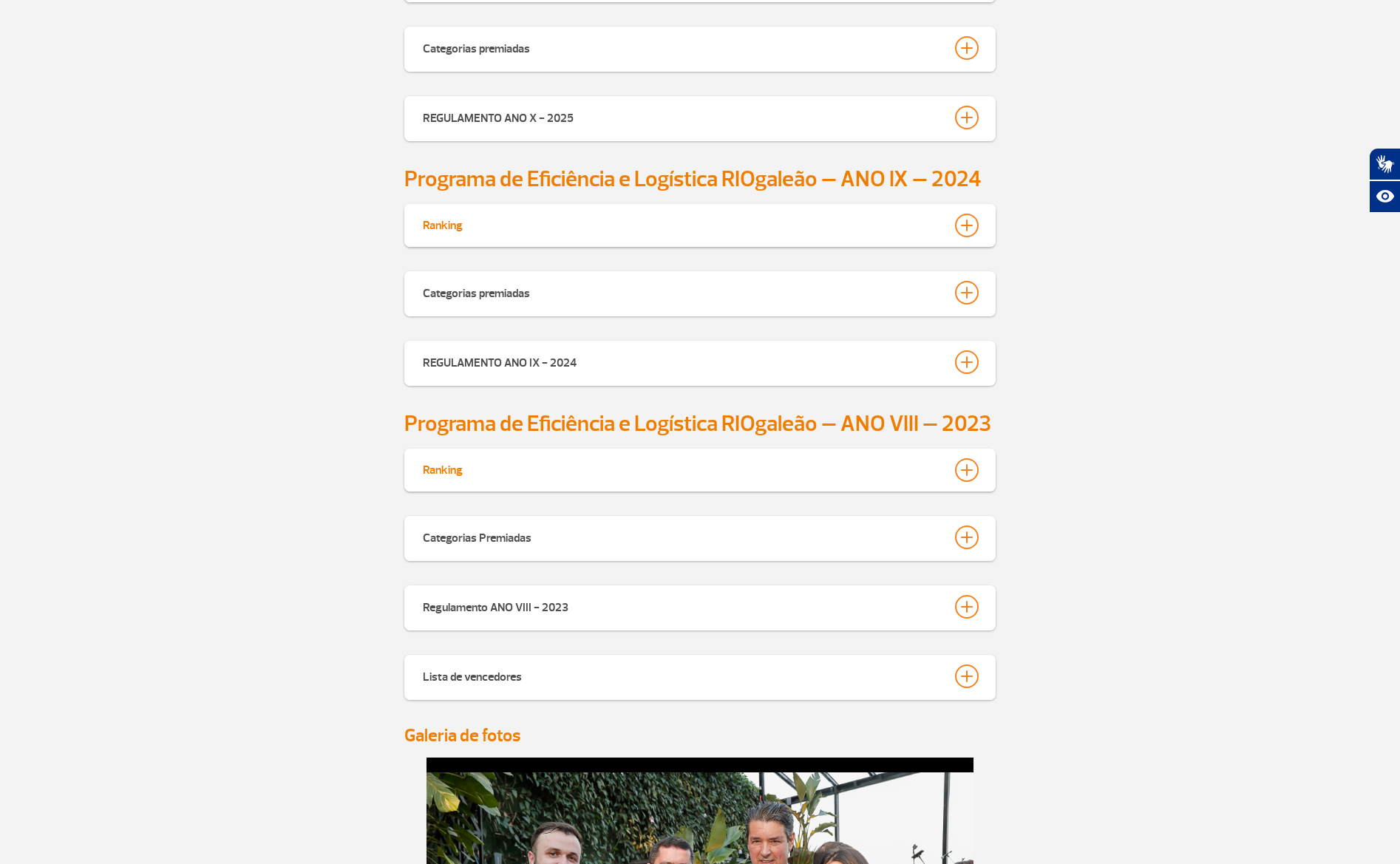
click at [971, 472] on div at bounding box center [967, 470] width 24 height 24
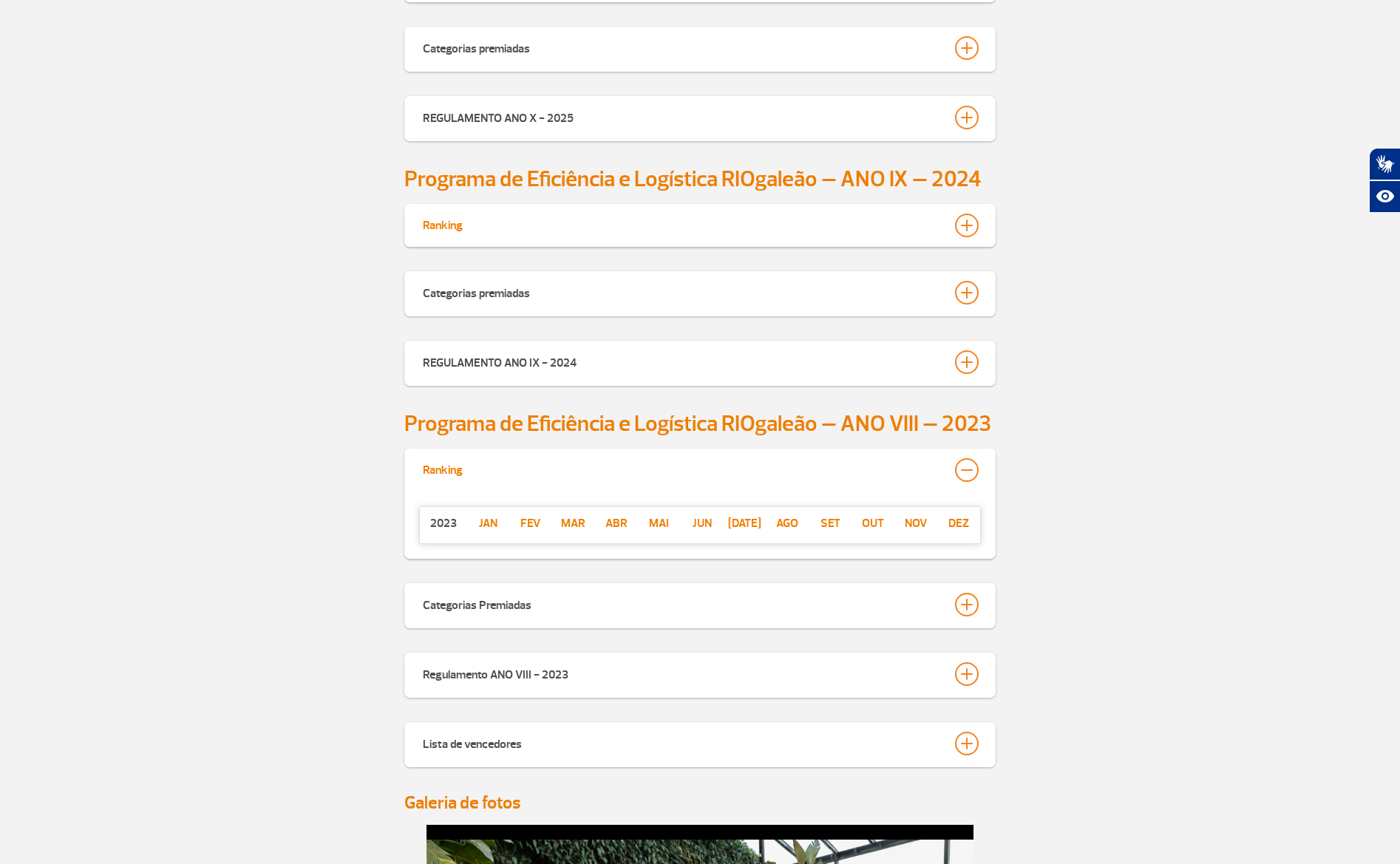
click at [972, 475] on div at bounding box center [967, 470] width 24 height 24
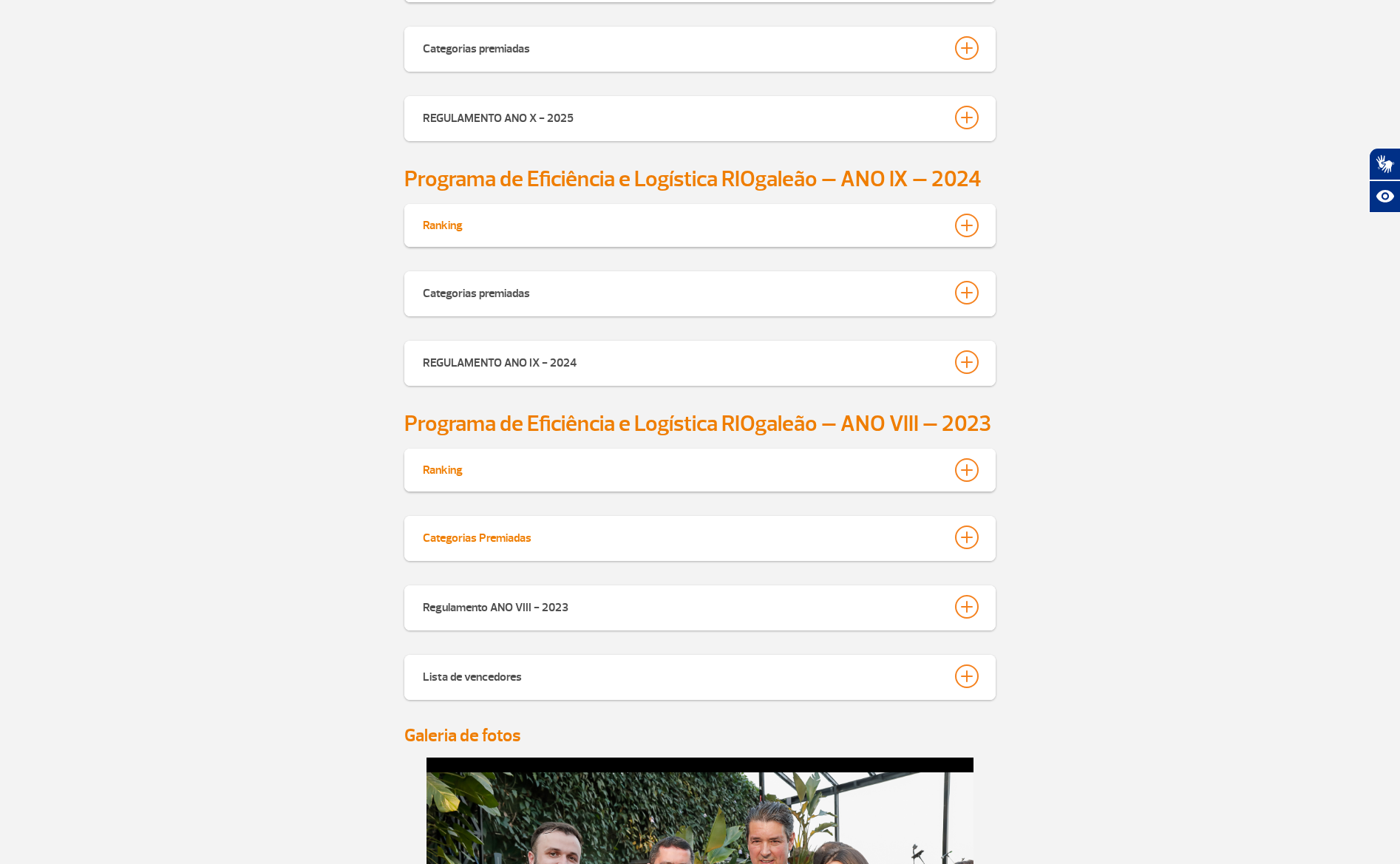
click at [972, 534] on div at bounding box center [967, 537] width 24 height 24
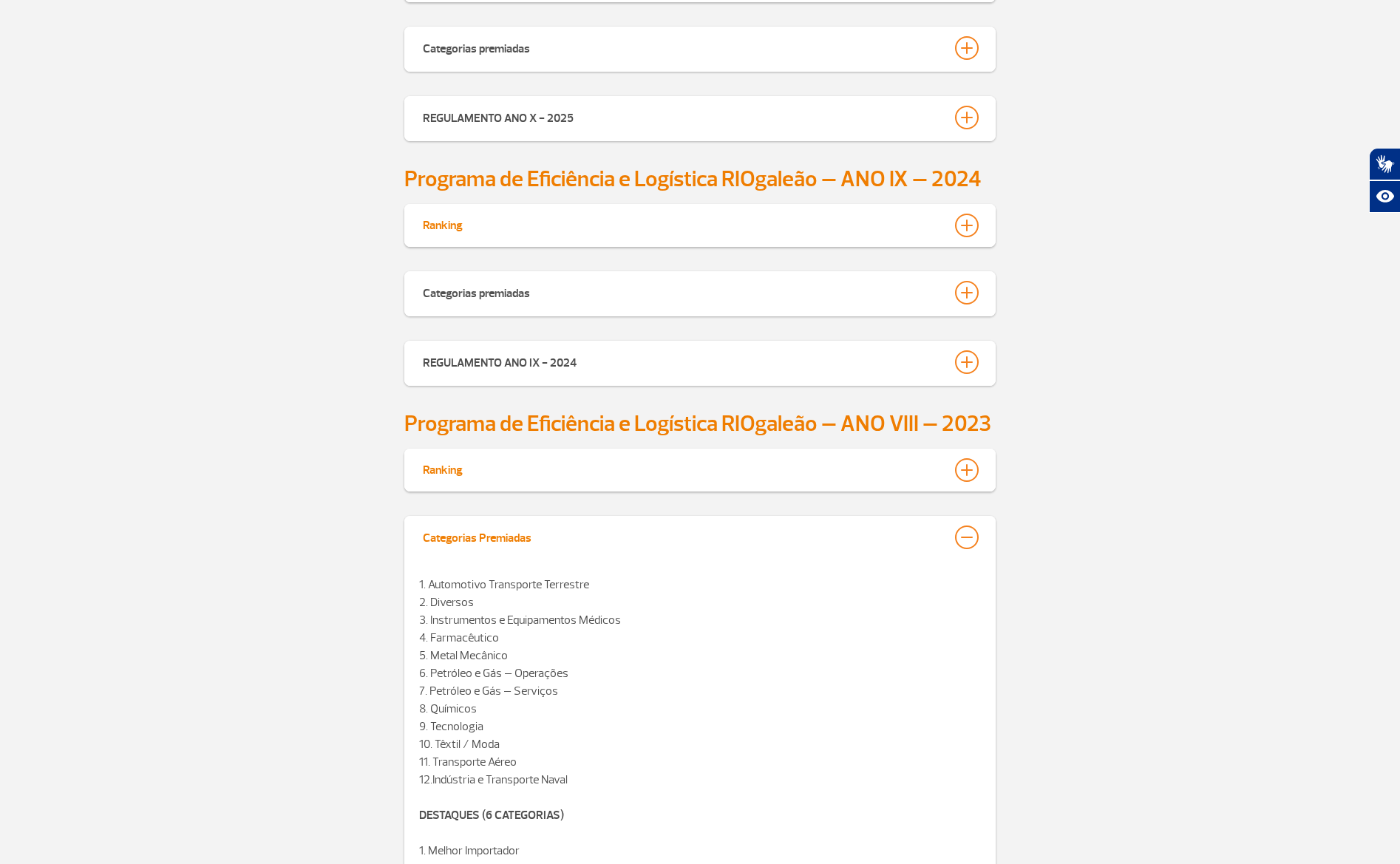
click at [973, 540] on div at bounding box center [967, 537] width 24 height 24
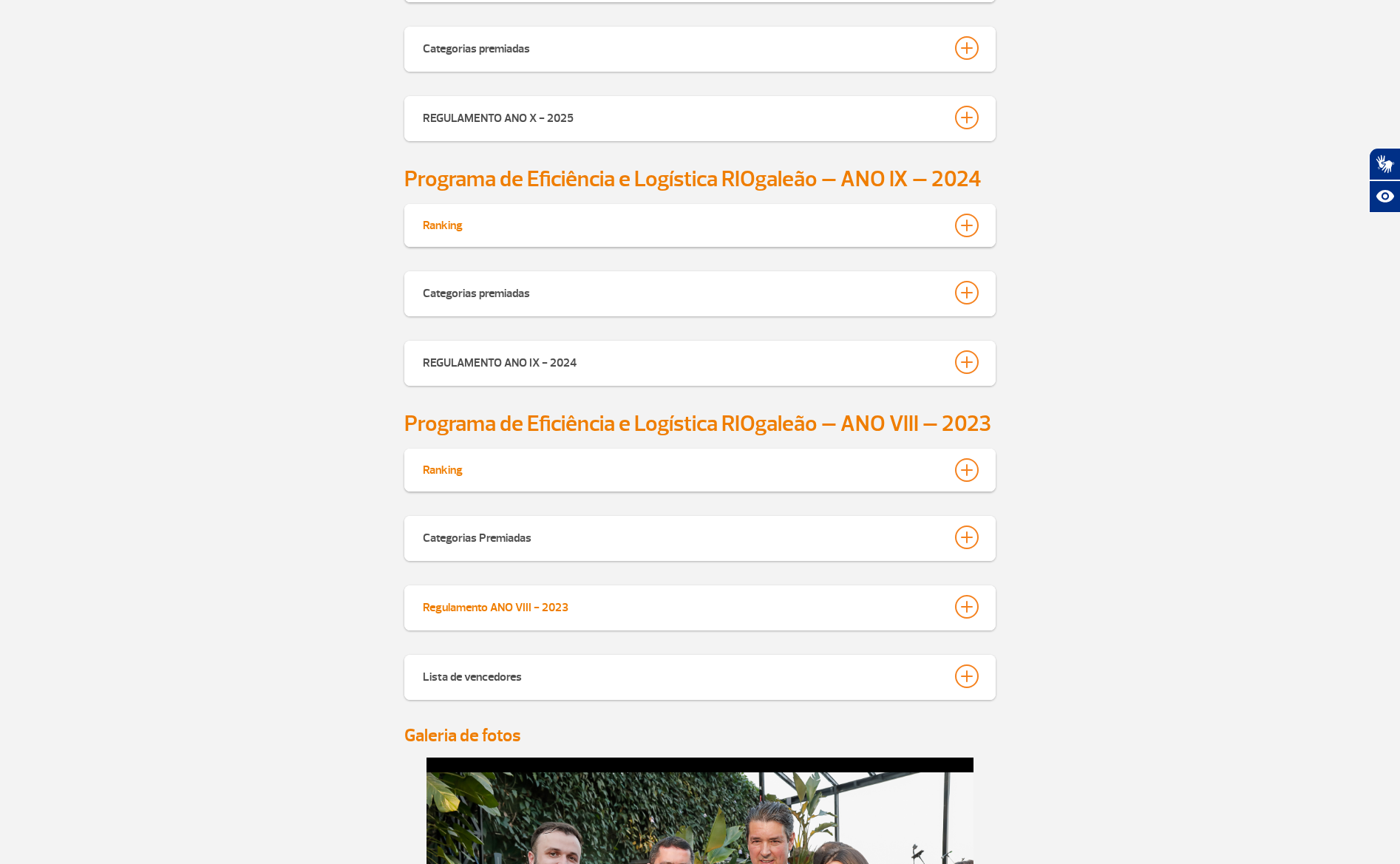
click at [972, 599] on div at bounding box center [967, 606] width 24 height 24
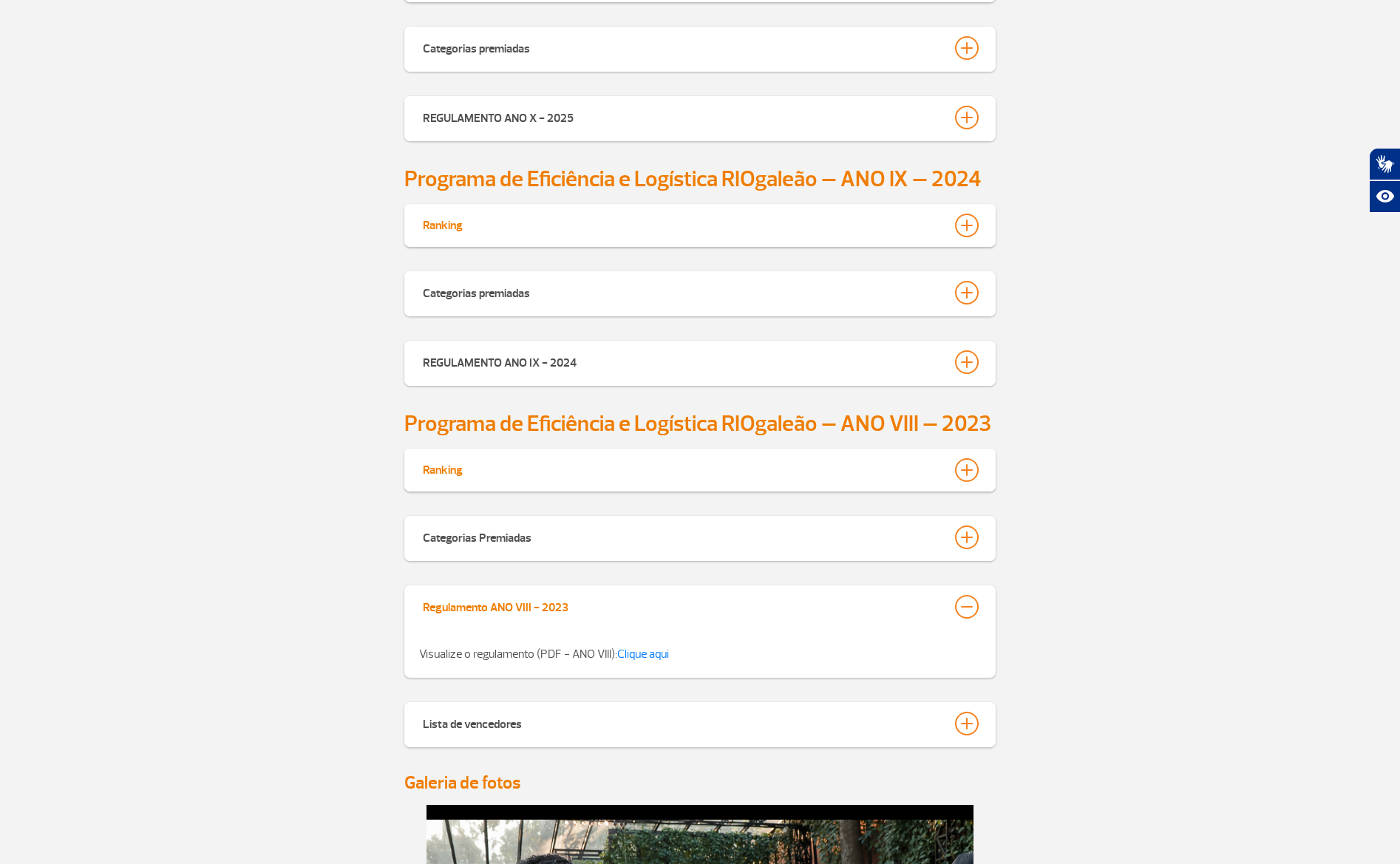
click at [975, 606] on div at bounding box center [967, 606] width 24 height 24
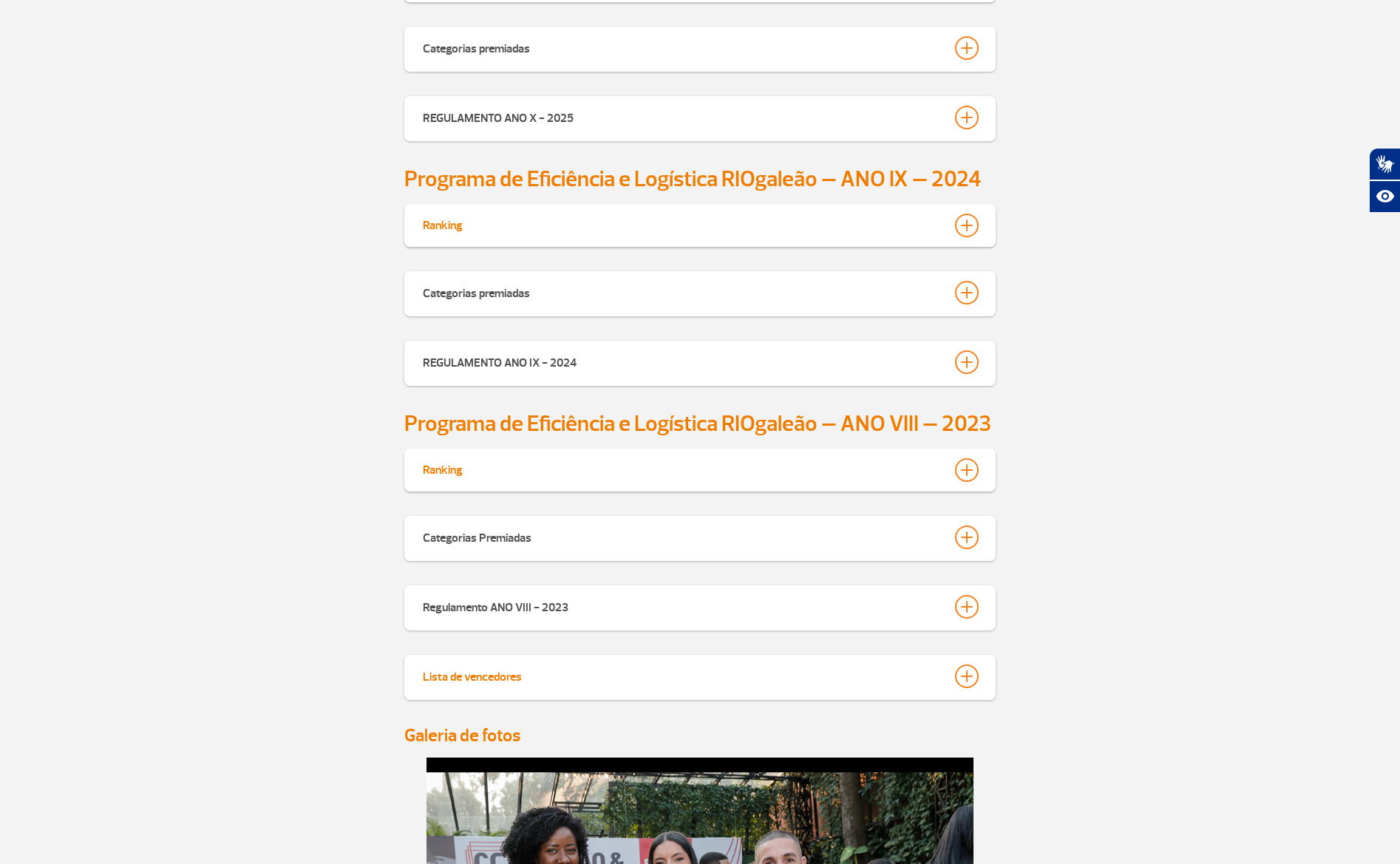
click at [968, 680] on div at bounding box center [967, 676] width 24 height 24
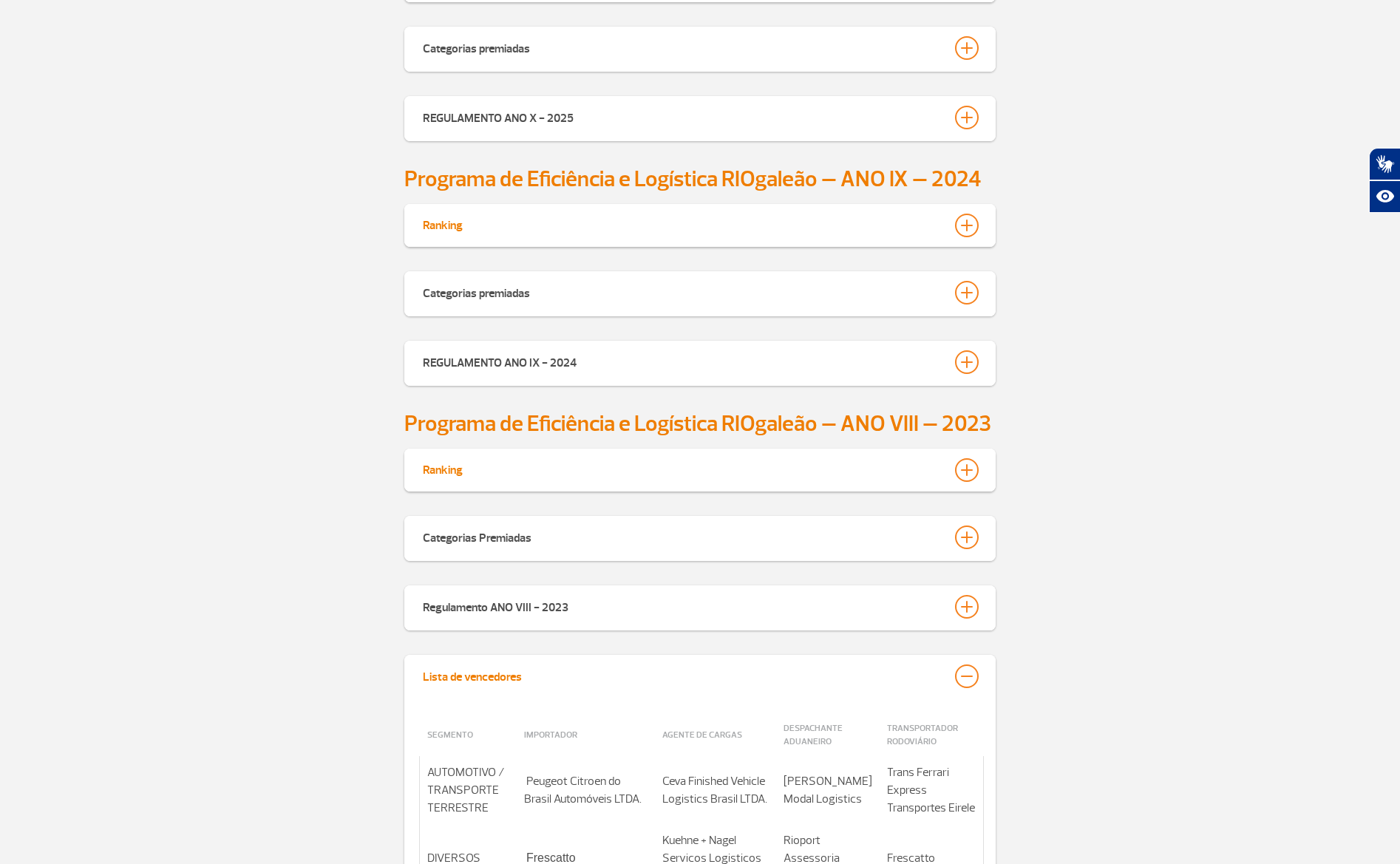
click at [973, 679] on div at bounding box center [967, 676] width 24 height 24
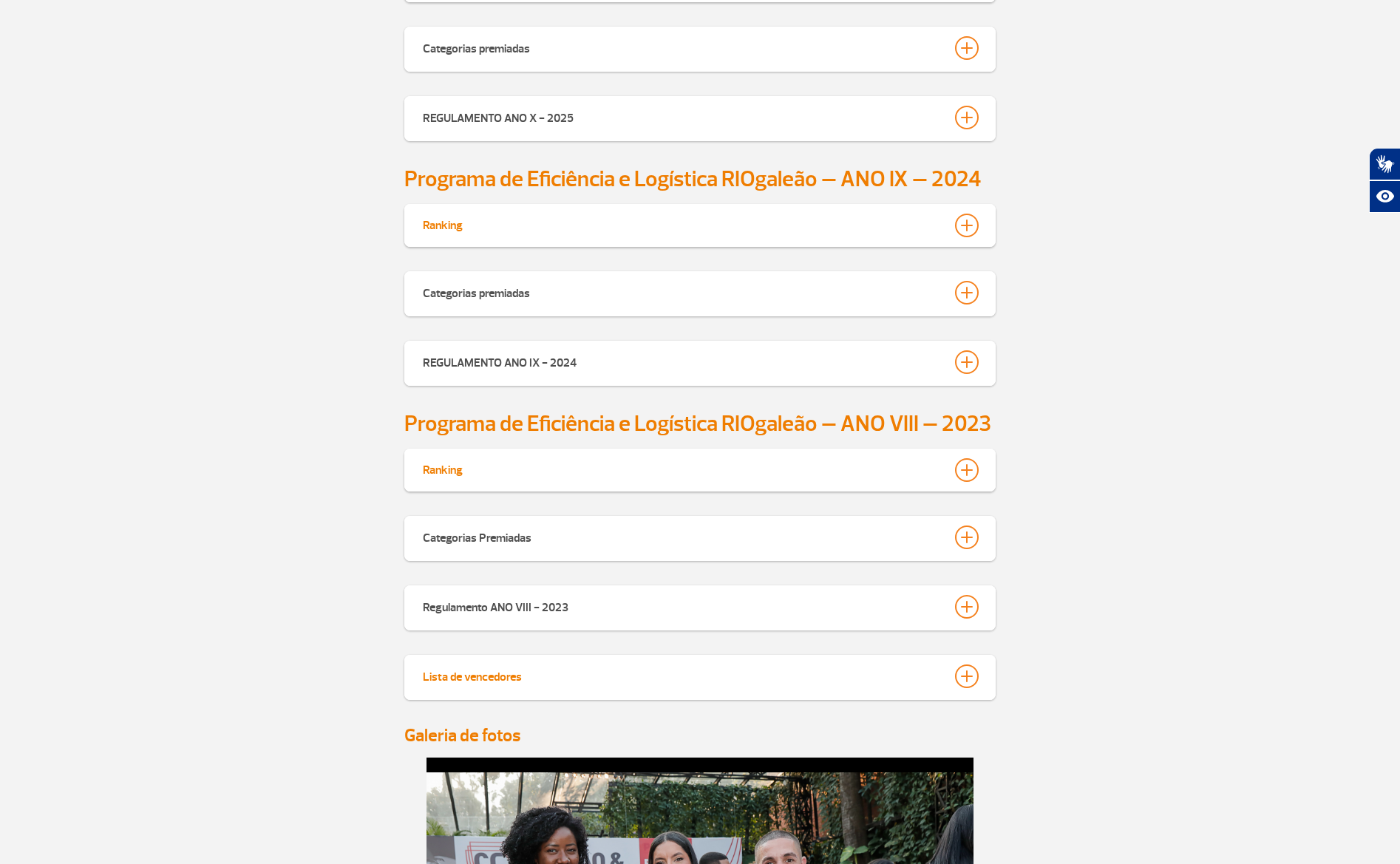
click at [974, 677] on div at bounding box center [967, 676] width 24 height 24
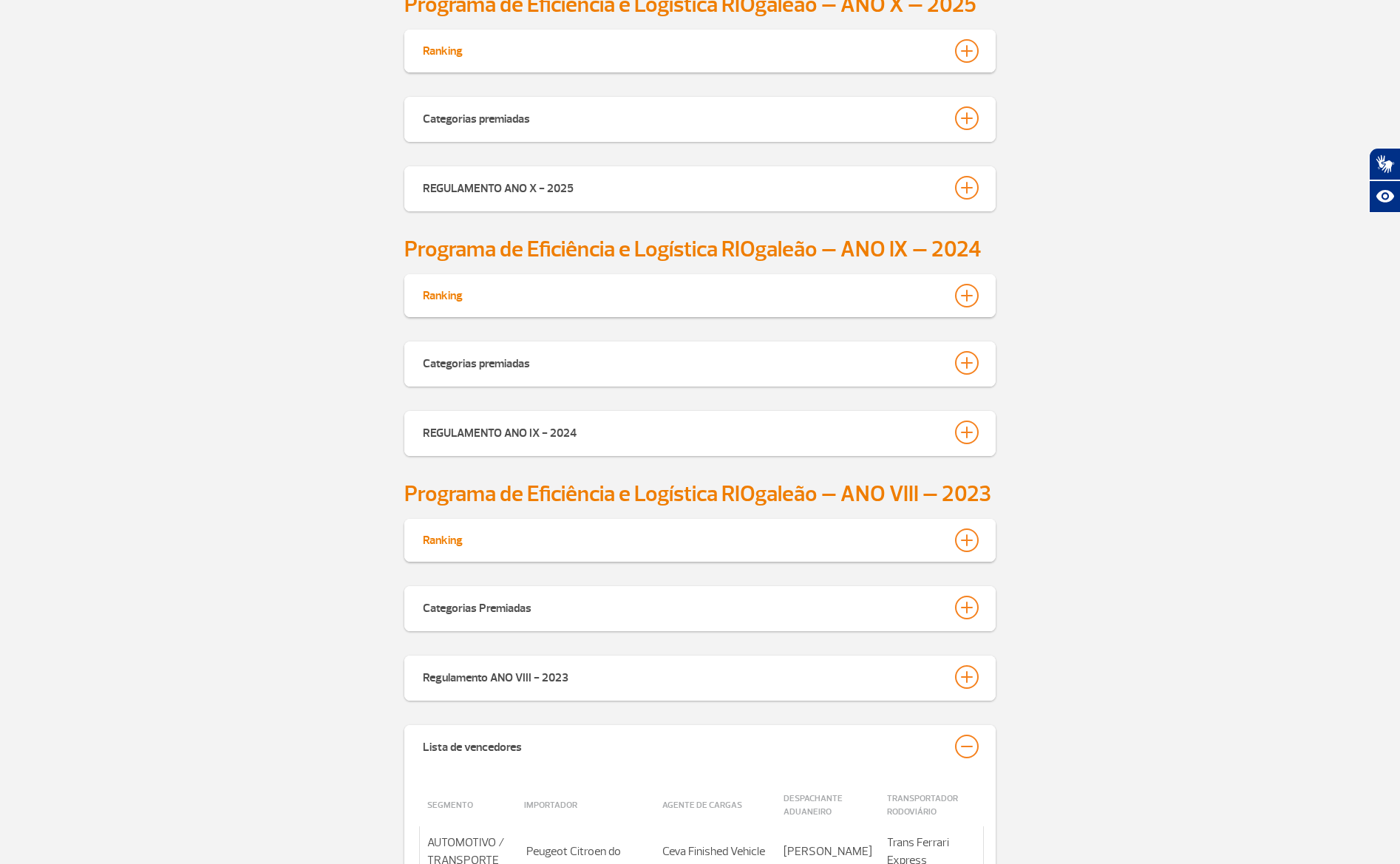
scroll to position [657, 0]
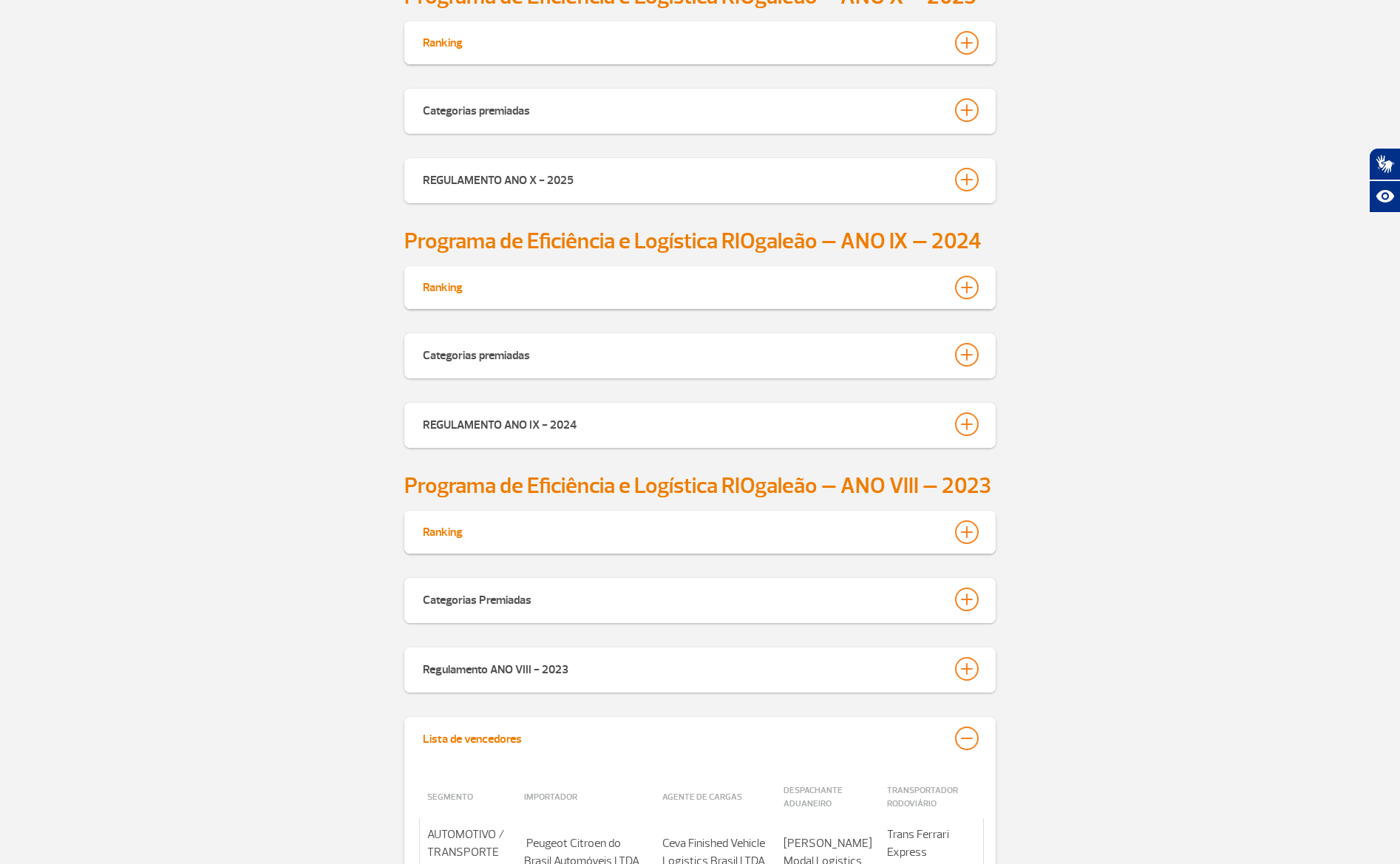
click at [969, 741] on div at bounding box center [967, 738] width 24 height 24
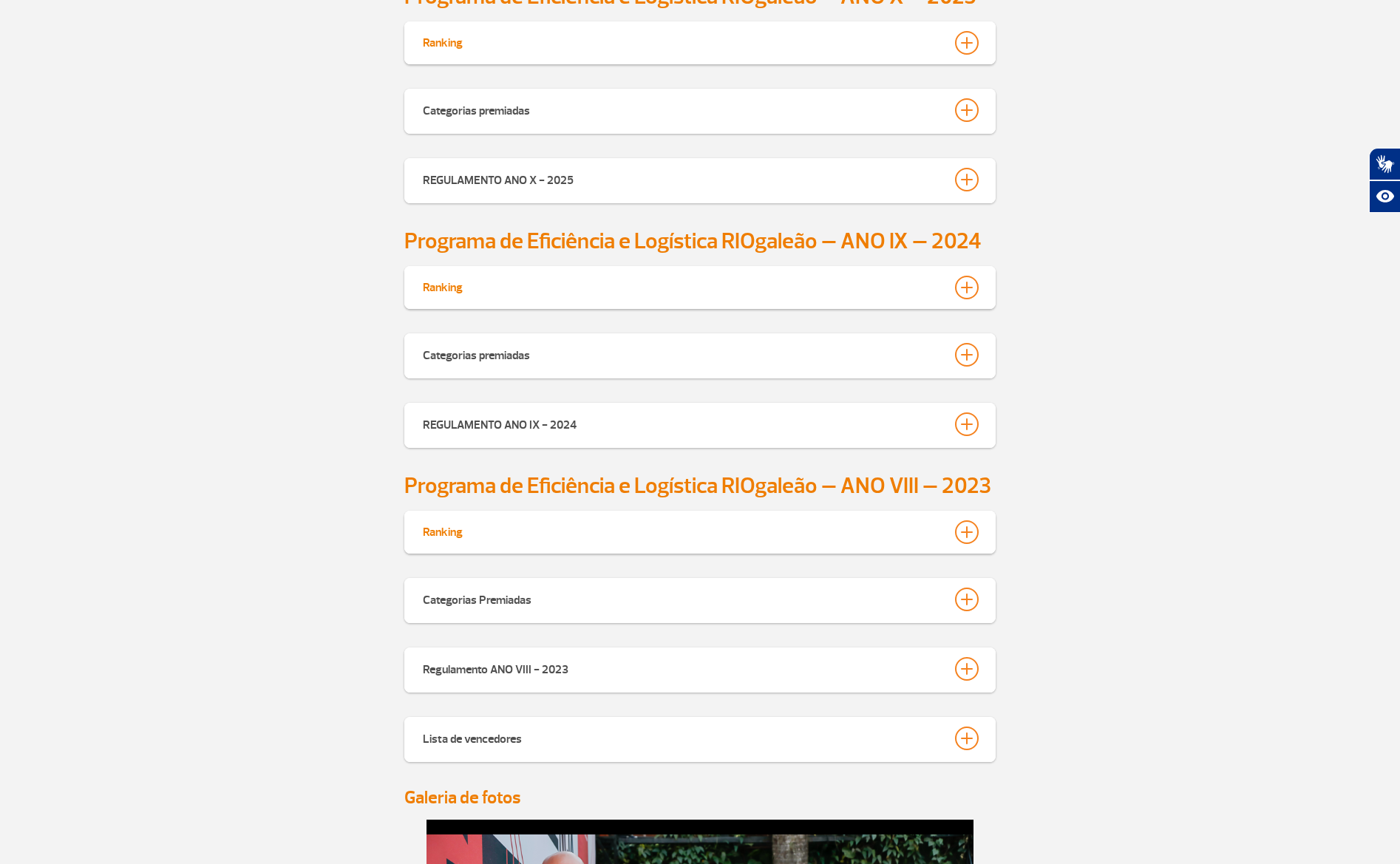
click at [1079, 660] on div "Regulamento ANO VIII - 2023 Visualize o regulamento (PDF - ANO VIII): Clique aq…" at bounding box center [700, 673] width 1400 height 51
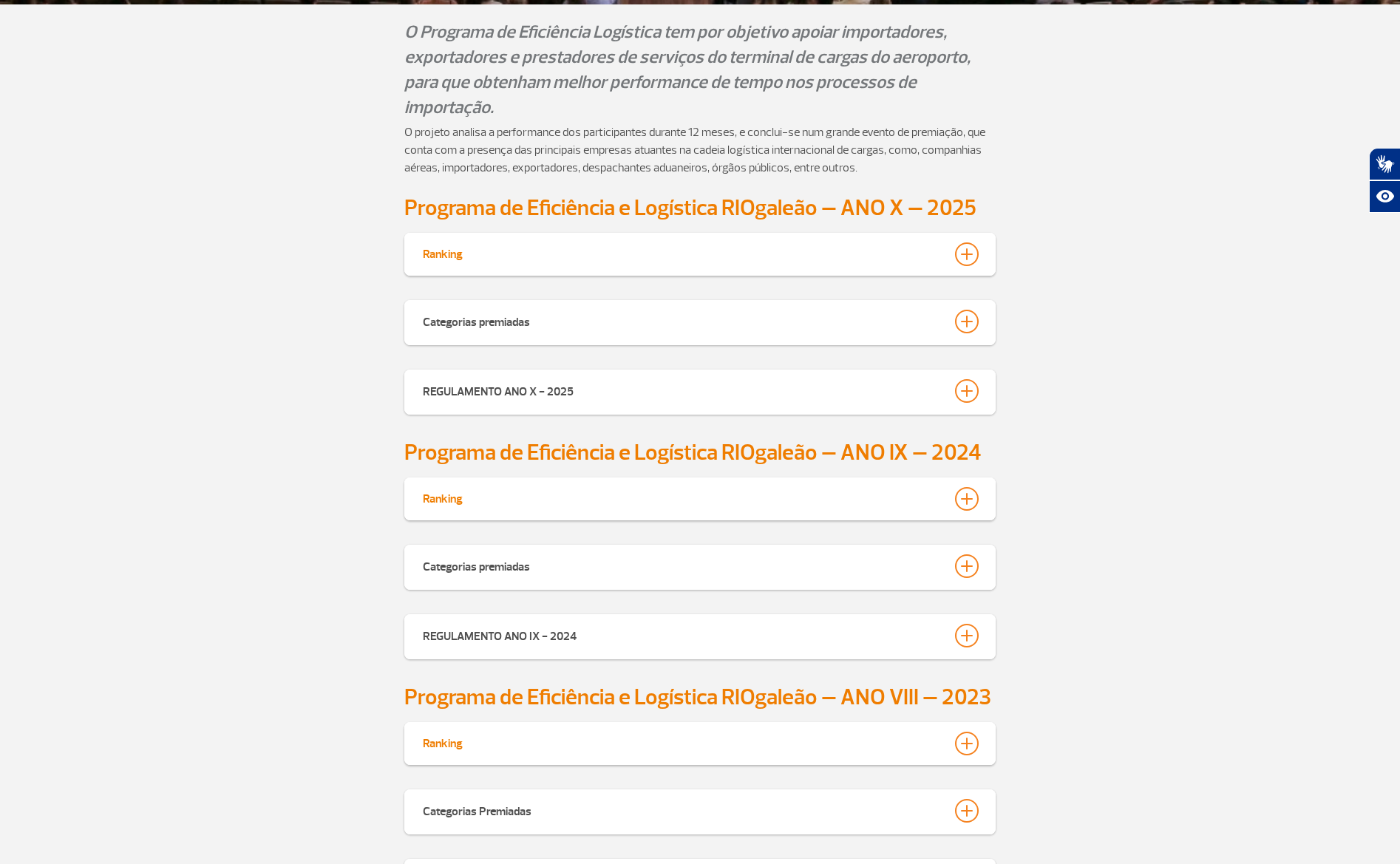
scroll to position [0, 0]
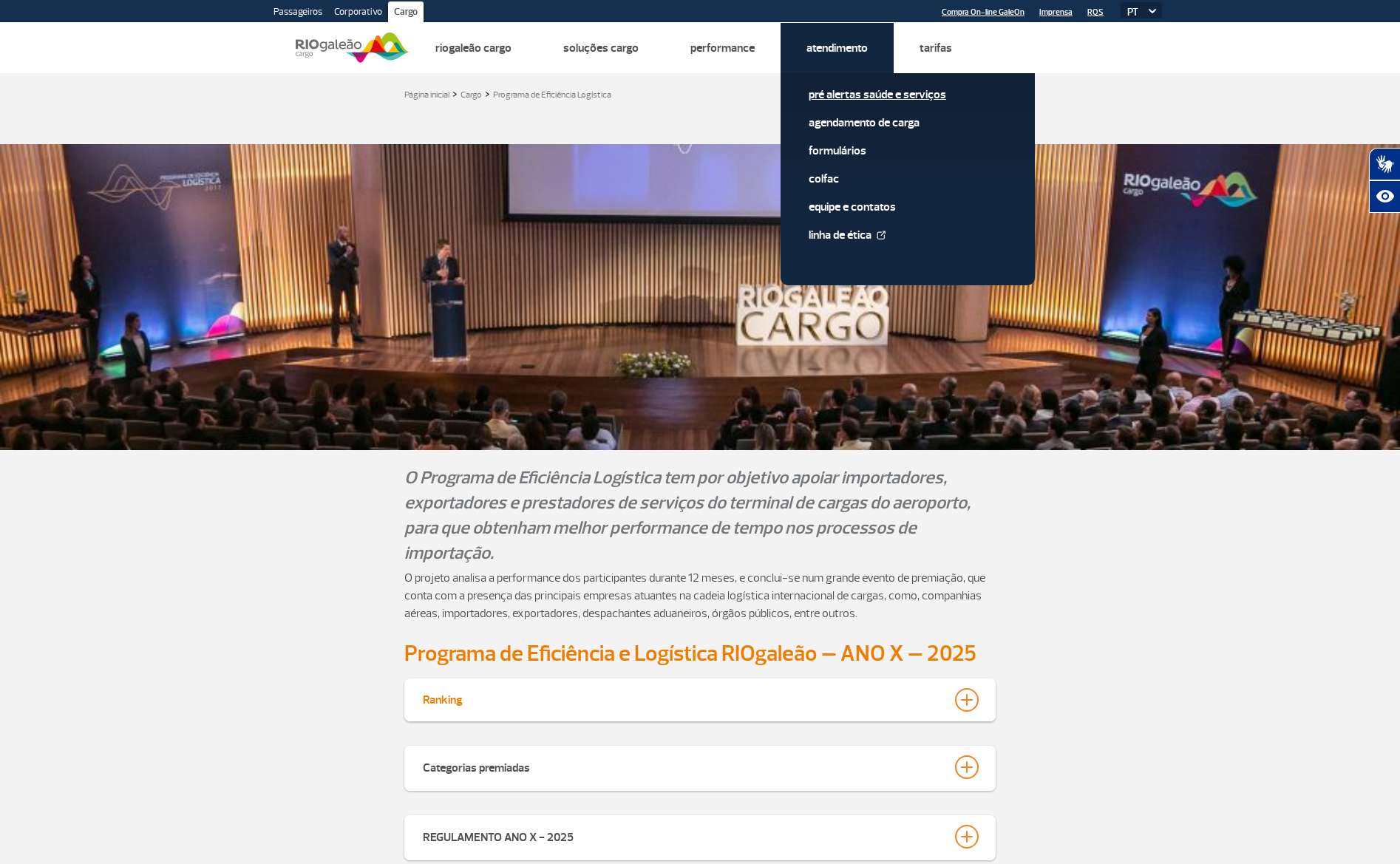
click at [860, 93] on link "Pré alertas Saúde e Serviços" at bounding box center [908, 94] width 198 height 16
click at [864, 122] on link "Agendamento de Carga" at bounding box center [908, 122] width 198 height 16
click at [841, 146] on link "Formulários" at bounding box center [908, 150] width 198 height 16
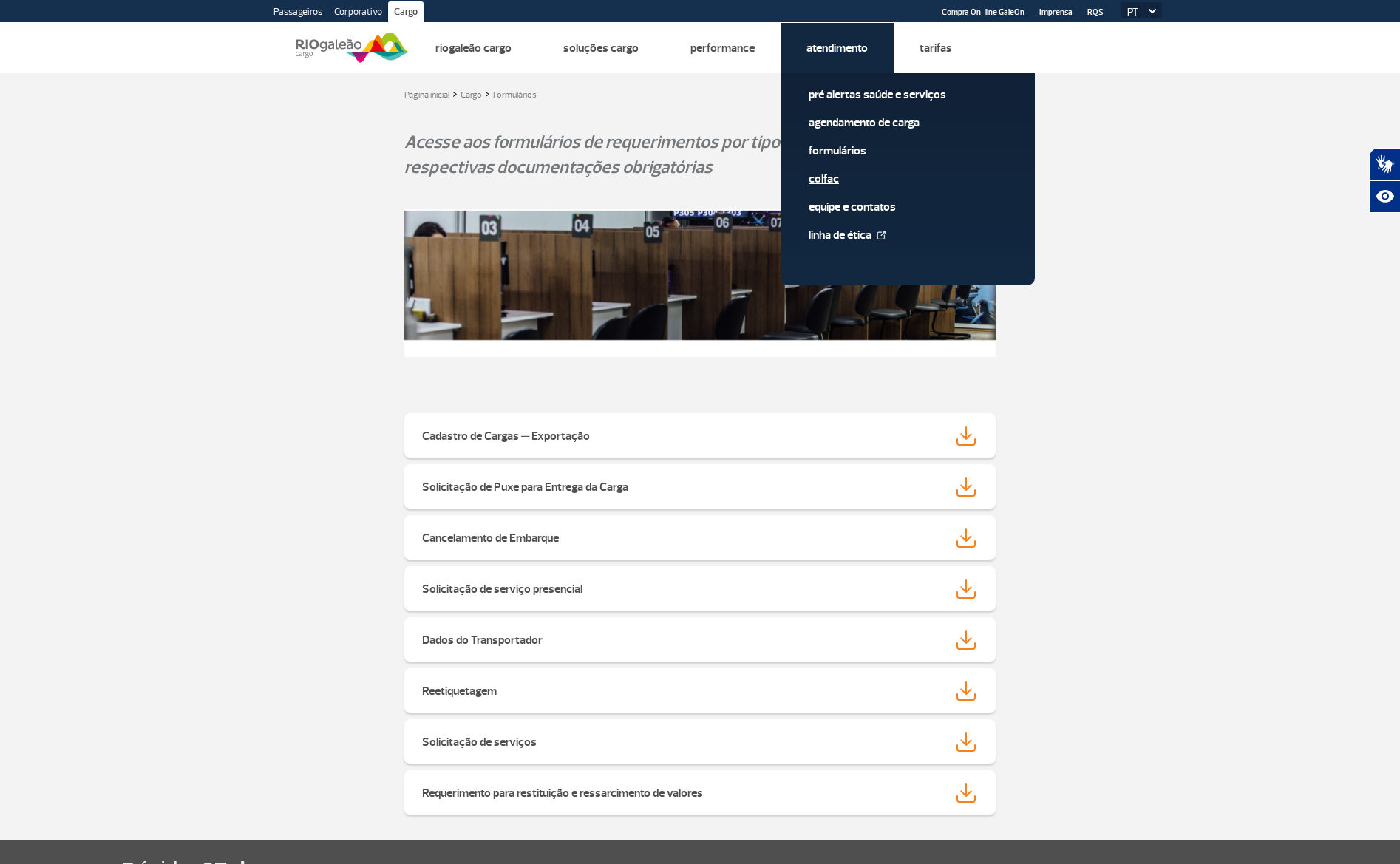
click at [827, 184] on link "Colfac" at bounding box center [908, 178] width 198 height 16
click at [833, 182] on link "Colfac" at bounding box center [908, 178] width 198 height 16
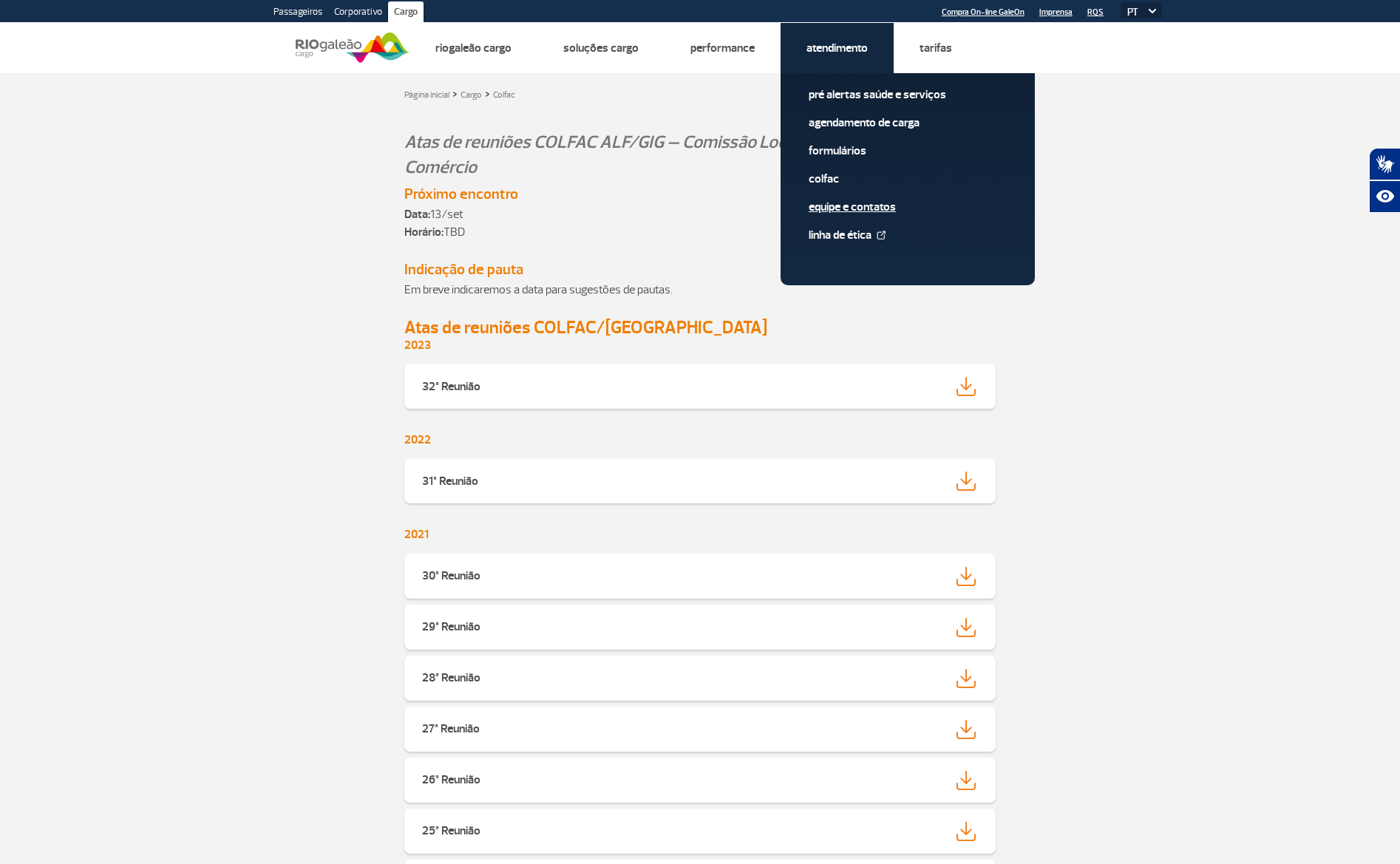
click at [846, 208] on link "Equipe e Contatos" at bounding box center [908, 207] width 198 height 16
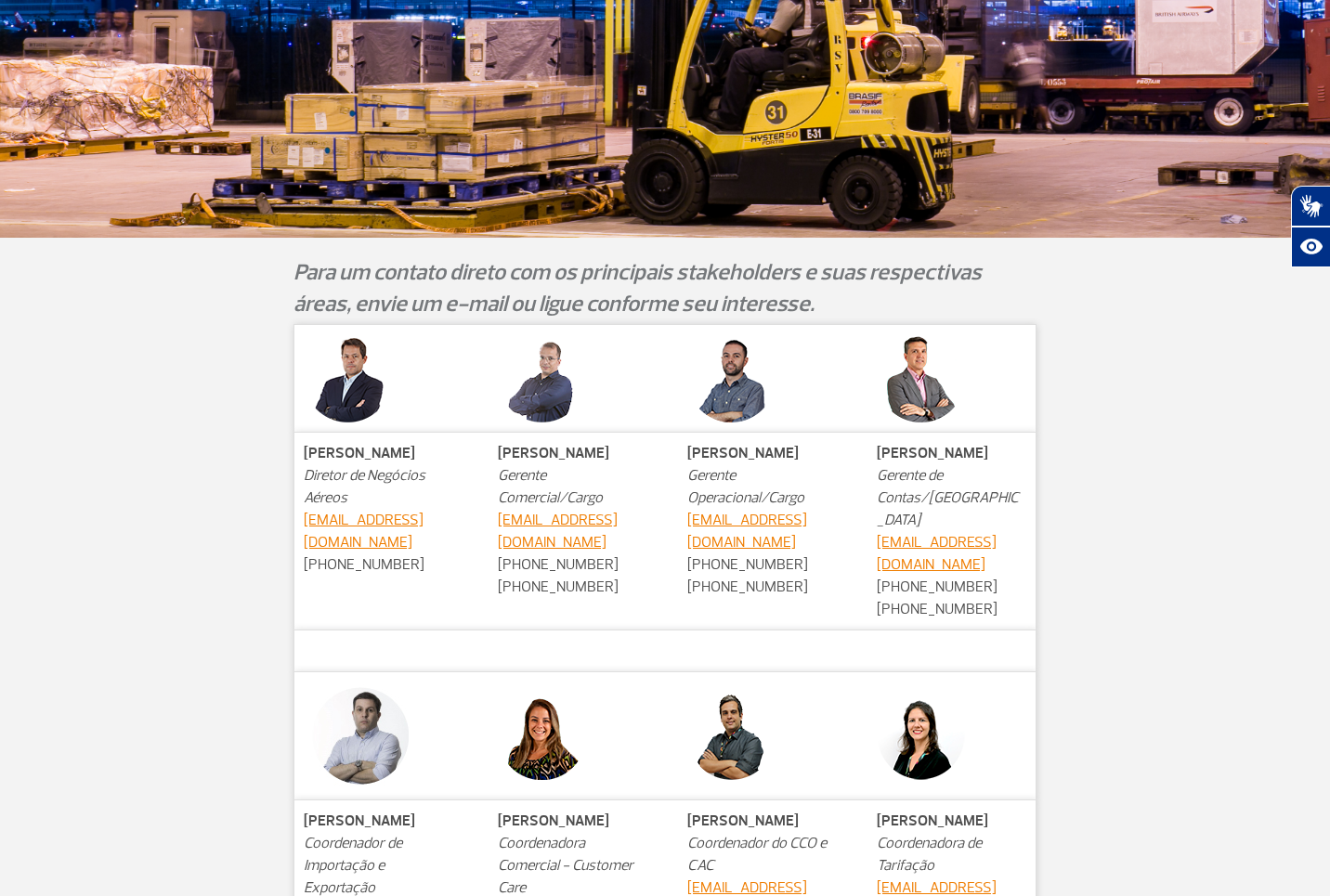
scroll to position [388, 0]
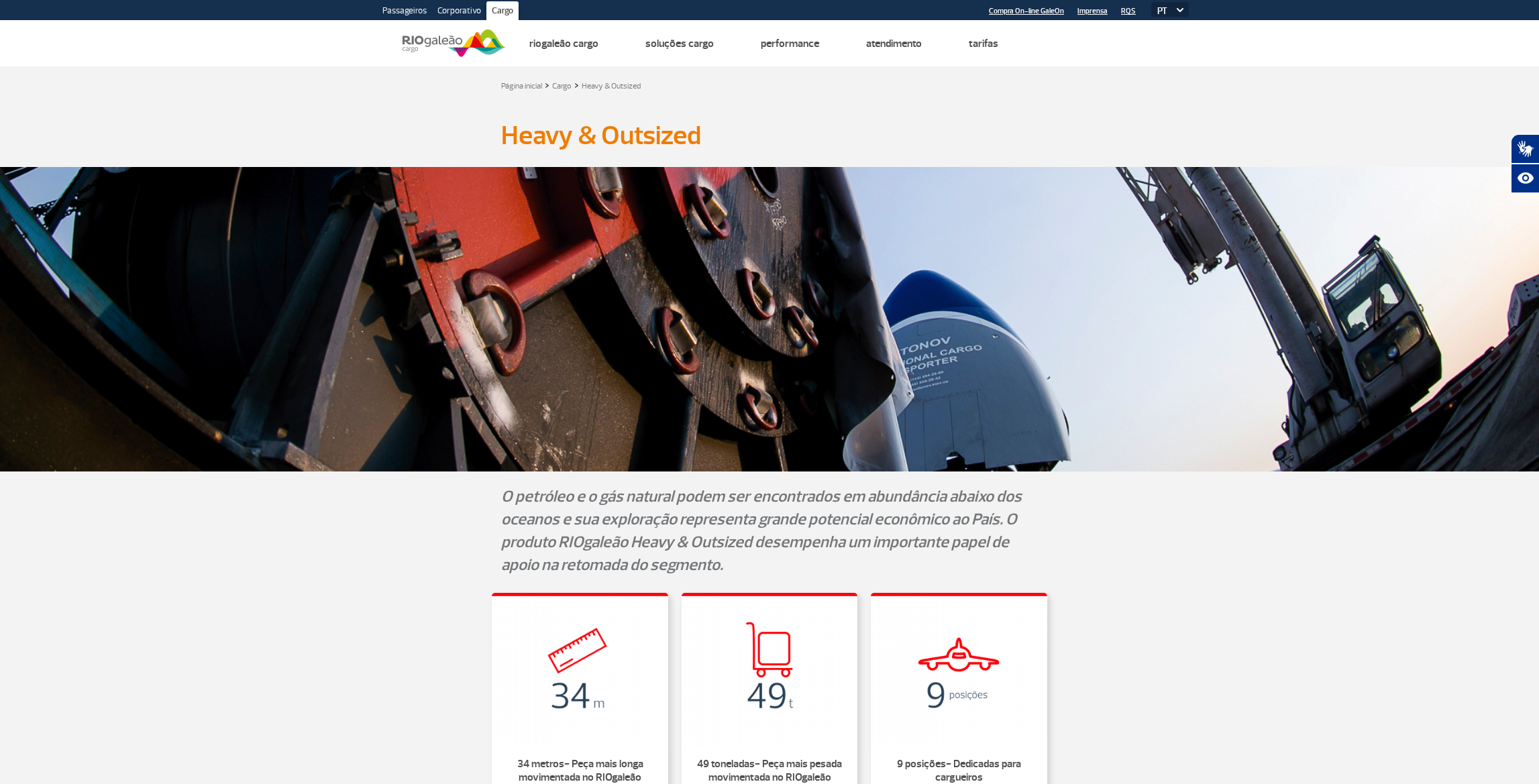
click at [410, 15] on link "Passageiros" at bounding box center [404, 12] width 55 height 22
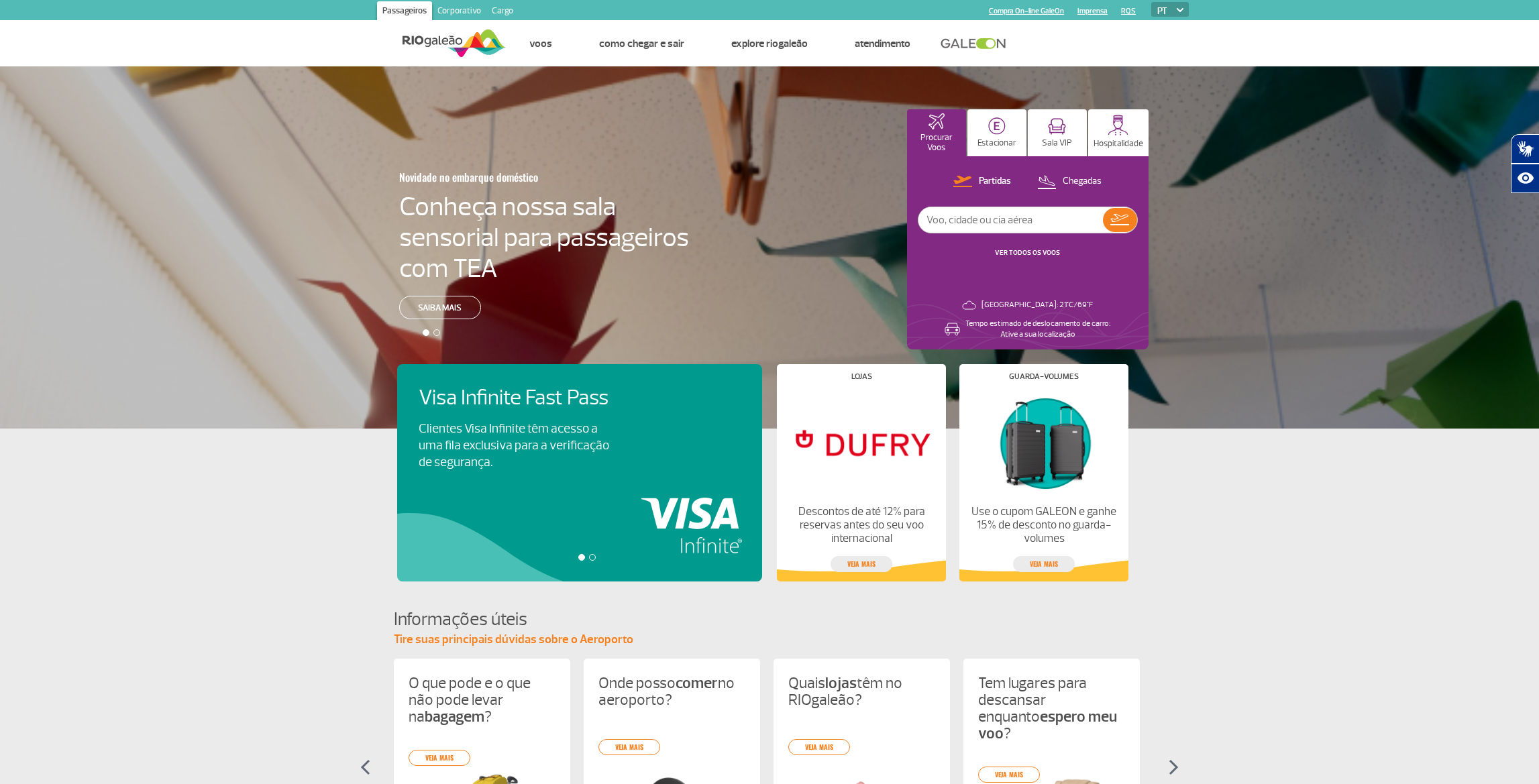
click at [472, 15] on link "Corporativo" at bounding box center [459, 12] width 54 height 22
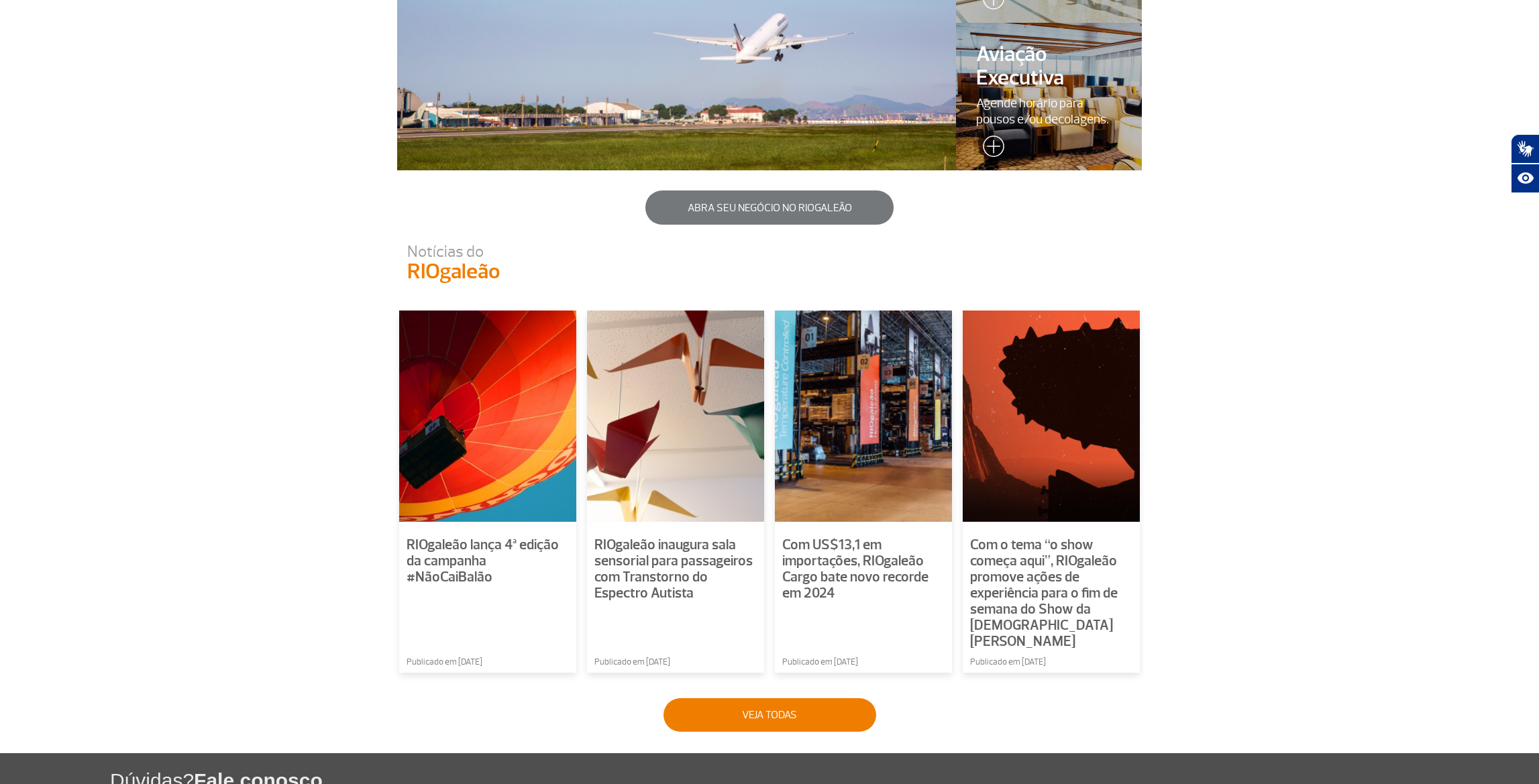
scroll to position [775, 0]
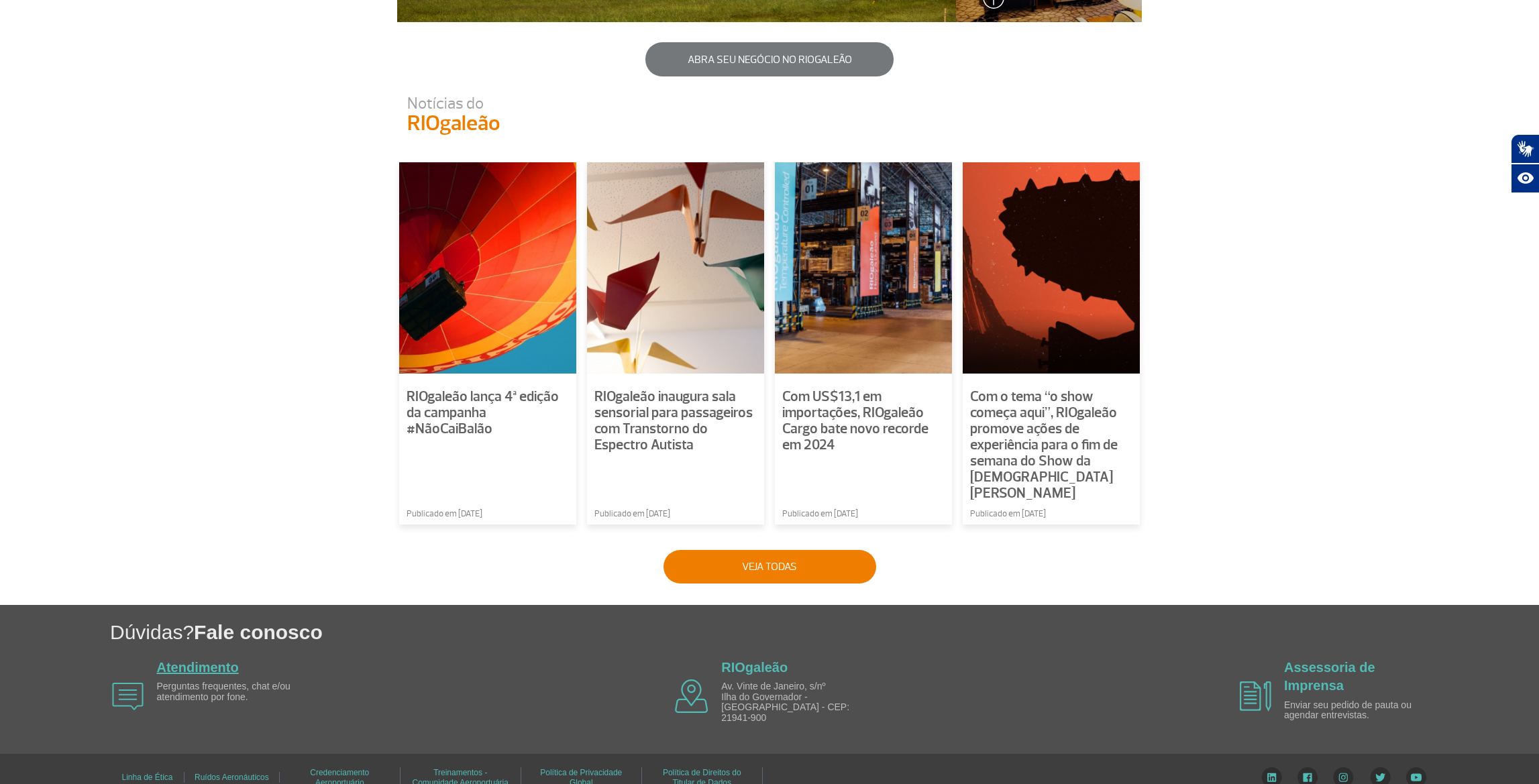
click at [215, 660] on link "Atendimento" at bounding box center [198, 667] width 82 height 15
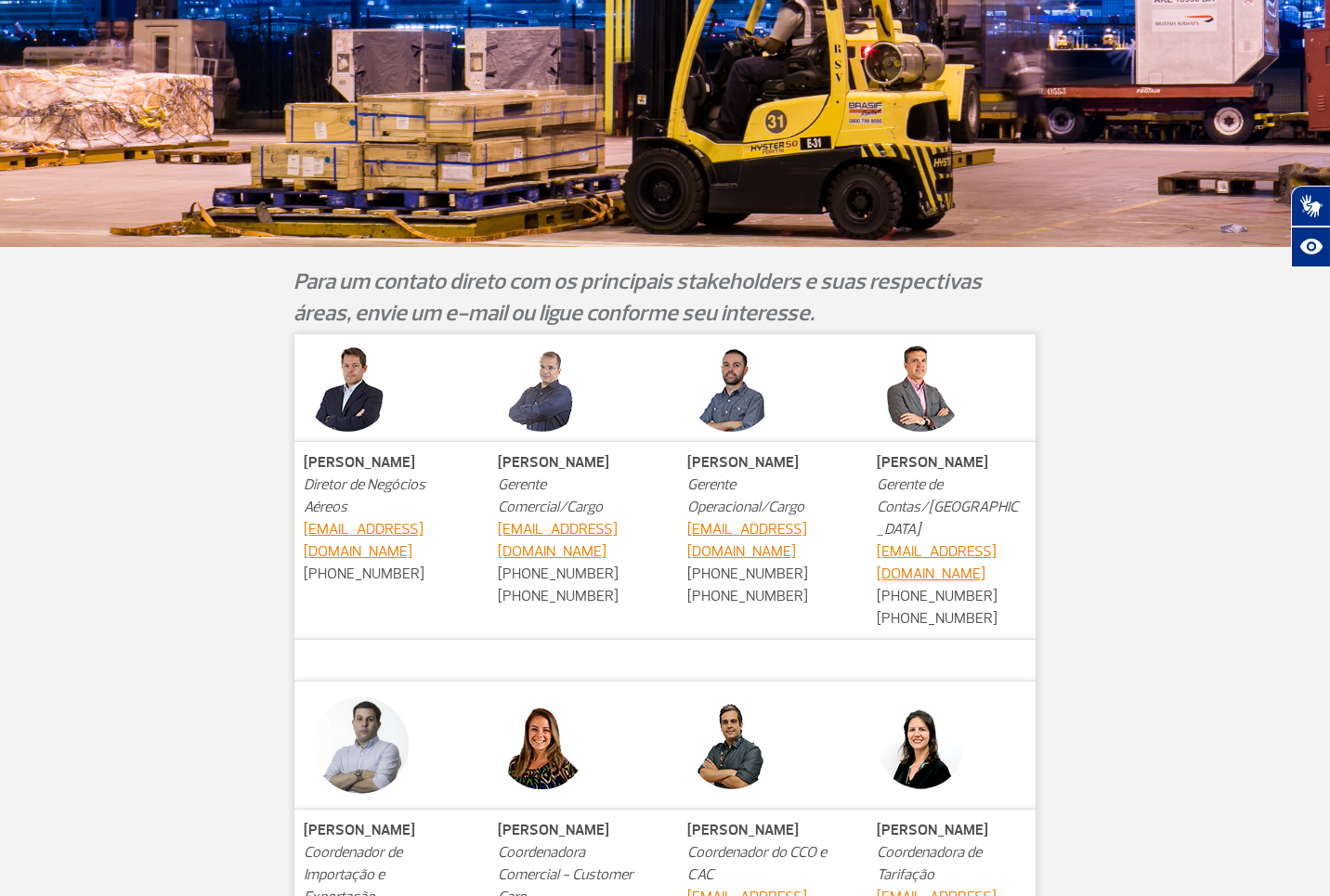
scroll to position [310, 0]
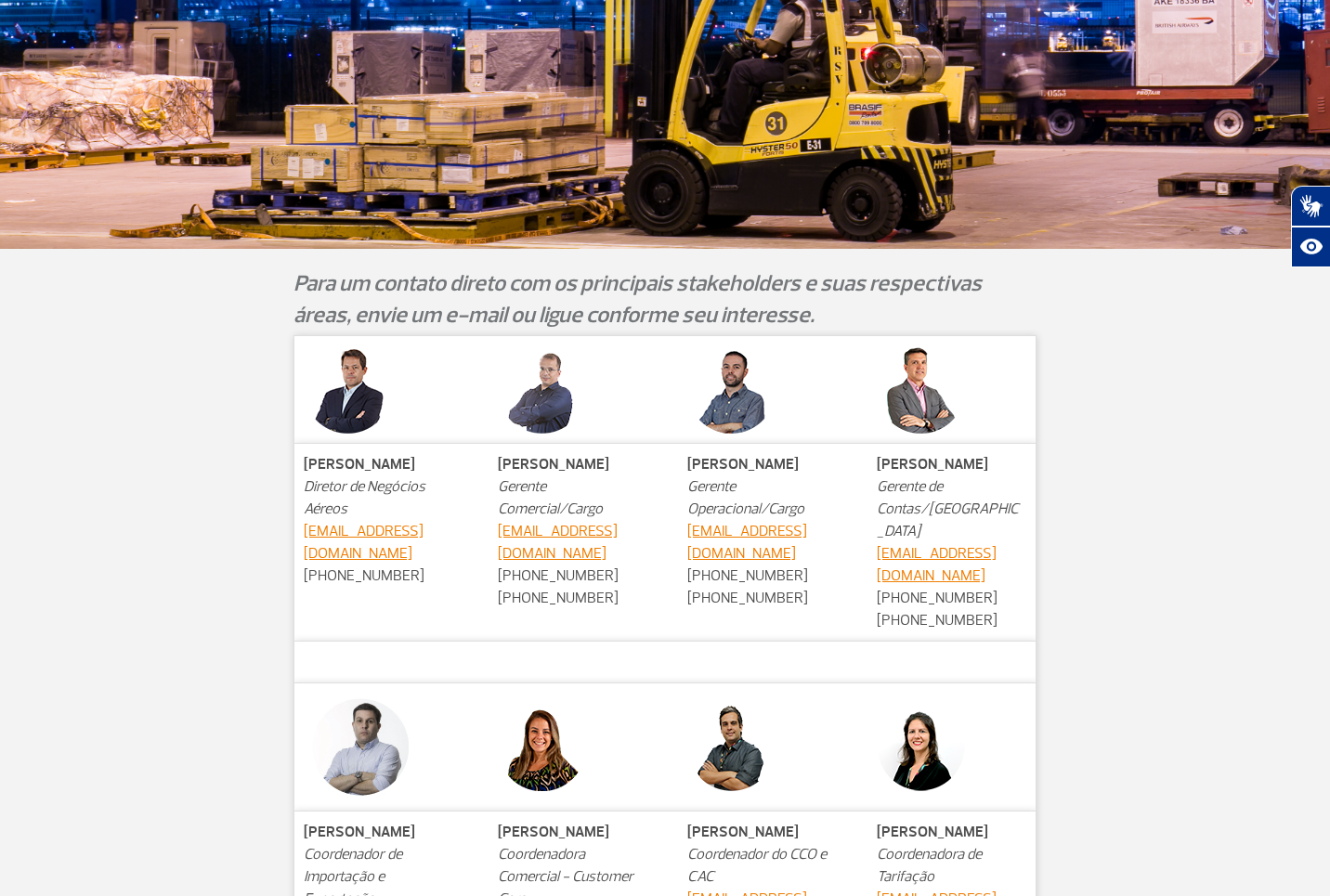
drag, startPoint x: 299, startPoint y: 461, endPoint x: 395, endPoint y: 464, distance: 96.0
click at [403, 472] on td "[PERSON_NAME] Diretor de Negócios Aéreos [EMAIL_ADDRESS][DOMAIN_NAME] [PHONE_NU…" at bounding box center [381, 542] width 173 height 198
drag, startPoint x: 303, startPoint y: 486, endPoint x: 381, endPoint y: 513, distance: 82.5
click at [381, 513] on td "Patrick Fehring Diretor de Negócios Aéreos patrickf@riogaleao.com +55 21 3398-9…" at bounding box center [381, 542] width 173 height 198
copy em "Diretor de Negócios Aéreos"
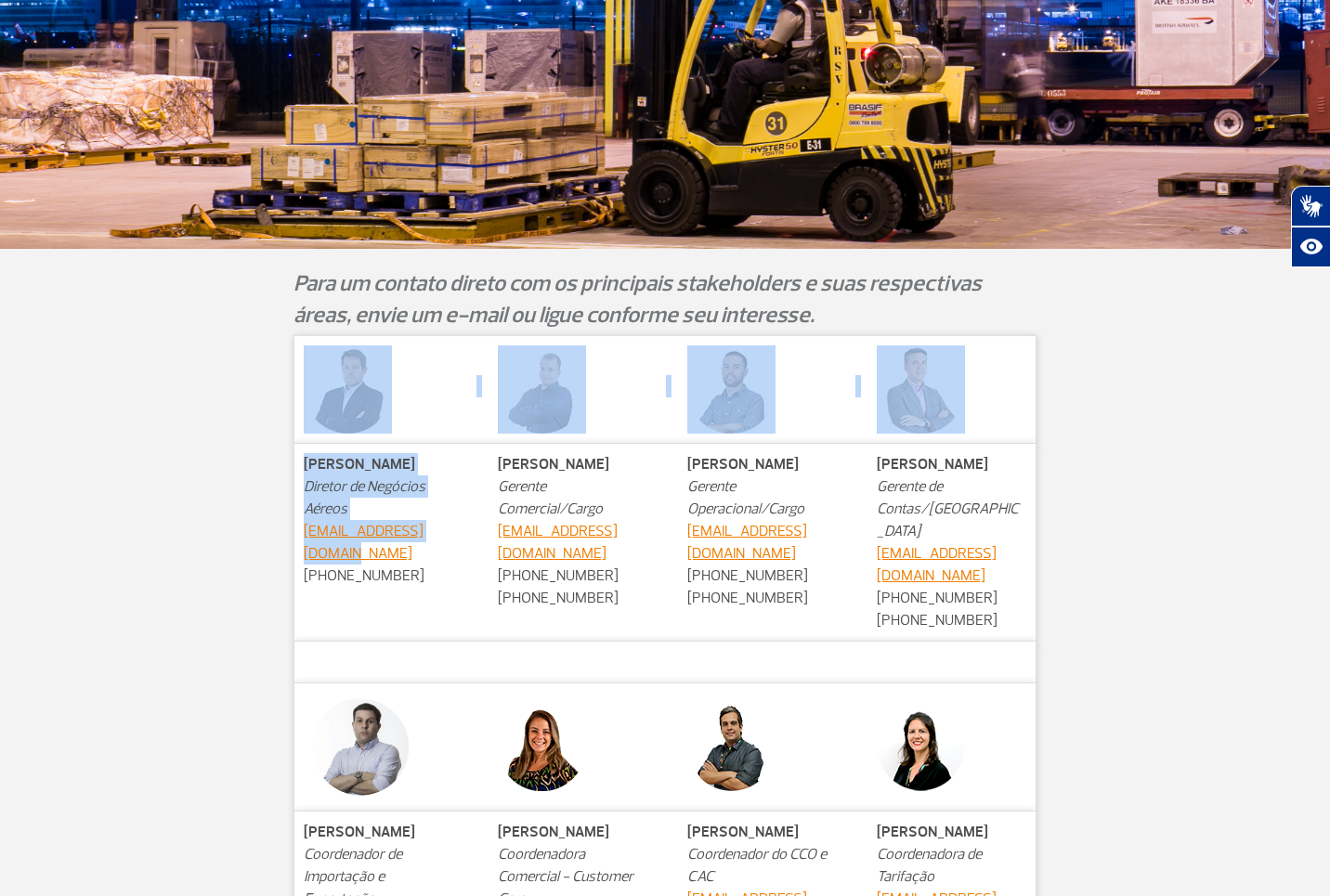
drag, startPoint x: 280, startPoint y: 539, endPoint x: 452, endPoint y: 547, distance: 172.2
click at [448, 541] on div "Patrick Fehring Diretor de Negócios Aéreos patrickf@riogaleao.com +55 21 3398-9…" at bounding box center [665, 866] width 1031 height 1062
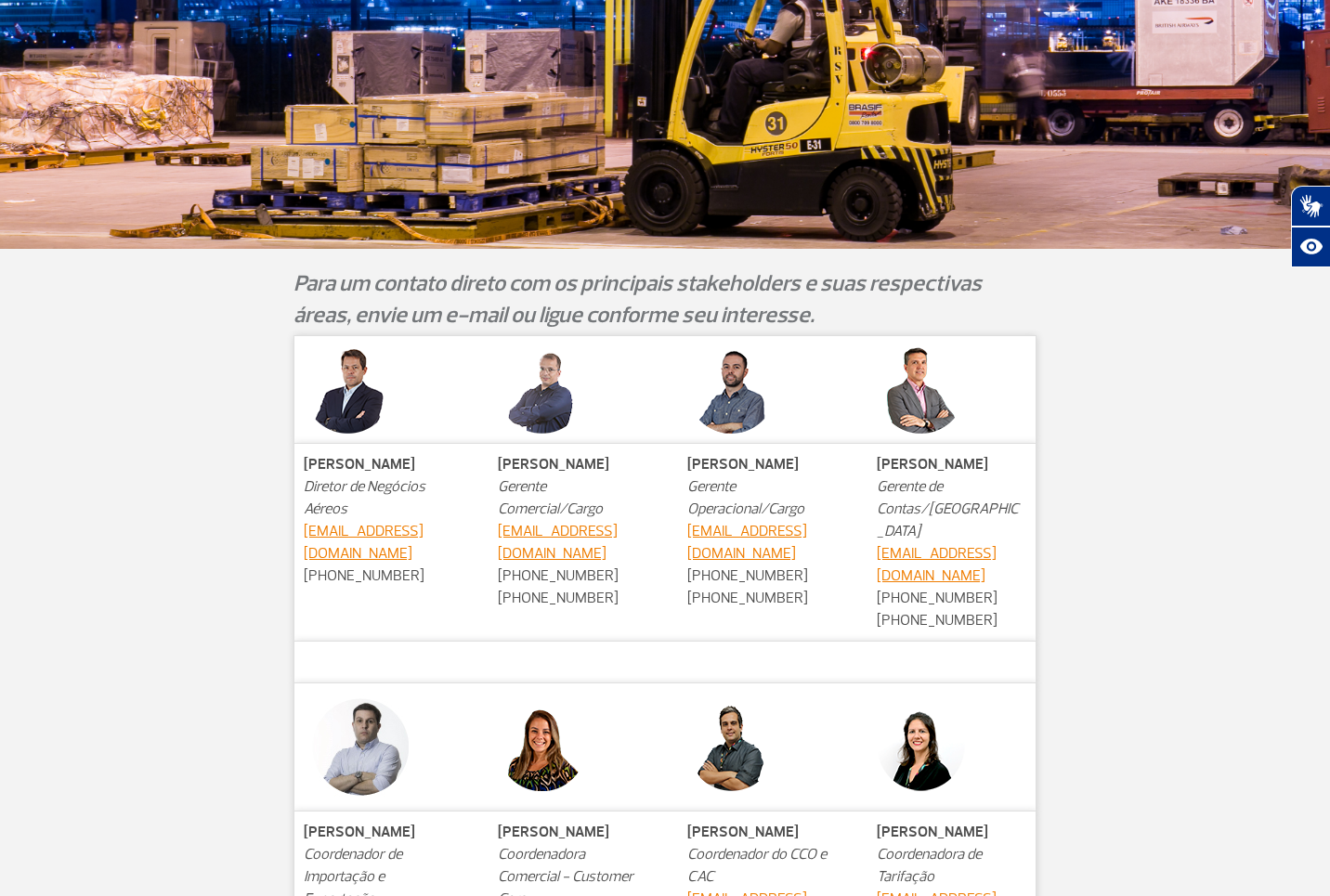
drag, startPoint x: 460, startPoint y: 560, endPoint x: 461, endPoint y: 544, distance: 16.0
click at [460, 550] on td "Patrick Fehring Diretor de Negócios Aéreos patrickf@riogaleao.com +55 21 3398-9…" at bounding box center [381, 542] width 173 height 198
drag, startPoint x: 462, startPoint y: 535, endPoint x: 302, endPoint y: 537, distance: 160.0
click at [300, 537] on td "Patrick Fehring Diretor de Negócios Aéreos patrickf@riogaleao.com +55 21 3398-9…" at bounding box center [381, 542] width 173 height 198
copy link "patrickf@riogaleao.com"
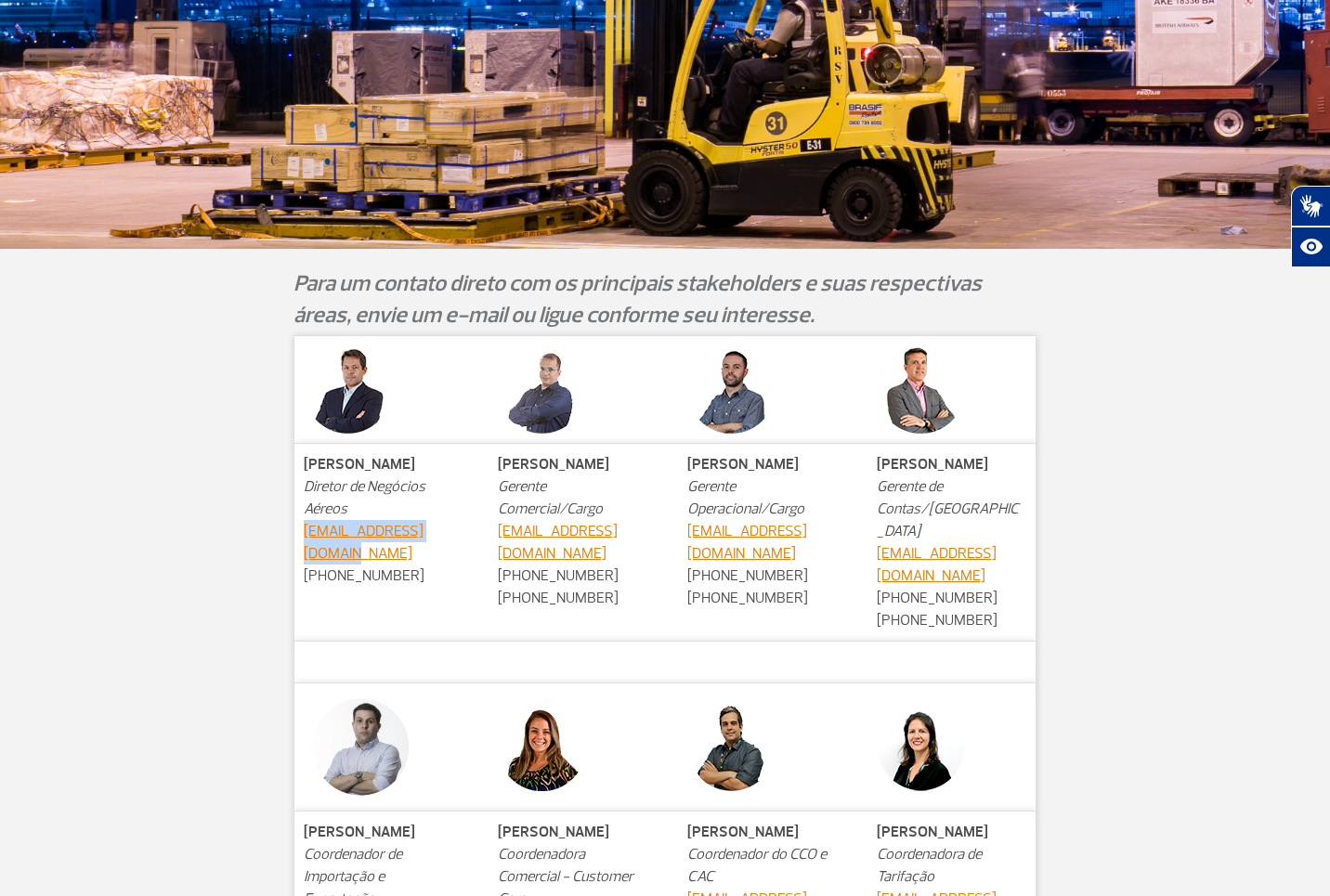
drag, startPoint x: 429, startPoint y: 559, endPoint x: 300, endPoint y: 550, distance: 129.3
click at [299, 550] on td "Patrick Fehring Diretor de Negócios Aéreos patrickf@riogaleao.com +55 21 3398-9…" at bounding box center [381, 542] width 173 height 198
copy td "+55 21 3398-9231"
drag, startPoint x: 625, startPoint y: 592, endPoint x: 489, endPoint y: 575, distance: 137.1
click at [489, 575] on td "Leandro Lopes Gerente Comercial/Cargo leandrolopes@riogaleao.com +55 21 3721-97…" at bounding box center [572, 542] width 168 height 198
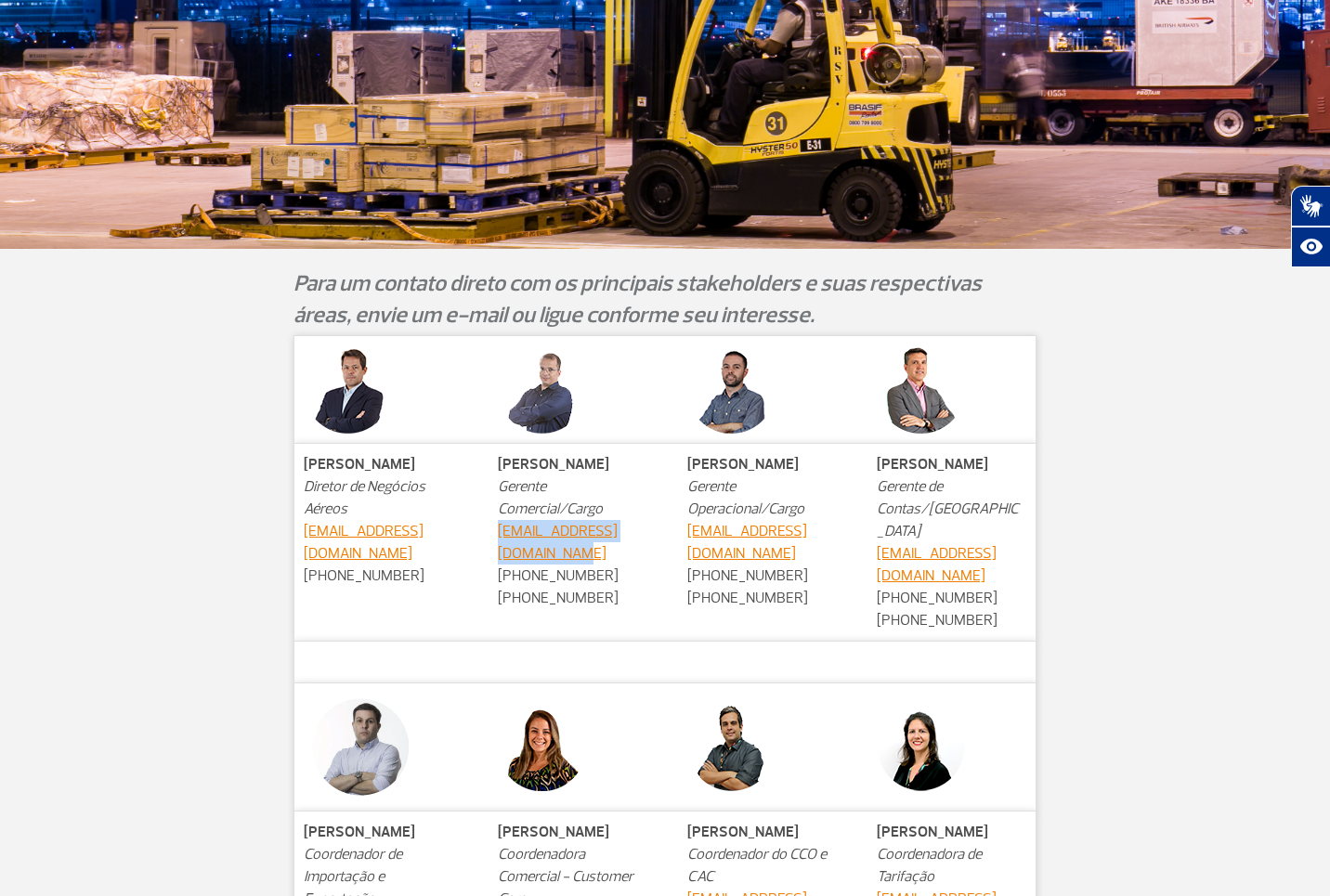
copy td "+55 21 3721-9714 +55 21 99730-6127"
drag, startPoint x: 585, startPoint y: 559, endPoint x: 496, endPoint y: 535, distance: 92.2
click at [492, 538] on td "Leandro Lopes Gerente Comercial/Cargo leandrolopes@riogaleao.com +55 21 3721-97…" at bounding box center [572, 542] width 168 height 198
copy link "leandrolopes@riogaleao.com"
drag, startPoint x: 612, startPoint y: 503, endPoint x: 540, endPoint y: 482, distance: 75.0
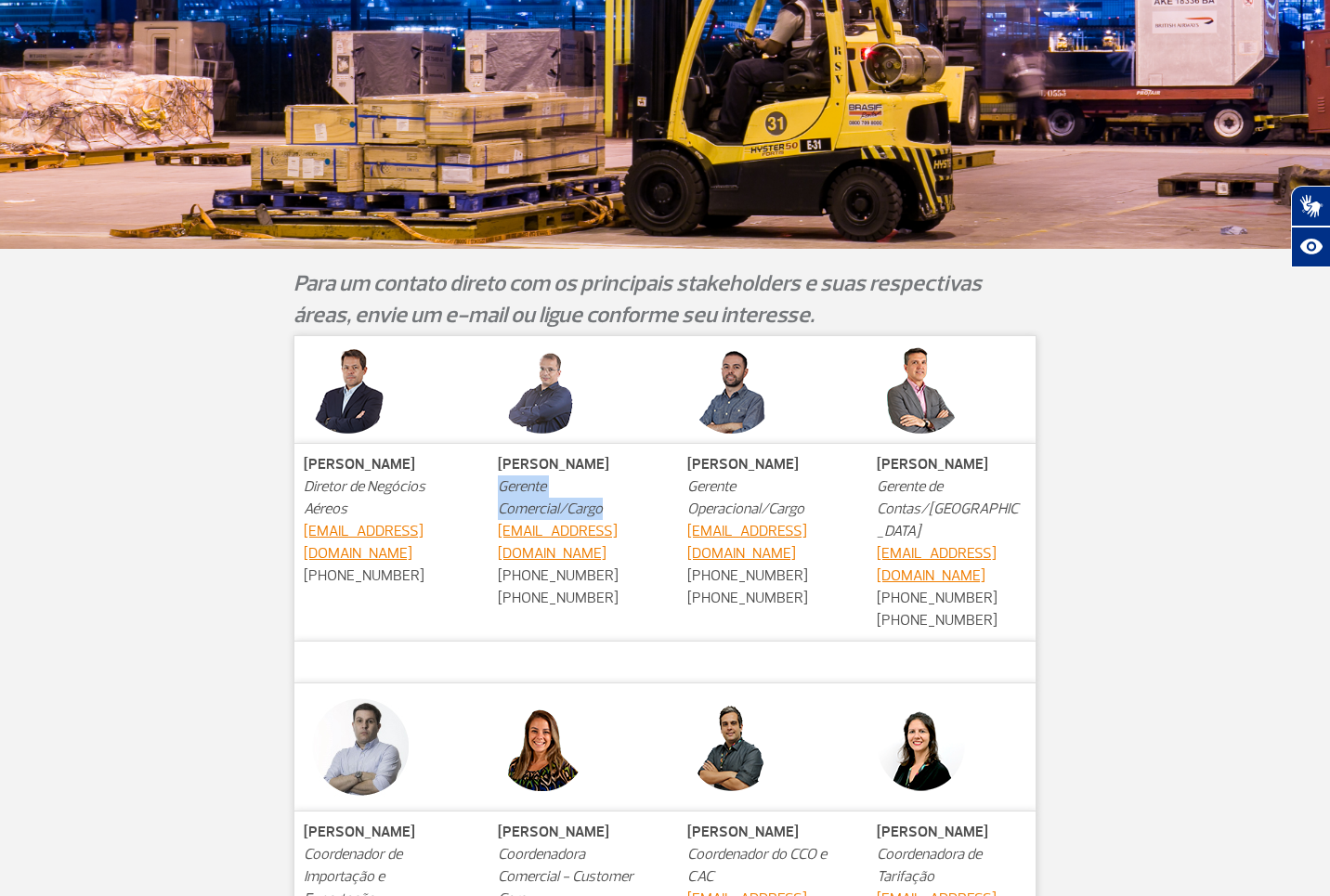
click at [502, 487] on td "Leandro Lopes Gerente Comercial/Cargo leandrolopes@riogaleao.com +55 21 3721-97…" at bounding box center [572, 542] width 168 height 198
copy em "Gerente Comercial/Cargo"
click at [450, 721] on article at bounding box center [381, 747] width 154 height 109
drag, startPoint x: 340, startPoint y: 376, endPoint x: 357, endPoint y: 389, distance: 21.4
click at [340, 377] on img at bounding box center [348, 389] width 88 height 88
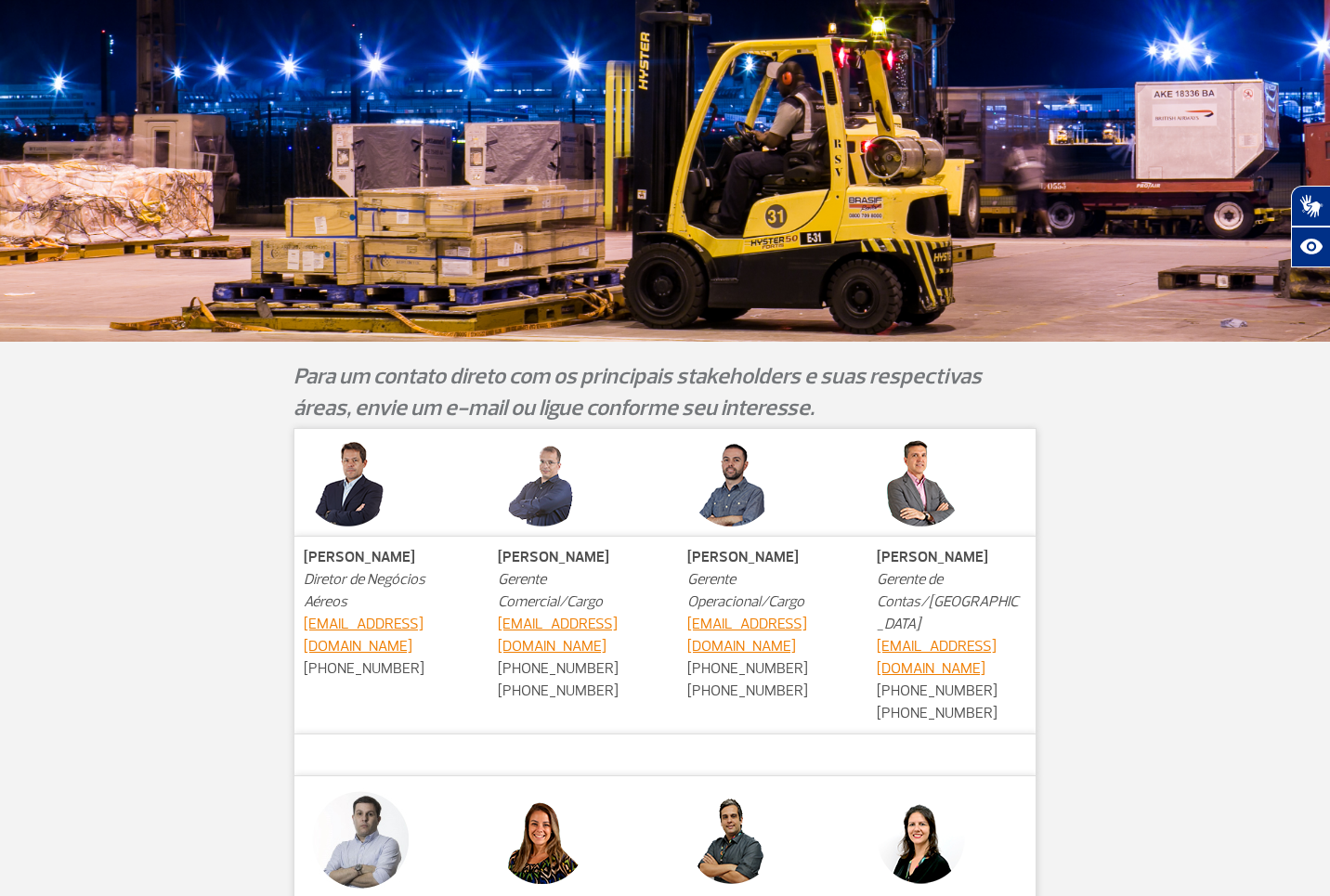
scroll to position [0, 0]
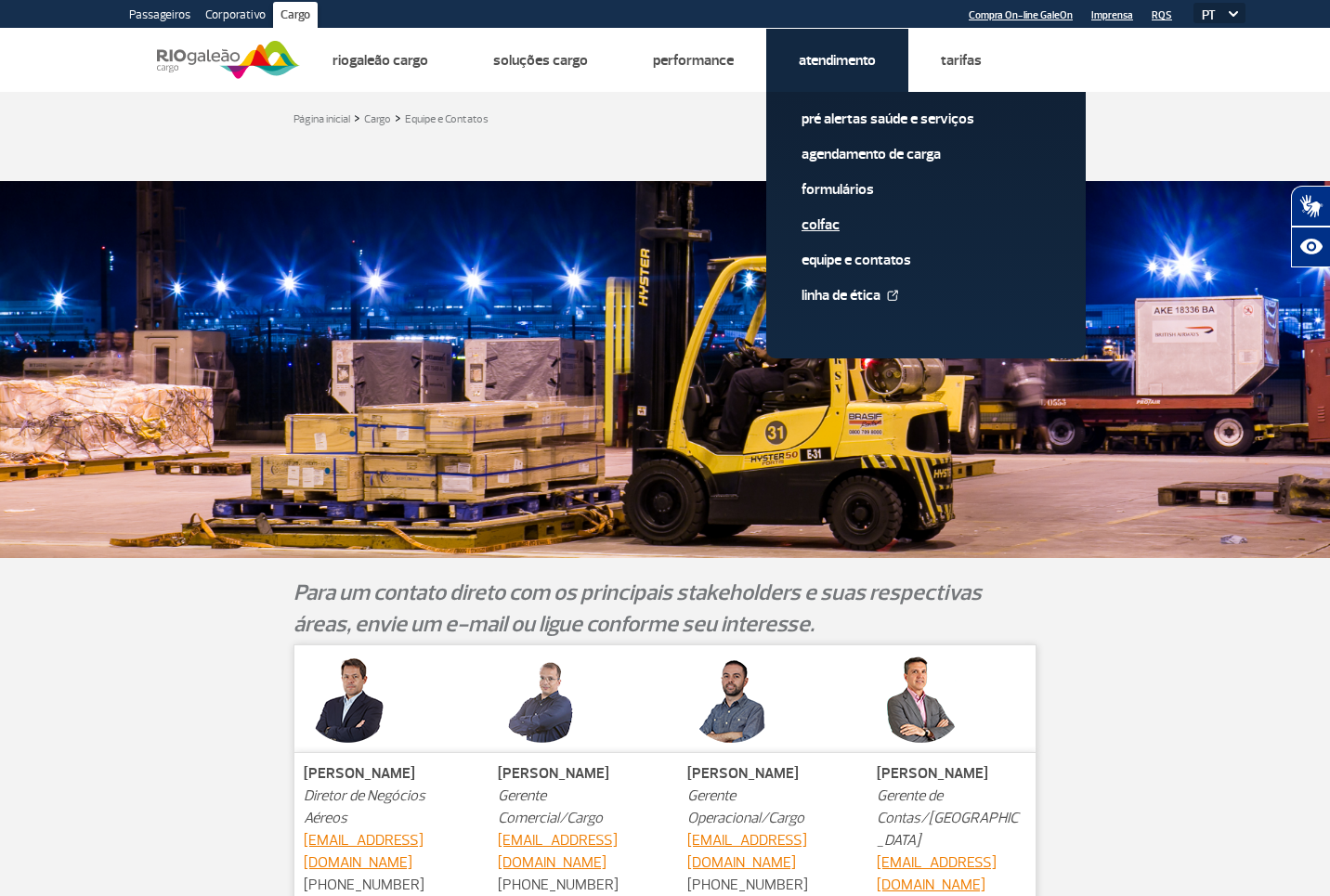
click at [830, 217] on link "Colfac" at bounding box center [926, 224] width 249 height 20
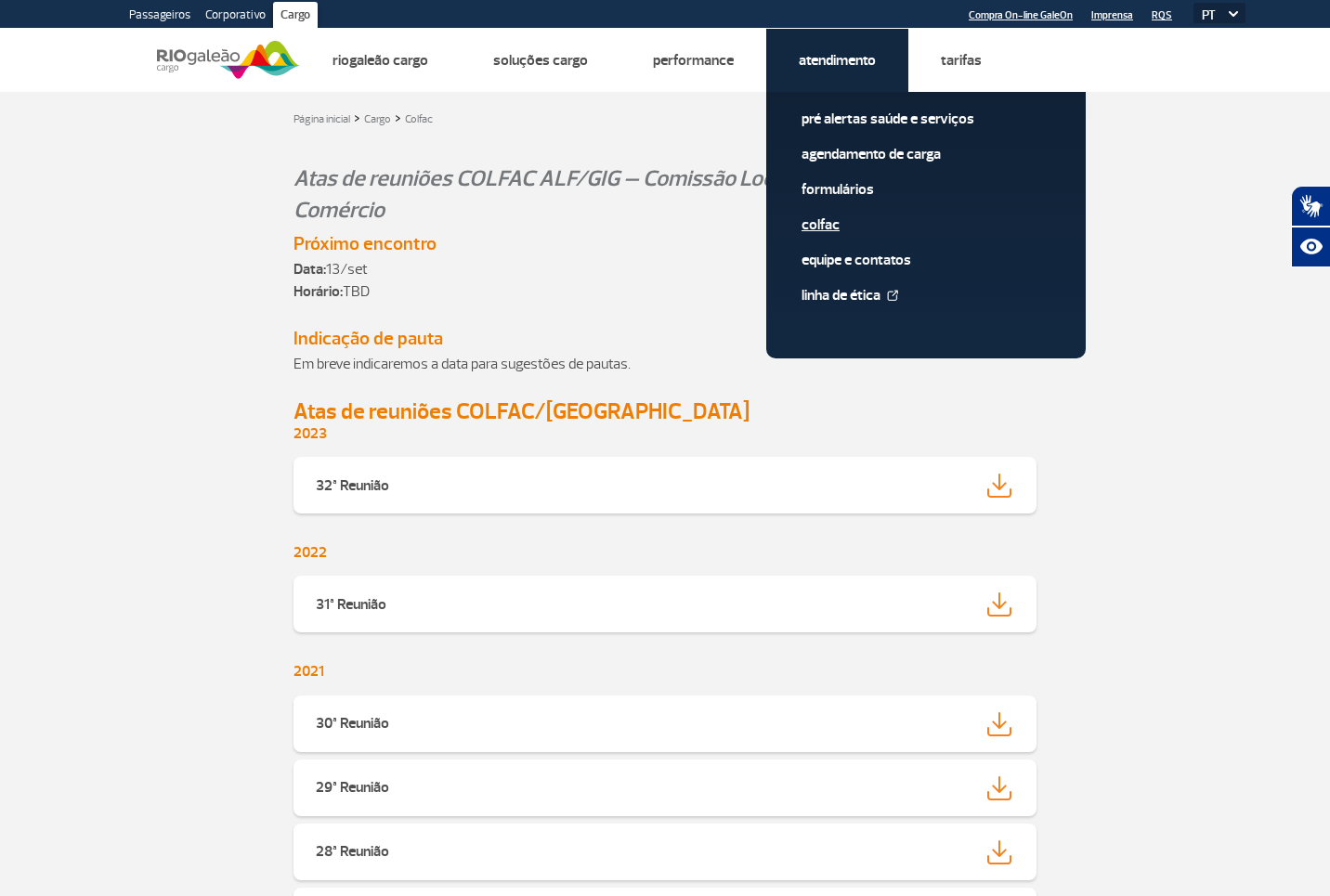
click at [836, 222] on link "Colfac" at bounding box center [926, 224] width 249 height 20
click at [852, 182] on link "Formulários" at bounding box center [926, 188] width 249 height 20
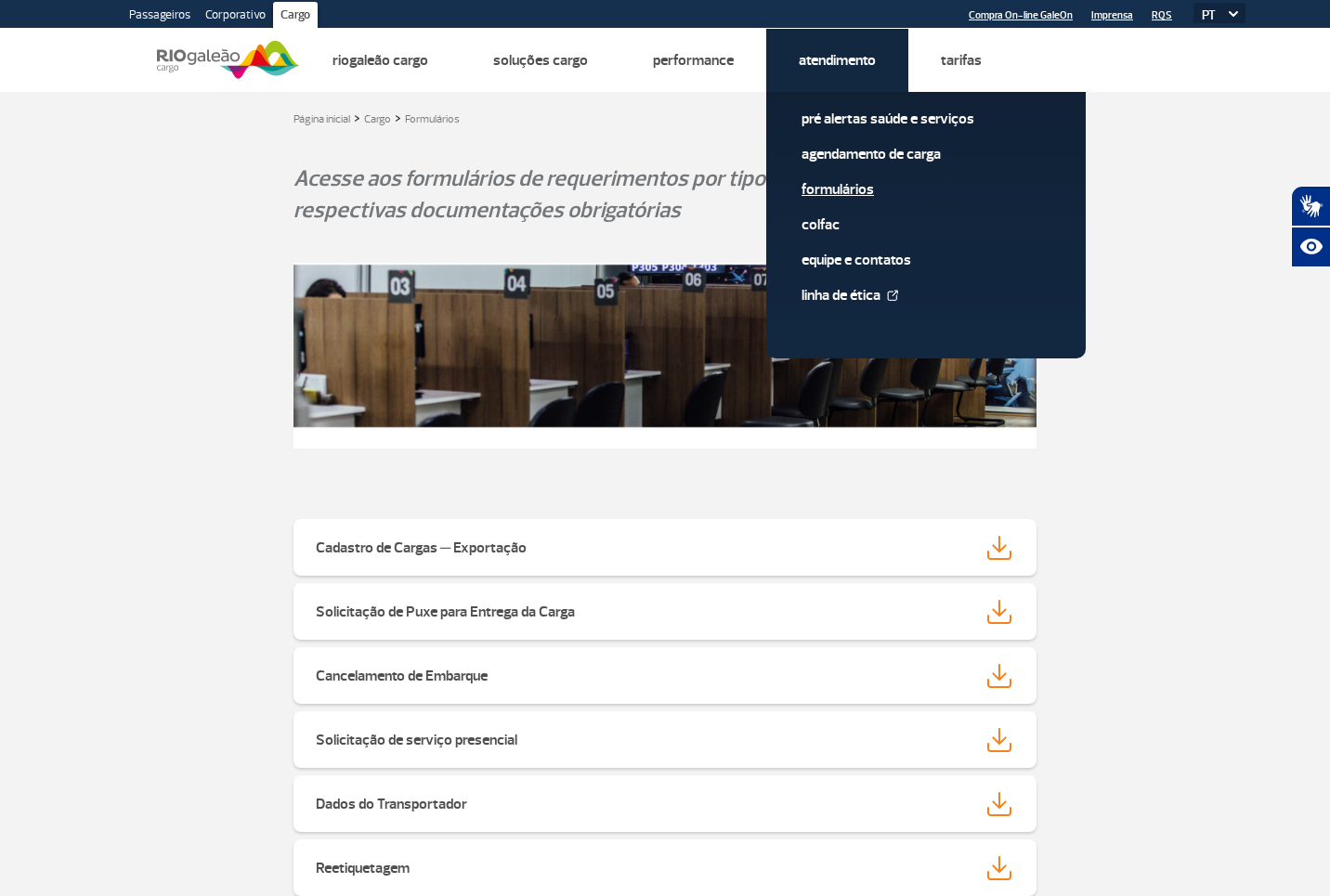
click at [856, 187] on link "Formulários" at bounding box center [926, 188] width 249 height 20
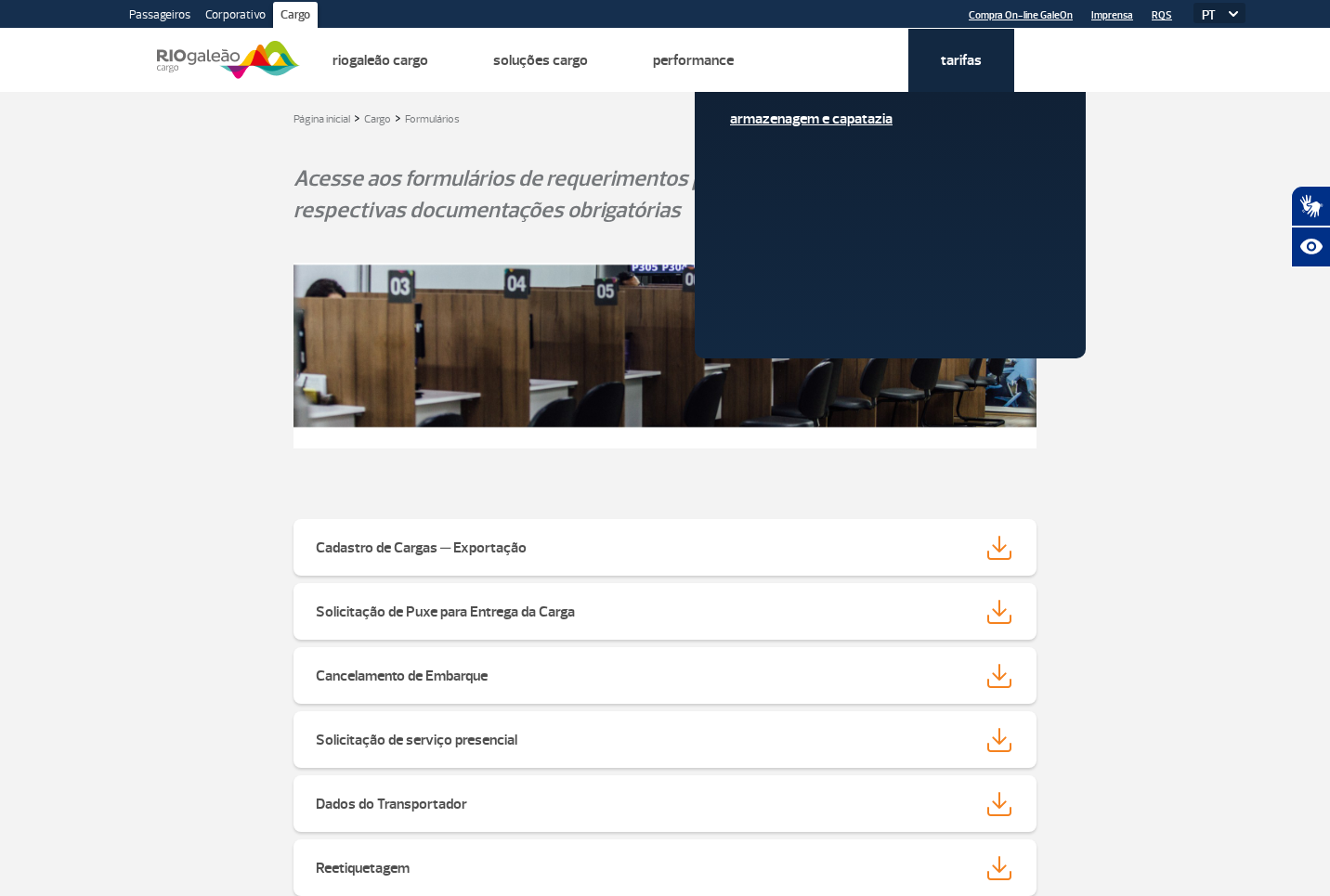
click at [865, 118] on link "Armazenagem e Capatazia" at bounding box center [854, 118] width 249 height 20
click at [860, 122] on link "Armazenagem e Capatazia" at bounding box center [854, 118] width 249 height 20
click at [861, 123] on link "Armazenagem e Capatazia" at bounding box center [854, 118] width 249 height 20
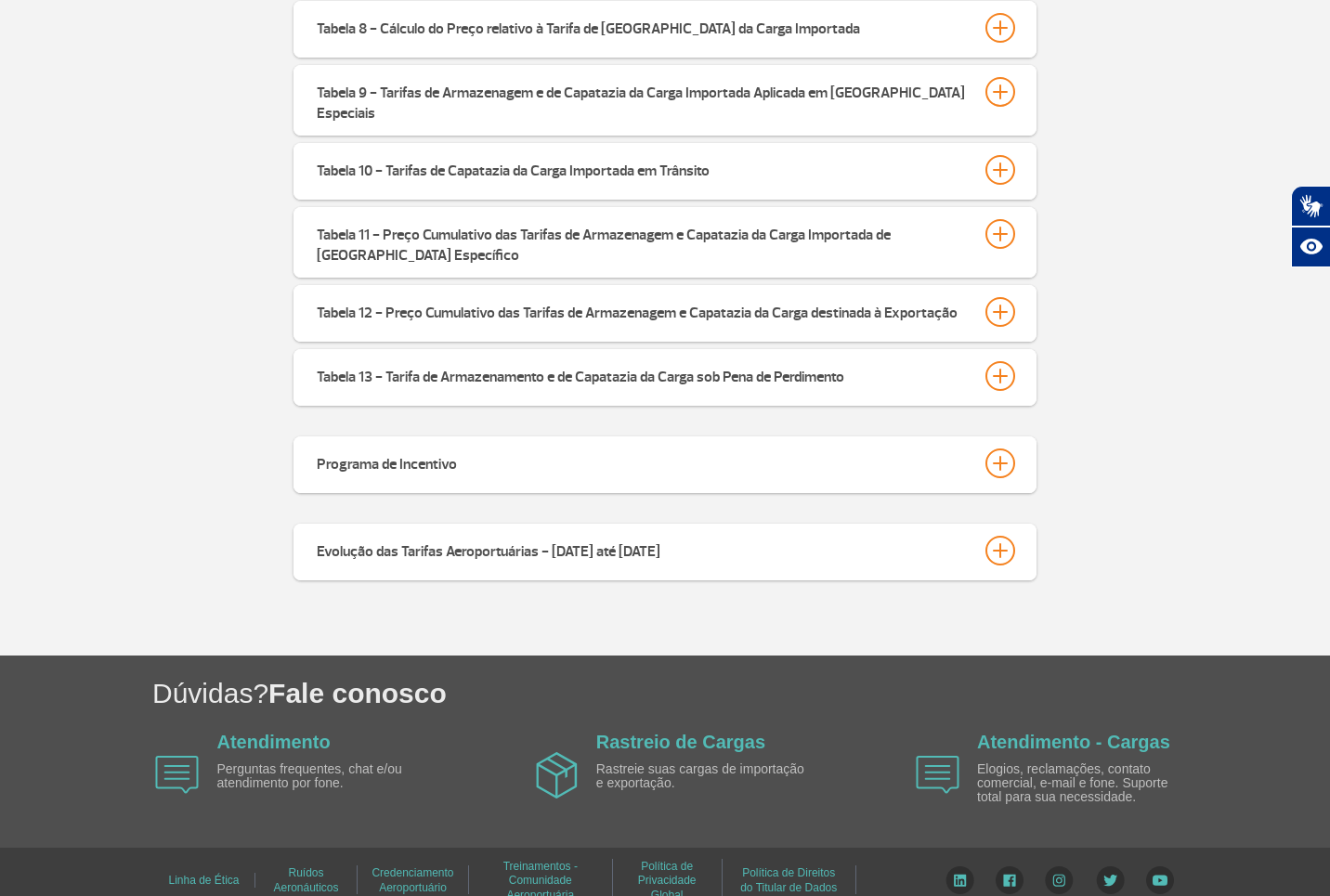
scroll to position [847, 0]
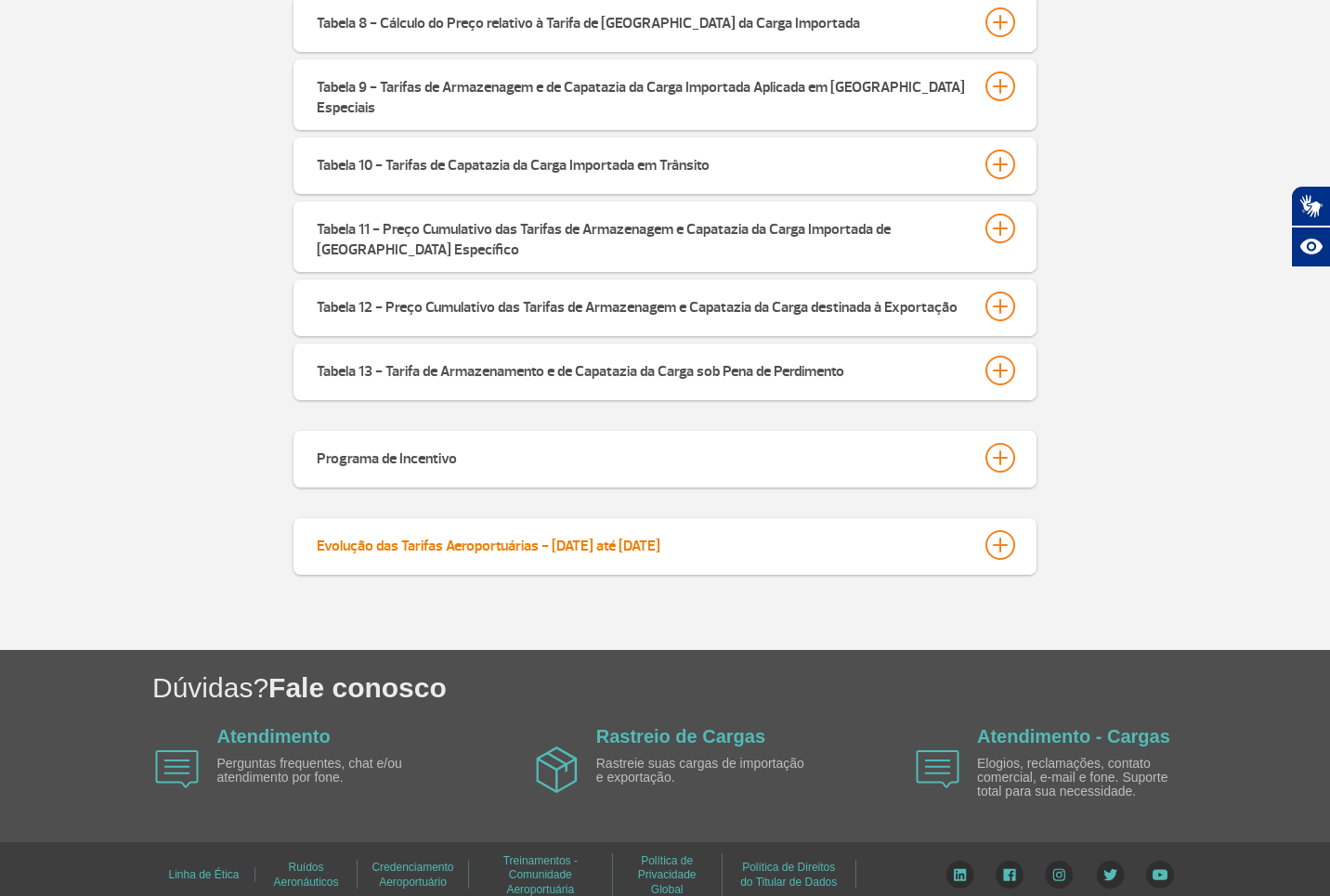
click at [994, 530] on div at bounding box center [1000, 544] width 30 height 30
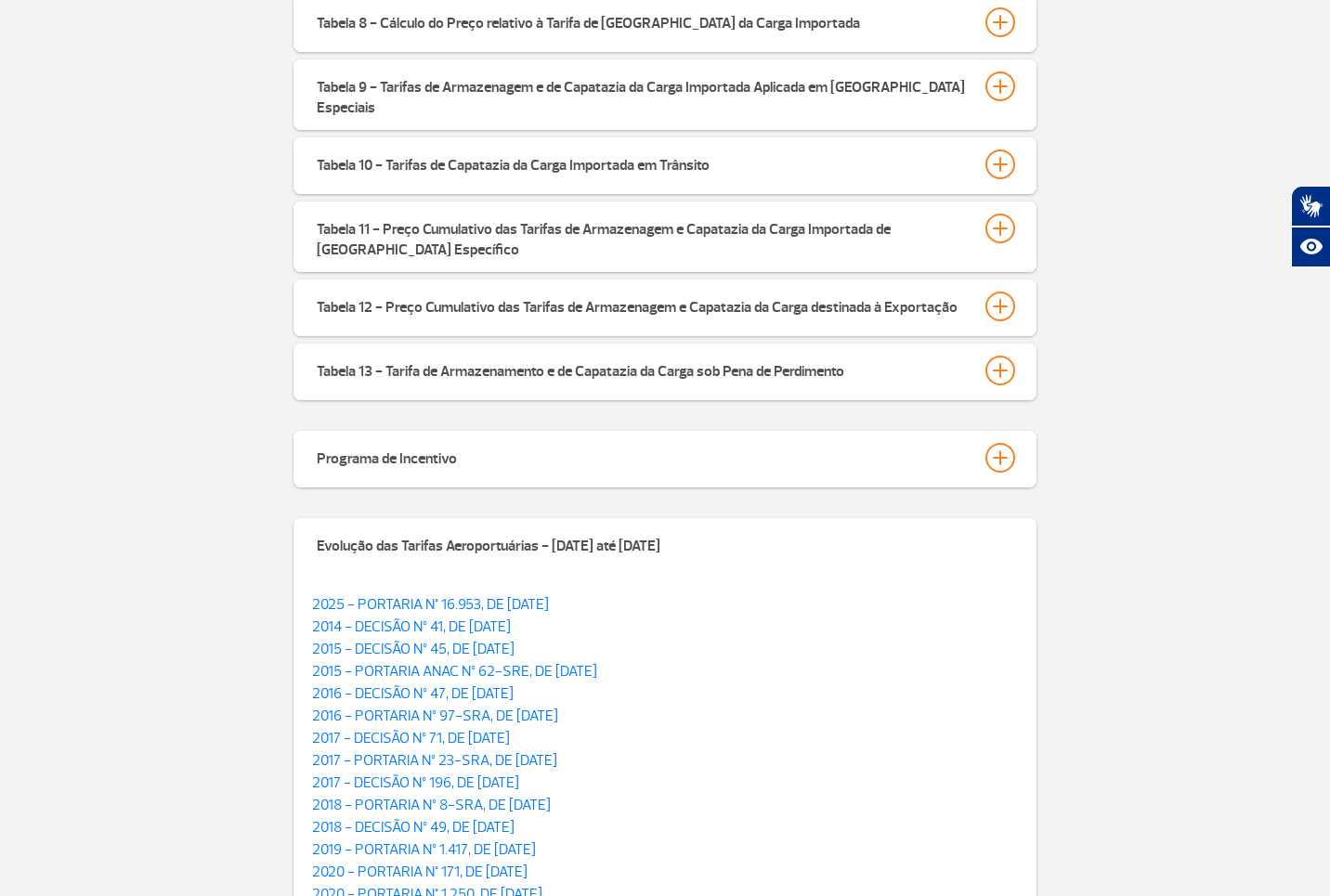
drag, startPoint x: 994, startPoint y: 525, endPoint x: 996, endPoint y: 502, distance: 23.1
click at [993, 530] on div at bounding box center [1000, 544] width 30 height 30
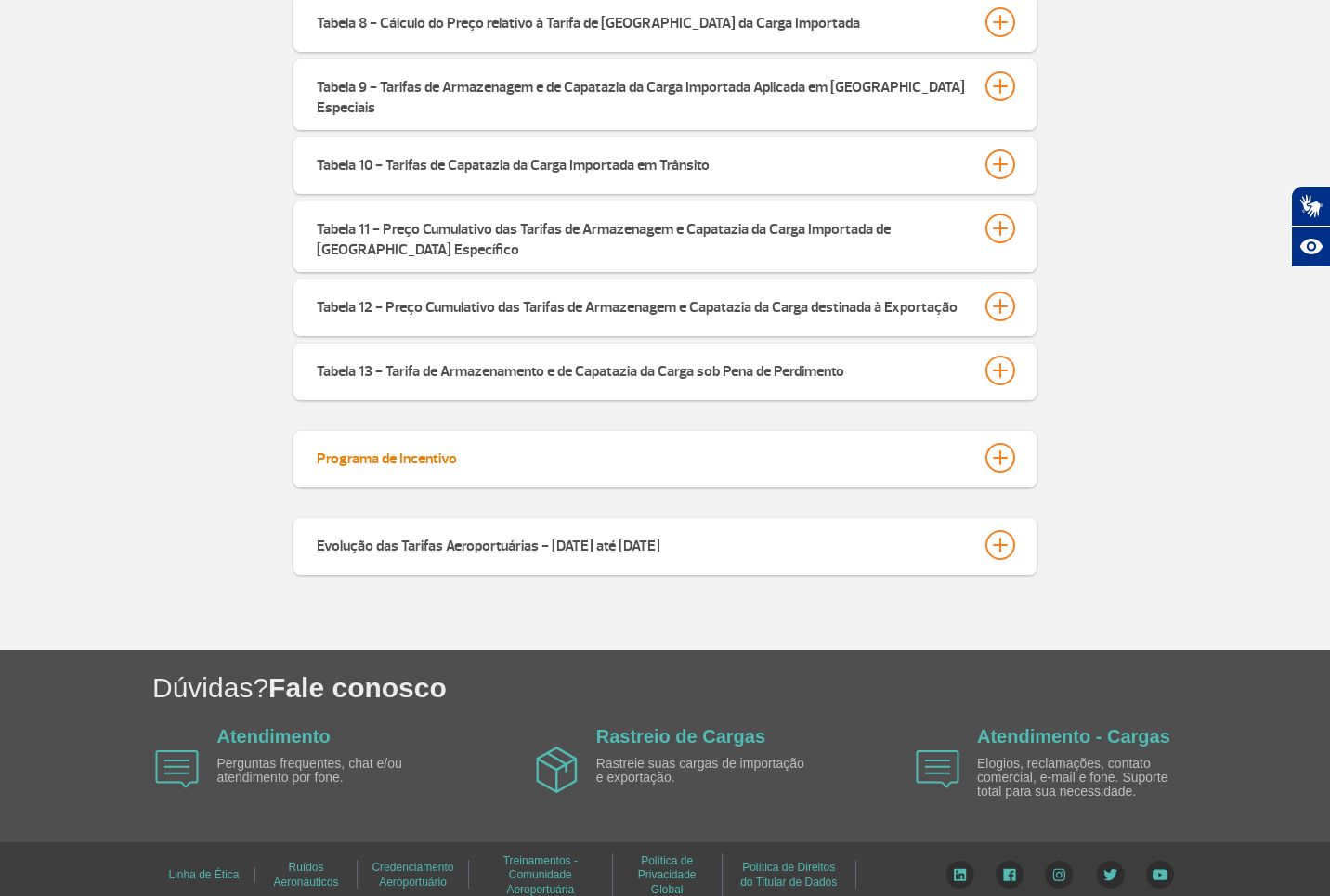
click at [1003, 443] on div at bounding box center [1000, 458] width 30 height 30
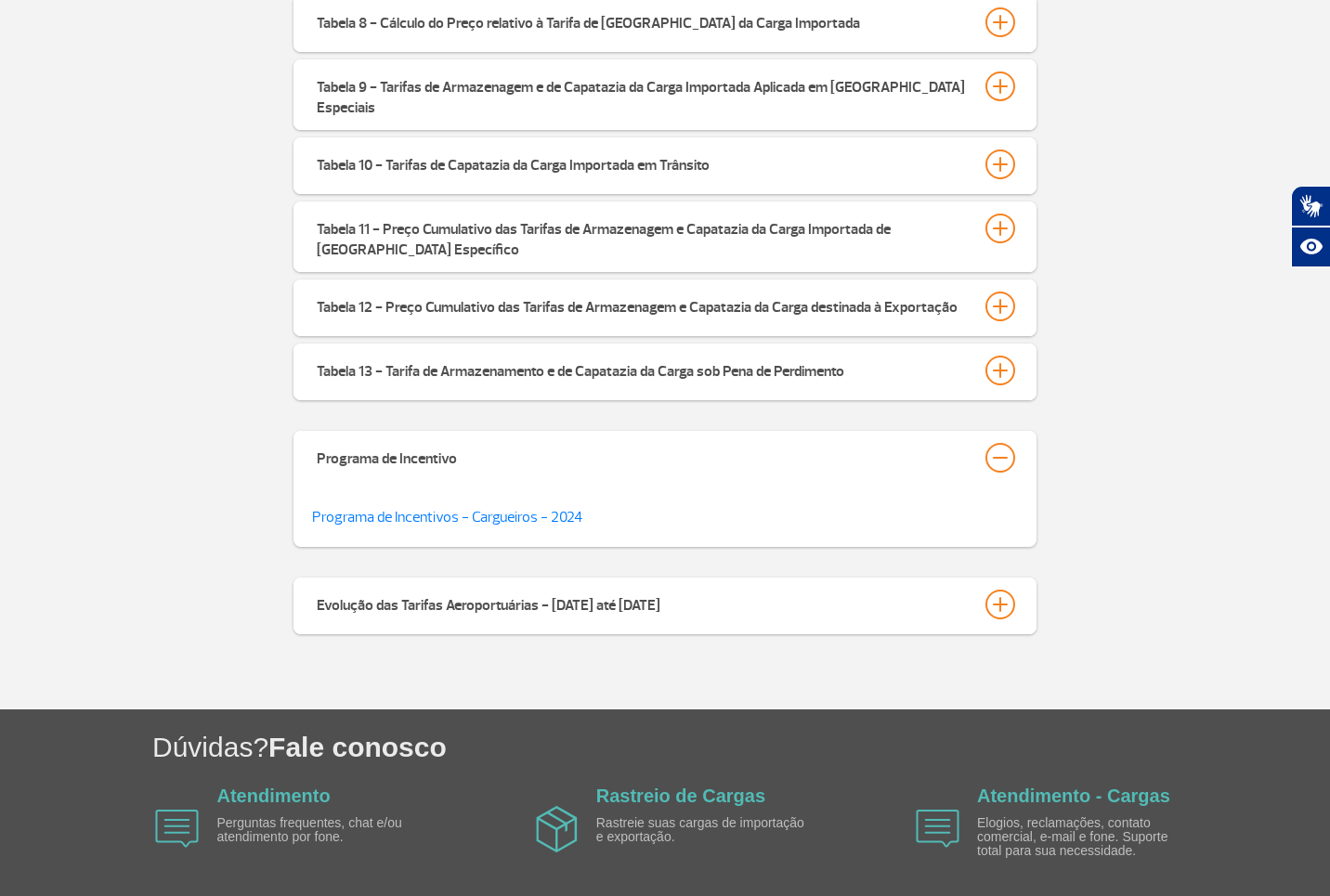
drag, startPoint x: 1003, startPoint y: 436, endPoint x: 994, endPoint y: 422, distance: 16.6
click at [1003, 443] on div at bounding box center [1000, 458] width 30 height 30
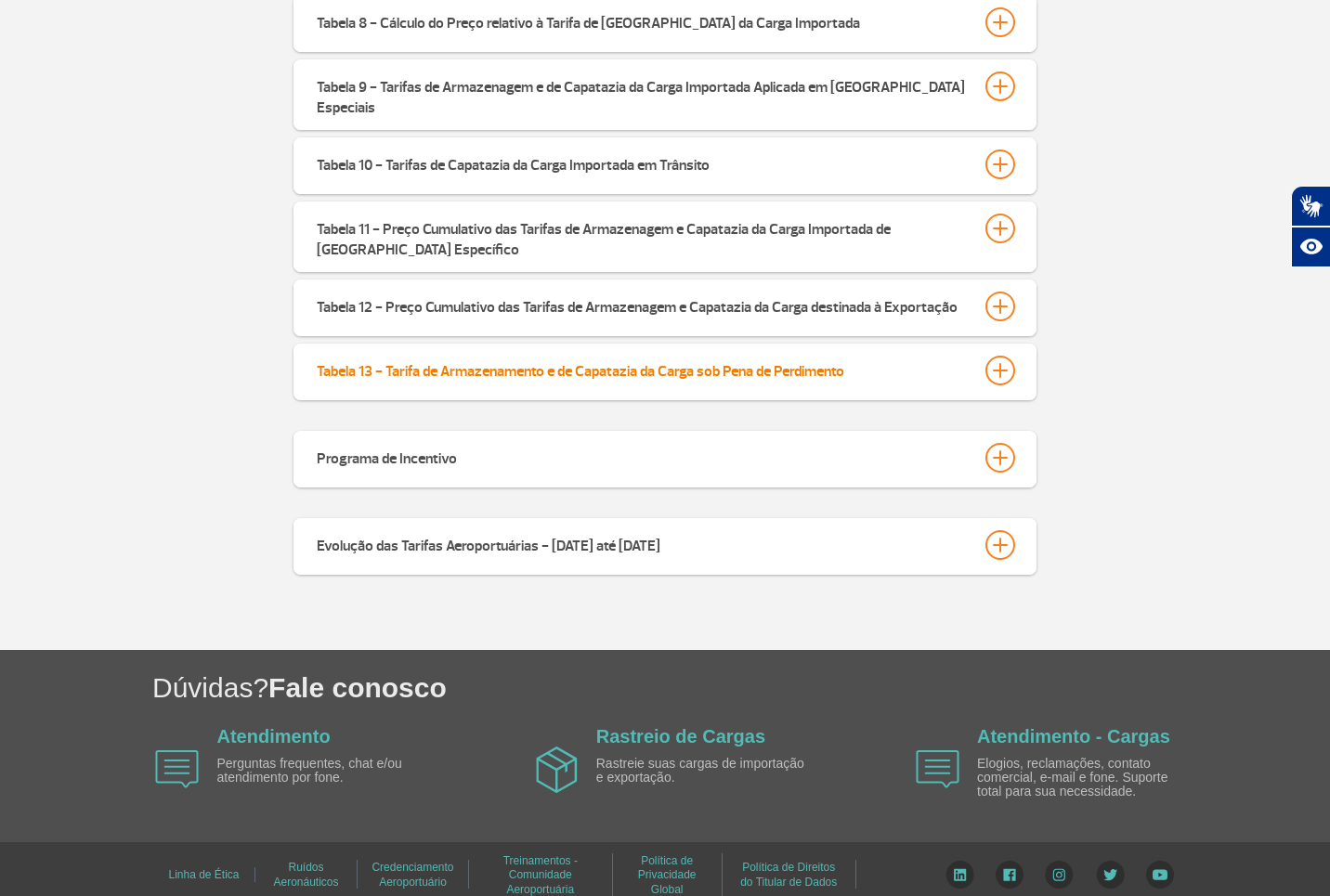
click at [1002, 356] on div at bounding box center [1000, 370] width 30 height 30
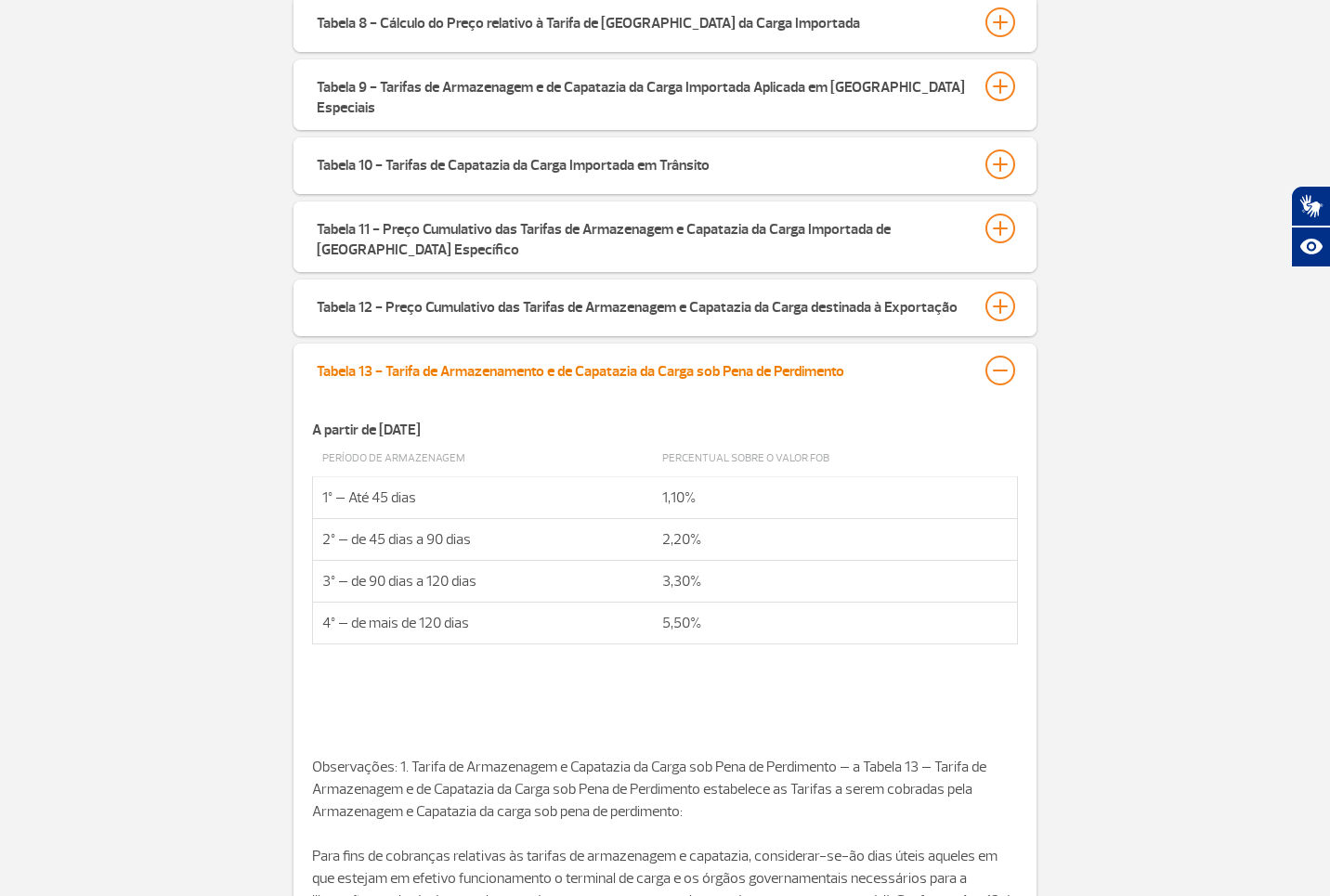
drag, startPoint x: 1004, startPoint y: 354, endPoint x: 992, endPoint y: 344, distance: 15.6
click at [996, 356] on div at bounding box center [1000, 370] width 30 height 30
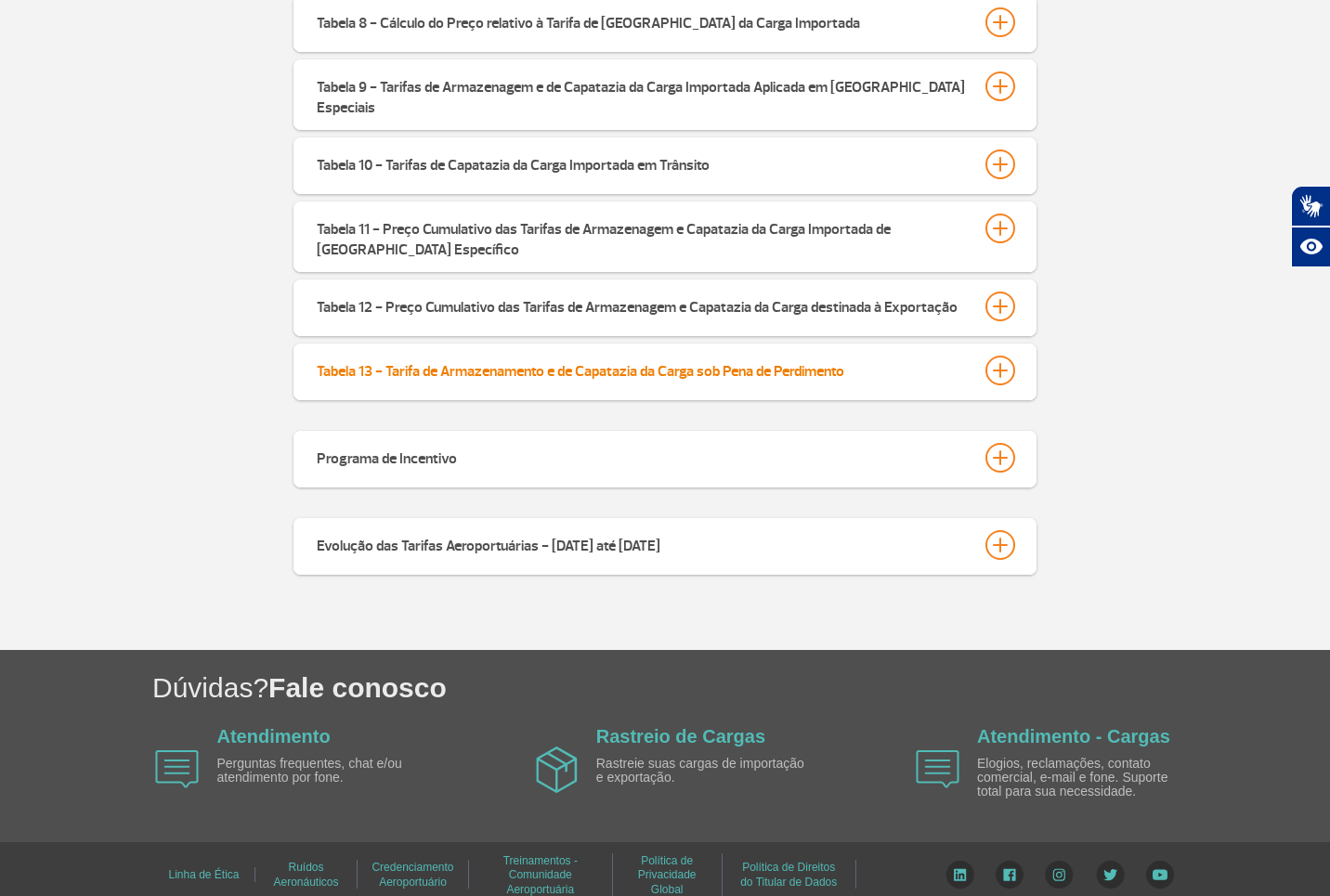
click at [996, 356] on div at bounding box center [1000, 370] width 30 height 30
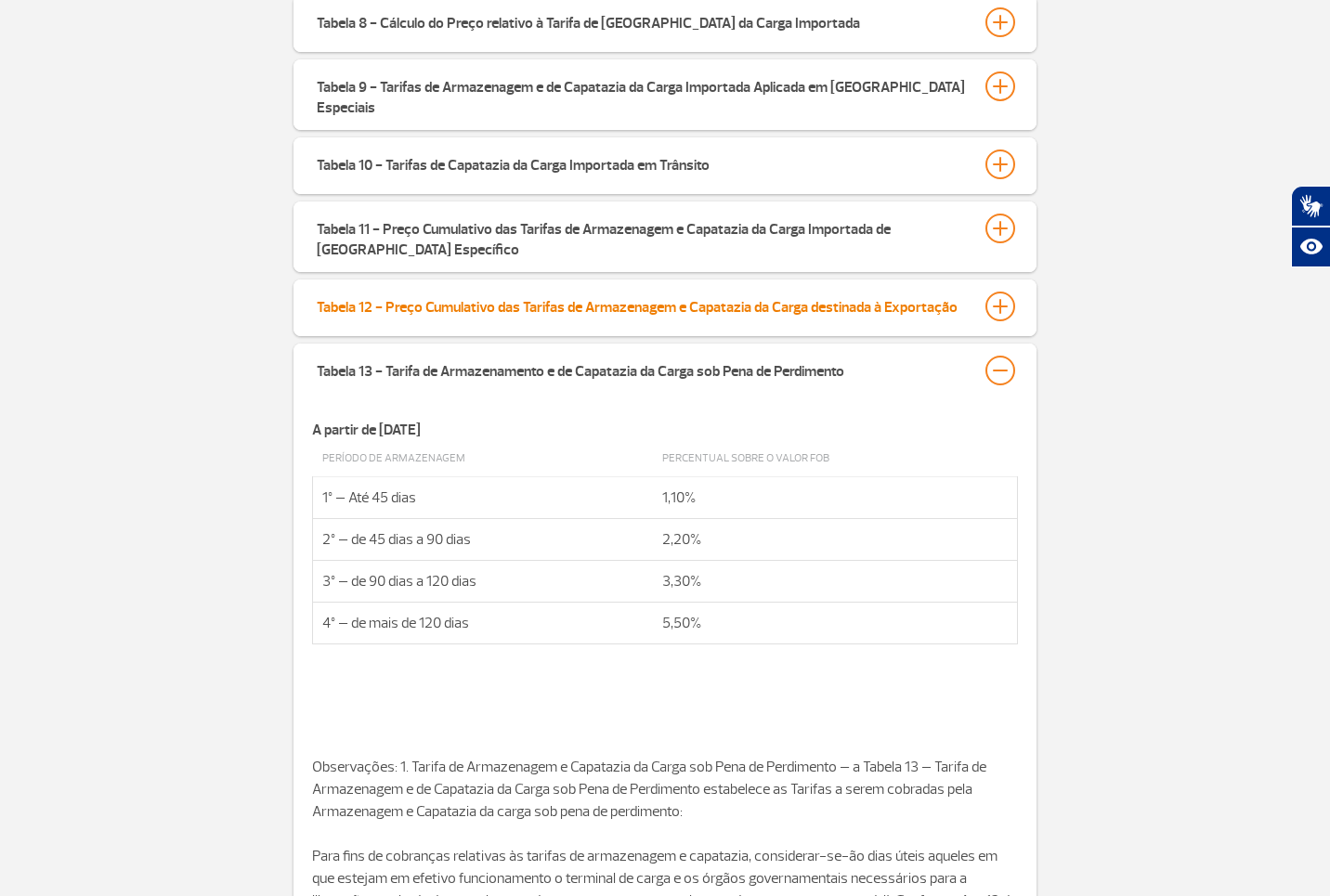
drag, startPoint x: 996, startPoint y: 293, endPoint x: 993, endPoint y: 283, distance: 10.4
click at [995, 292] on div at bounding box center [1000, 306] width 30 height 30
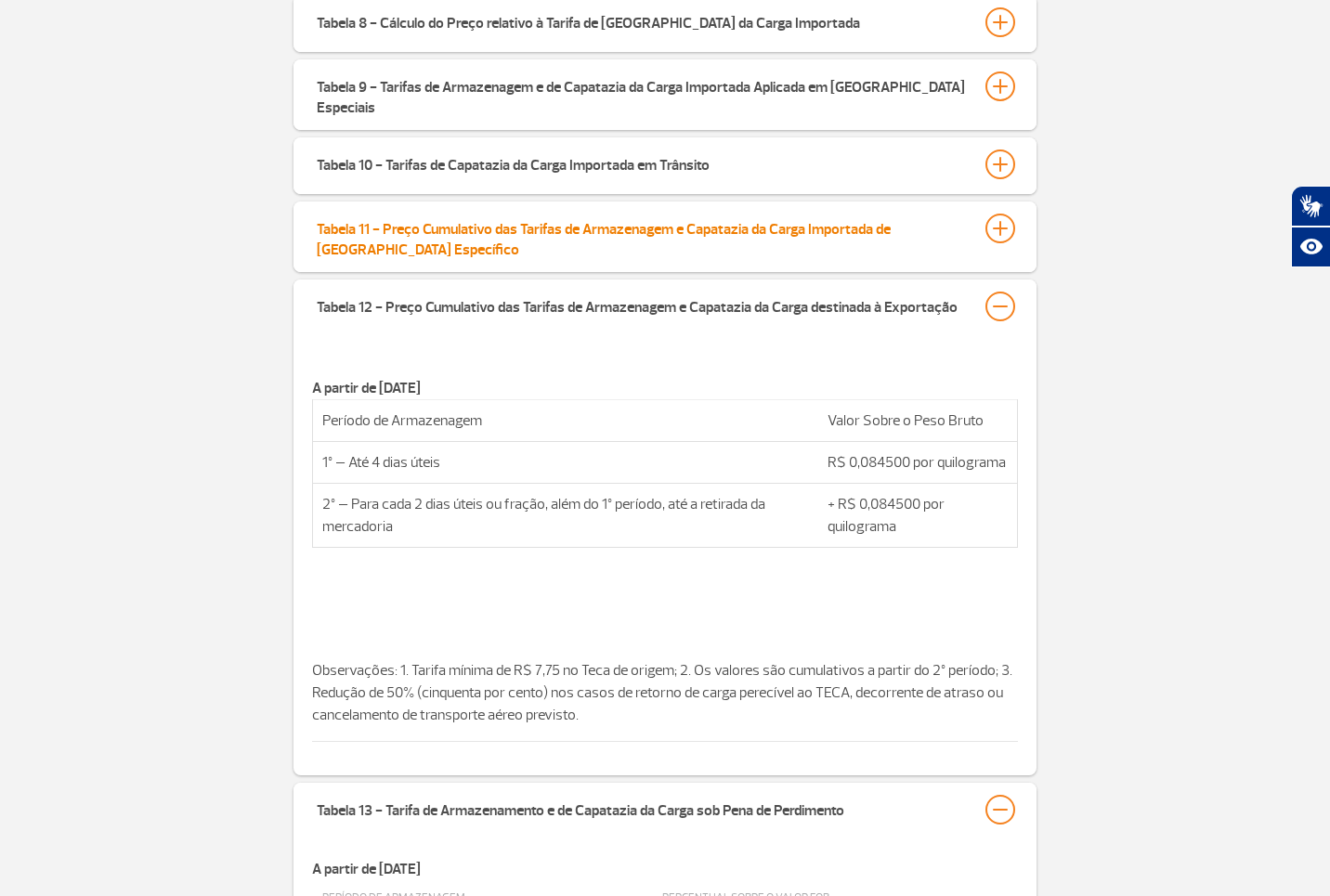
click at [991, 234] on button "Tabela 11 - Preço Cumulativo das Tarifas de Armazenagem e Capatazia da Carga Im…" at bounding box center [665, 236] width 698 height 48
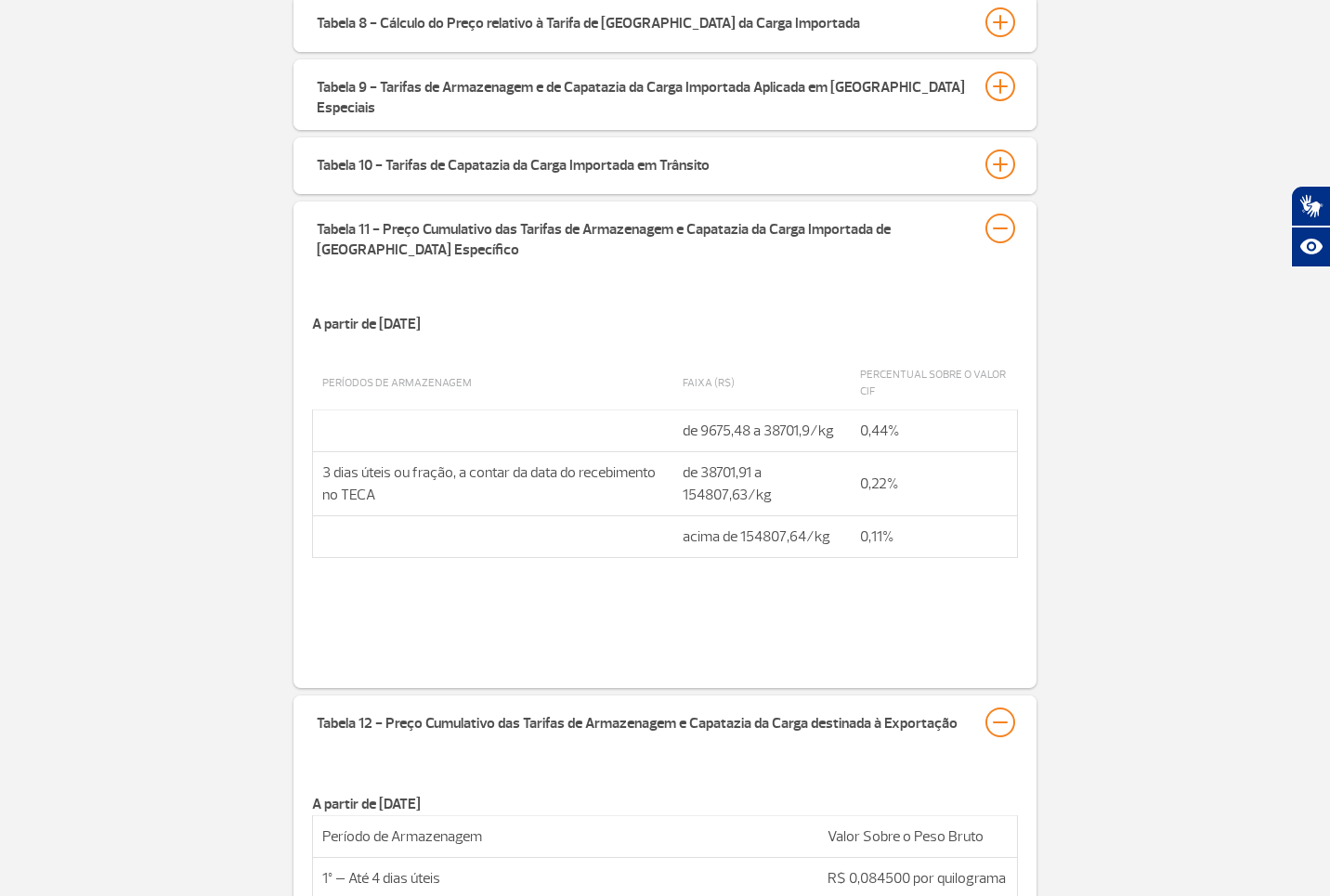
click at [1003, 169] on div "Tabela 10 - Tarifas de Capatazia da Carga Importada em Trânsito" at bounding box center [665, 165] width 743 height 57
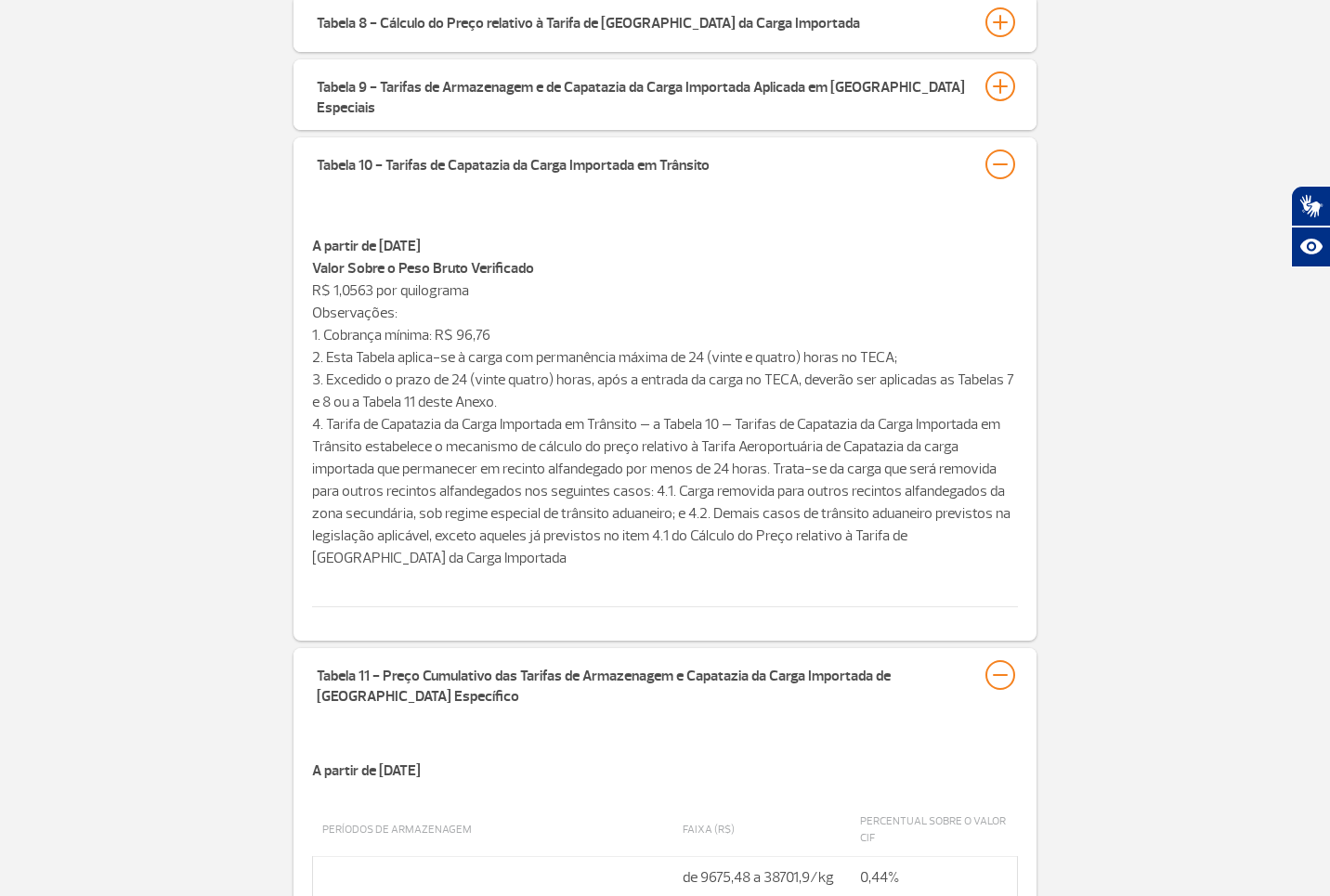
click at [998, 117] on div "Tabela 9 - Tarifas de Armazenagem e de Capatazia da Carga Importada Aplicada em…" at bounding box center [665, 98] width 743 height 78
drag, startPoint x: 1004, startPoint y: 90, endPoint x: 1009, endPoint y: 69, distance: 21.6
click at [1004, 89] on div at bounding box center [1000, 86] width 30 height 30
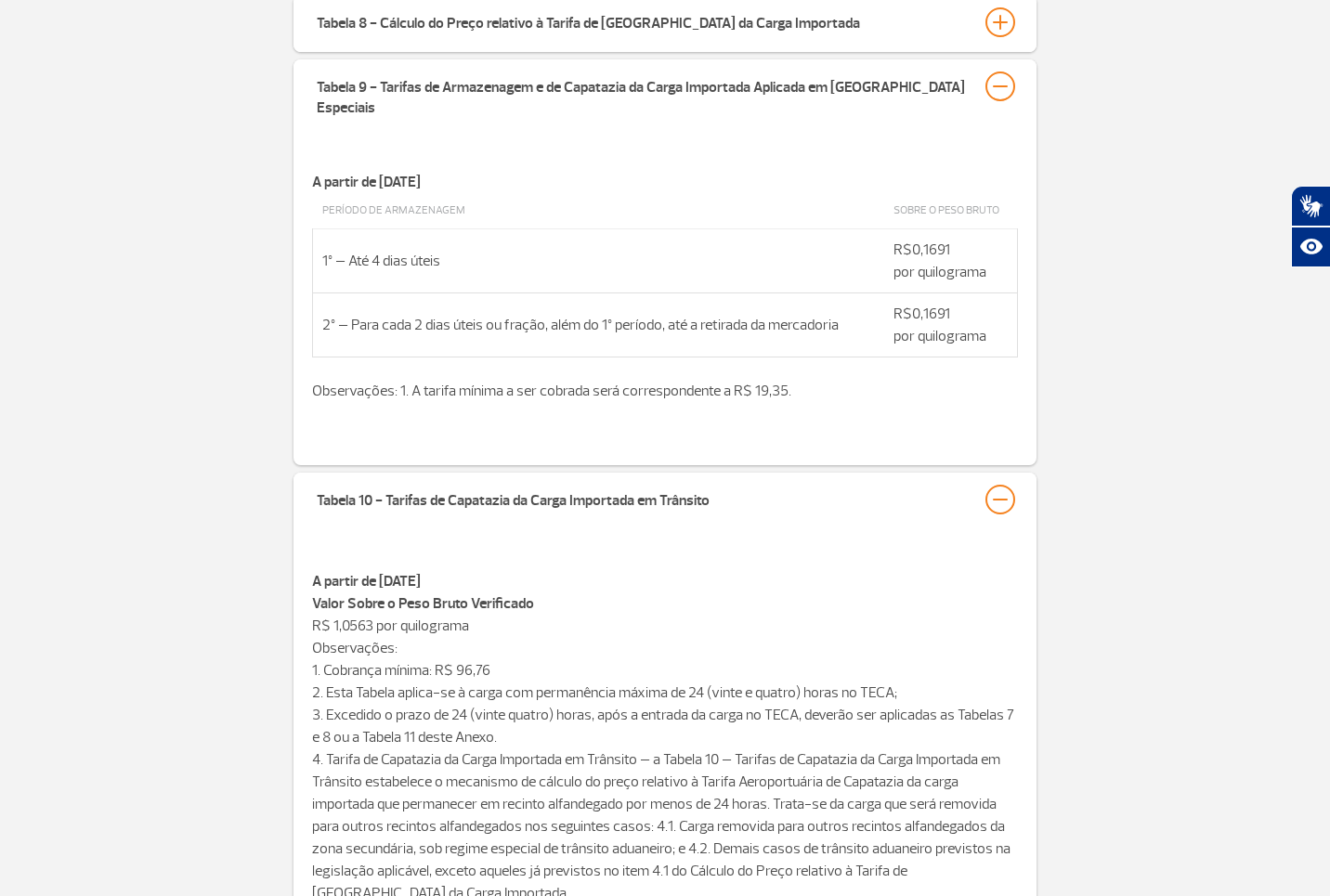
click at [1005, 51] on div "Tabela 8 - Cálculo do Preço relativo à Tarifa de Capatazia da Carga Importada" at bounding box center [665, 23] width 743 height 57
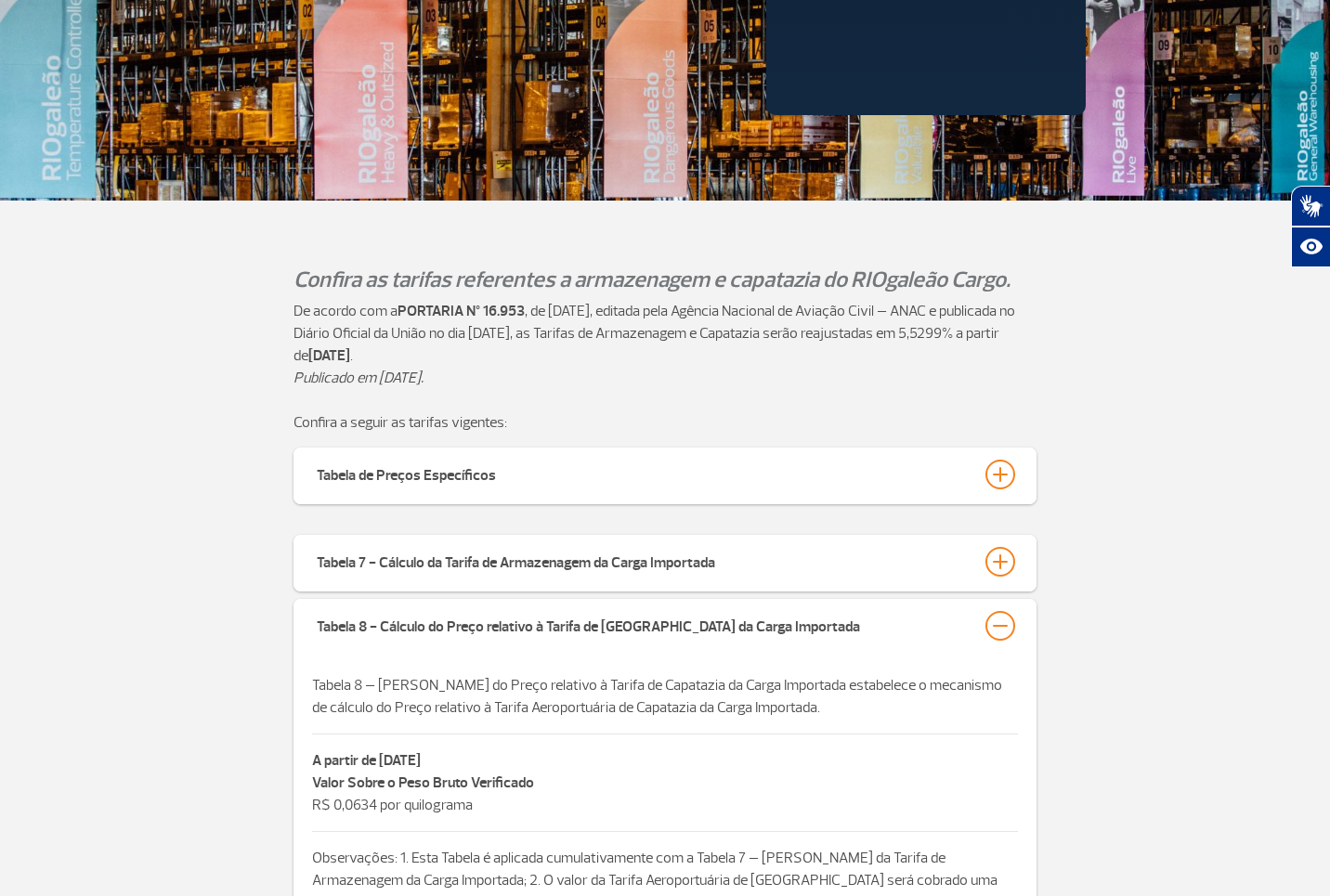
scroll to position [248, 0]
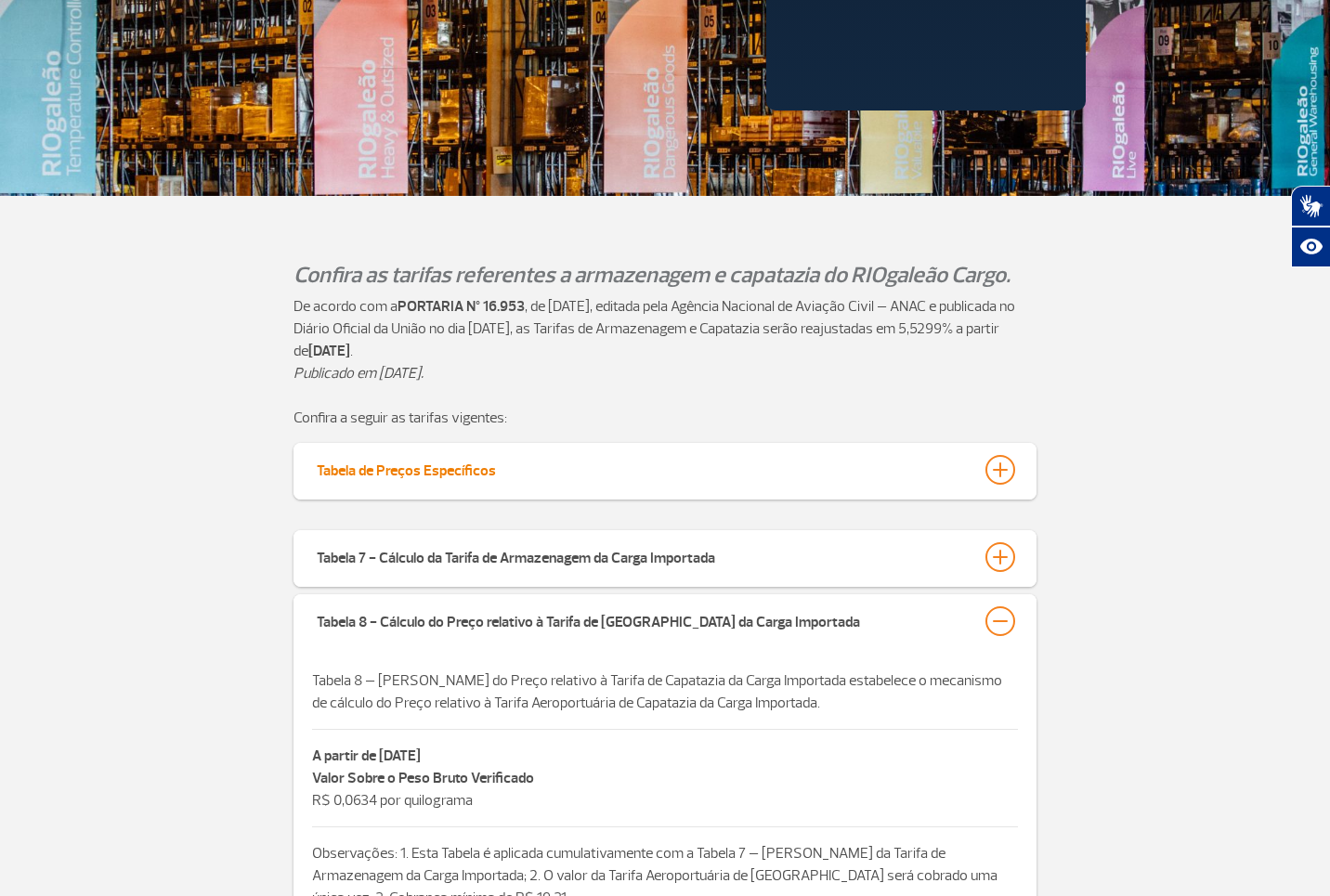
click at [1009, 467] on div at bounding box center [1000, 469] width 30 height 30
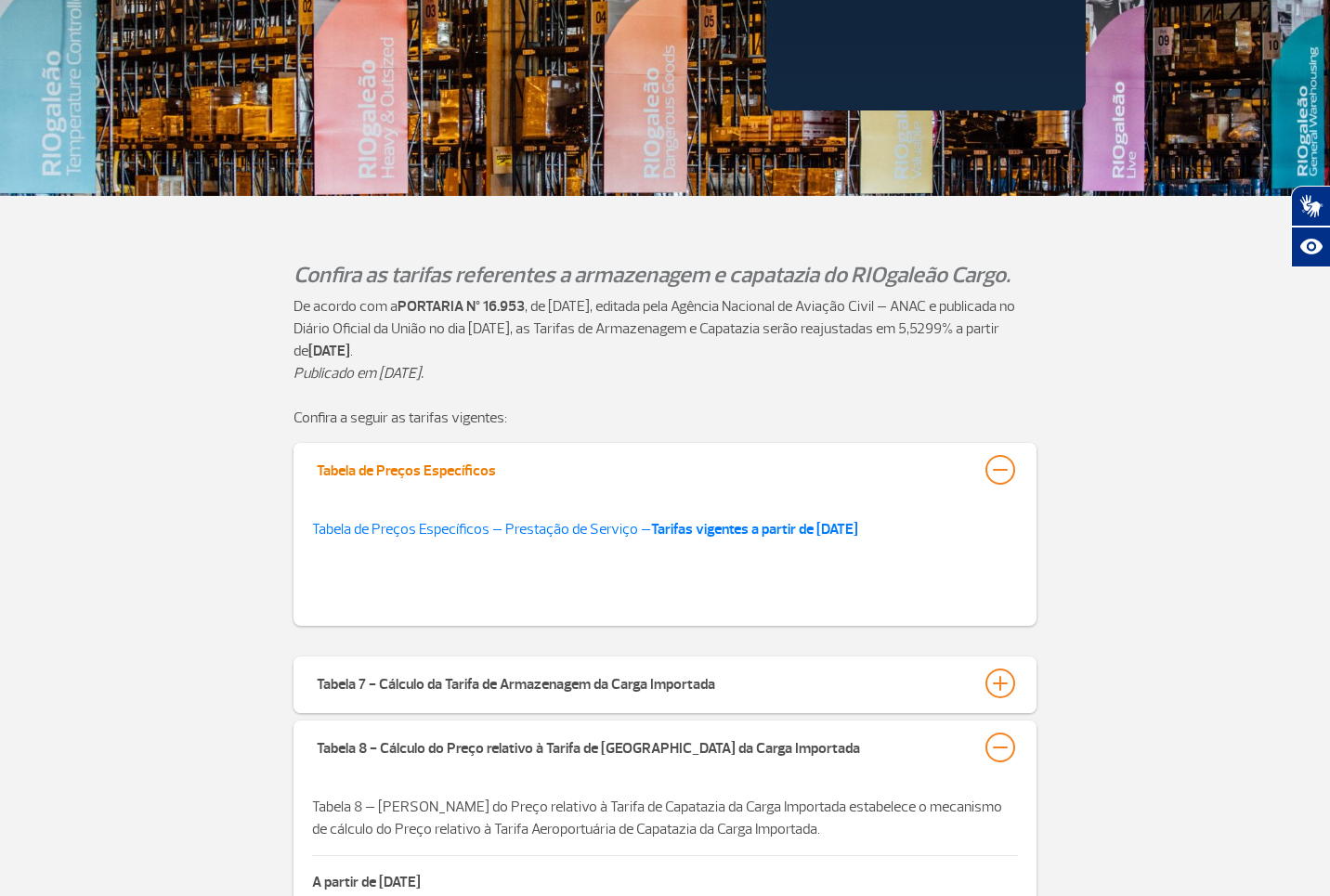
click at [1000, 474] on div at bounding box center [1000, 469] width 30 height 30
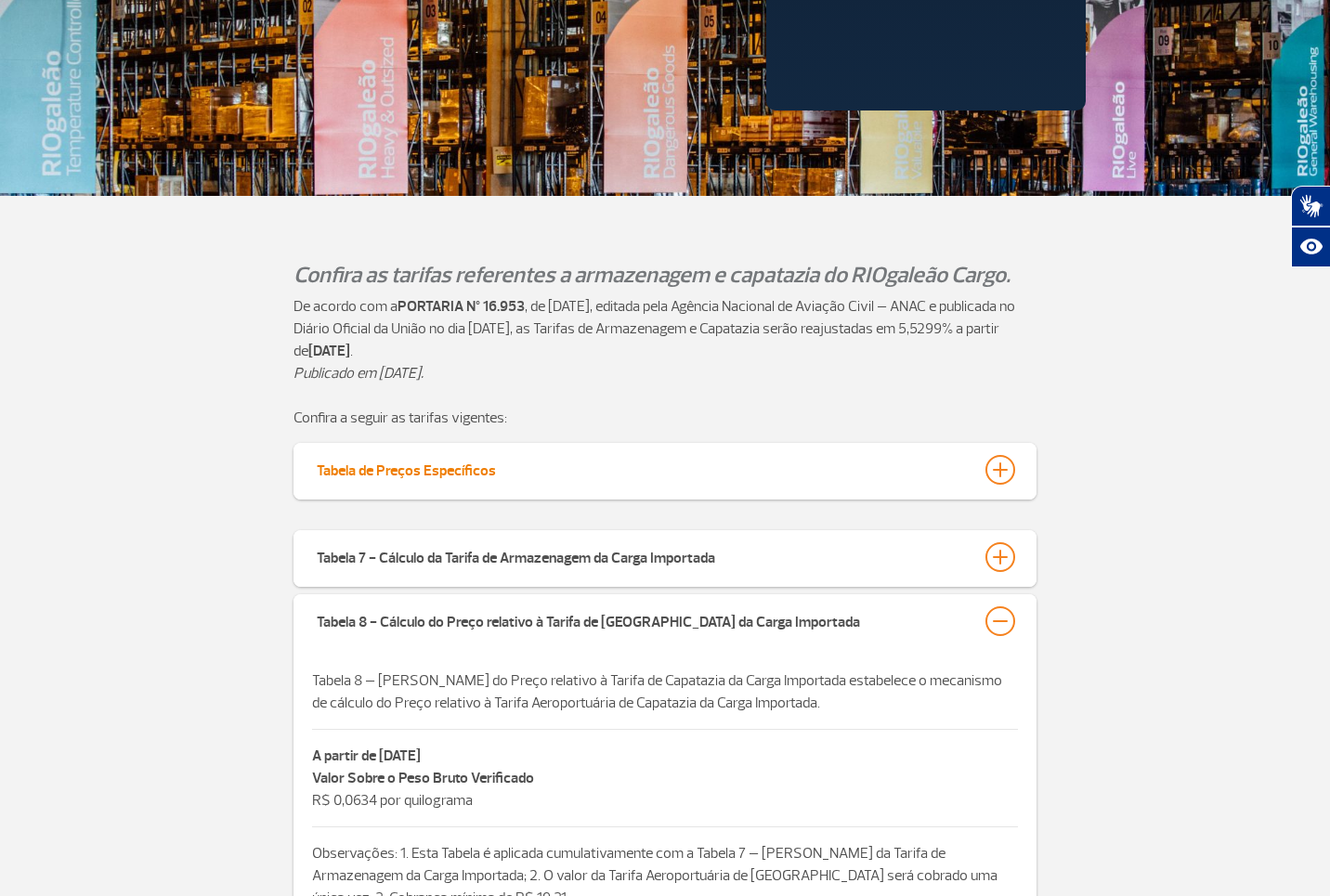
click at [998, 473] on div at bounding box center [1000, 469] width 30 height 30
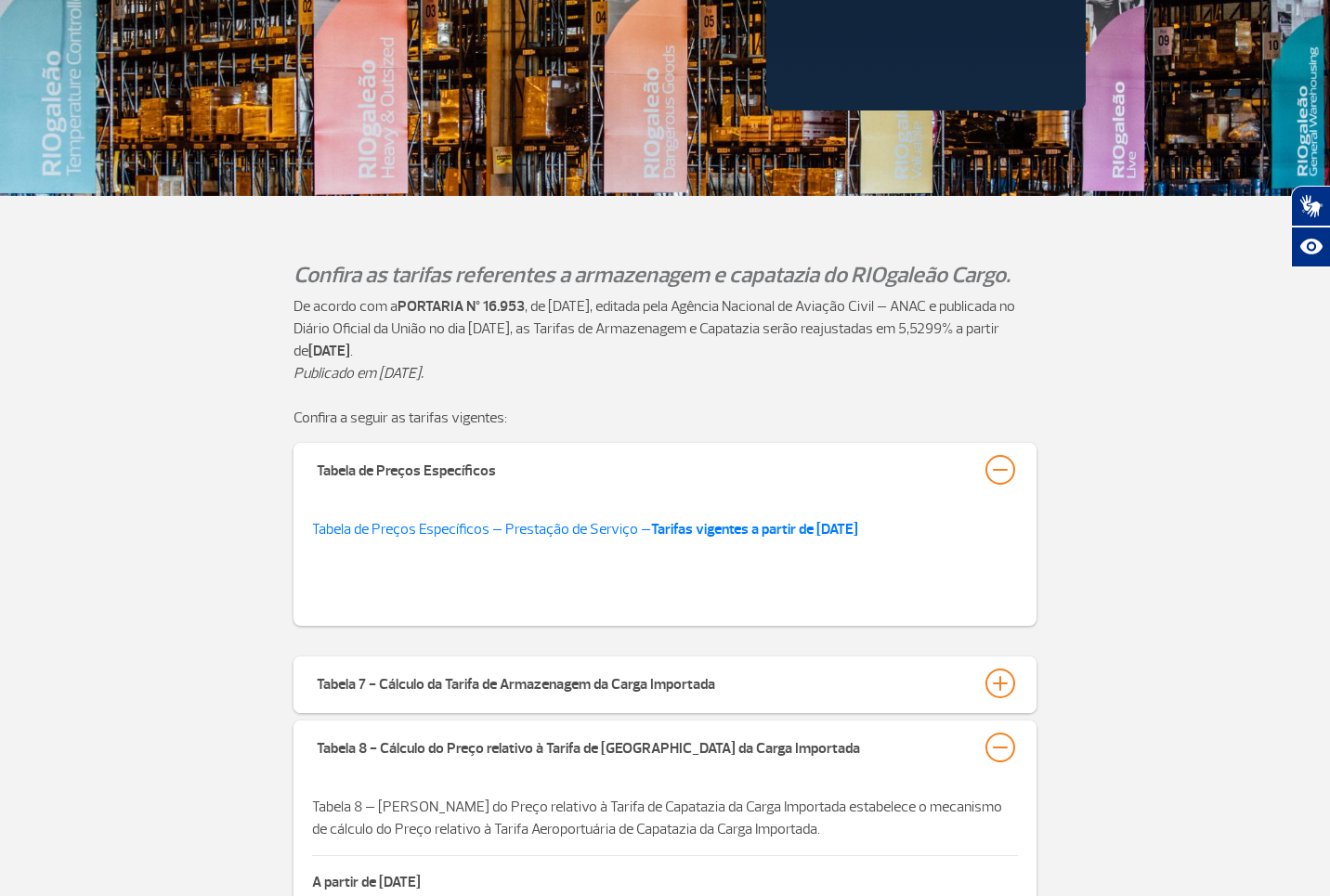
click at [1167, 581] on div "Tabela de Preços Específicos Tabela de Preços Específicos – Prestação de Serviç…" at bounding box center [665, 538] width 1330 height 190
click at [1002, 469] on div at bounding box center [1000, 469] width 30 height 30
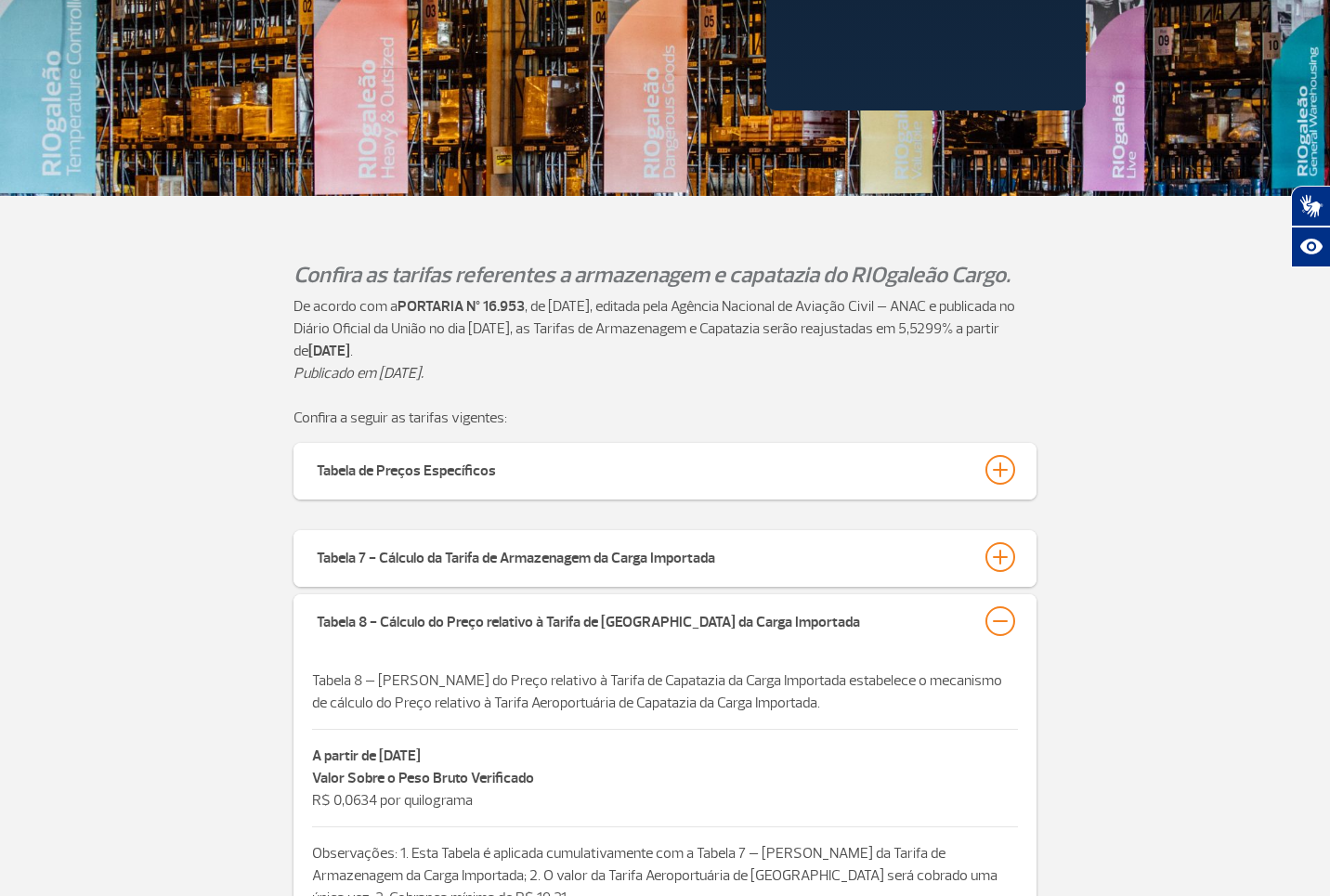
click at [999, 461] on div at bounding box center [1000, 469] width 30 height 30
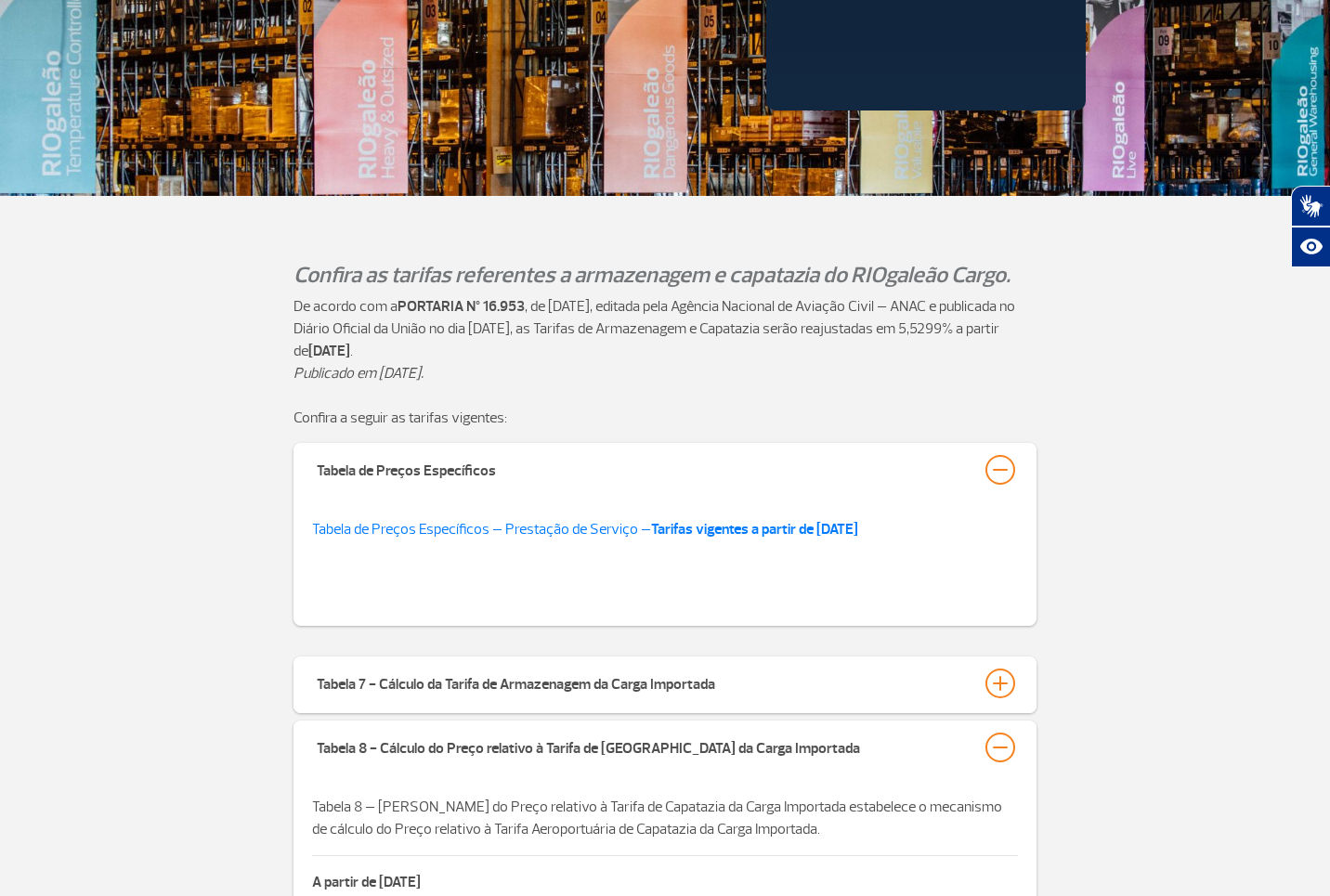
click at [1155, 524] on div "Tabela de Preços Específicos Tabela de Preços Específicos – Prestação de Serviç…" at bounding box center [665, 538] width 1330 height 190
drag, startPoint x: 501, startPoint y: 474, endPoint x: 300, endPoint y: 464, distance: 201.2
click at [297, 467] on div "Tabela de Preços Específicos" at bounding box center [665, 471] width 743 height 57
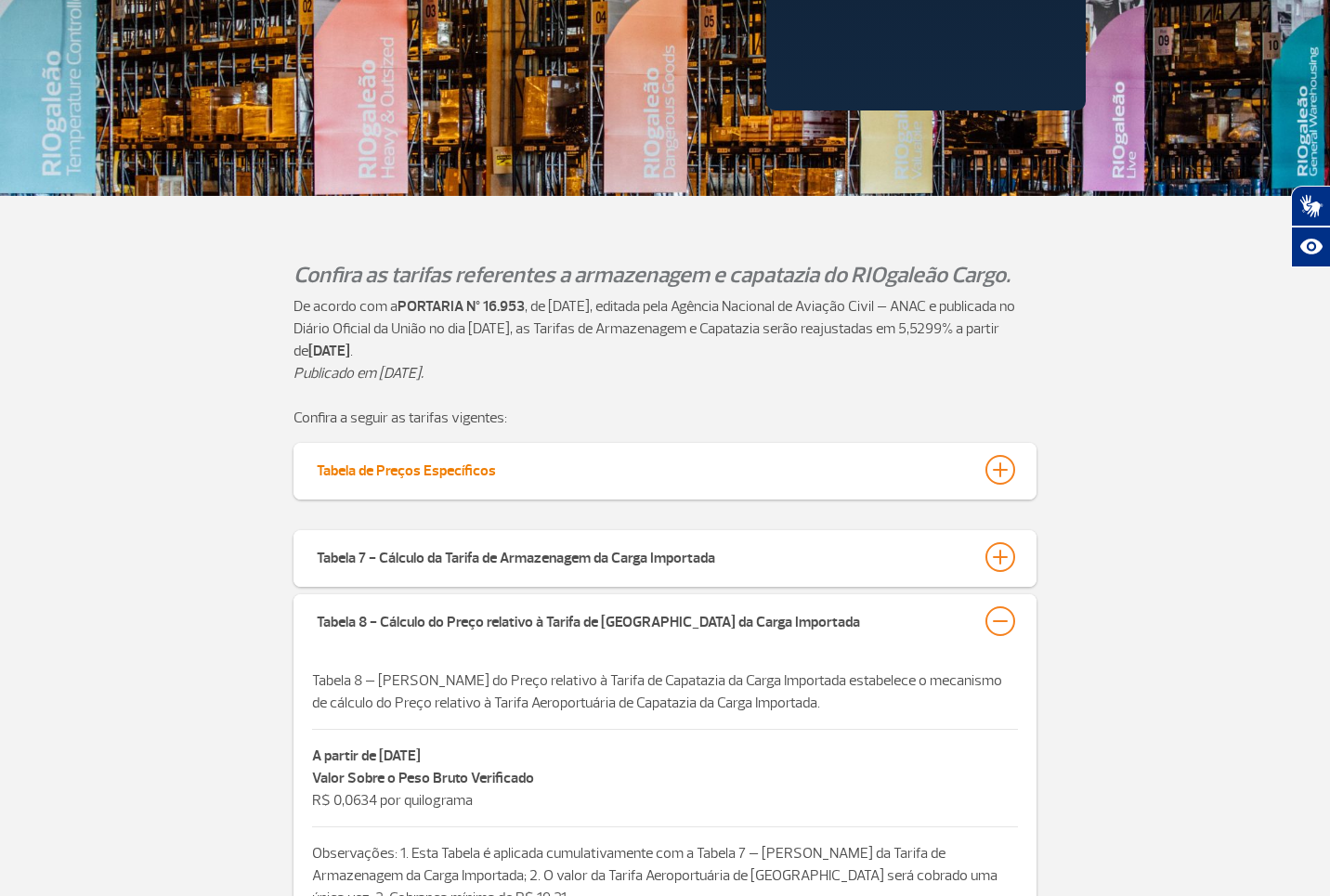
drag, startPoint x: 287, startPoint y: 468, endPoint x: 520, endPoint y: 460, distance: 233.1
click at [521, 476] on div "Tabela de Preços Específicos Tabela de Preços Específicos – Prestação de Serviç…" at bounding box center [665, 475] width 1330 height 64
click at [513, 466] on button "Tabela de Preços Específicos" at bounding box center [665, 469] width 698 height 32
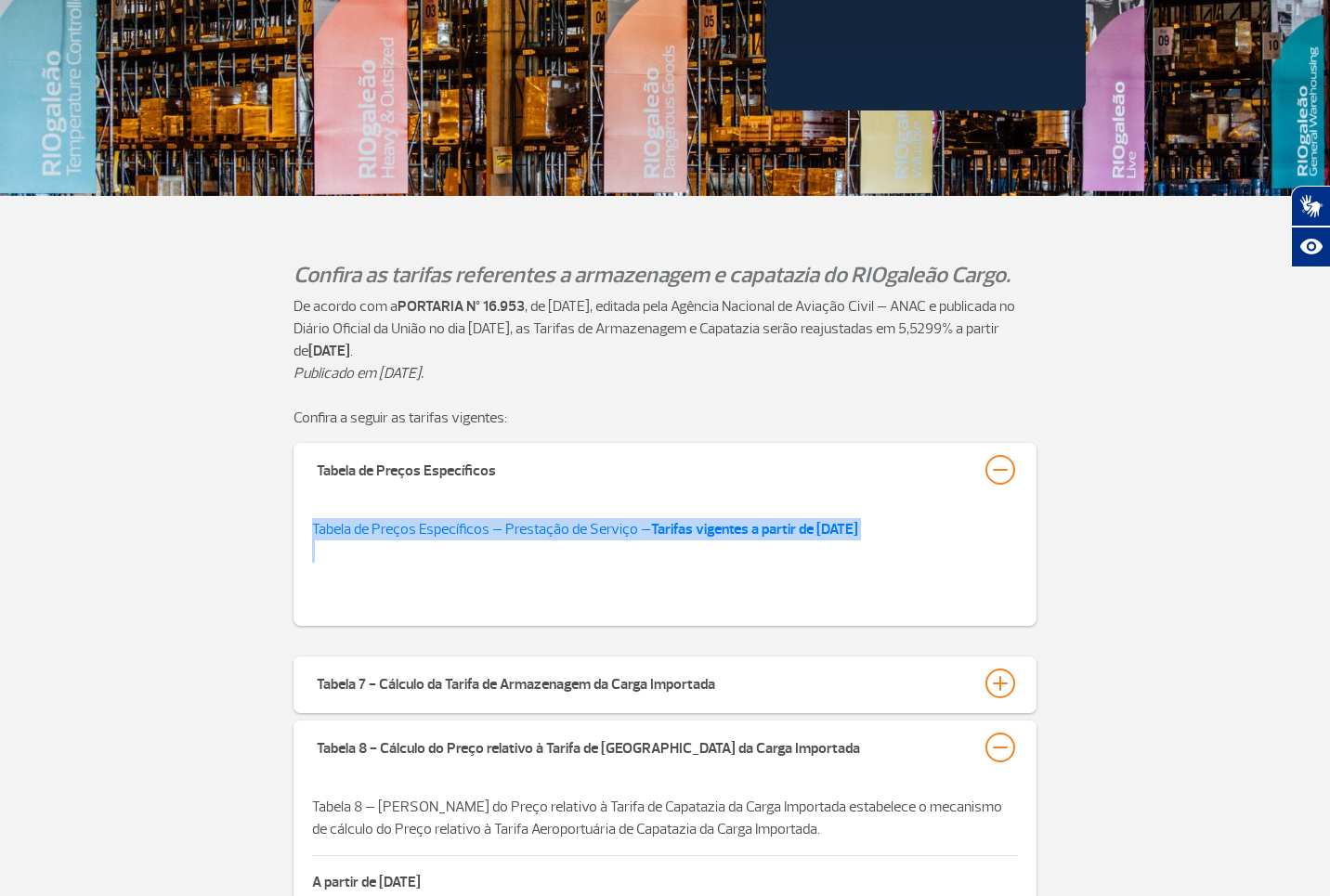
drag, startPoint x: 941, startPoint y: 543, endPoint x: 290, endPoint y: 508, distance: 651.9
click at [270, 513] on div "Tabela de Preços Específicos Tabela de Preços Específicos – Prestação de Serviç…" at bounding box center [665, 538] width 1330 height 190
copy div "Tabela de Preços Específicos – Prestação de Serviço – Tarifas vigentes a partir…"
drag, startPoint x: 433, startPoint y: 474, endPoint x: 461, endPoint y: 468, distance: 28.6
click at [464, 468] on div "Tabela de Preços Específicos" at bounding box center [406, 467] width 179 height 26
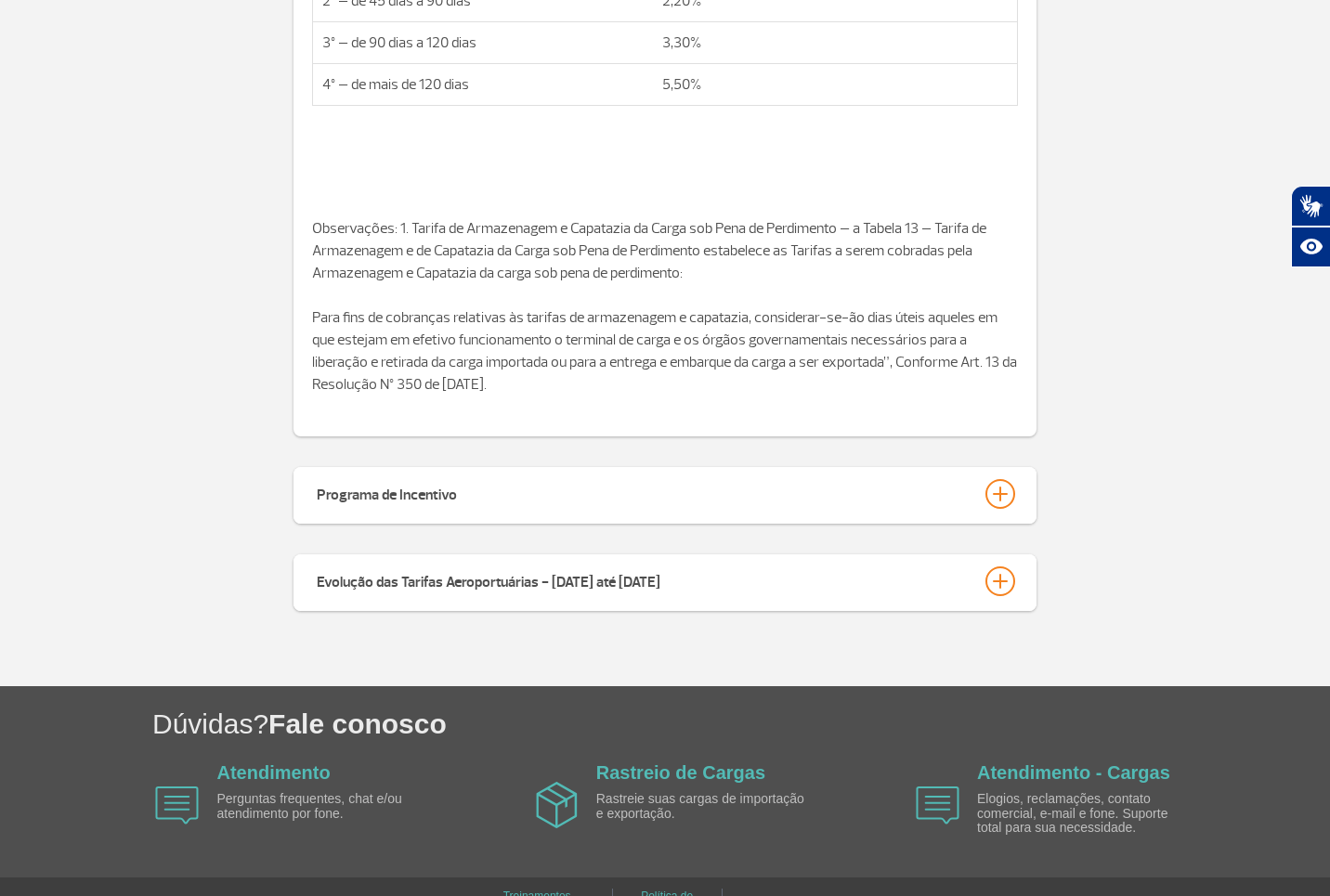
scroll to position [3356, 0]
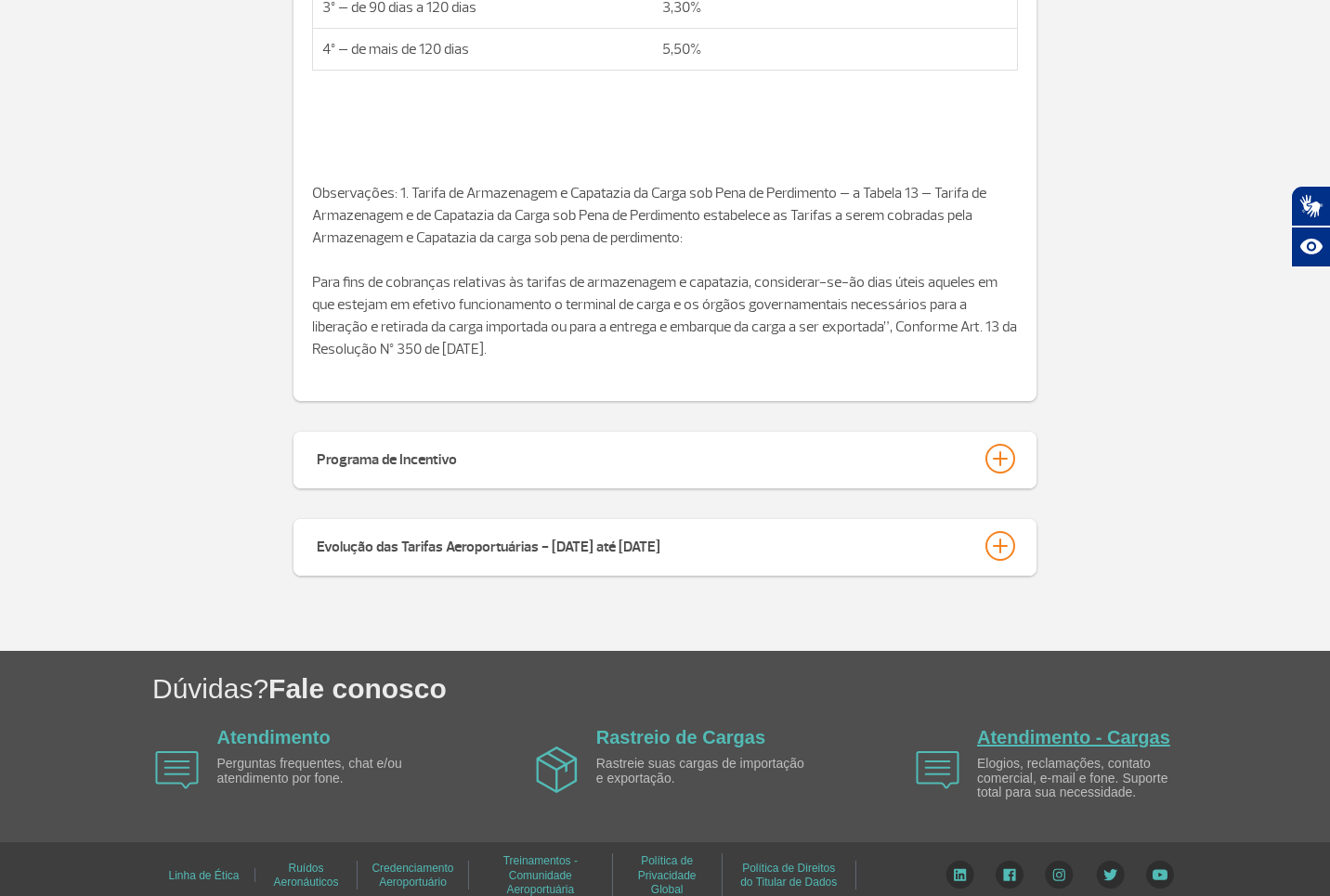
click at [1102, 727] on link "Atendimento - Cargas" at bounding box center [1073, 736] width 193 height 20
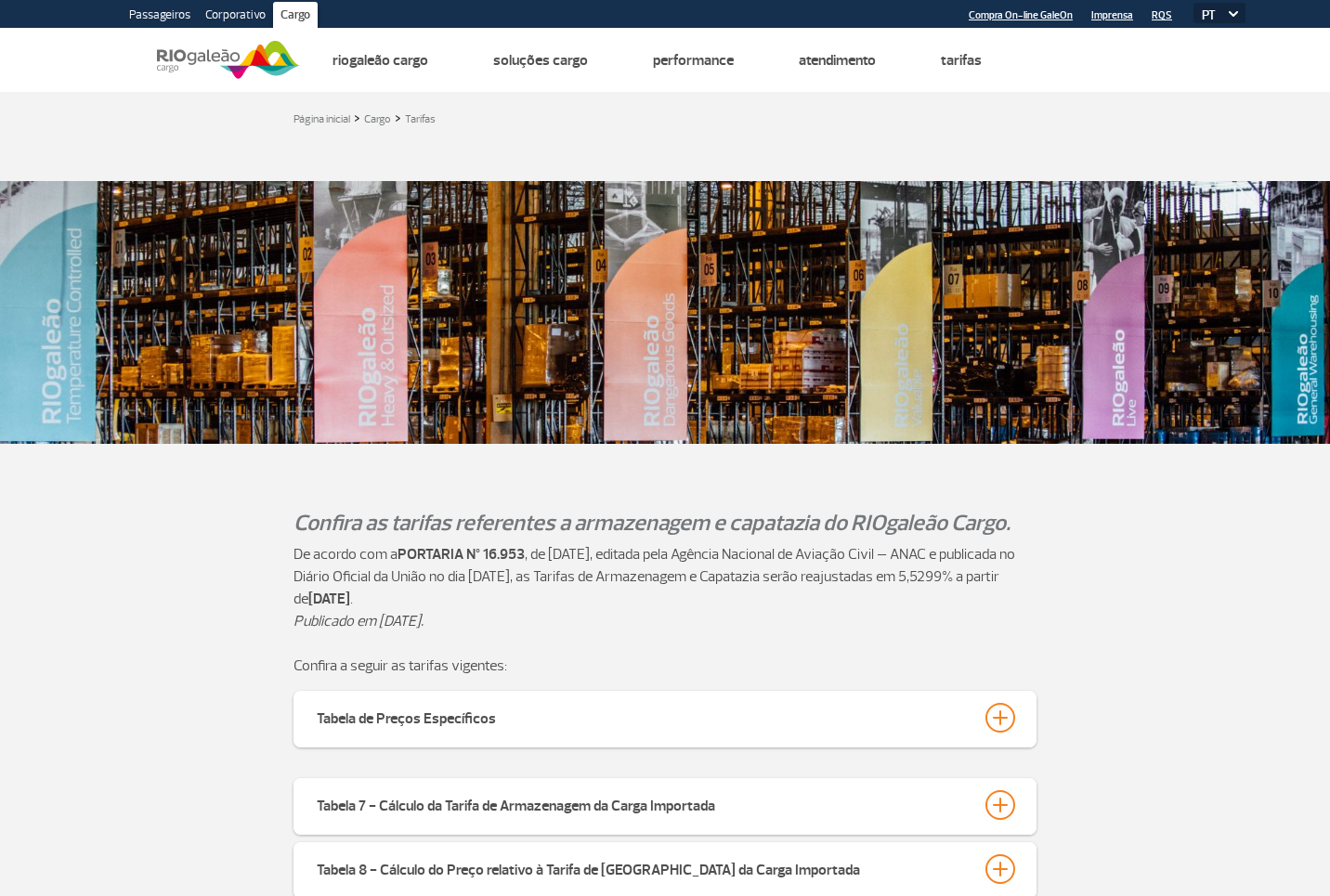
scroll to position [847, 0]
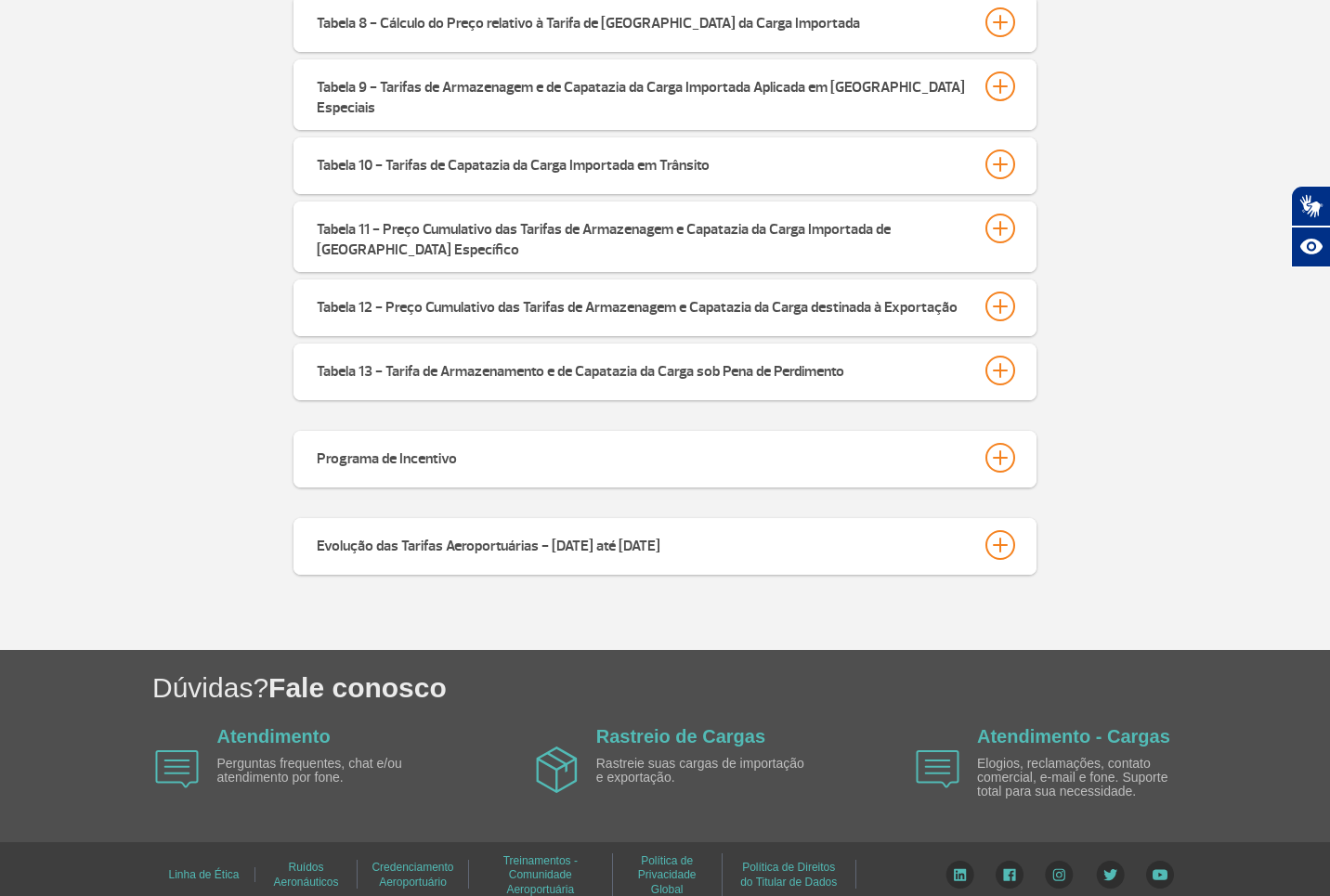
click at [809, 855] on link "Política de Direitos do Titular de Dados" at bounding box center [789, 875] width 96 height 40
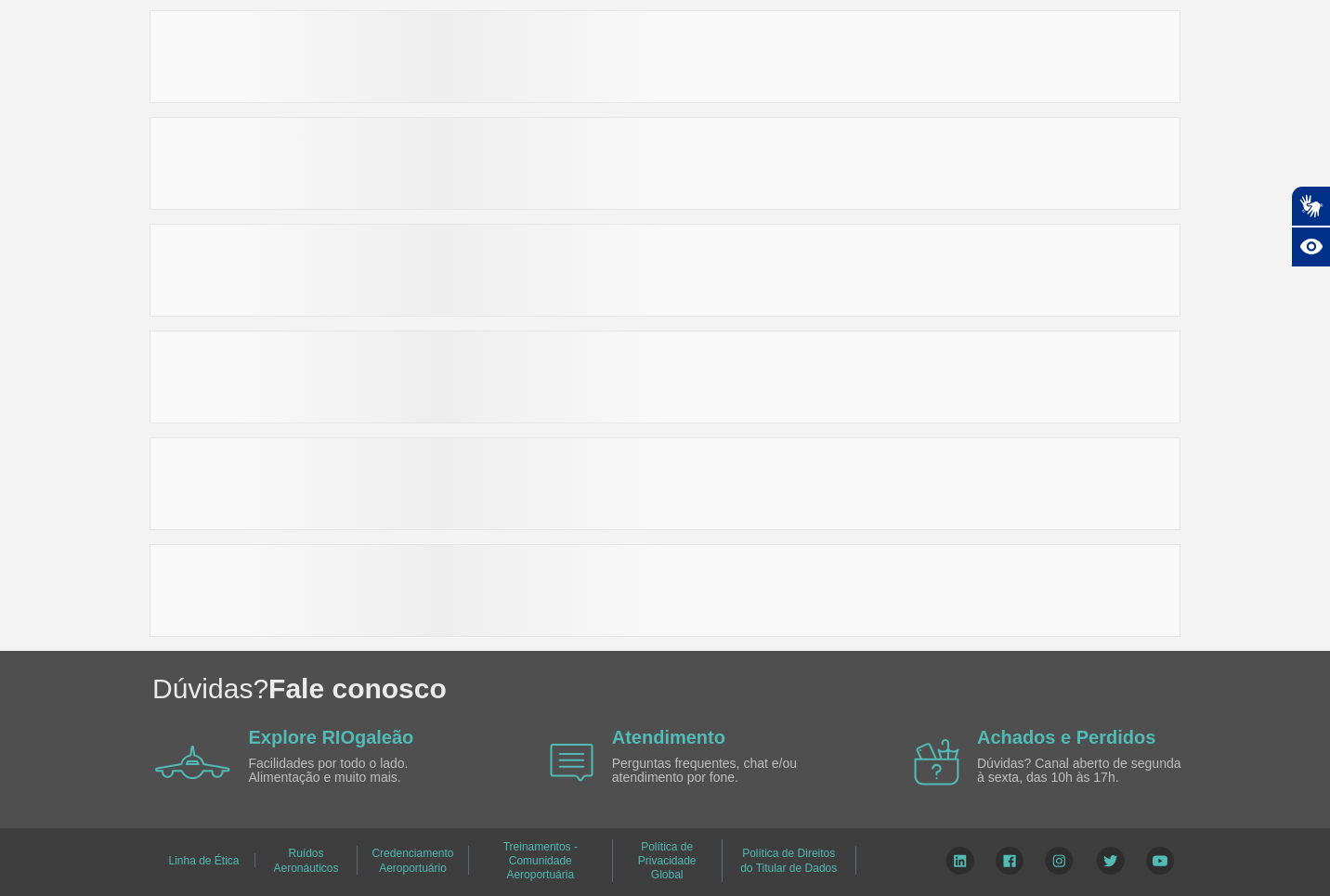
scroll to position [2988, 0]
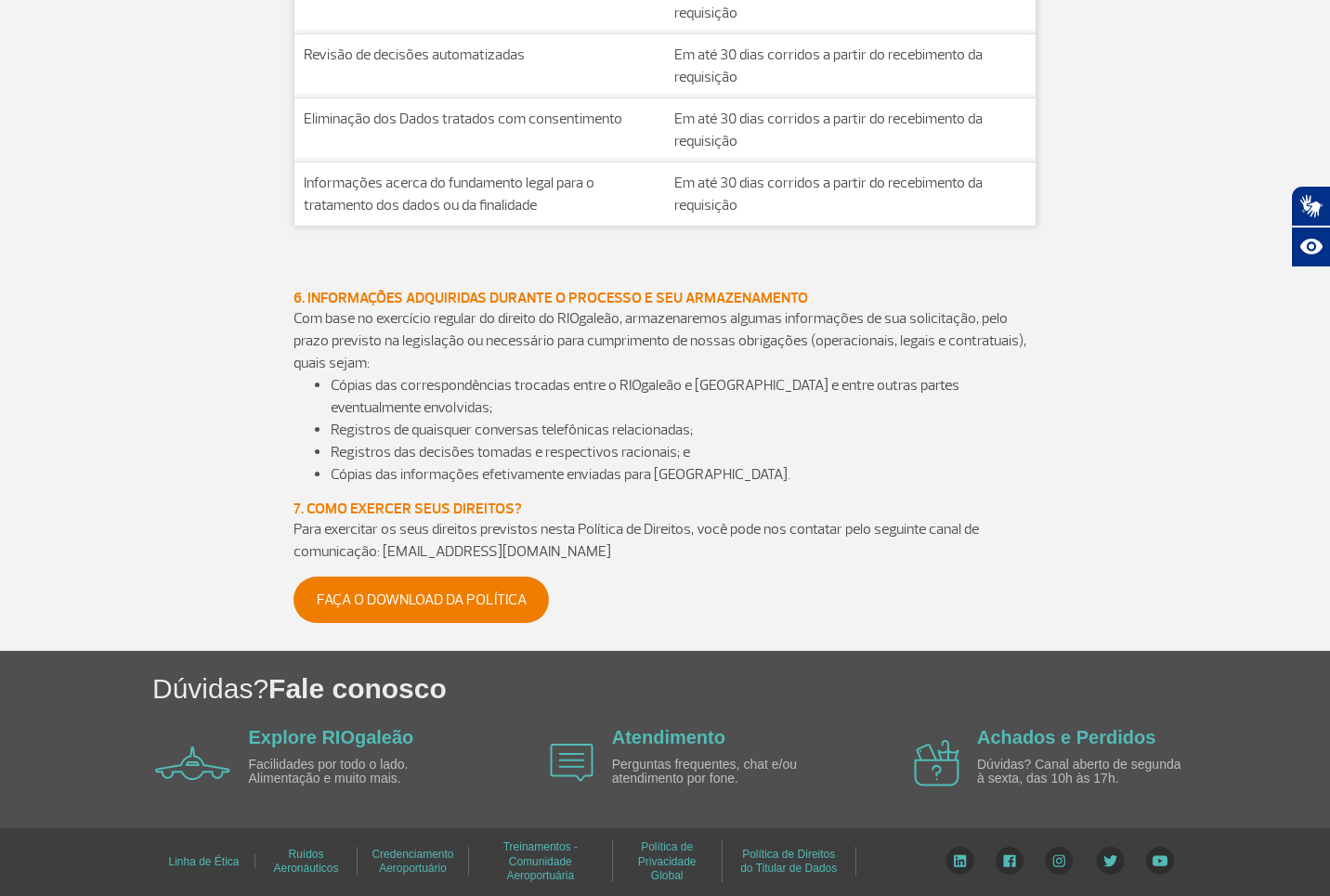
click at [660, 859] on link "Política de Privacidade Global" at bounding box center [667, 860] width 59 height 55
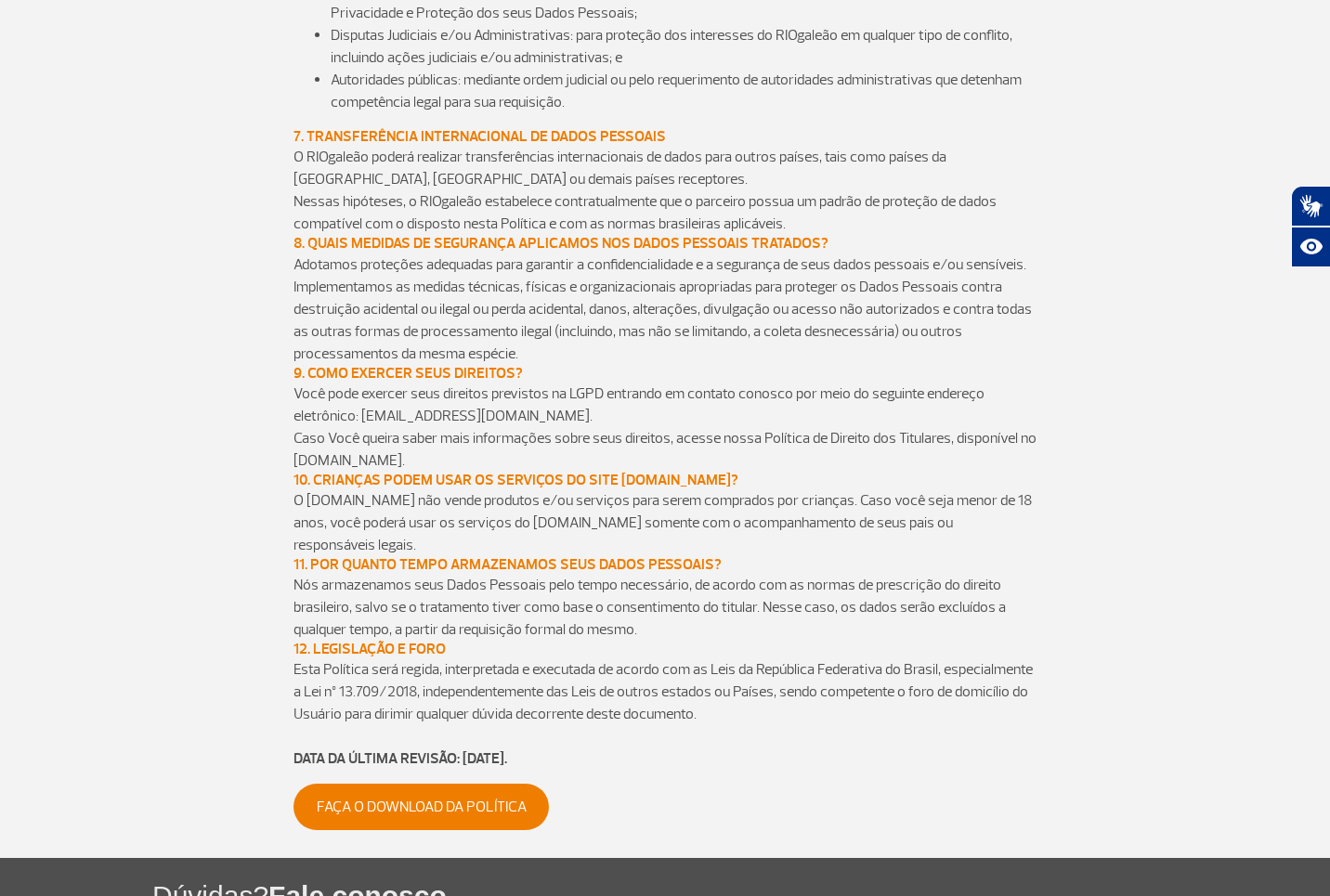
scroll to position [3418, 0]
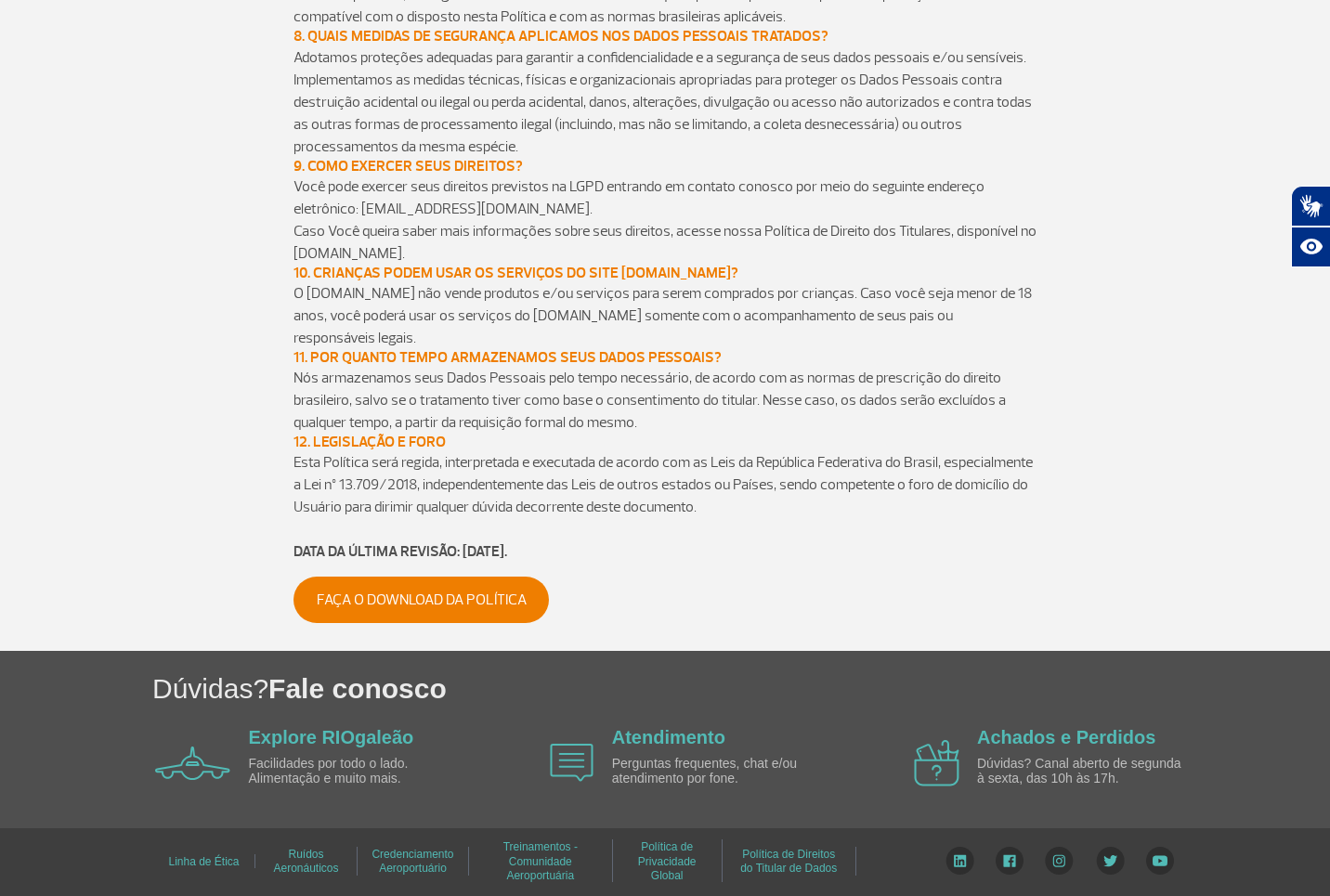
click at [427, 853] on link "Credenciamento Aeroportuário" at bounding box center [412, 861] width 82 height 40
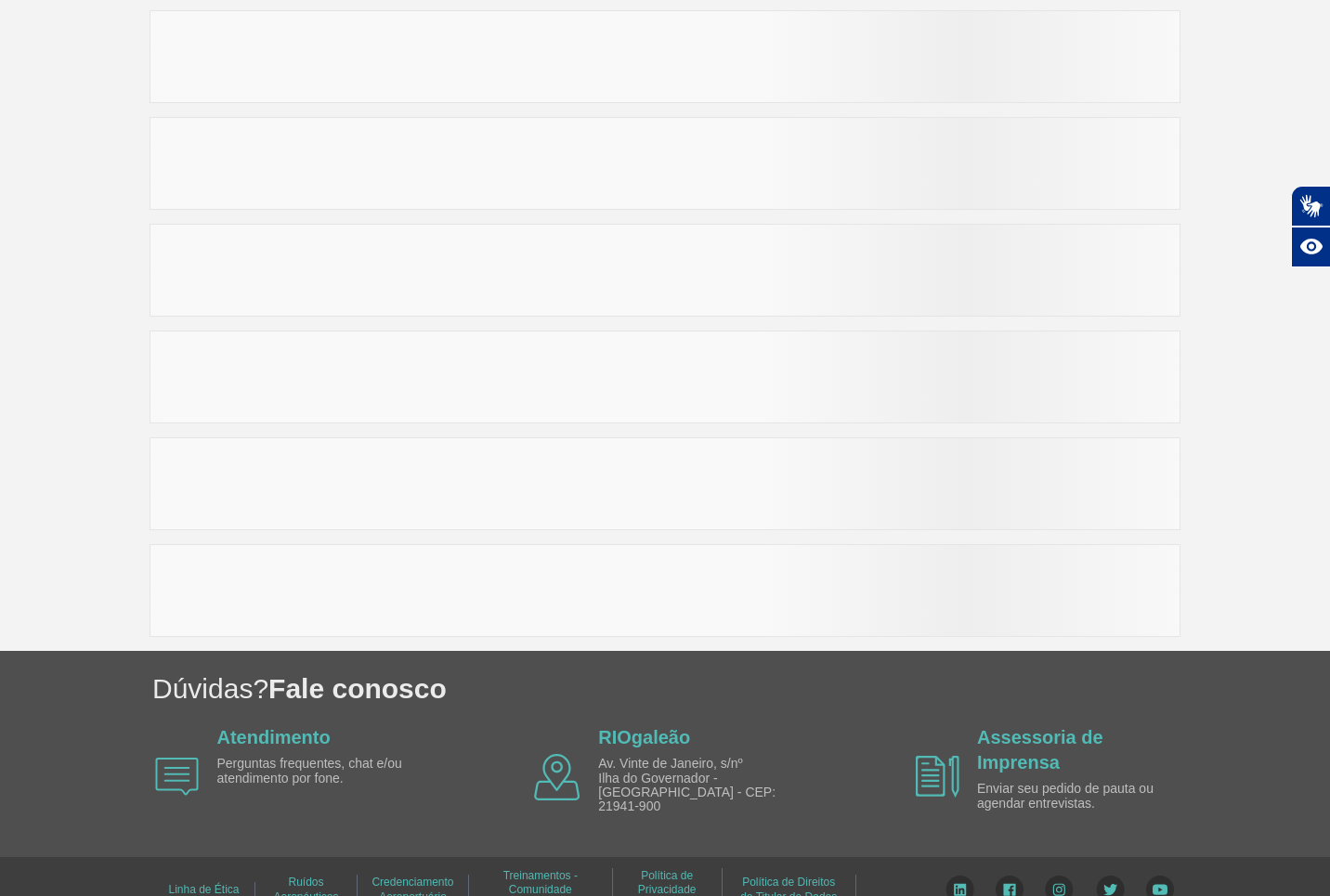
click at [430, 857] on div "Linha de Ética Ruídos Aeronáuticos Credenciamento Aeroportuário Treinamentos - …" at bounding box center [665, 890] width 1330 height 68
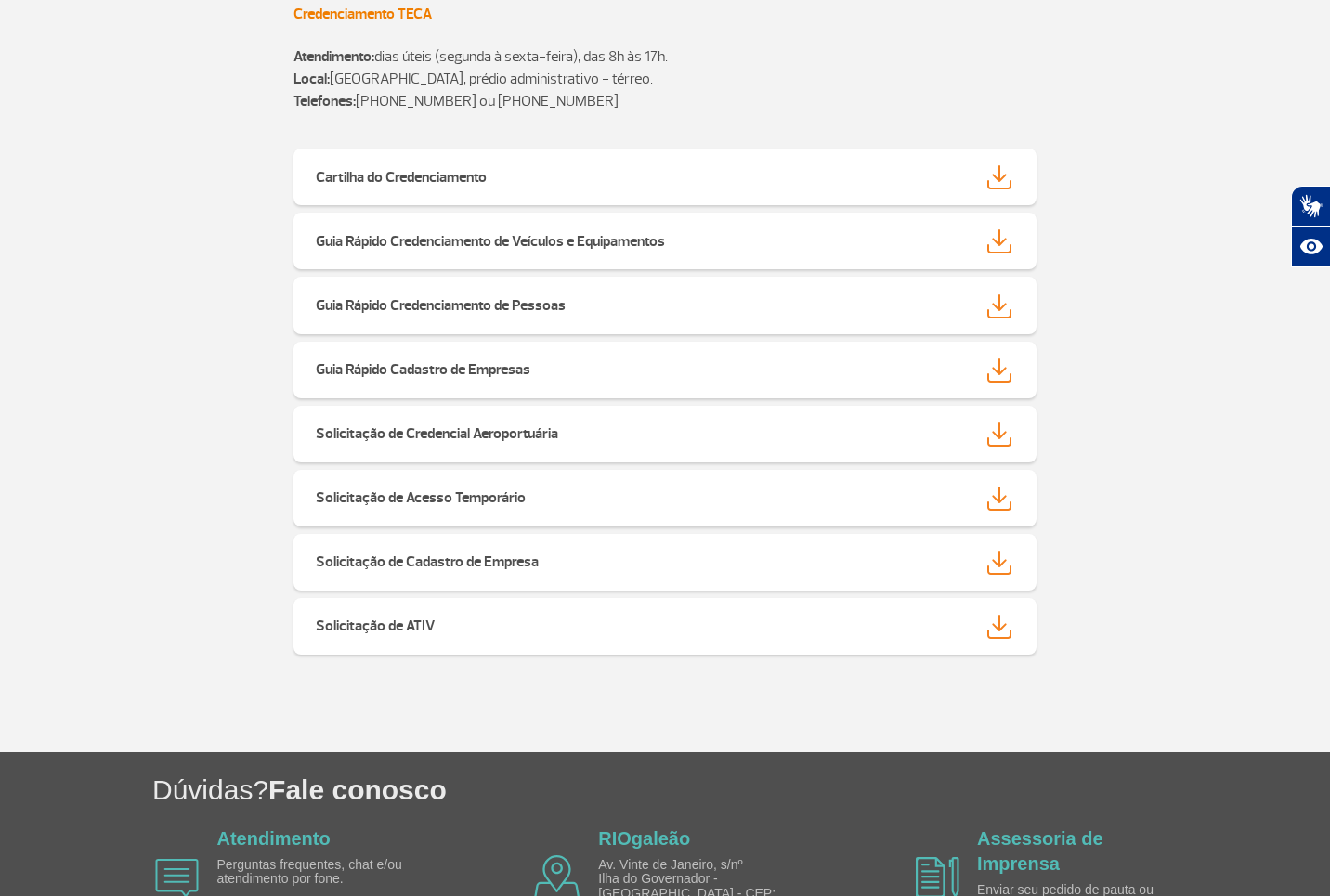
scroll to position [507, 0]
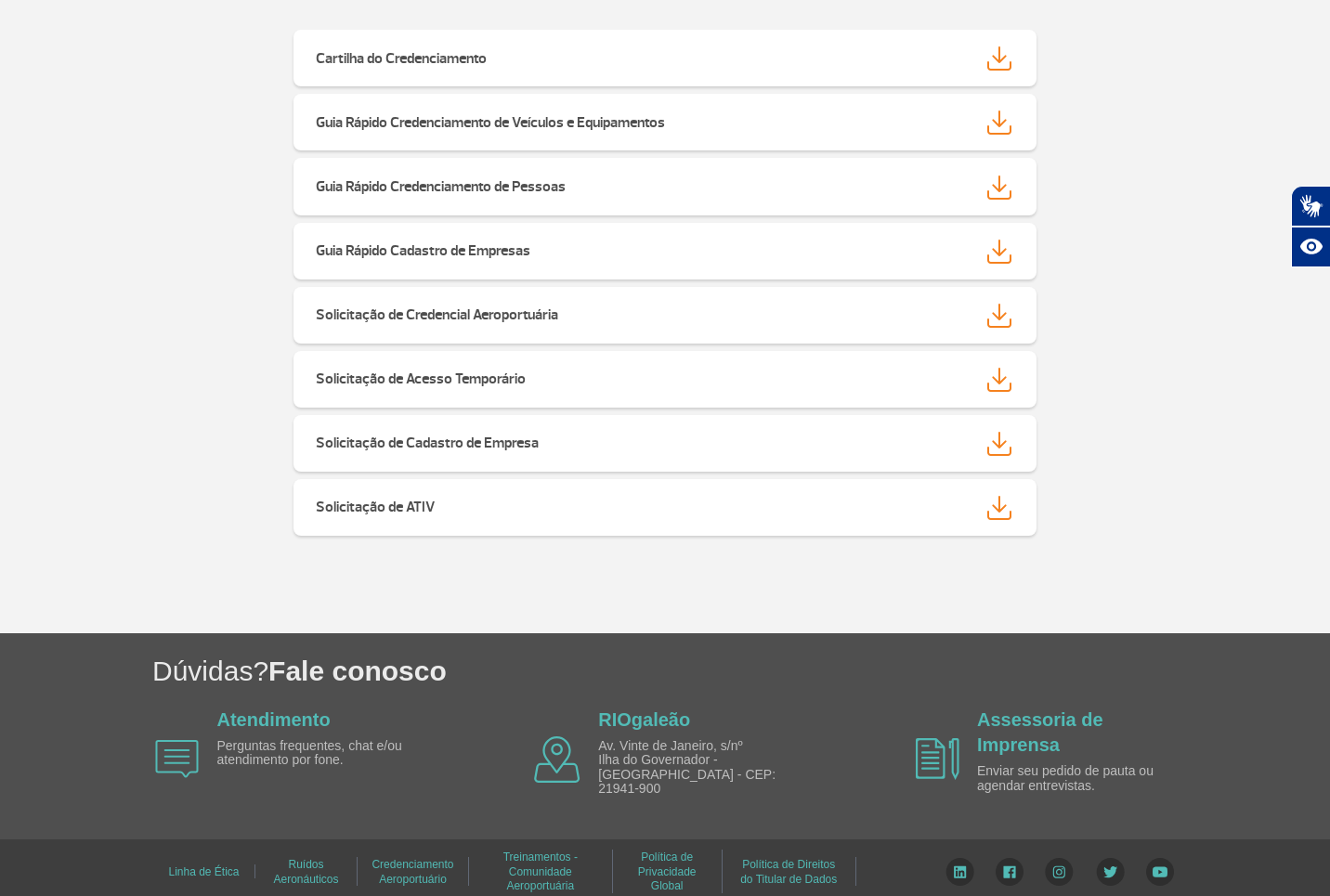
click at [296, 863] on link "Ruídos Aeronáuticos" at bounding box center [306, 872] width 65 height 40
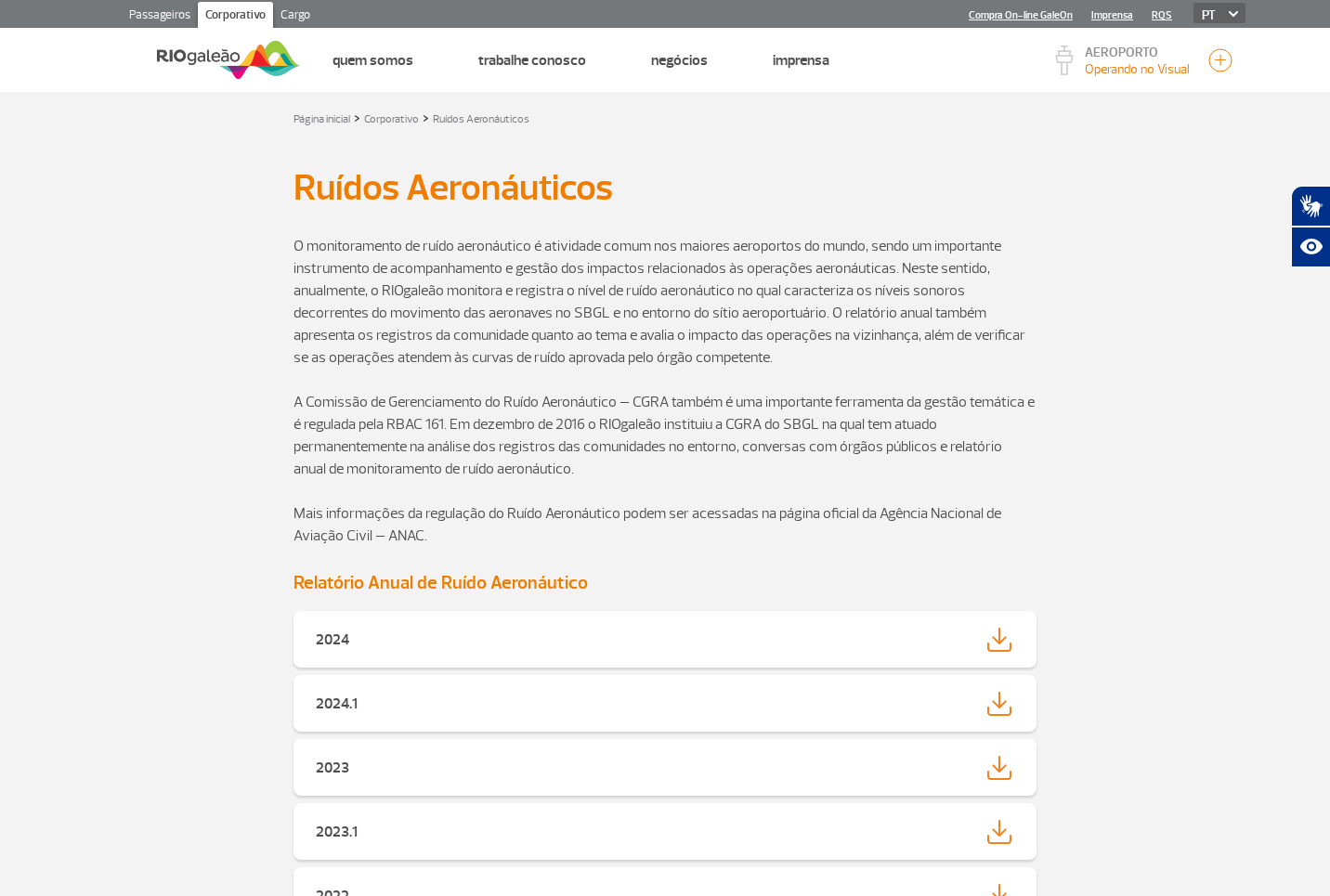
click at [1125, 10] on link "Imprensa" at bounding box center [1112, 15] width 41 height 12
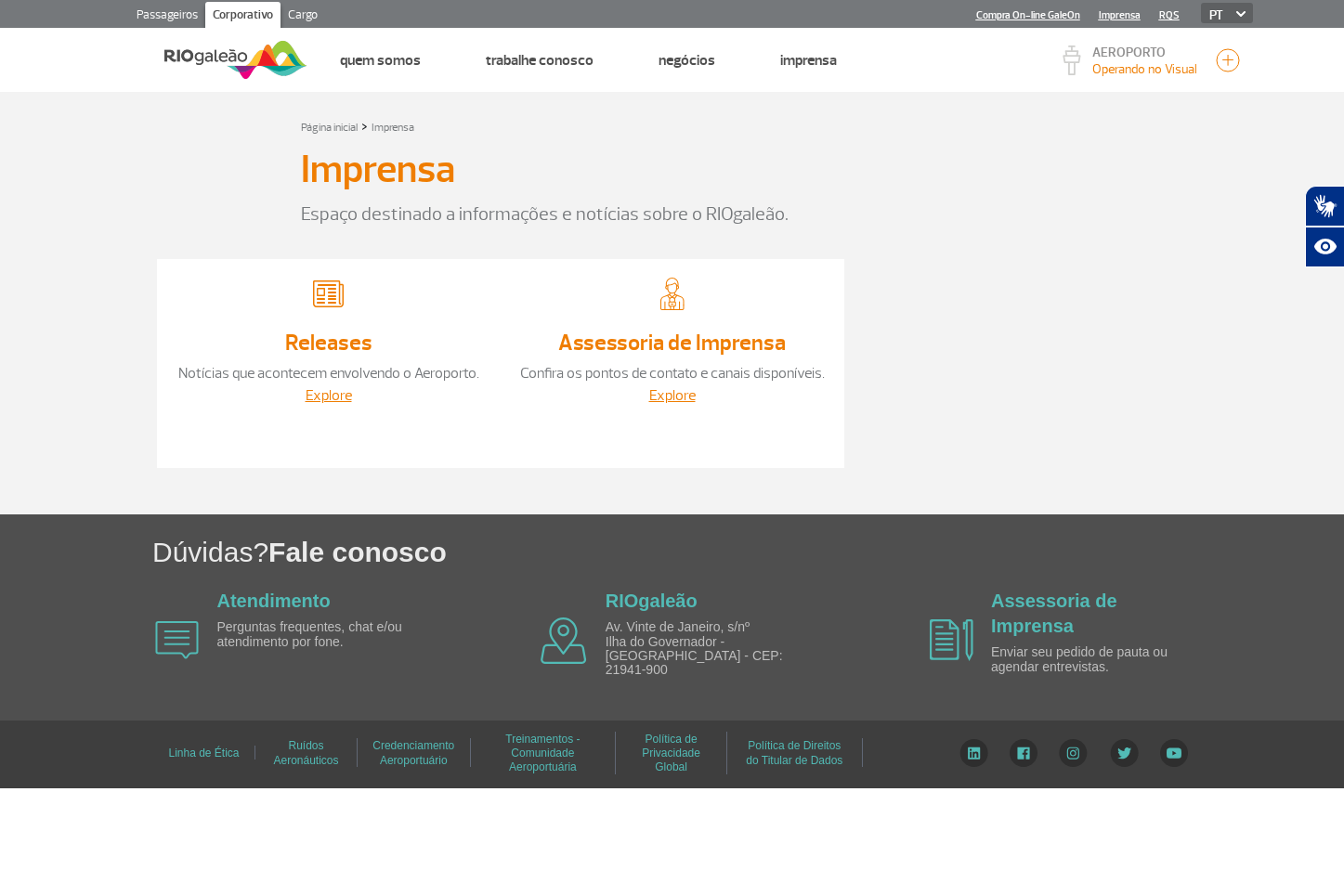
click at [1174, 16] on link "RQS" at bounding box center [1168, 15] width 20 height 12
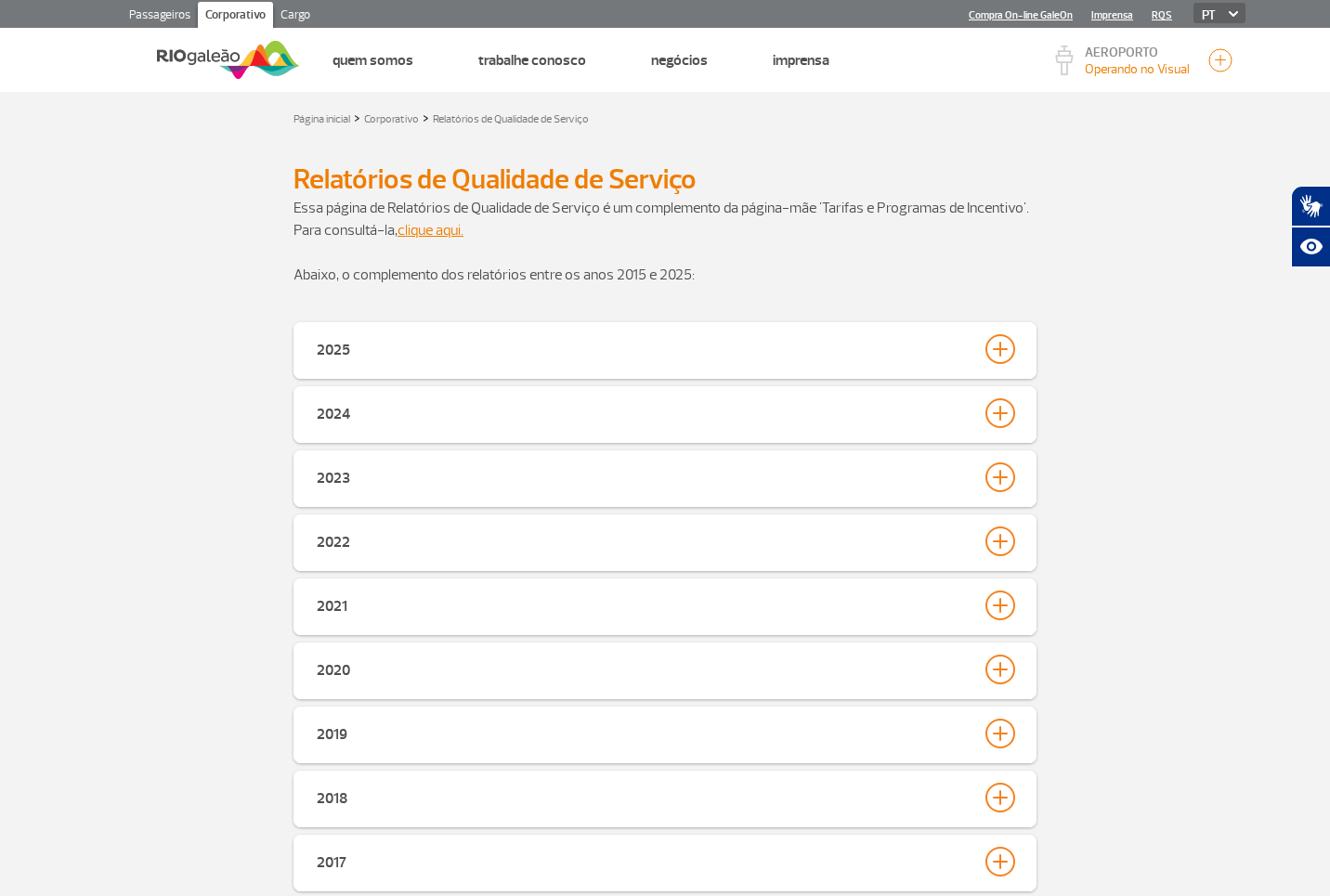
click at [1117, 13] on link "Imprensa" at bounding box center [1112, 15] width 41 height 12
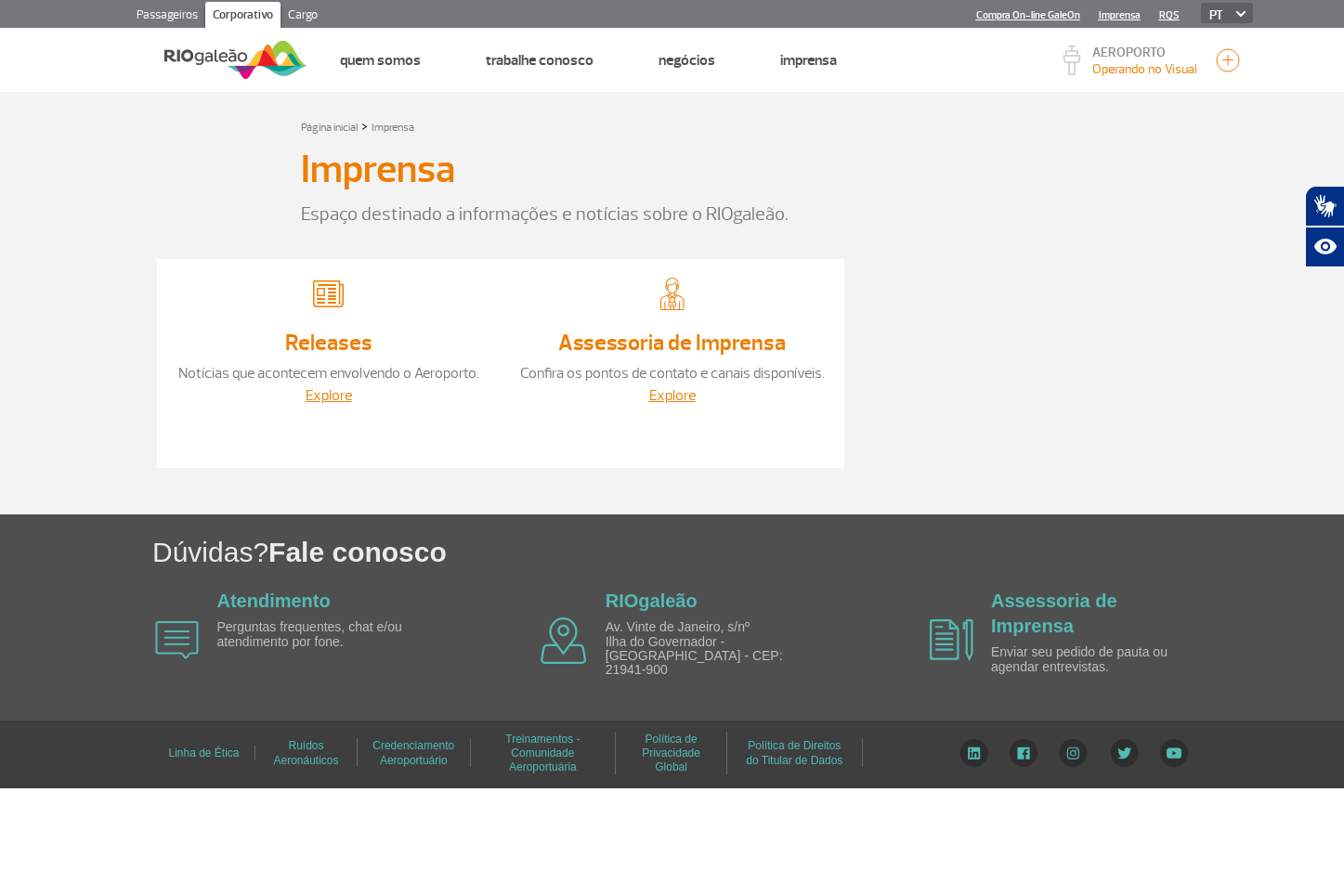
click at [1058, 11] on link "Compra On-line GaleOn" at bounding box center [1028, 15] width 104 height 12
click at [339, 395] on link "Explore" at bounding box center [329, 395] width 46 height 18
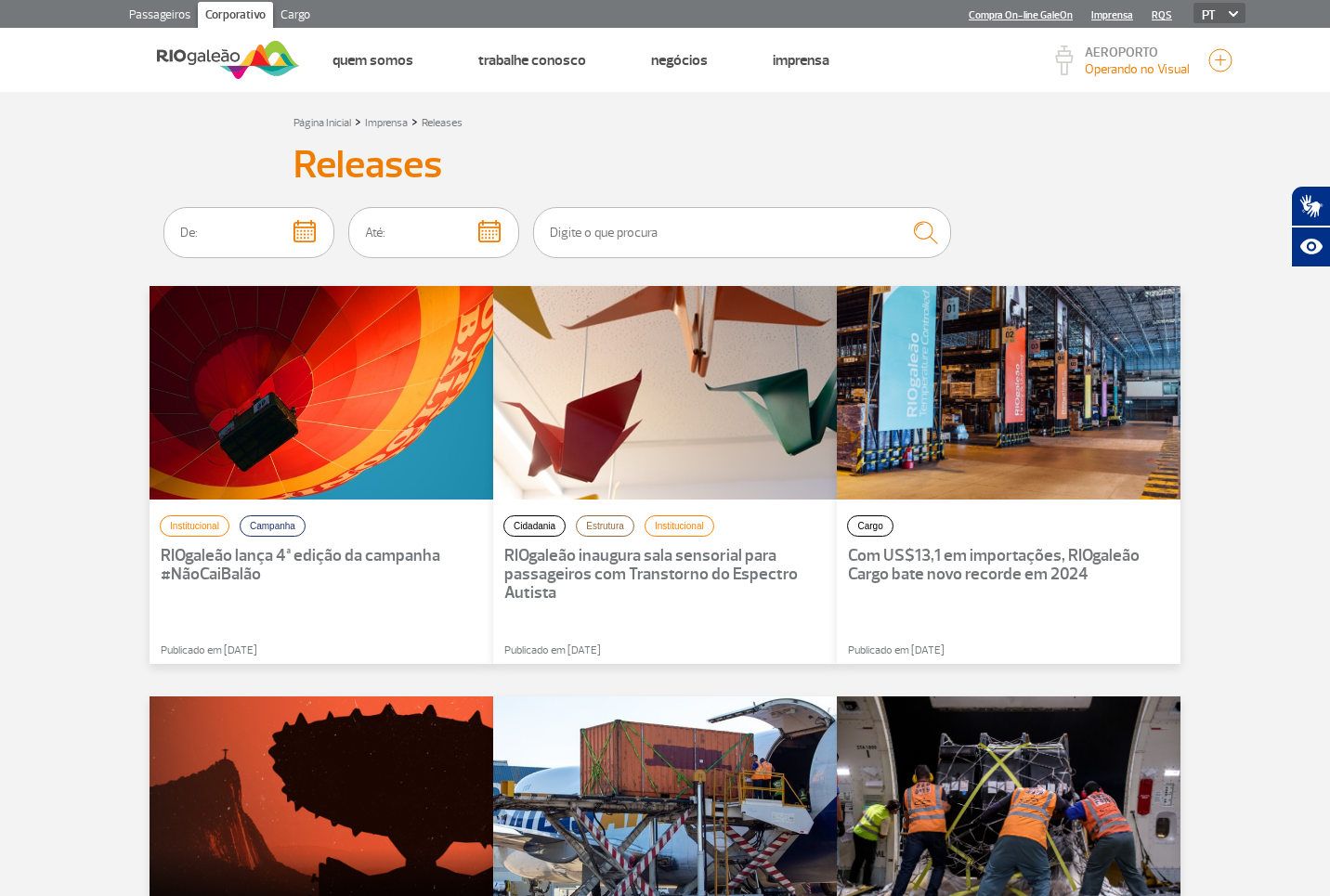
click at [256, 50] on img at bounding box center [228, 60] width 143 height 45
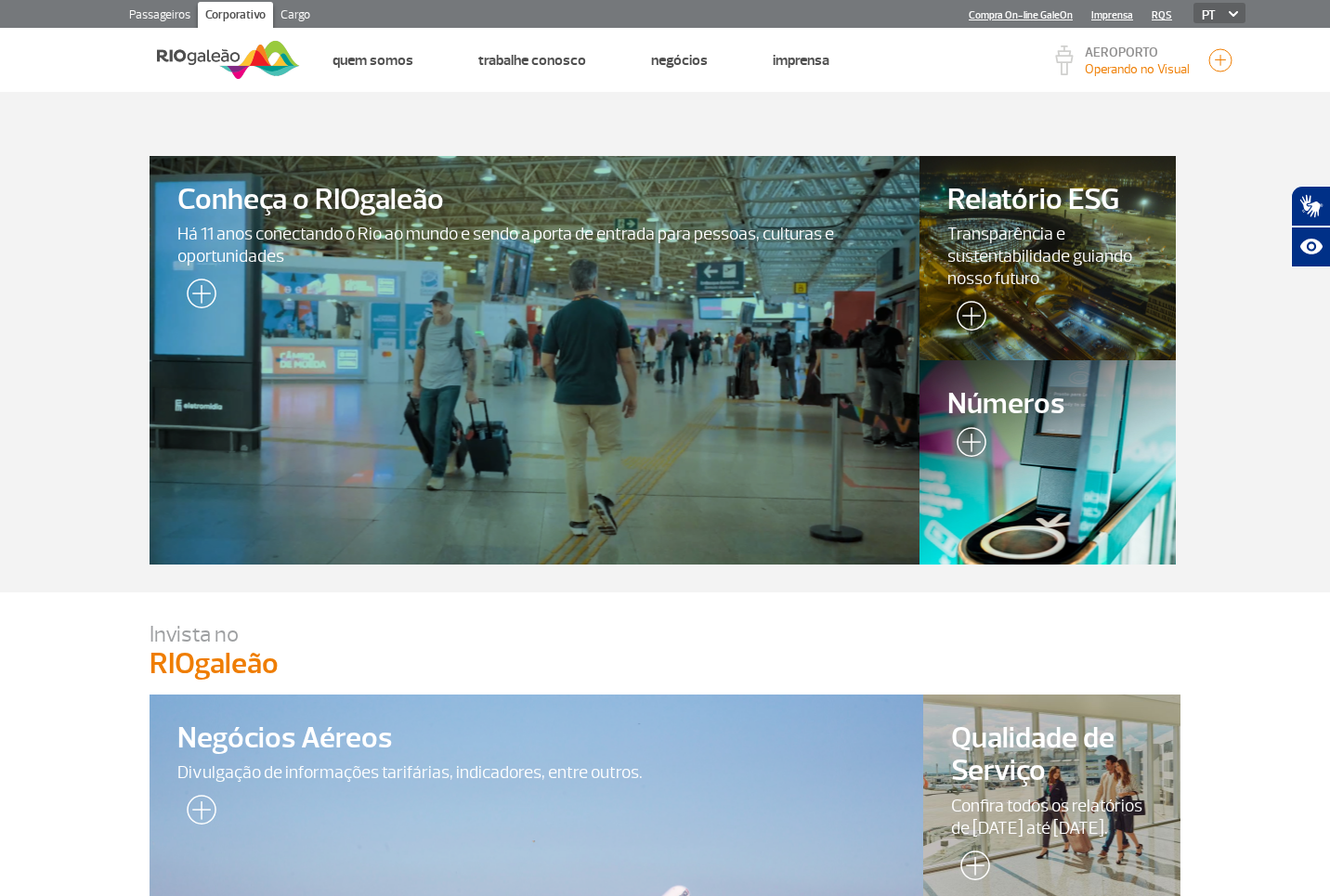
click at [298, 14] on link "Cargo" at bounding box center [295, 16] width 44 height 30
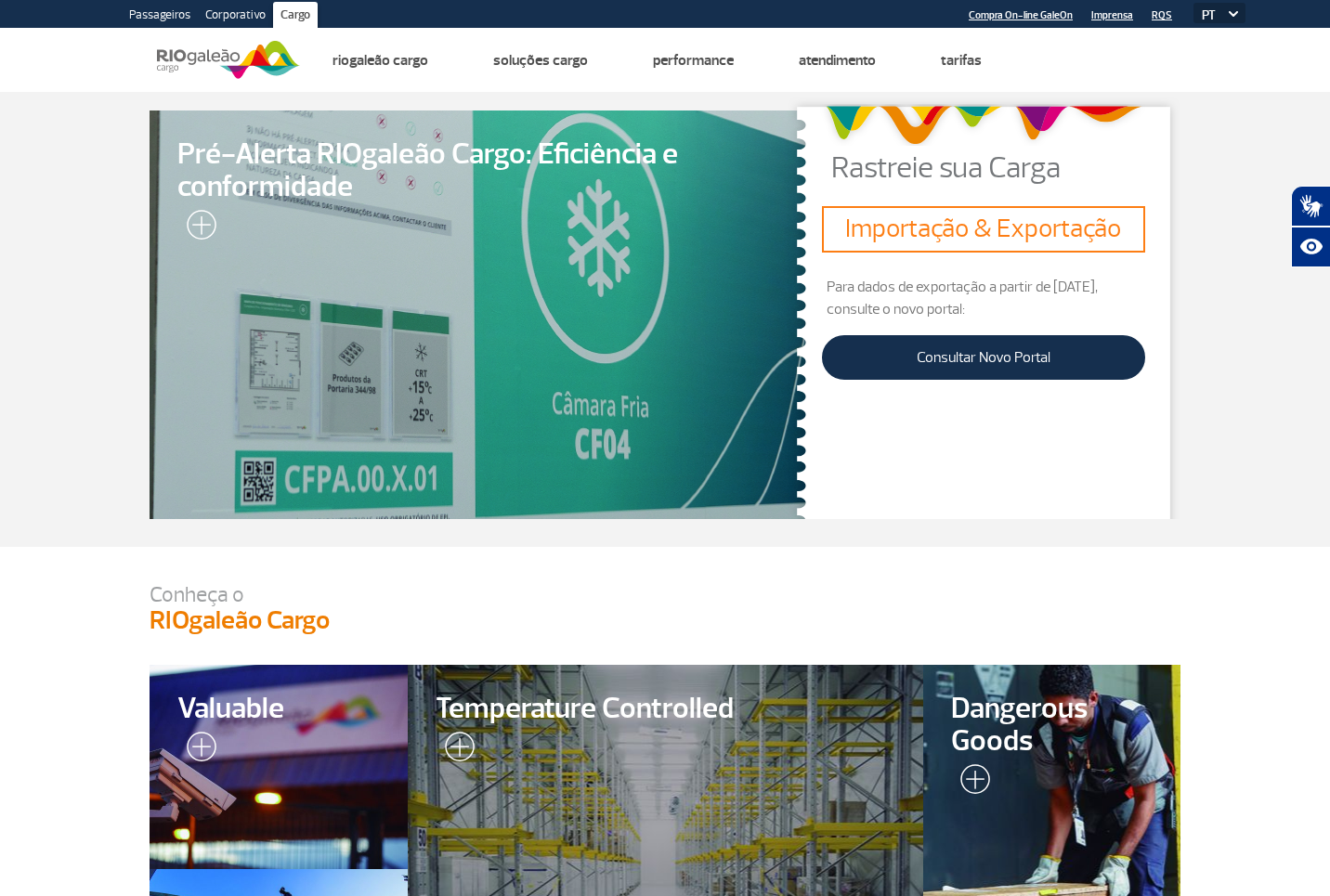
drag, startPoint x: 1328, startPoint y: 307, endPoint x: 1305, endPoint y: 551, distance: 245.1
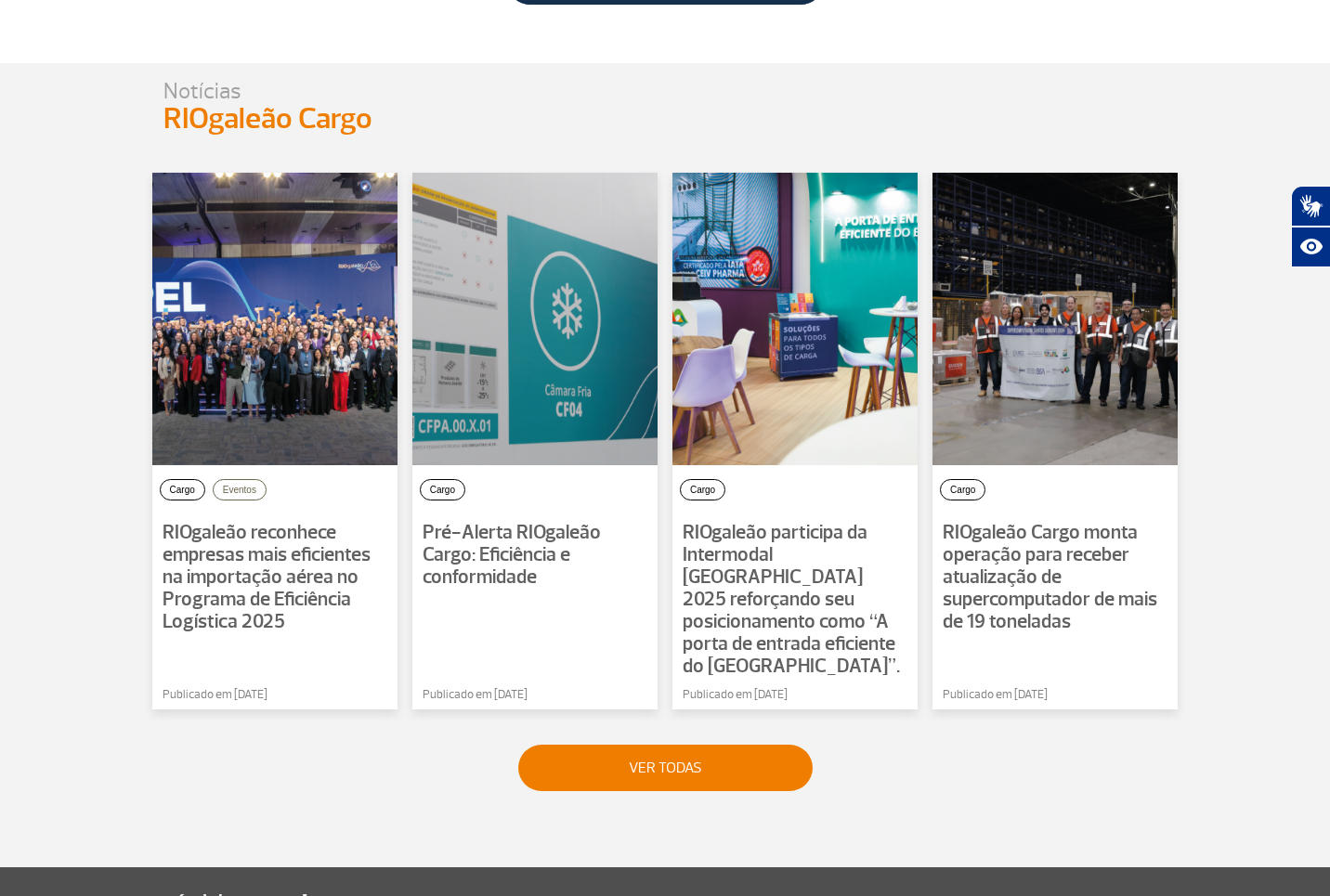
scroll to position [1136, 0]
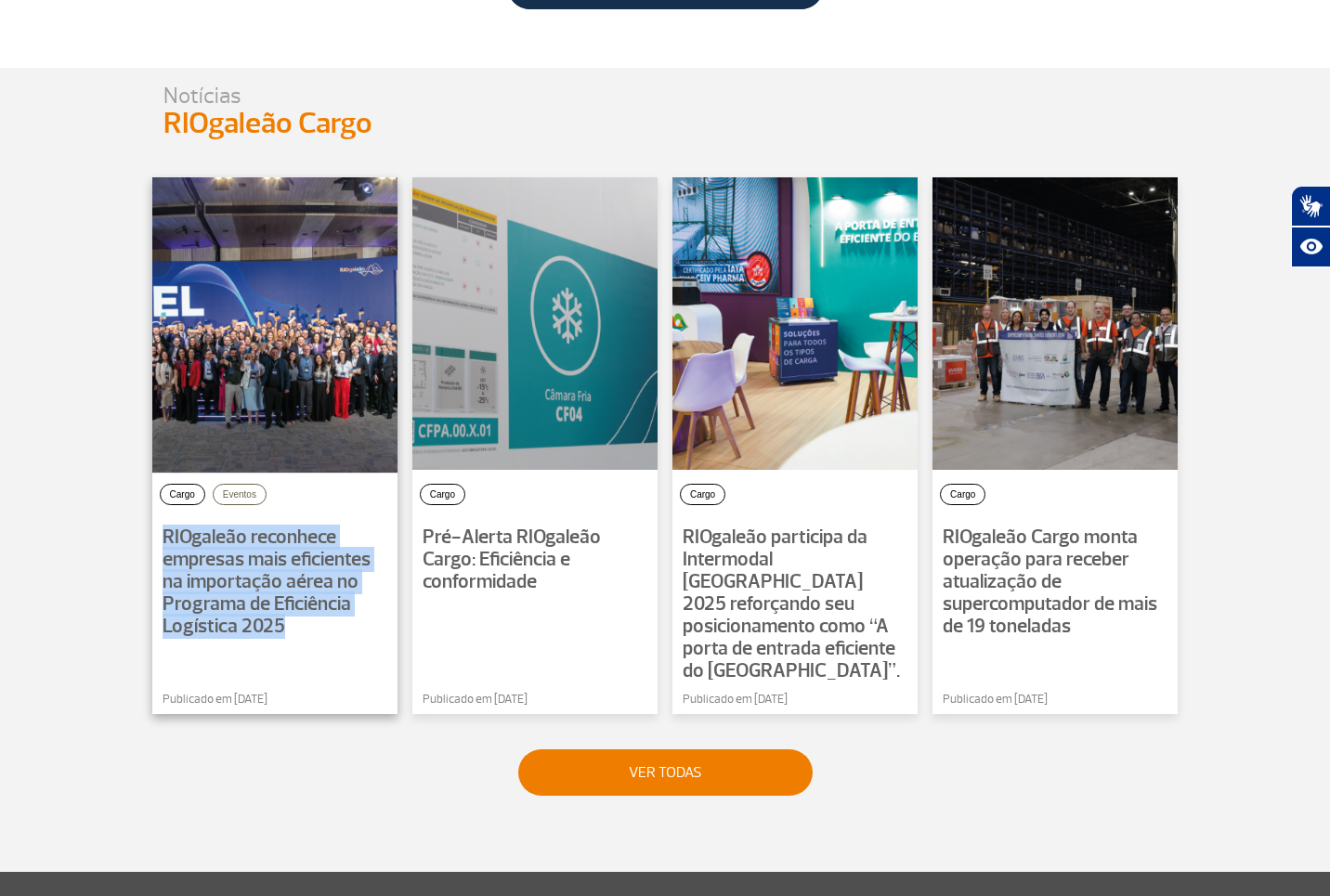
drag, startPoint x: 165, startPoint y: 531, endPoint x: 322, endPoint y: 635, distance: 188.3
click at [322, 635] on div "RIOgaleão reconhece empresas mais eficientes na importação aérea no Programa de…" at bounding box center [274, 583] width 245 height 132
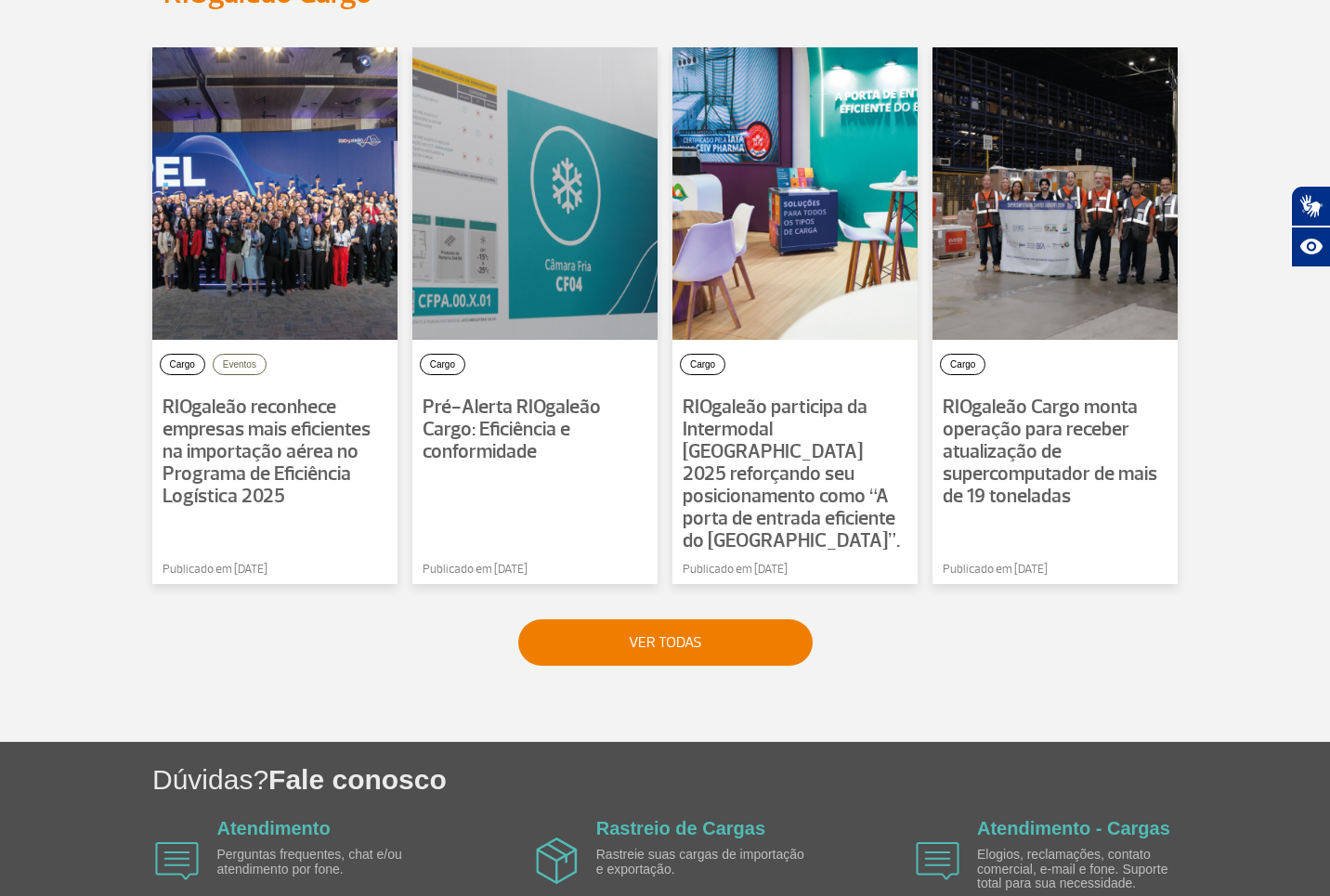
scroll to position [1282, 0]
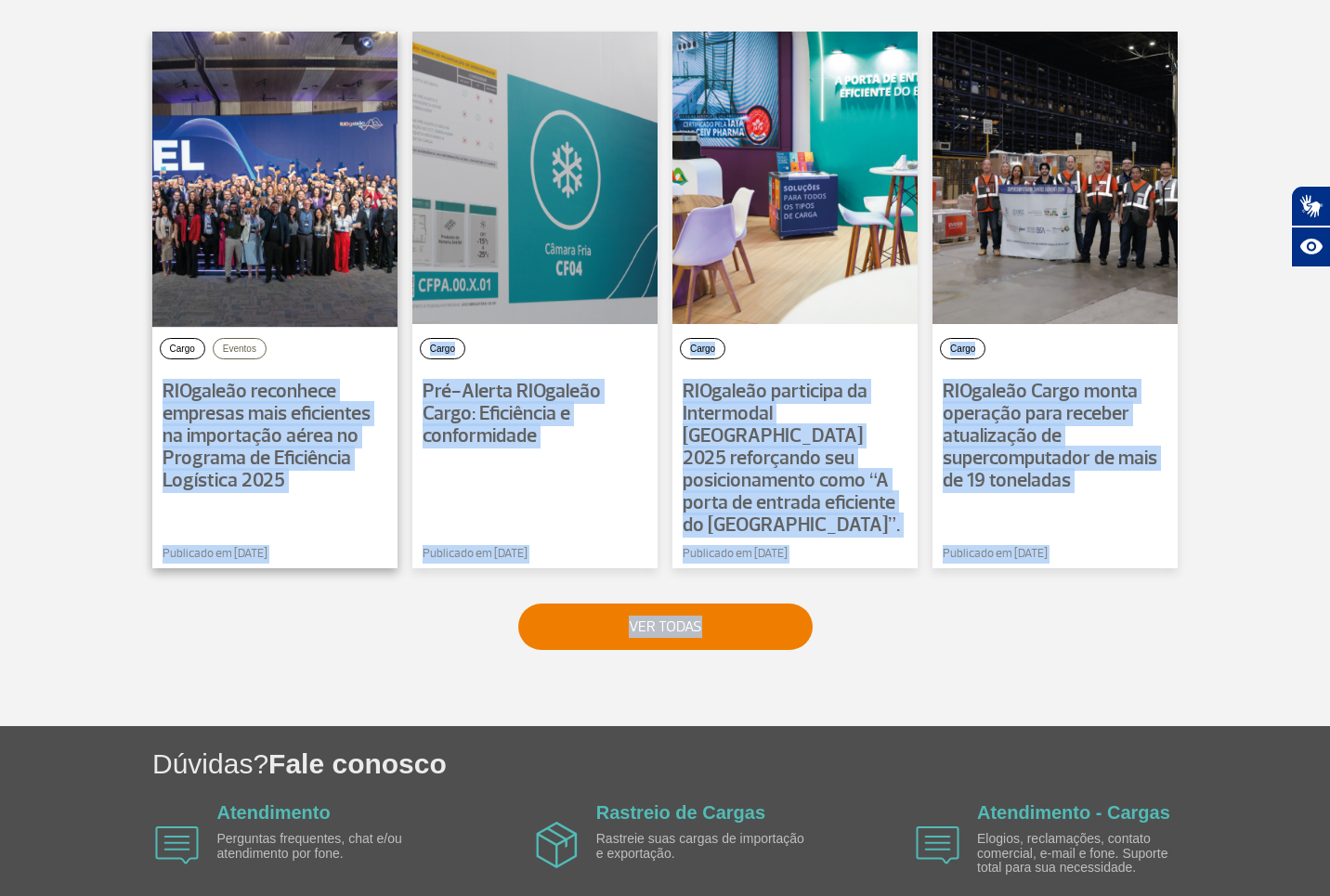
drag, startPoint x: 334, startPoint y: 579, endPoint x: 163, endPoint y: 385, distance: 258.6
click at [163, 385] on section "Notícias RIOgaleão Cargo Cargo Eventos RIOgaleão reconhece empresas mais eficie…" at bounding box center [665, 324] width 1330 height 804
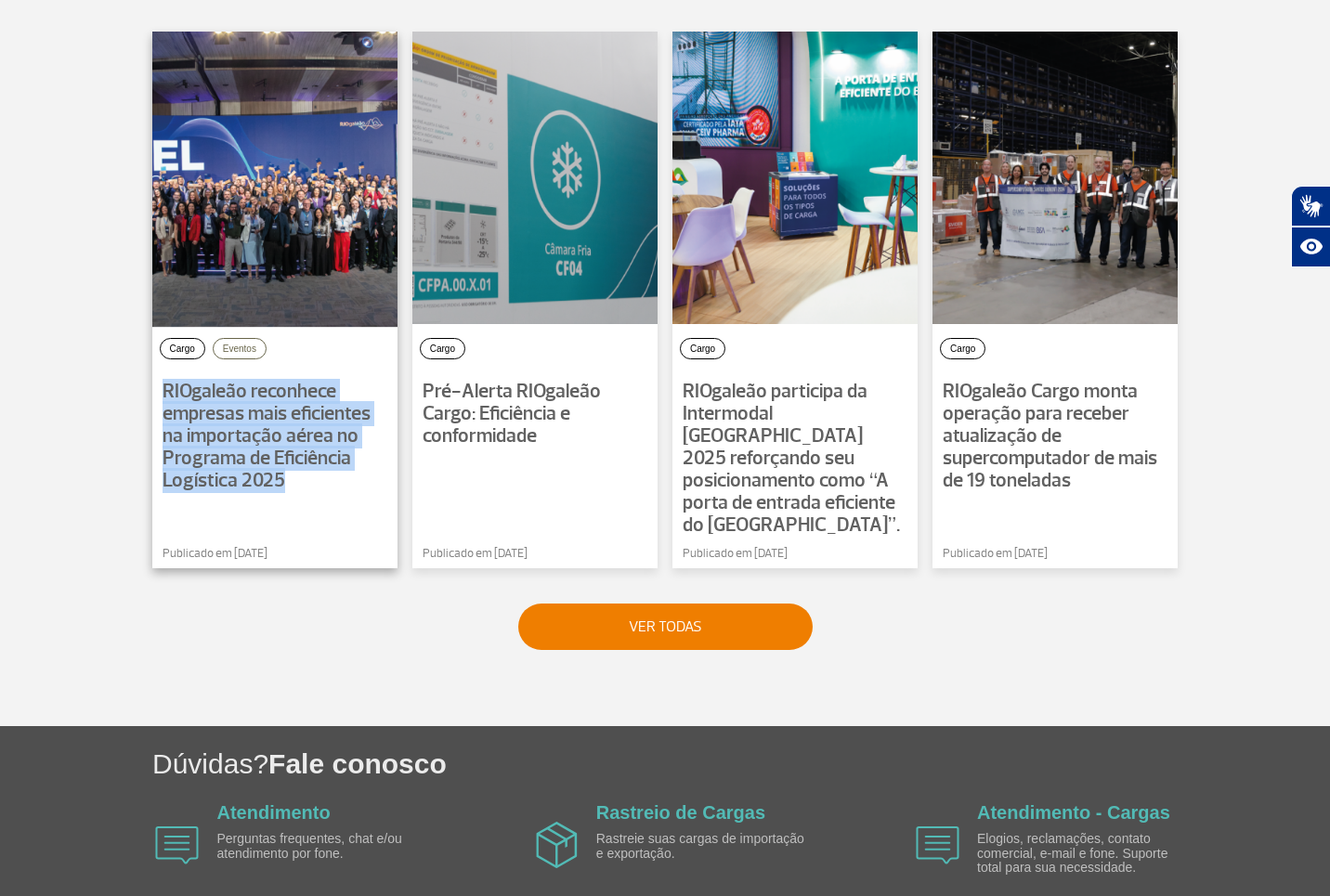
drag, startPoint x: 76, startPoint y: 367, endPoint x: 230, endPoint y: 500, distance: 203.5
click at [229, 500] on section "Notícias RIOgaleão Cargo Cargo Eventos RIOgaleão reconhece empresas mais eficie…" at bounding box center [665, 324] width 1330 height 804
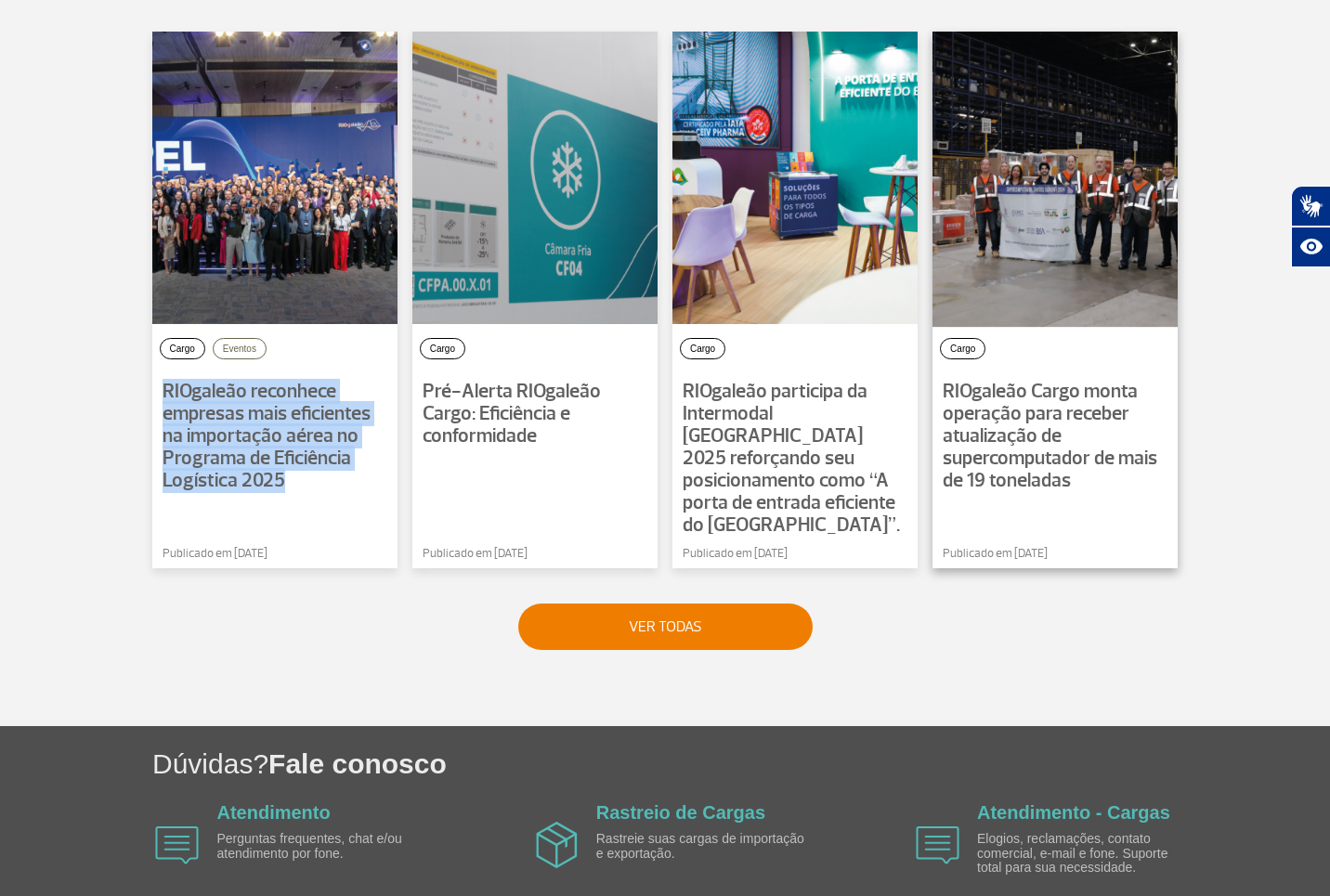
copy span "RIOgaleão reconhece empresas mais eficientes na importação aérea no Programa de…"
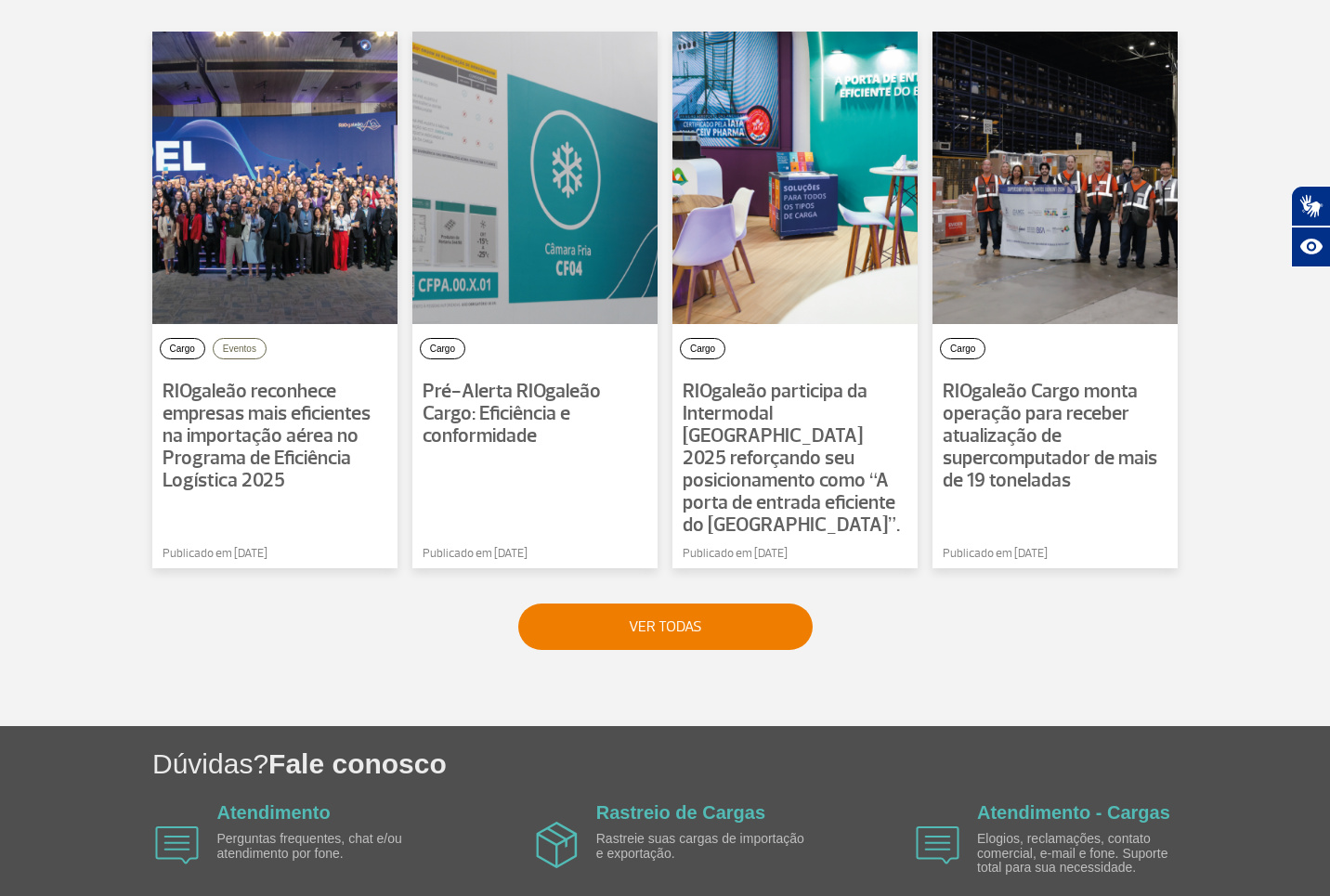
click at [351, 620] on div "VER TODAS" at bounding box center [665, 627] width 1031 height 46
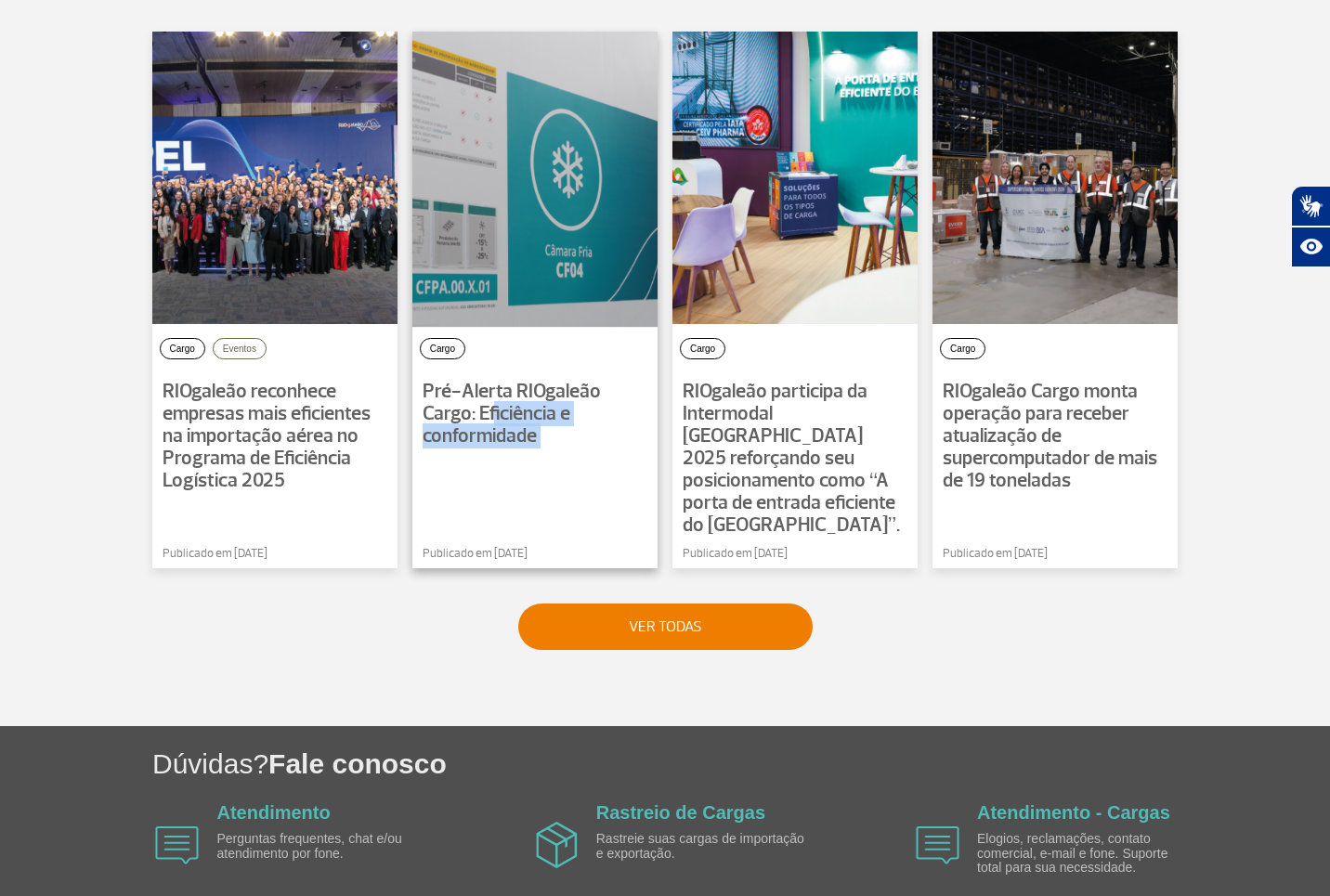
drag, startPoint x: 612, startPoint y: 547, endPoint x: 515, endPoint y: 421, distance: 159.0
click at [497, 422] on div "Cargo Eventos RIOgaleão reconhece empresas mais eficientes na importação aérea …" at bounding box center [665, 300] width 1031 height 552
drag, startPoint x: 572, startPoint y: 548, endPoint x: 448, endPoint y: 407, distance: 187.8
click at [421, 401] on div "Cargo Eventos RIOgaleão reconhece empresas mais eficientes na importação aérea …" at bounding box center [665, 300] width 1031 height 552
copy span "Pré-Alerta RIOgaleão Cargo: Eficiência e conformidade"
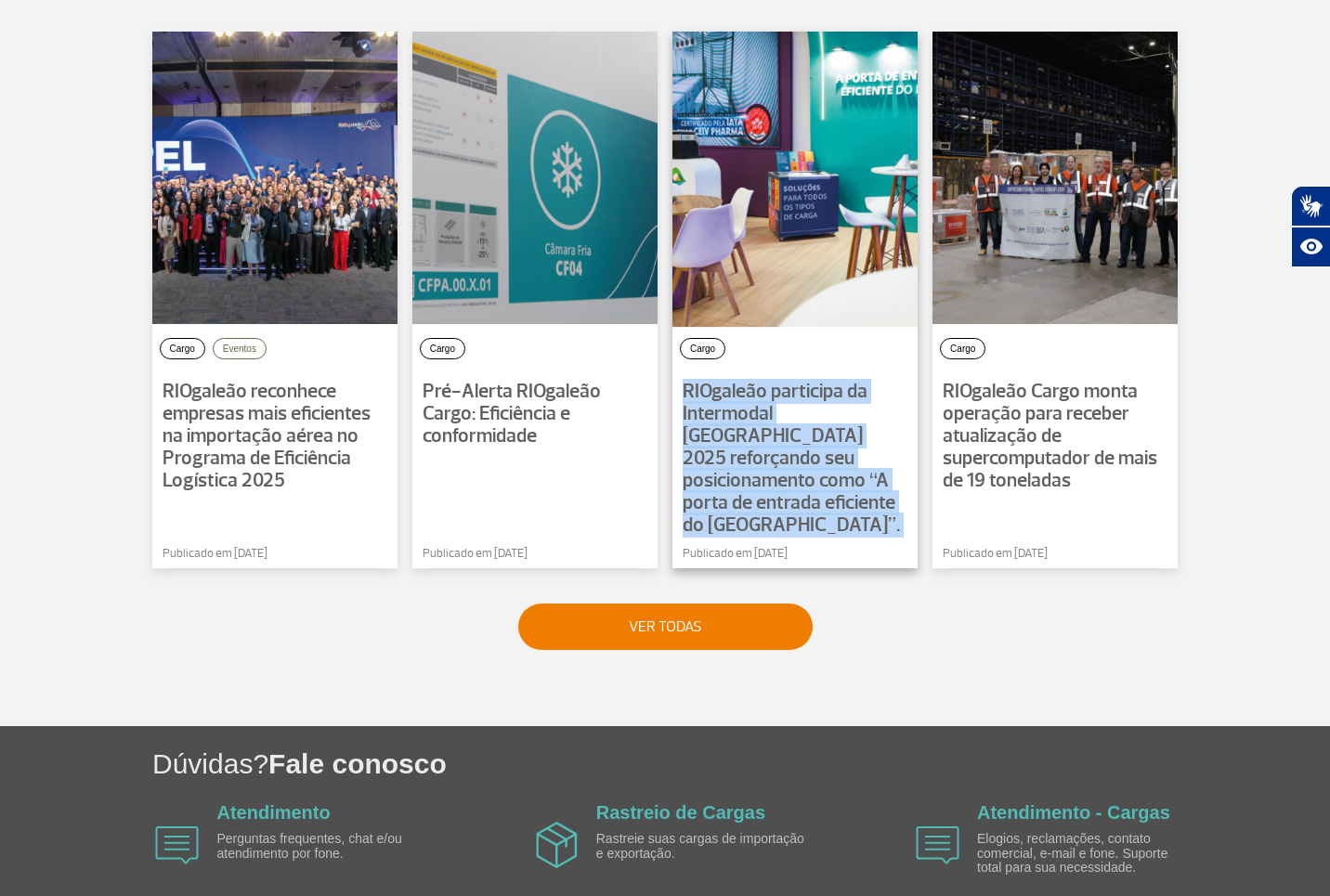
drag, startPoint x: 853, startPoint y: 551, endPoint x: 837, endPoint y: 430, distance: 122.1
click at [669, 396] on div "Cargo Eventos RIOgaleão reconhece empresas mais eficientes na importação aérea …" at bounding box center [665, 300] width 1031 height 552
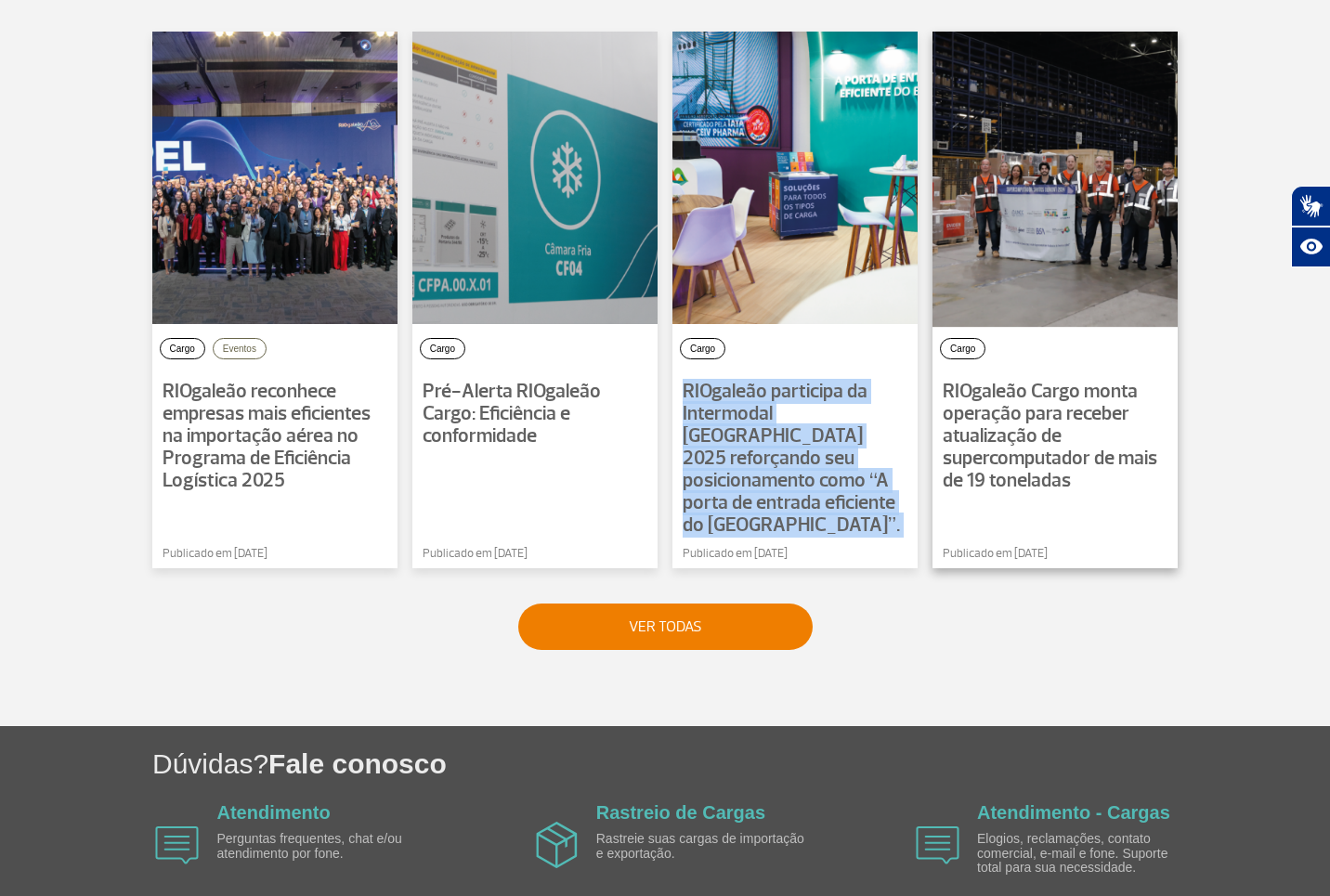
copy span "RIOgaleão participa da Intermodal [GEOGRAPHIC_DATA] 2025 reforçando seu posicio…"
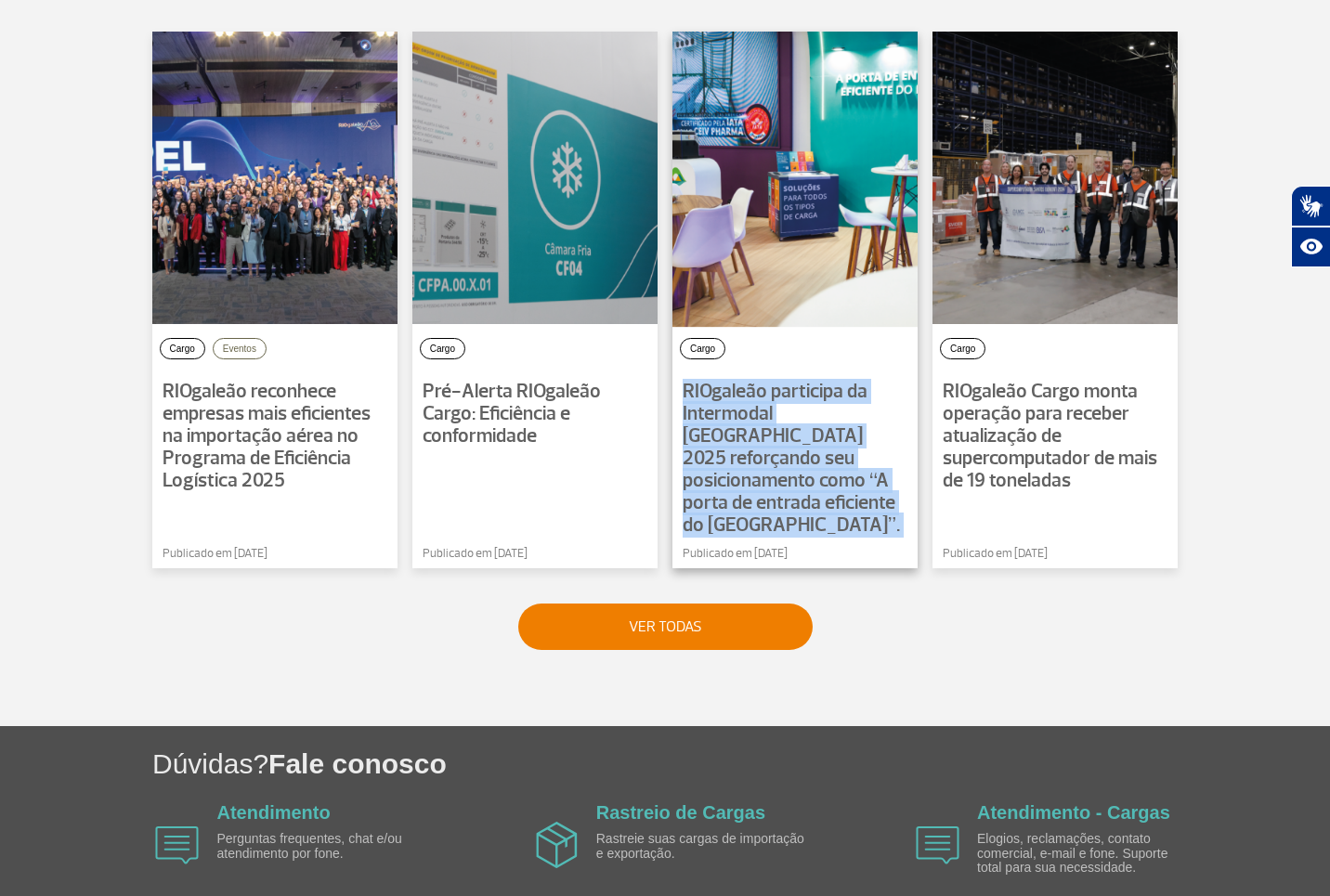
copy span "RIOgaleão participa da Intermodal [GEOGRAPHIC_DATA] 2025 reforçando seu posicio…"
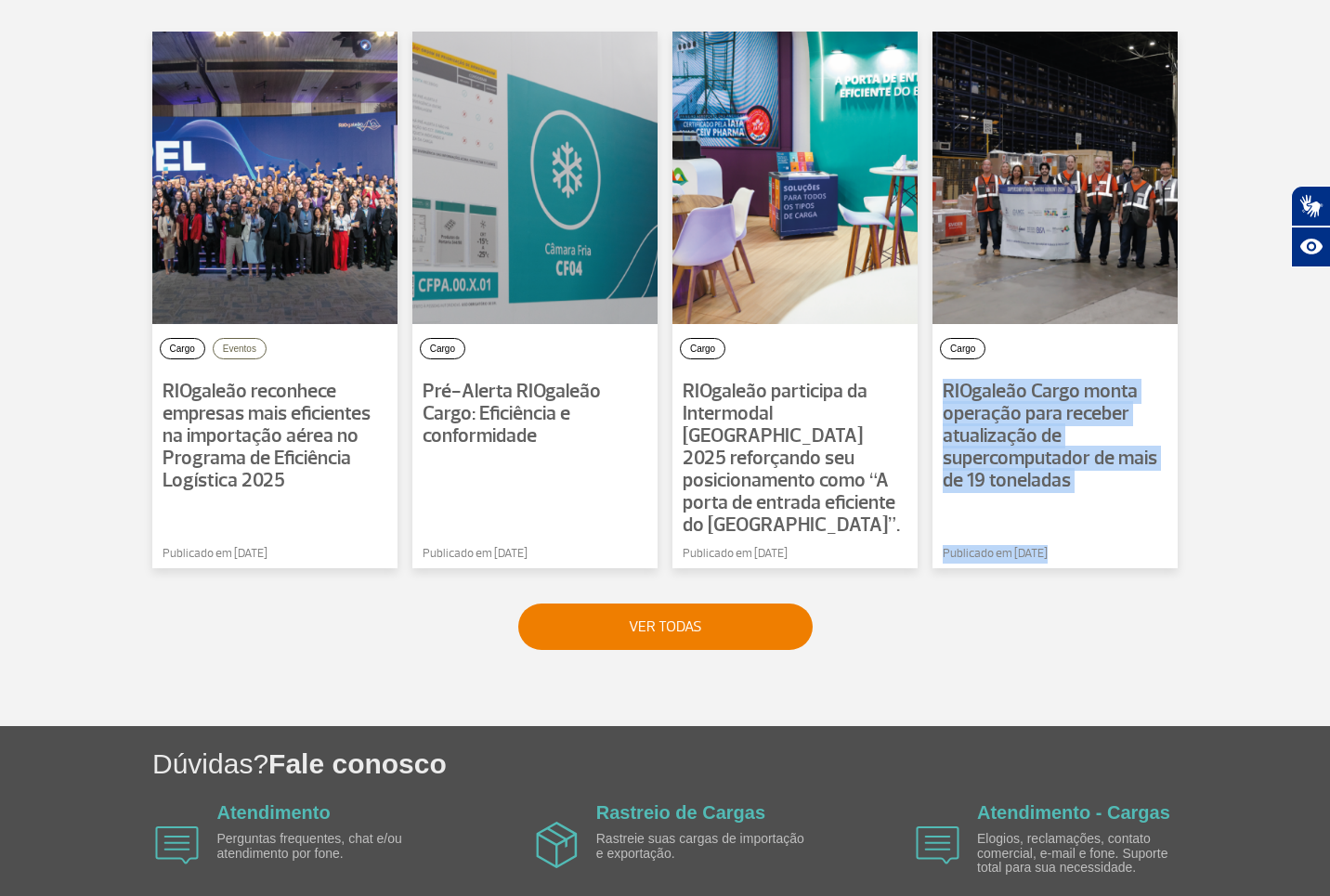
drag, startPoint x: 1117, startPoint y: 568, endPoint x: 927, endPoint y: 378, distance: 268.7
click at [927, 378] on section "Notícias RIOgaleão Cargo Cargo Eventos RIOgaleão reconhece empresas mais eficie…" at bounding box center [665, 295] width 1031 height 709
copy div "RIOgaleão Cargo monta operação para receber atualização de supercomputador de m…"
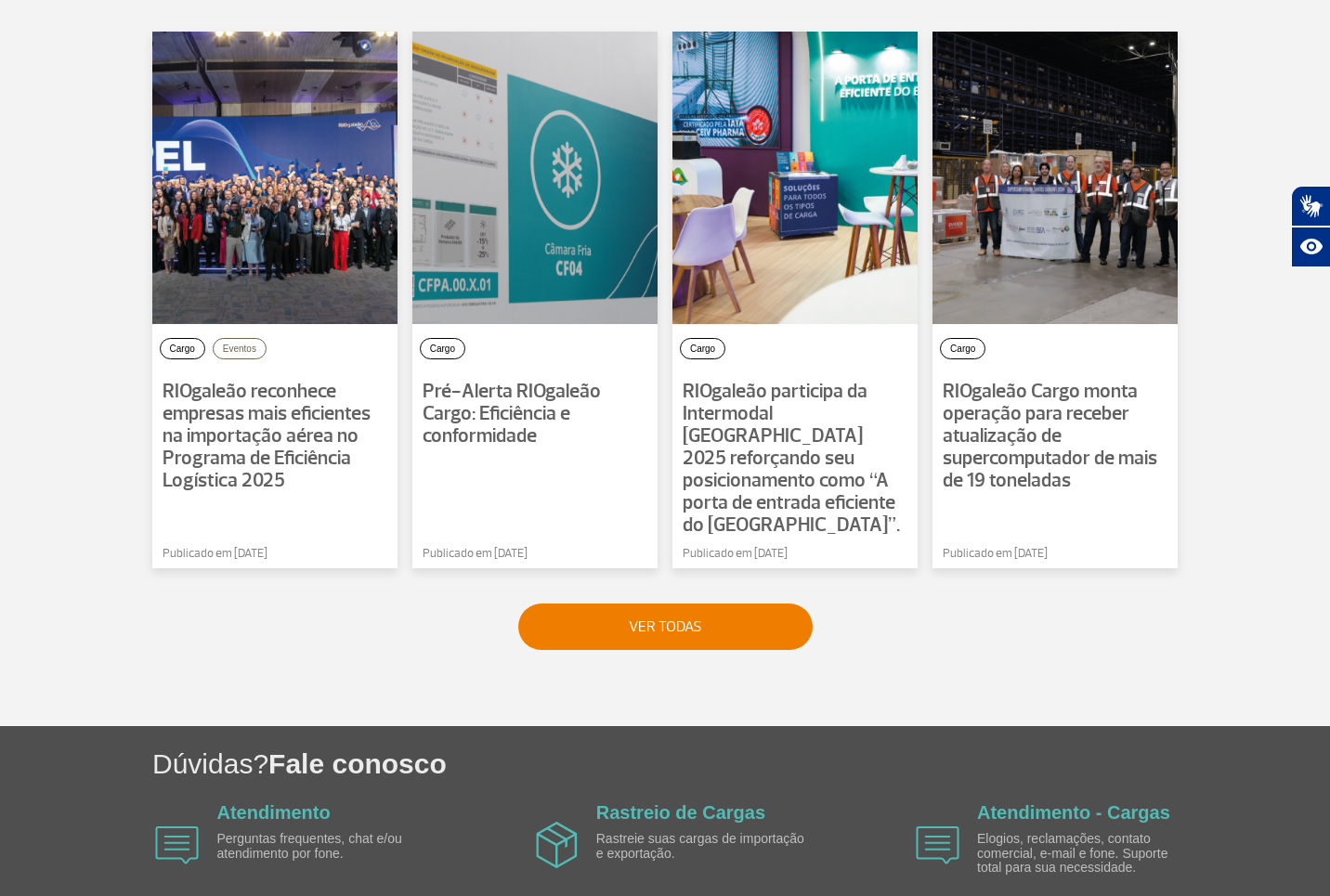
click at [1325, 602] on section "Notícias RIOgaleão Cargo Cargo Eventos RIOgaleão reconhece empresas mais eficie…" at bounding box center [665, 324] width 1330 height 804
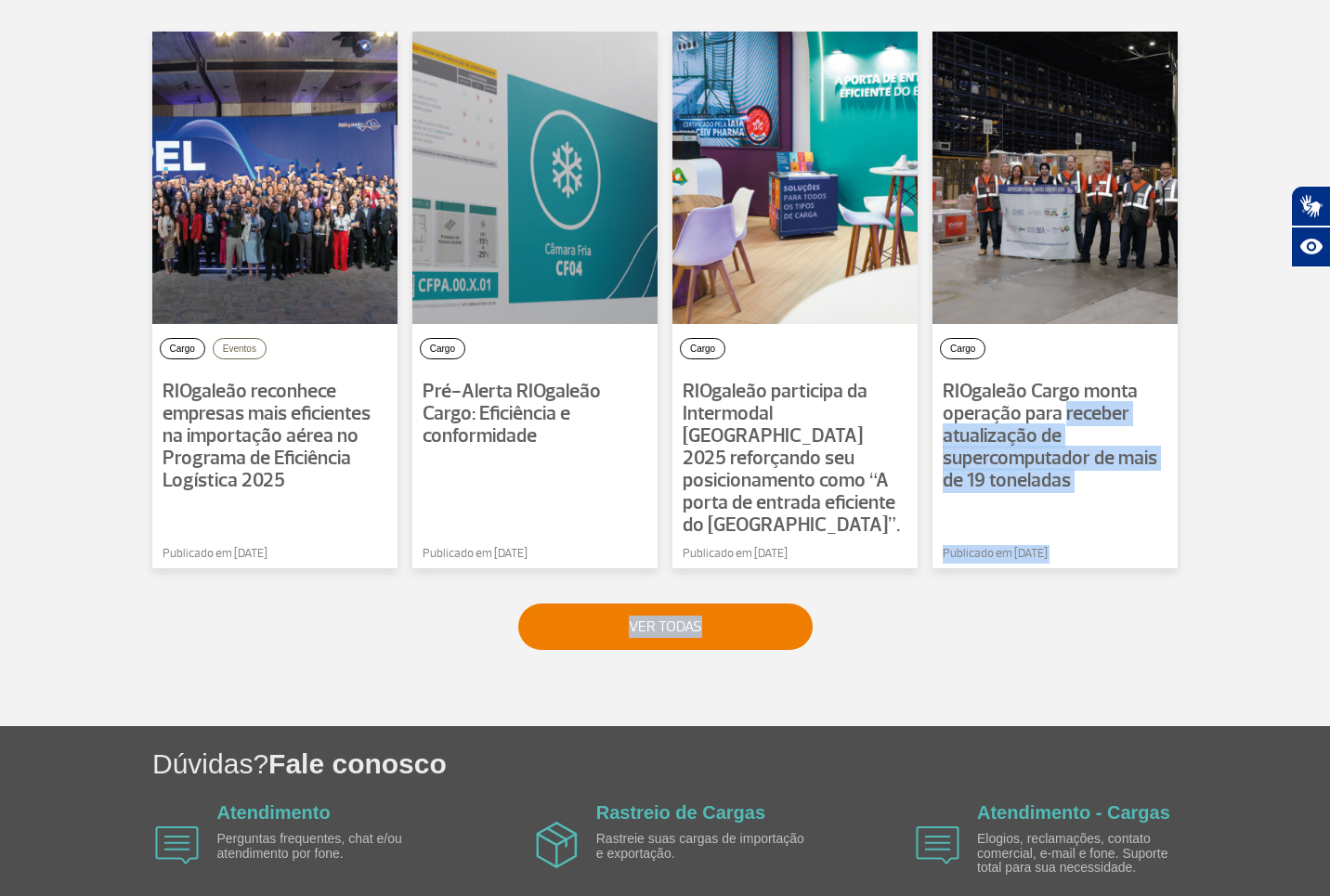
drag, startPoint x: 1326, startPoint y: 602, endPoint x: 1345, endPoint y: 430, distance: 173.0
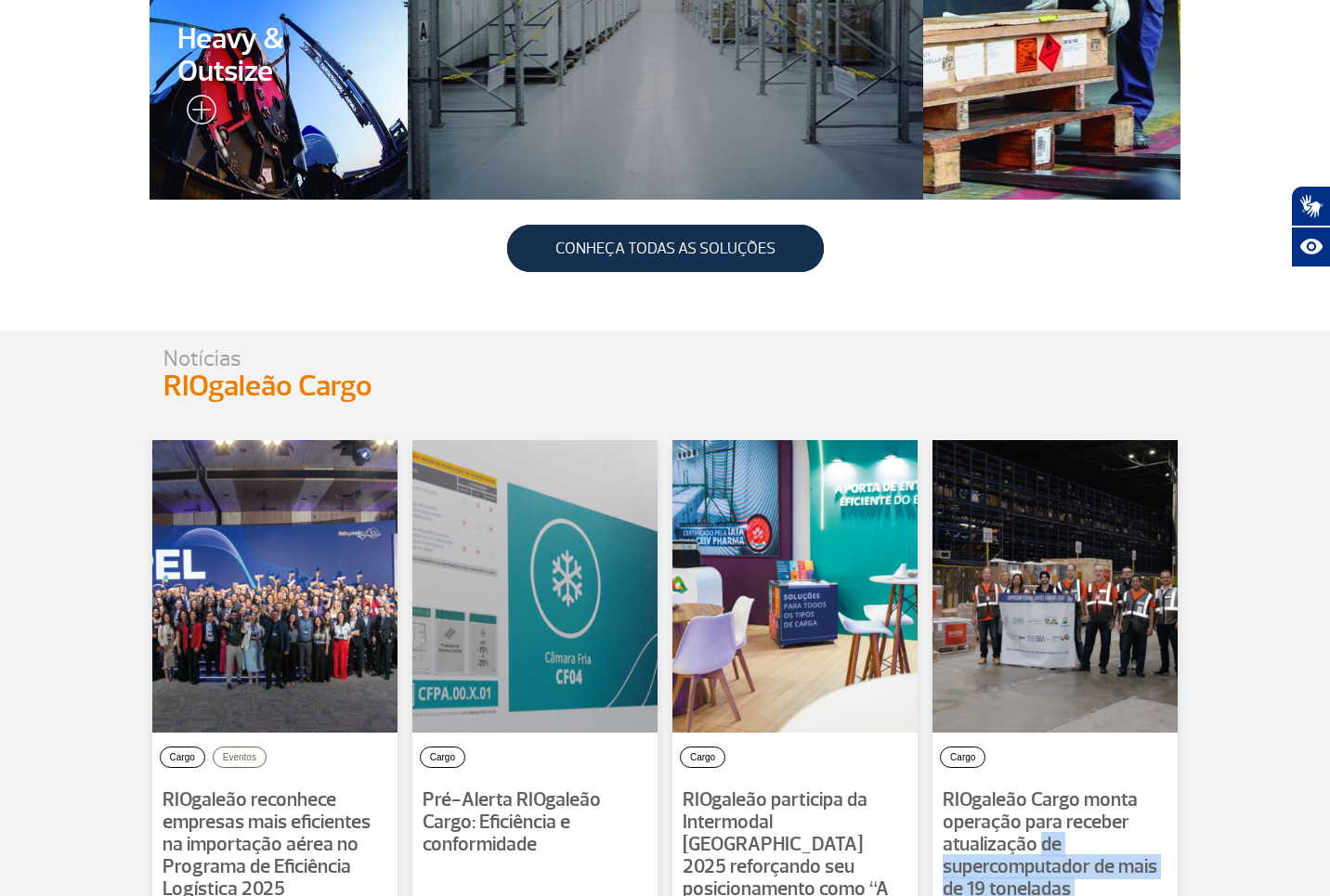
scroll to position [1087, 0]
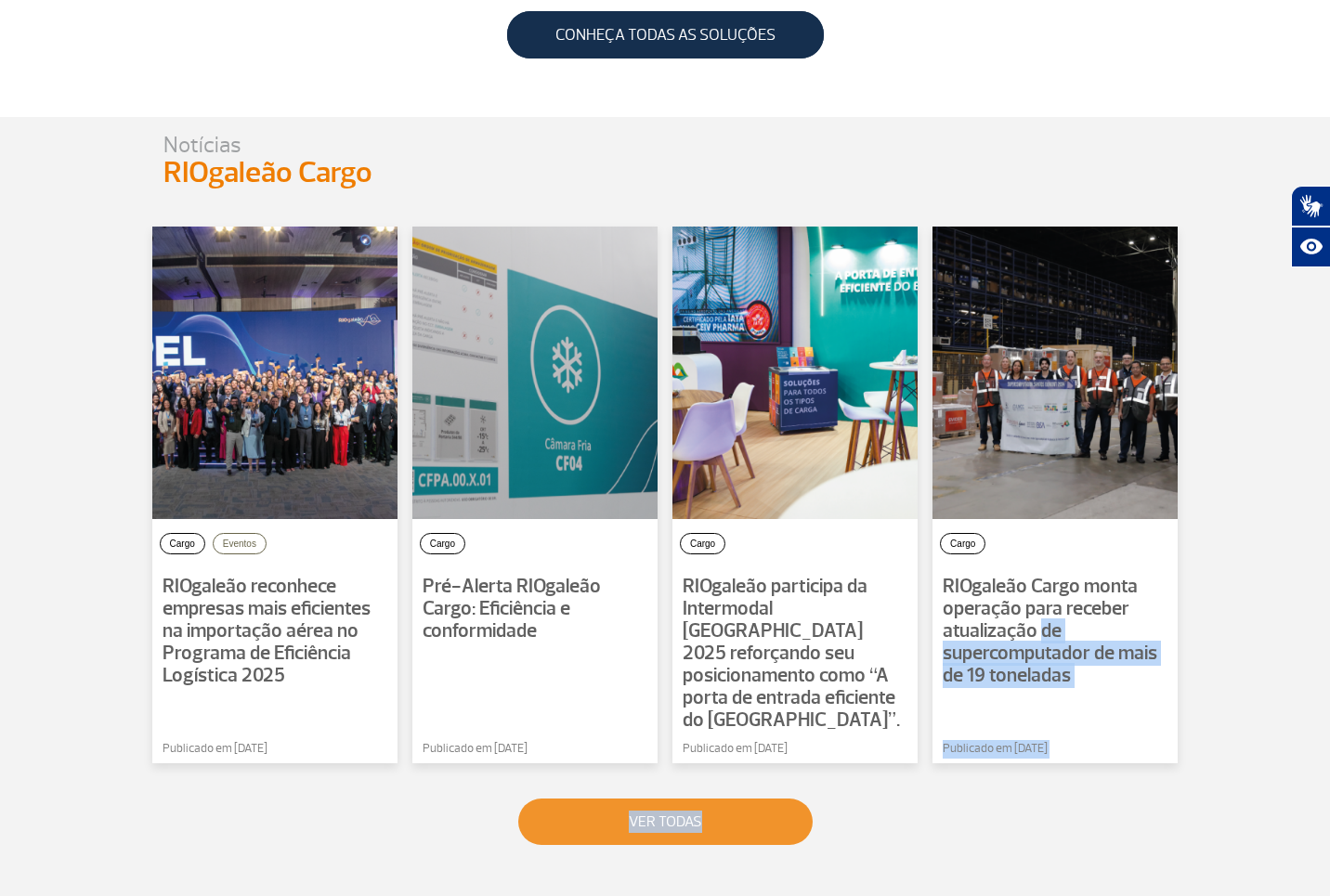
click at [742, 803] on button "VER TODAS" at bounding box center [665, 822] width 294 height 46
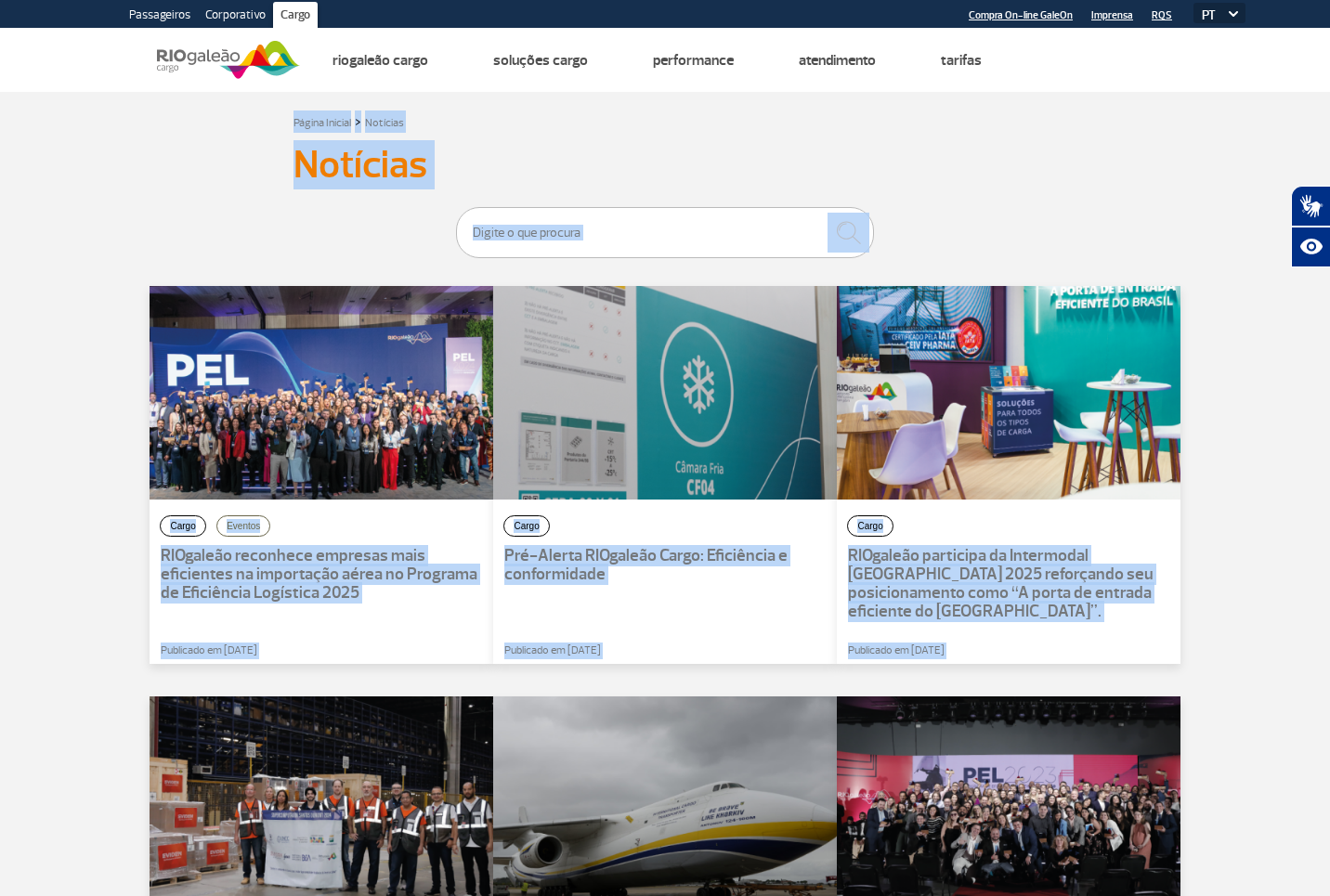
click at [1125, 16] on link "Imprensa" at bounding box center [1112, 15] width 41 height 12
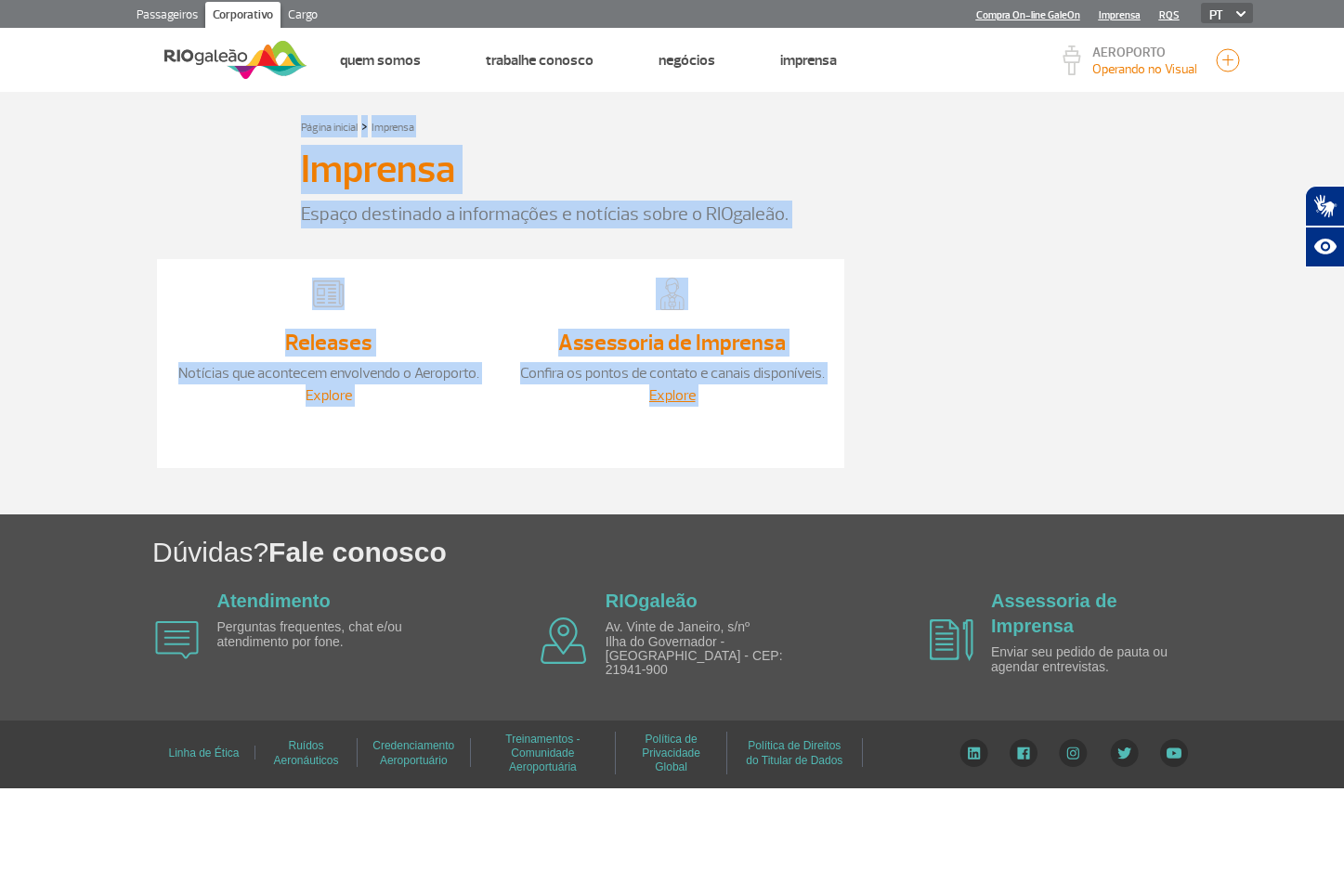
click at [334, 395] on link "Explore" at bounding box center [329, 395] width 46 height 18
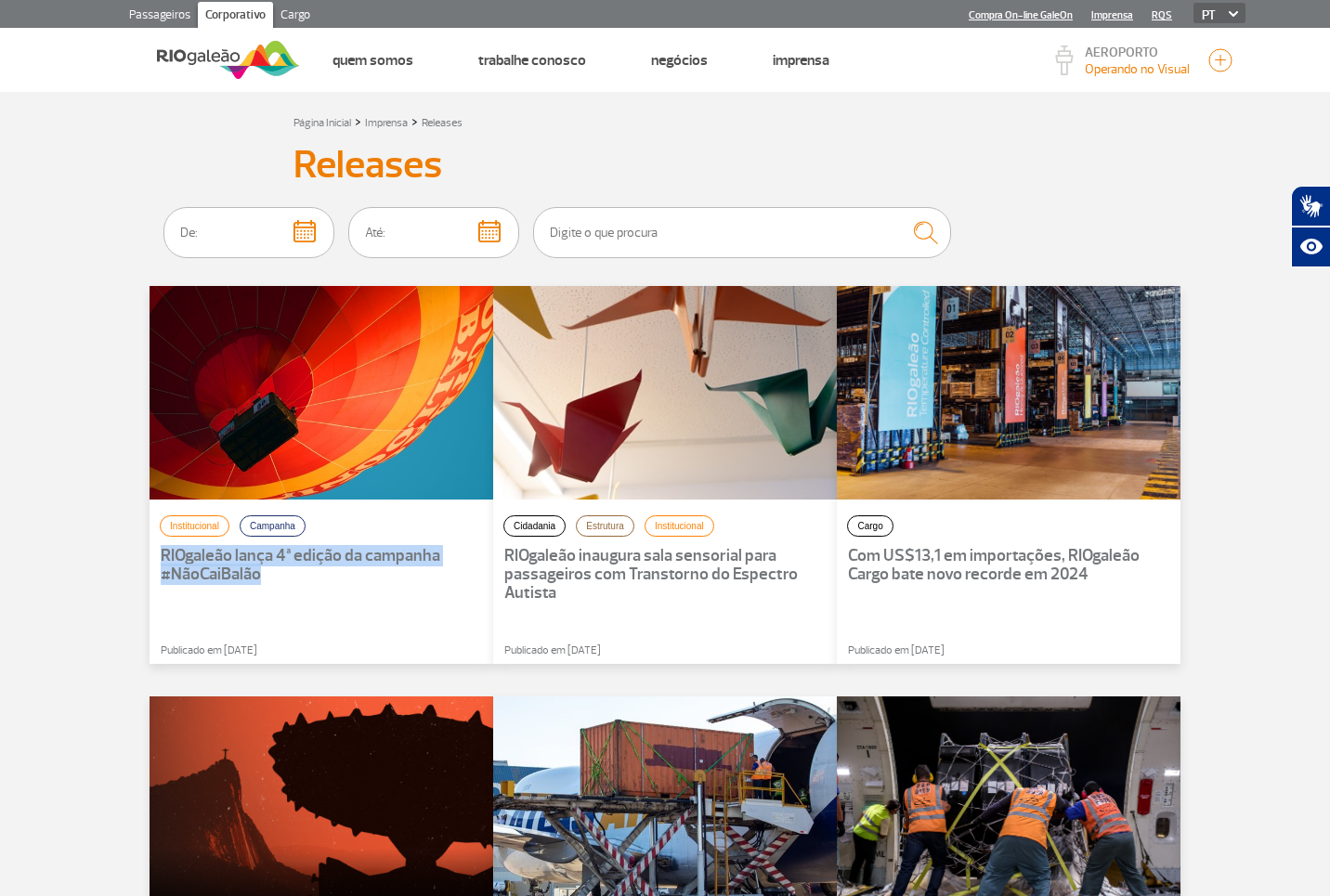
drag, startPoint x: 368, startPoint y: 673, endPoint x: 159, endPoint y: 536, distance: 249.9
click at [143, 548] on div "Página Inicial > Imprensa > Releases Releases Institucional Campanha RIOgaleão …" at bounding box center [665, 813] width 1059 height 1406
copy p "RIOgaleão lança 4ª edição da campanha #NãoCaiBalão"
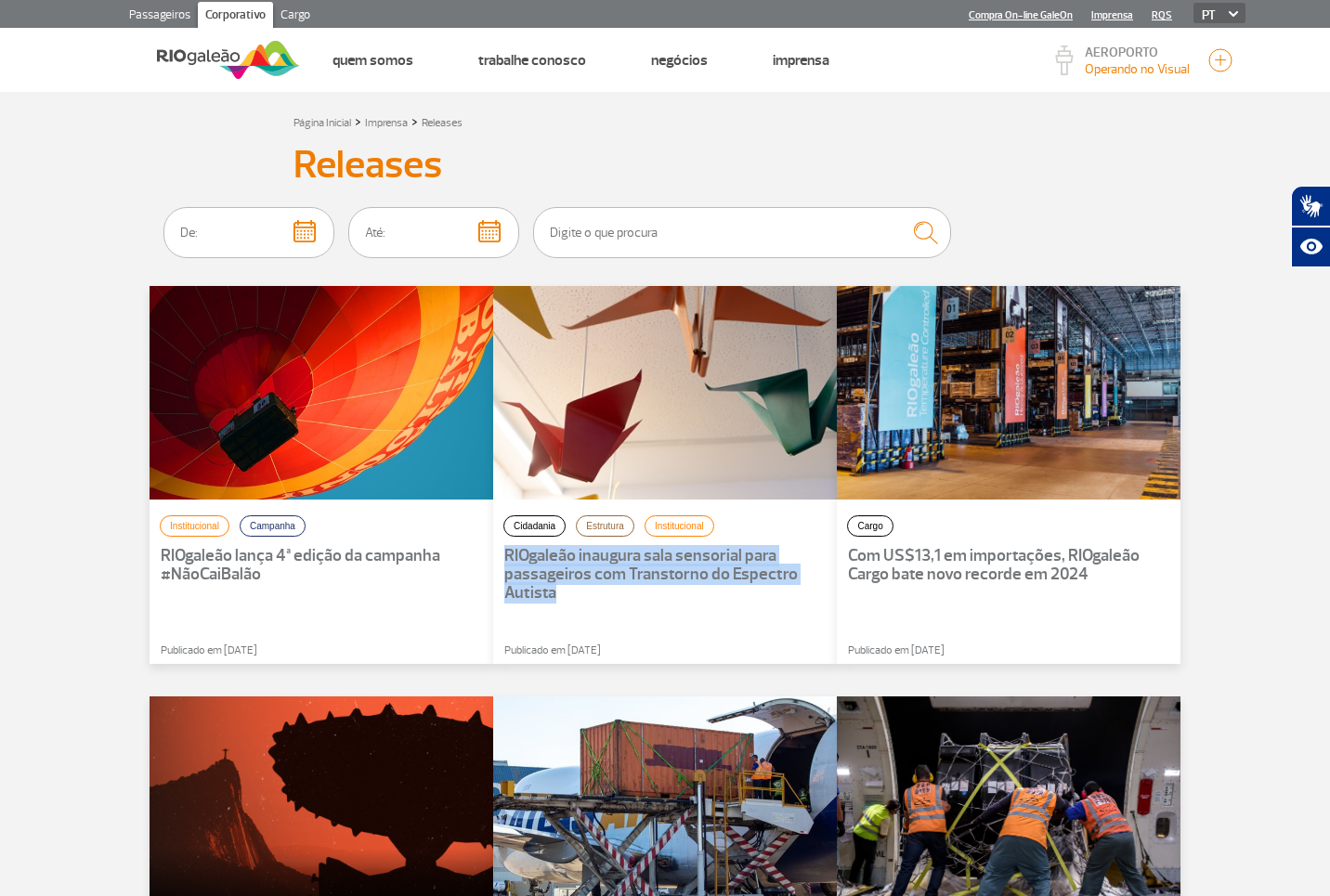
drag, startPoint x: 661, startPoint y: 665, endPoint x: 620, endPoint y: 547, distance: 124.9
click at [501, 561] on div "Cidadania Estrutura Institucional RIOgaleão inaugura sala sensorial para passag…" at bounding box center [665, 490] width 343 height 411
copy p "RIOgaleão inaugura sala sensorial para passageiros com Transtorno do Espectro A…"
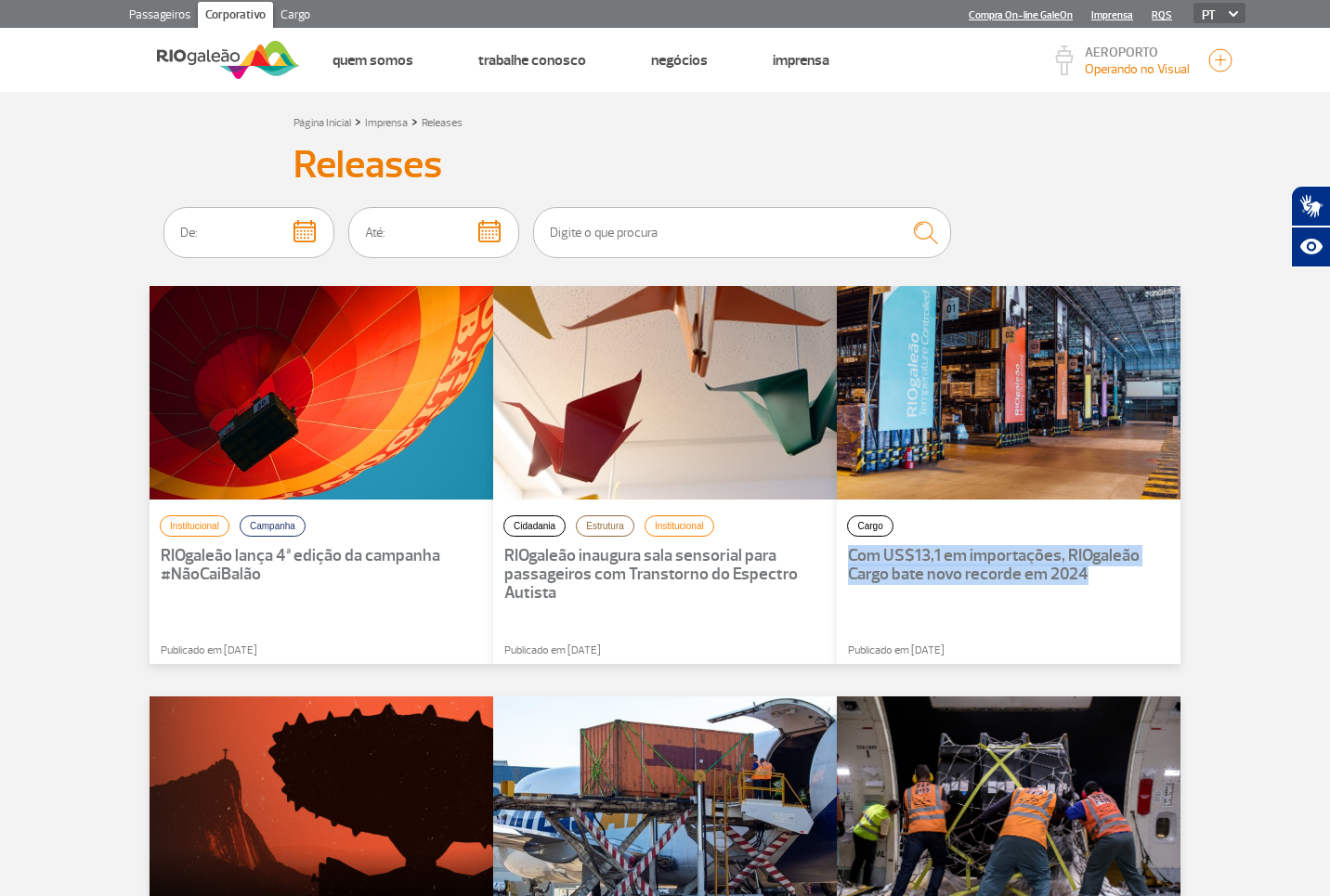
drag, startPoint x: 1228, startPoint y: 604, endPoint x: 849, endPoint y: 548, distance: 383.1
click at [849, 548] on section "Página Inicial > Imprensa > Releases Releases Institucional Campanha RIOgaleão …" at bounding box center [665, 823] width 1330 height 1462
copy p "Com US$13,1 em importações, RIOgaleão Cargo bate novo recorde em 2024"
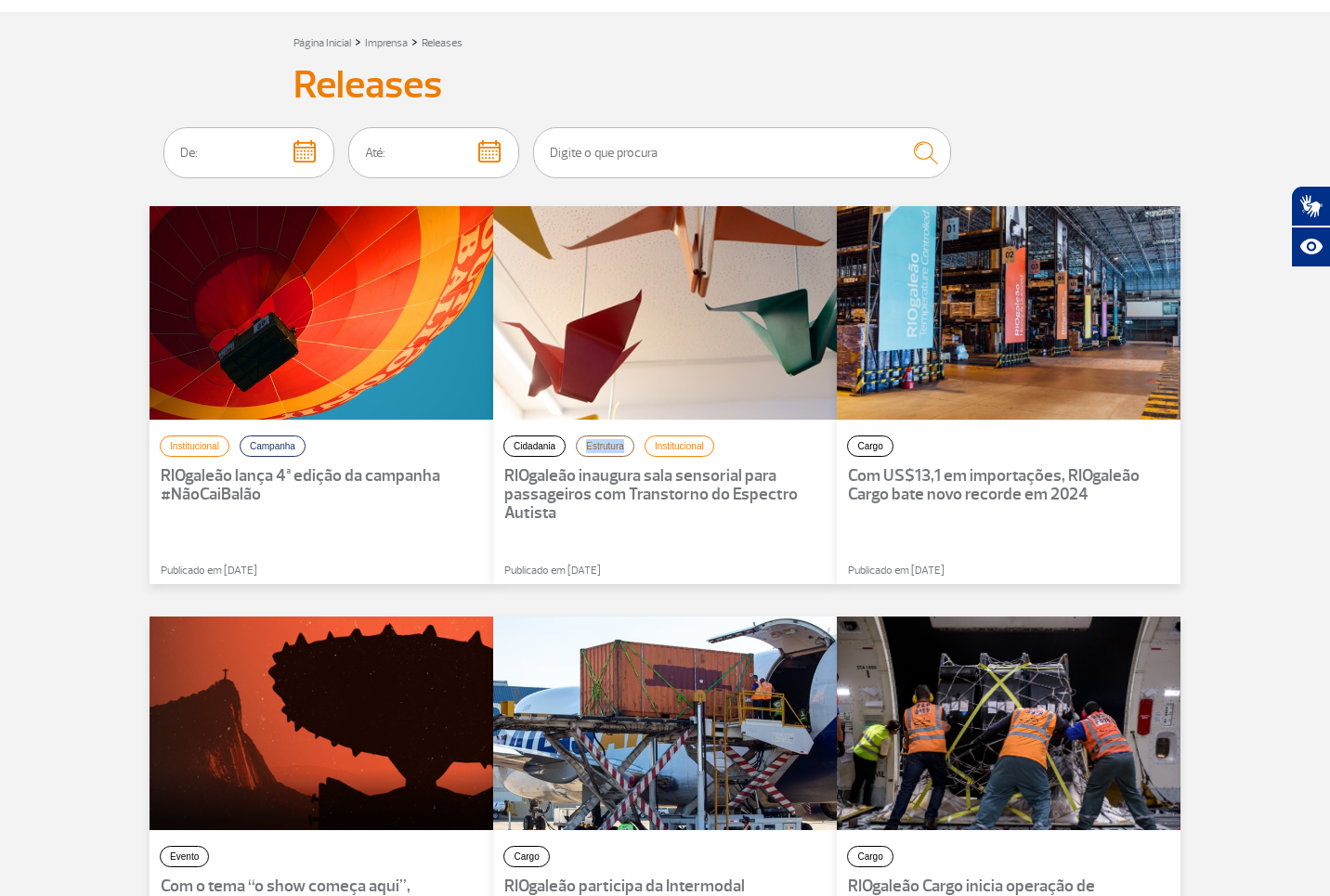
scroll to position [70, 0]
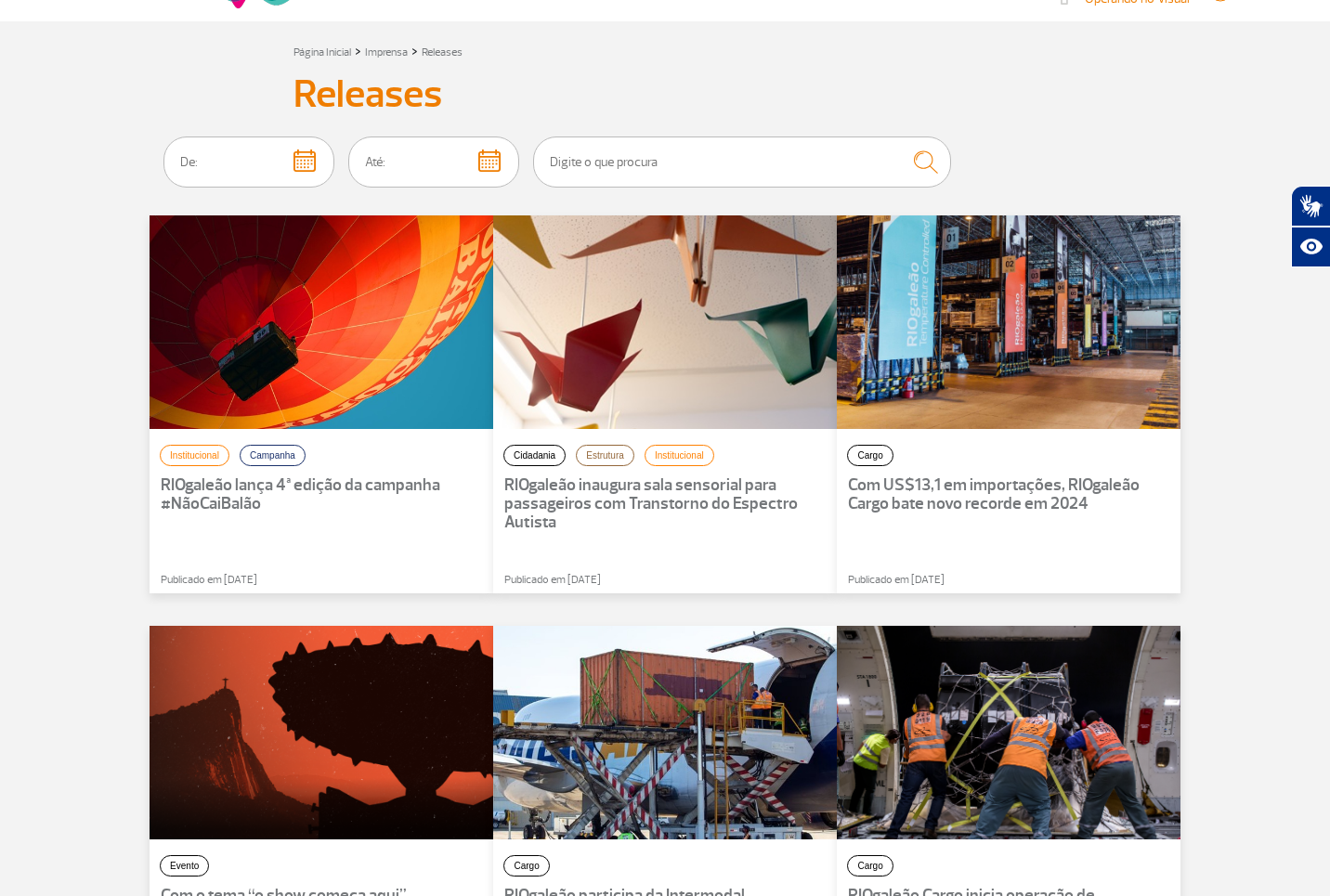
click at [385, 486] on p "RIOgaleão lança 4ª edição da campanha #NãoCaiBalão" at bounding box center [321, 494] width 321 height 37
click at [240, 518] on div "Institucional Campanha RIOgaleão lança 4ª edição da campanha #NãoCaiBalão Publi…" at bounding box center [320, 404] width 343 height 378
click at [217, 494] on p "RIOgaleão lança 4ª edição da campanha #NãoCaiBalão" at bounding box center [321, 494] width 321 height 37
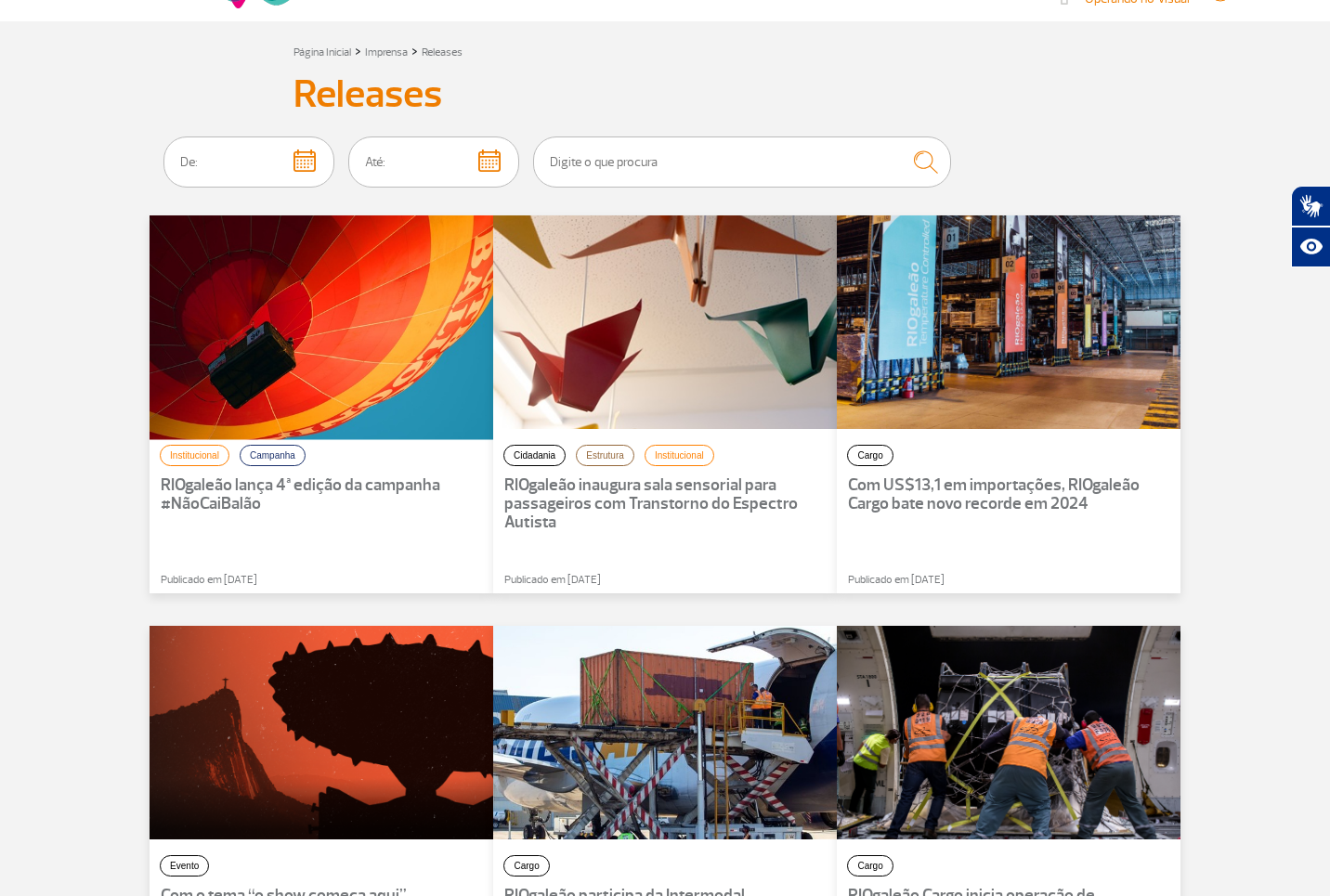
click at [234, 433] on div at bounding box center [321, 322] width 378 height 235
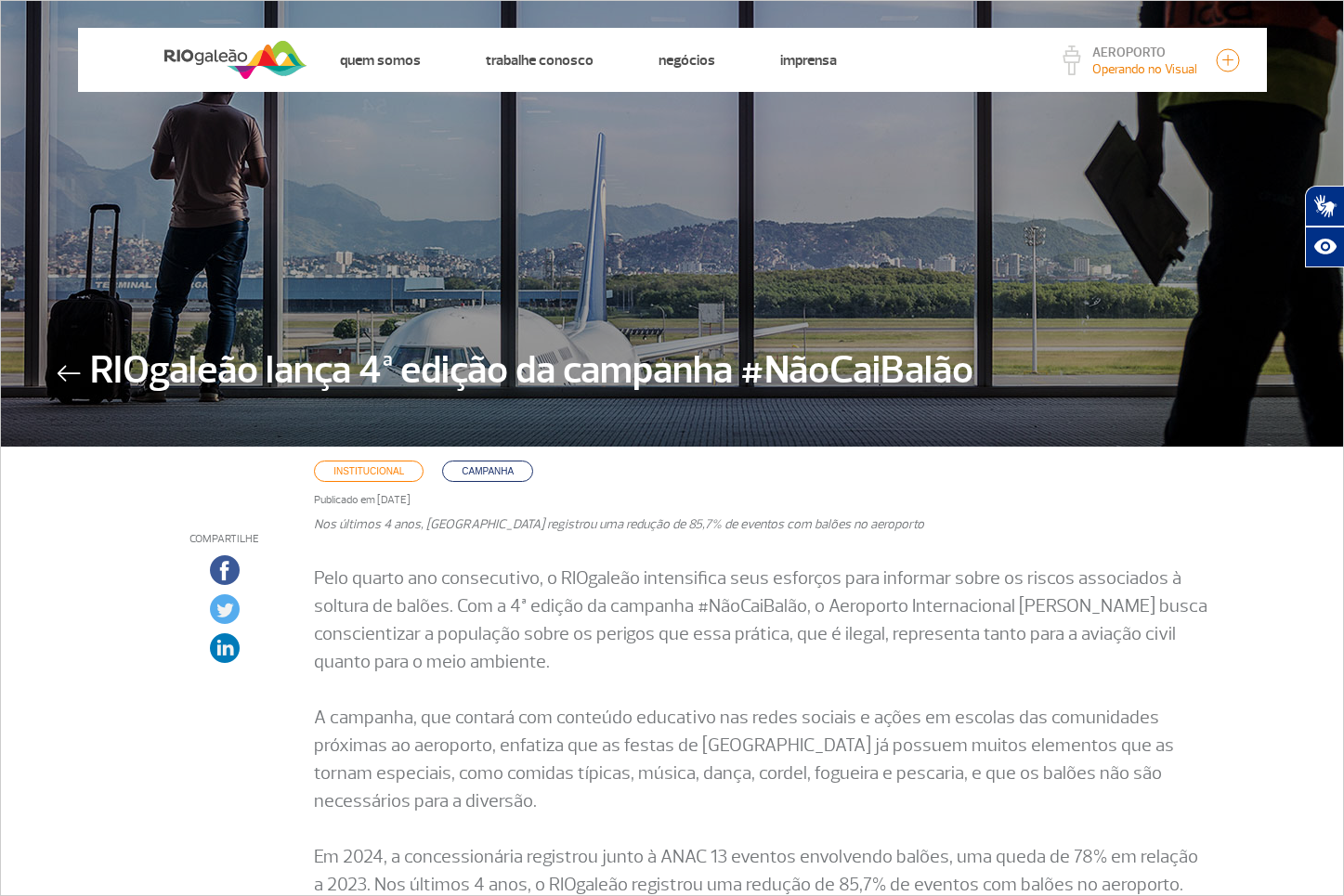
click at [72, 367] on img at bounding box center [68, 373] width 24 height 16
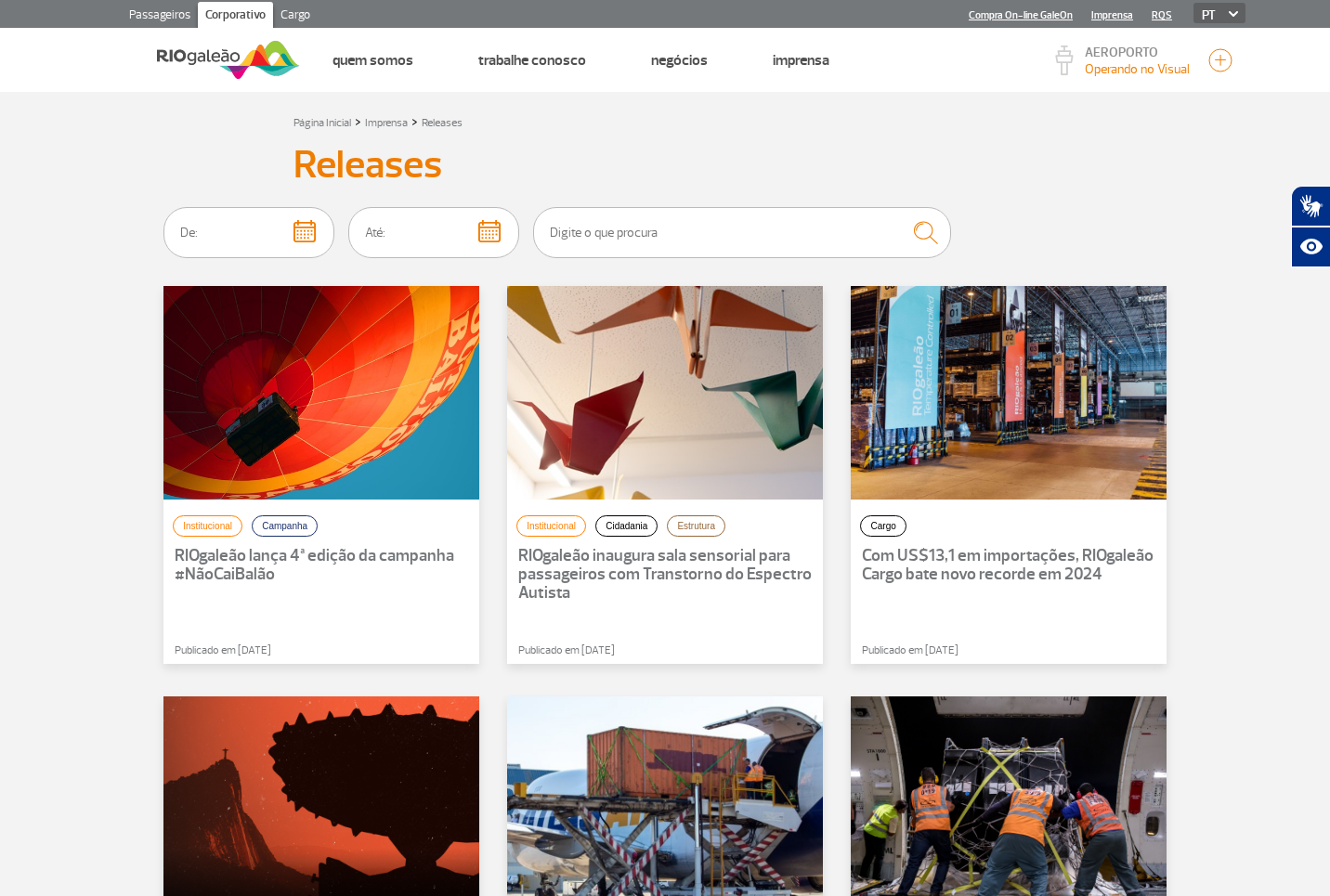
drag, startPoint x: 1233, startPoint y: 693, endPoint x: 1209, endPoint y: 686, distance: 25.0
click at [1233, 692] on section "Página Inicial > Imprensa > Releases Releases Institucional Campanha RIOgaleão …" at bounding box center [665, 823] width 1330 height 1462
drag, startPoint x: 991, startPoint y: 346, endPoint x: 1068, endPoint y: 595, distance: 260.6
click at [299, 14] on link "Cargo" at bounding box center [295, 16] width 44 height 30
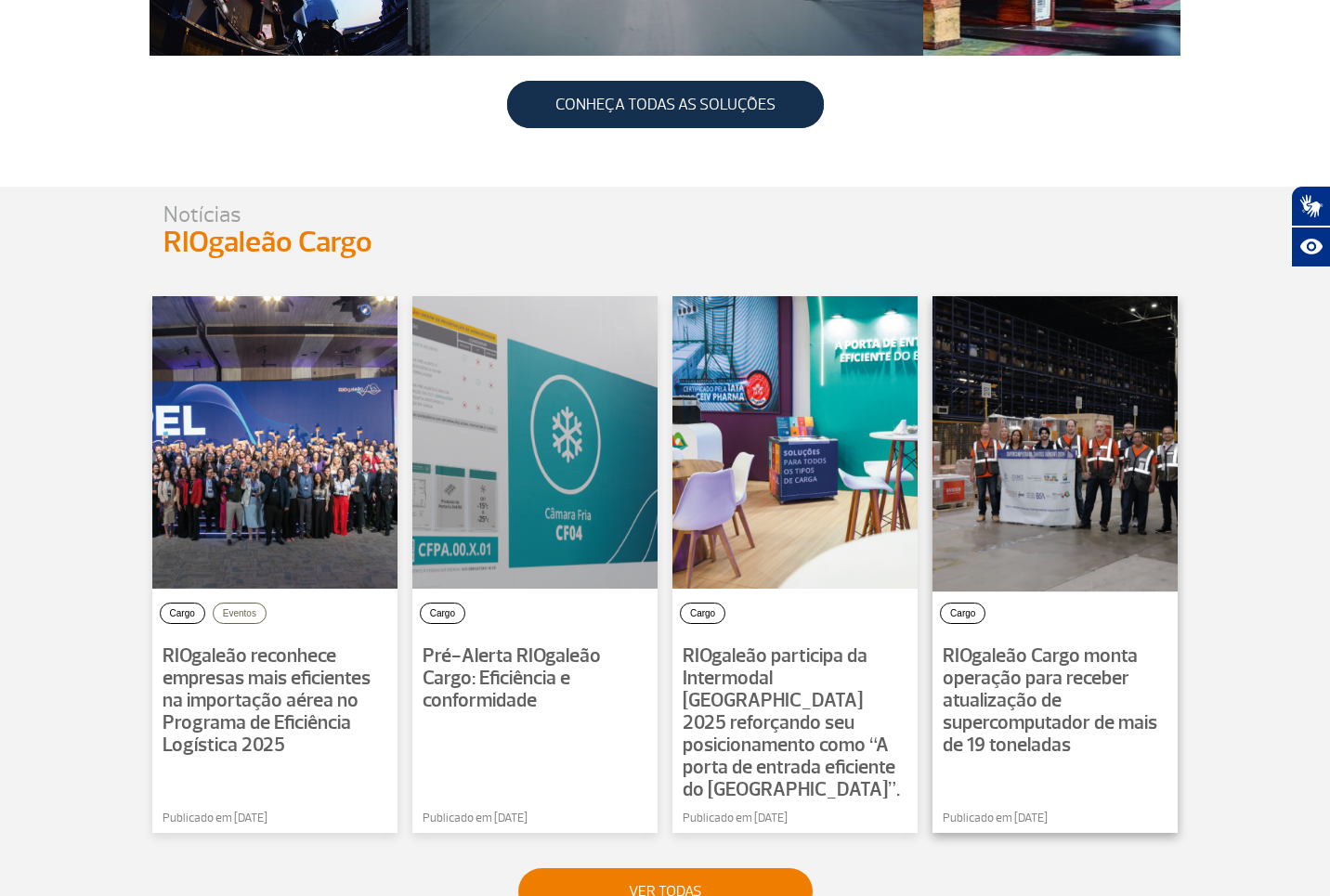
scroll to position [1020, 0]
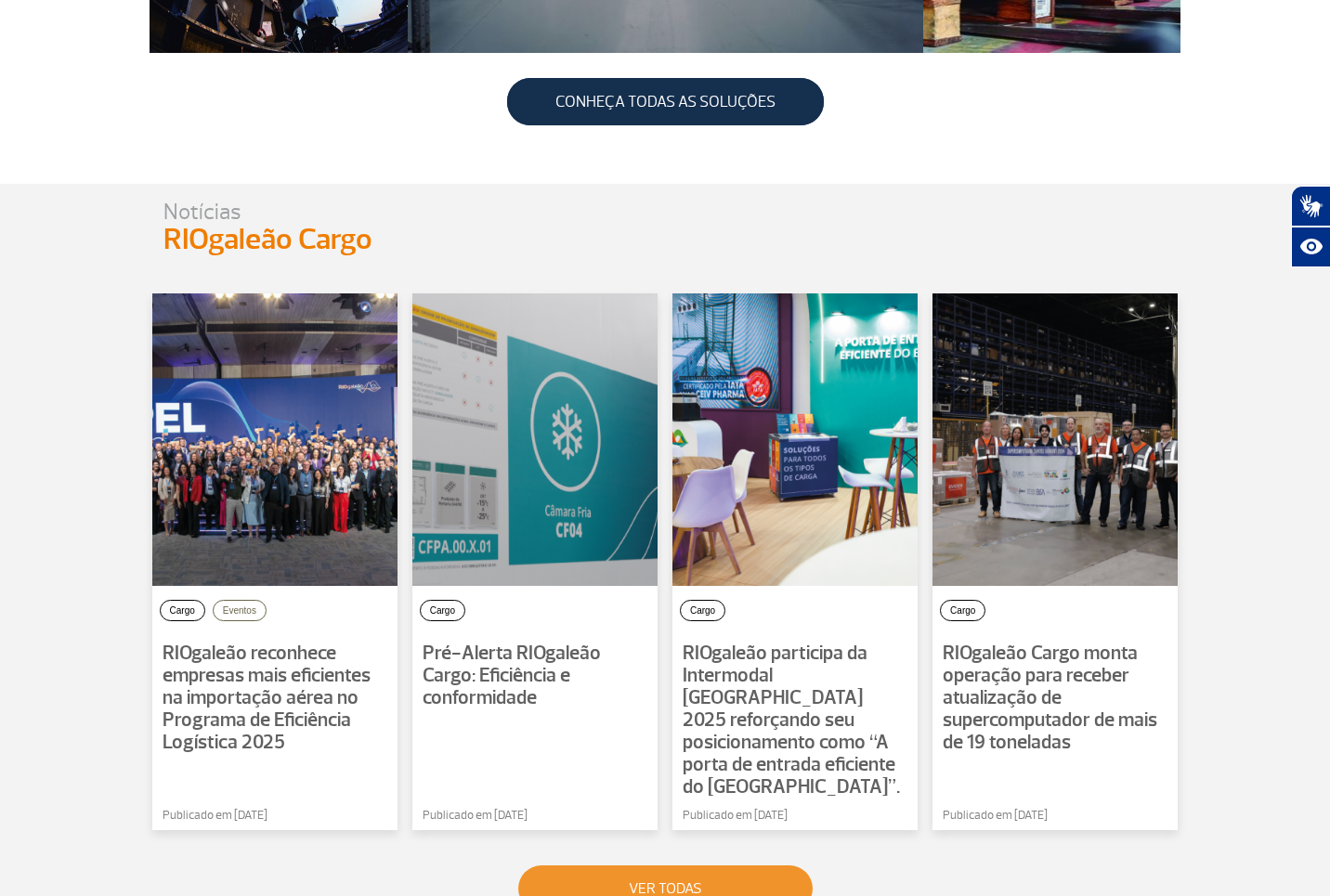
click at [652, 865] on button "VER TODAS" at bounding box center [665, 888] width 294 height 46
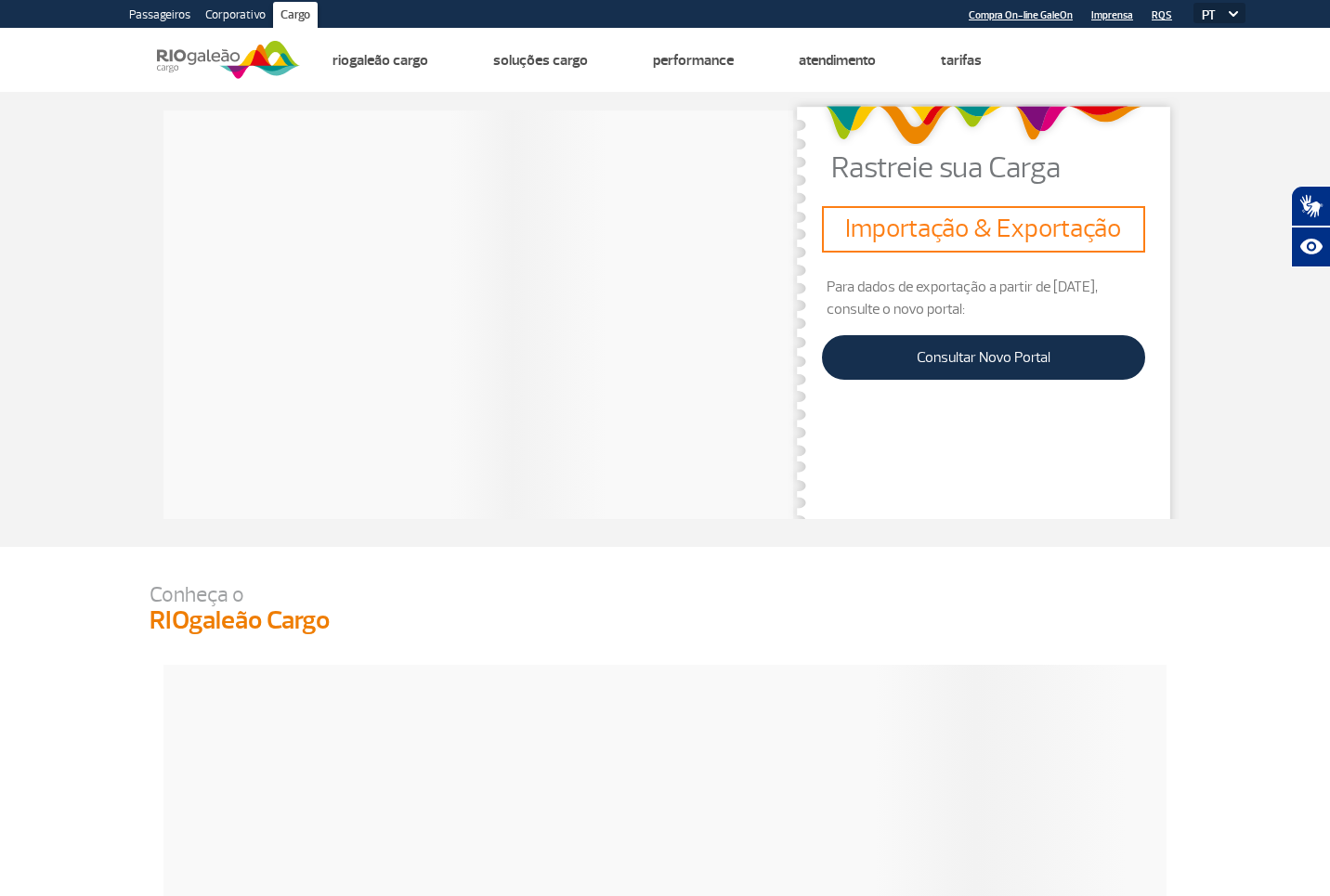
scroll to position [1340, 0]
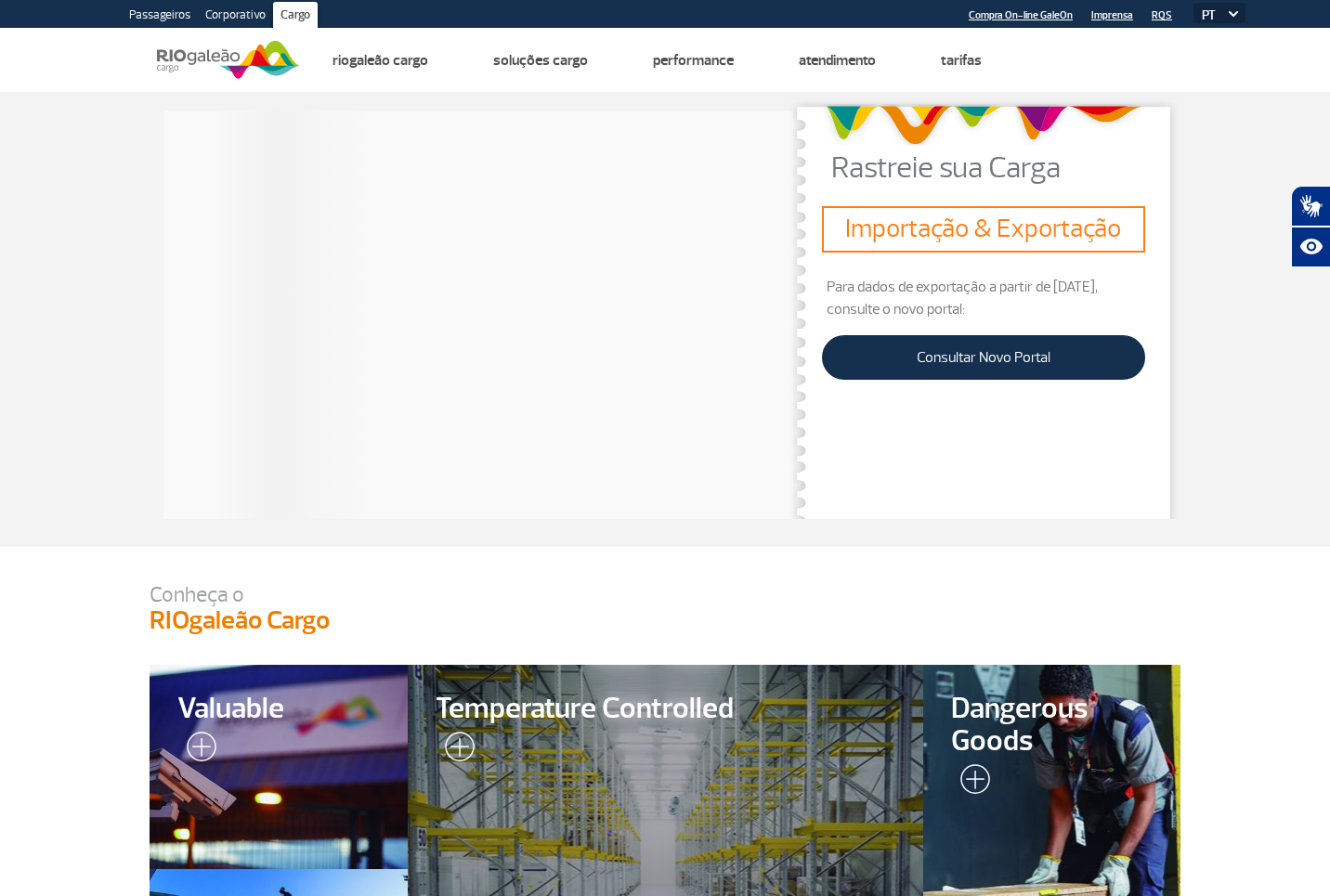
scroll to position [1349, 0]
